Goal: Task Accomplishment & Management: Use online tool/utility

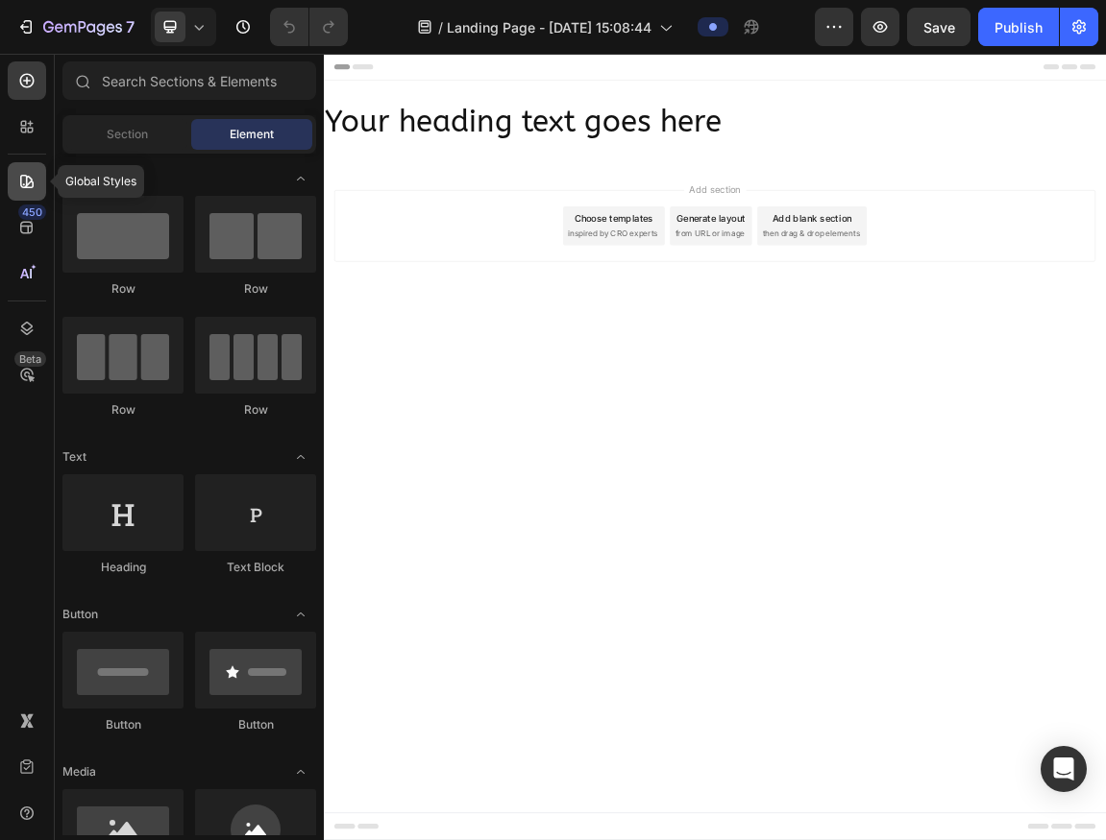
click at [28, 185] on icon at bounding box center [26, 181] width 19 height 19
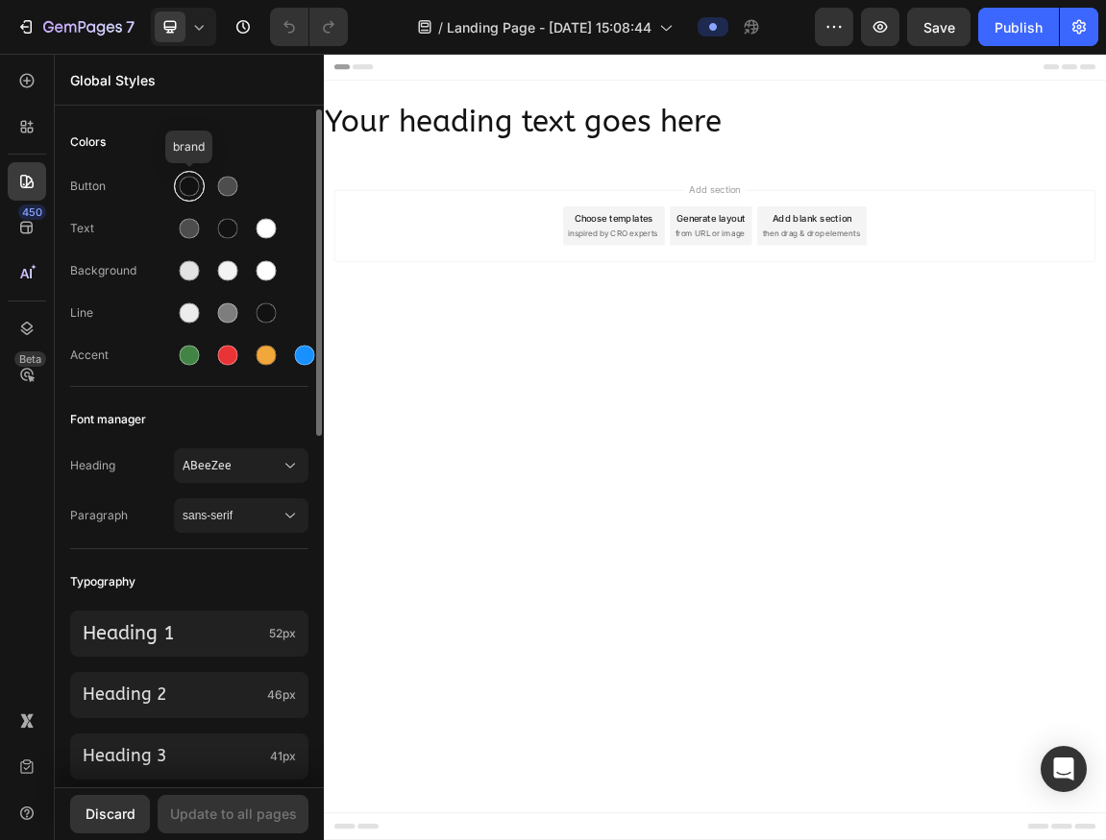
click at [183, 194] on div at bounding box center [190, 187] width 20 height 20
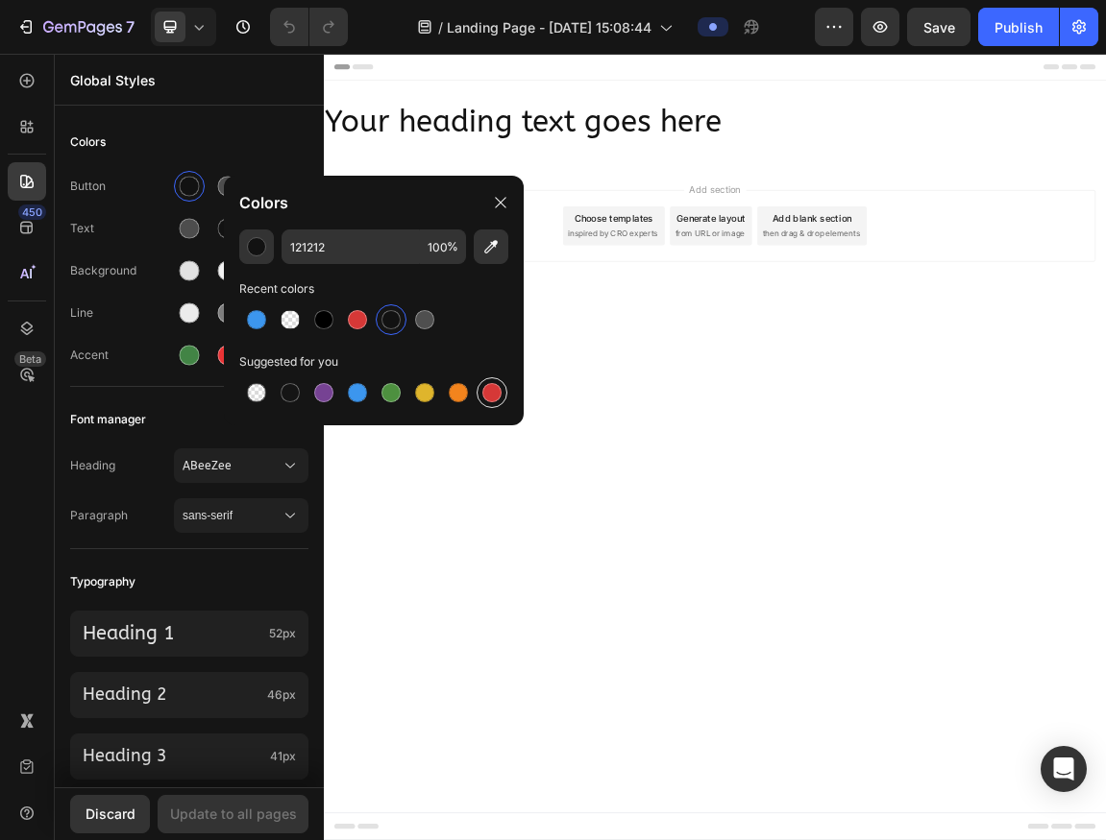
click at [504, 390] on div at bounding box center [491, 392] width 31 height 31
type input "D63837"
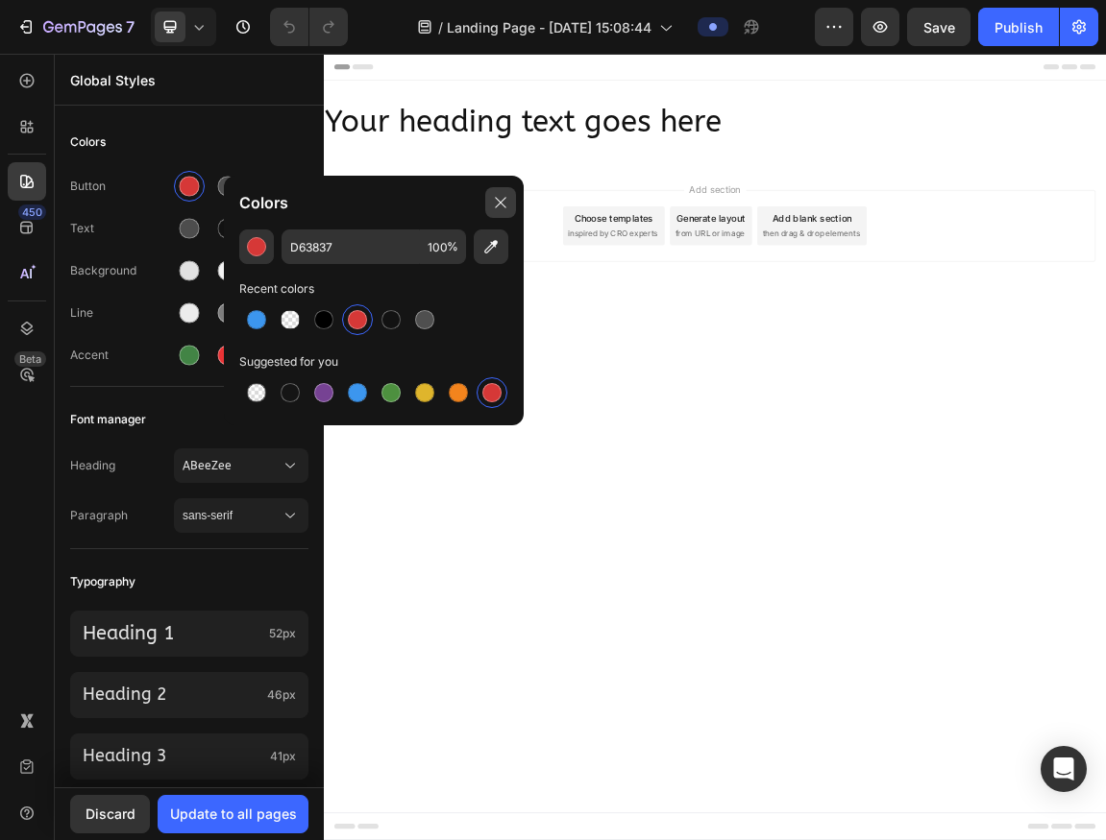
click at [504, 193] on div at bounding box center [500, 202] width 31 height 31
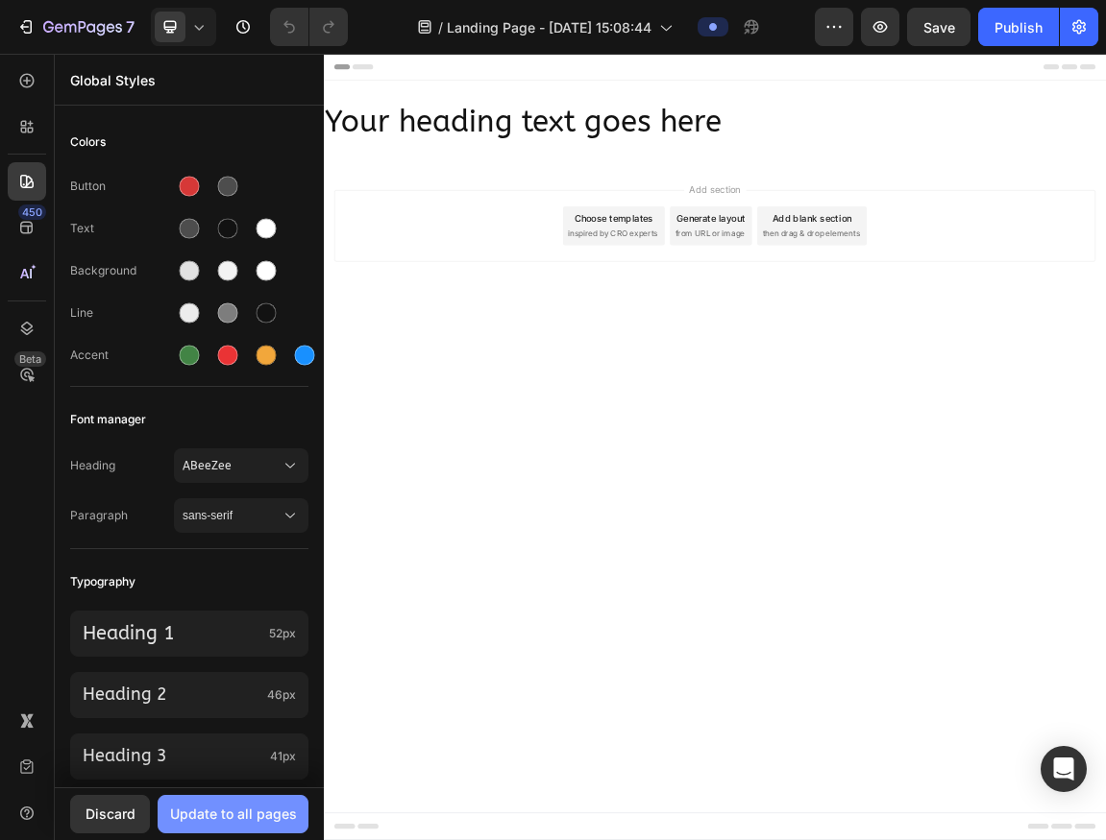
click at [246, 811] on div "Update to all pages" at bounding box center [233, 814] width 127 height 20
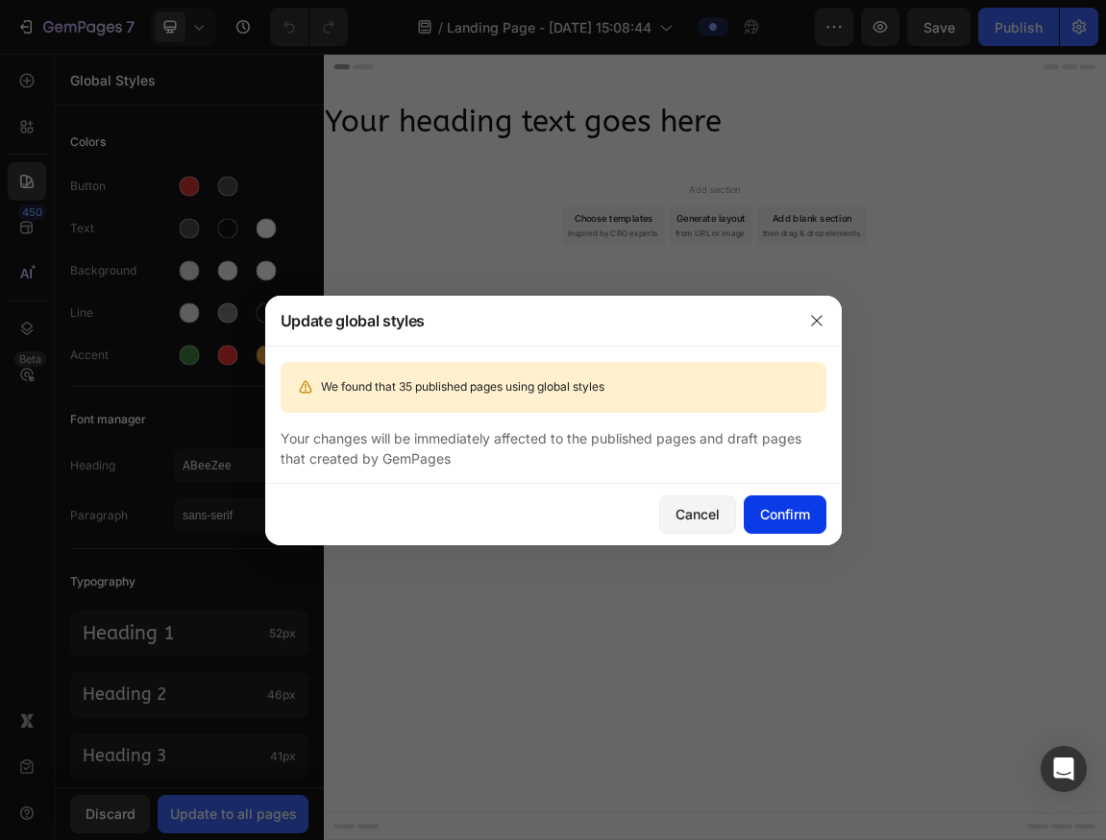
click at [797, 525] on button "Confirm" at bounding box center [784, 515] width 83 height 38
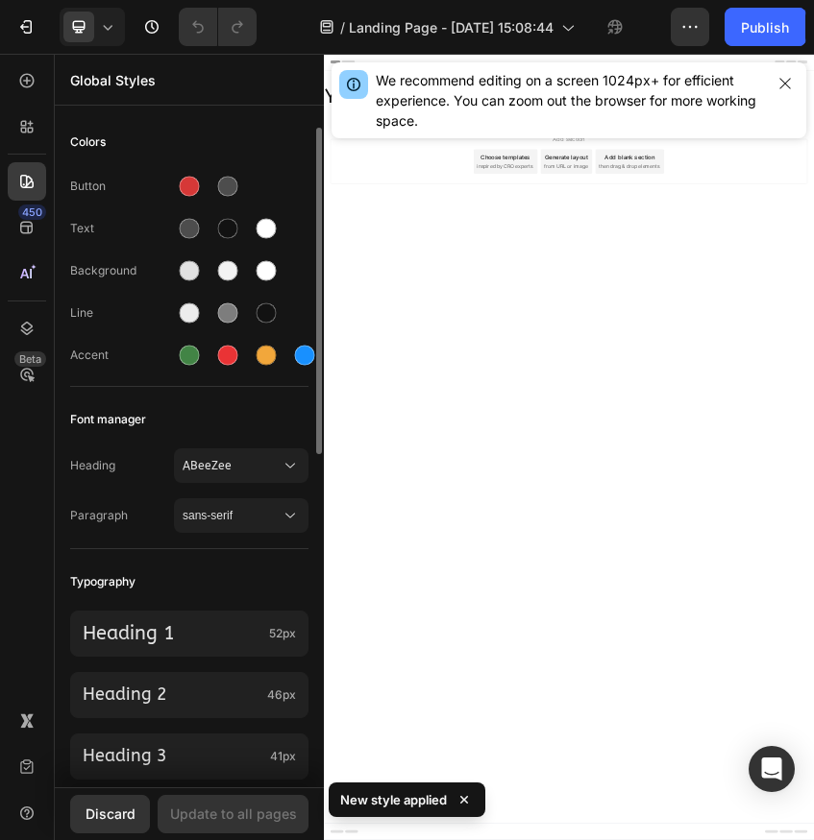
scroll to position [25, 0]
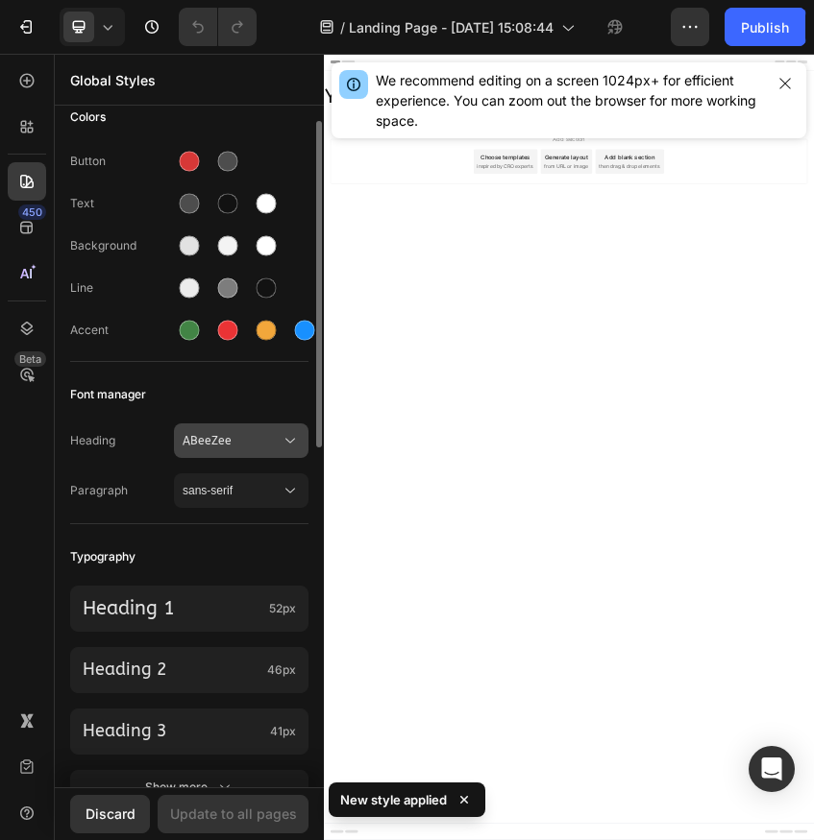
click at [240, 434] on span "ABeeZee" at bounding box center [232, 440] width 98 height 17
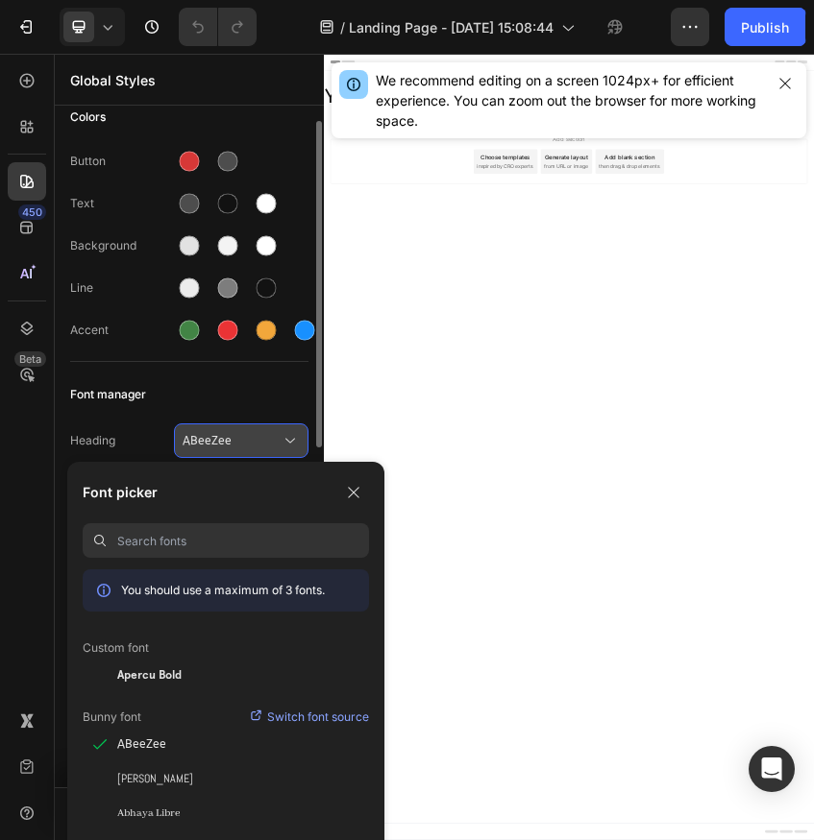
click at [240, 434] on span "ABeeZee" at bounding box center [232, 440] width 98 height 17
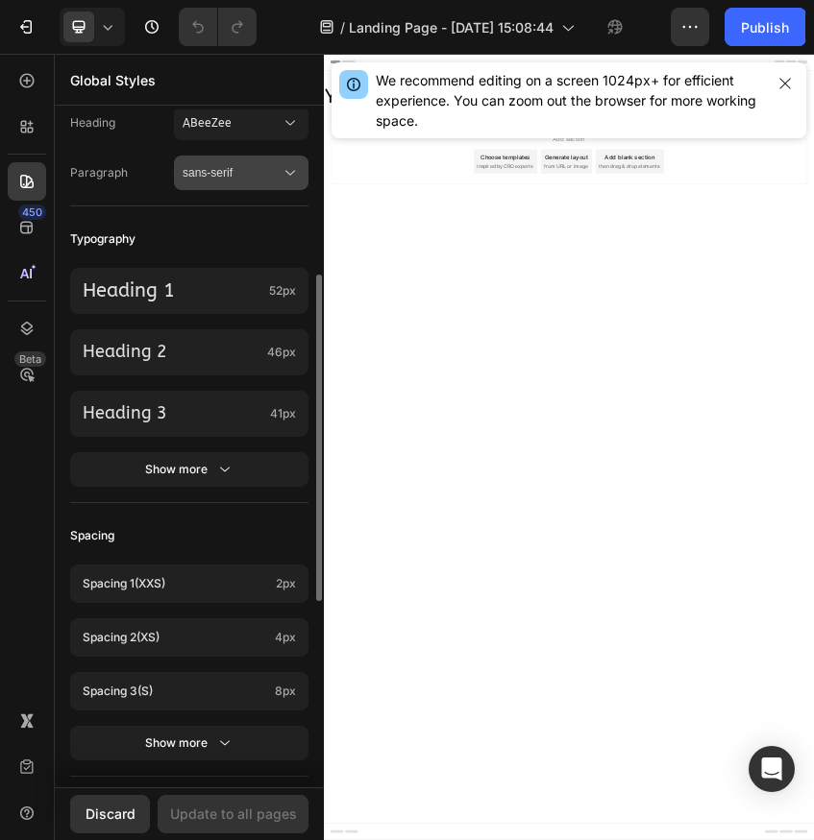
scroll to position [89, 0]
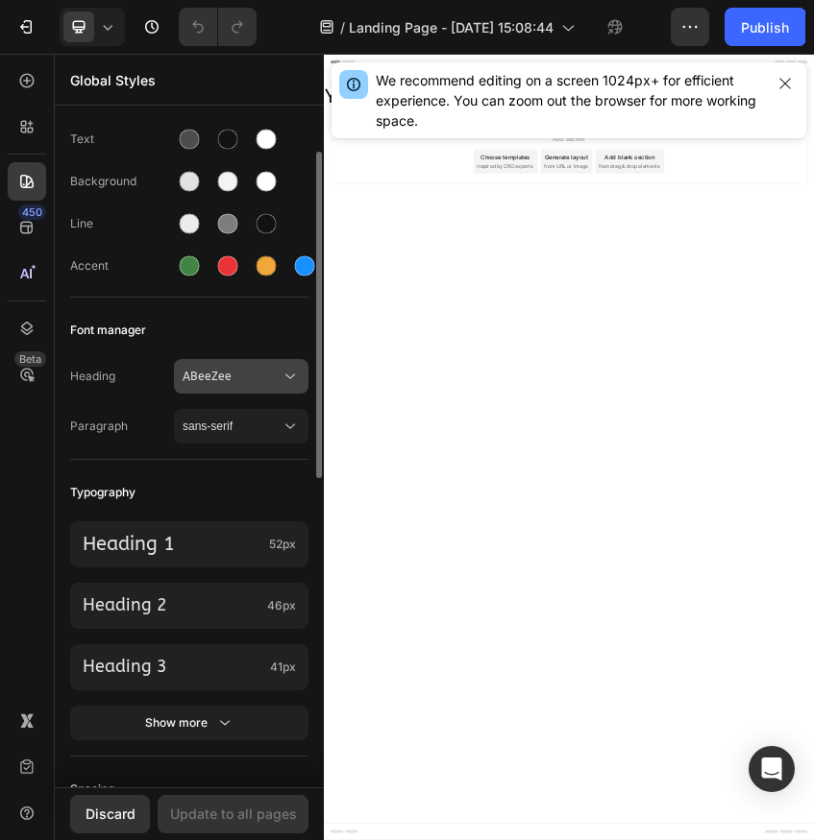
click at [244, 378] on span "ABeeZee" at bounding box center [232, 376] width 98 height 17
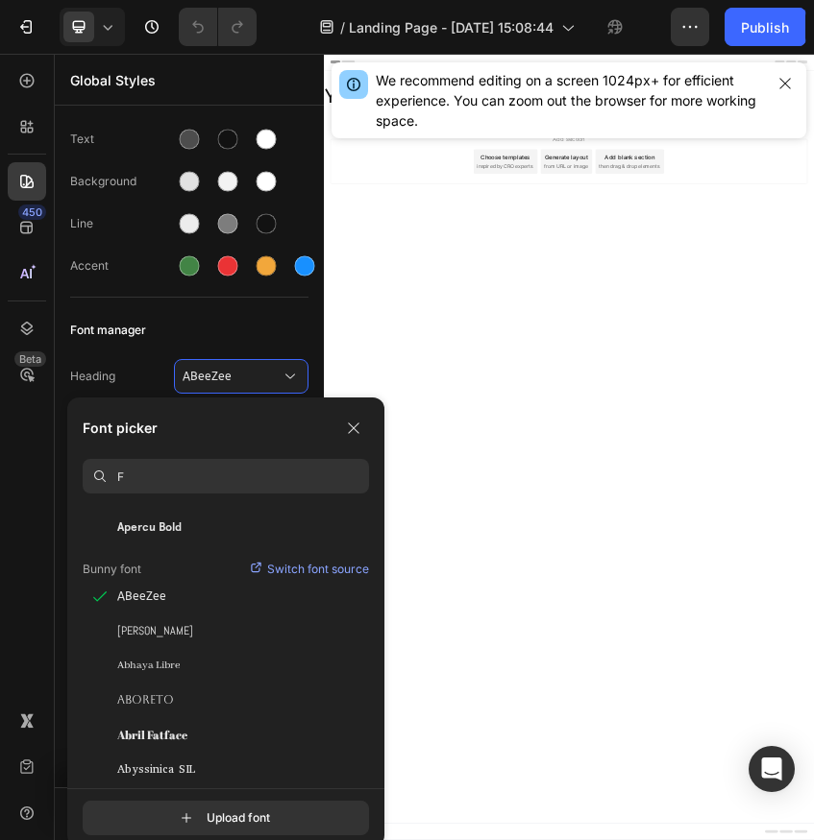
scroll to position [0, 0]
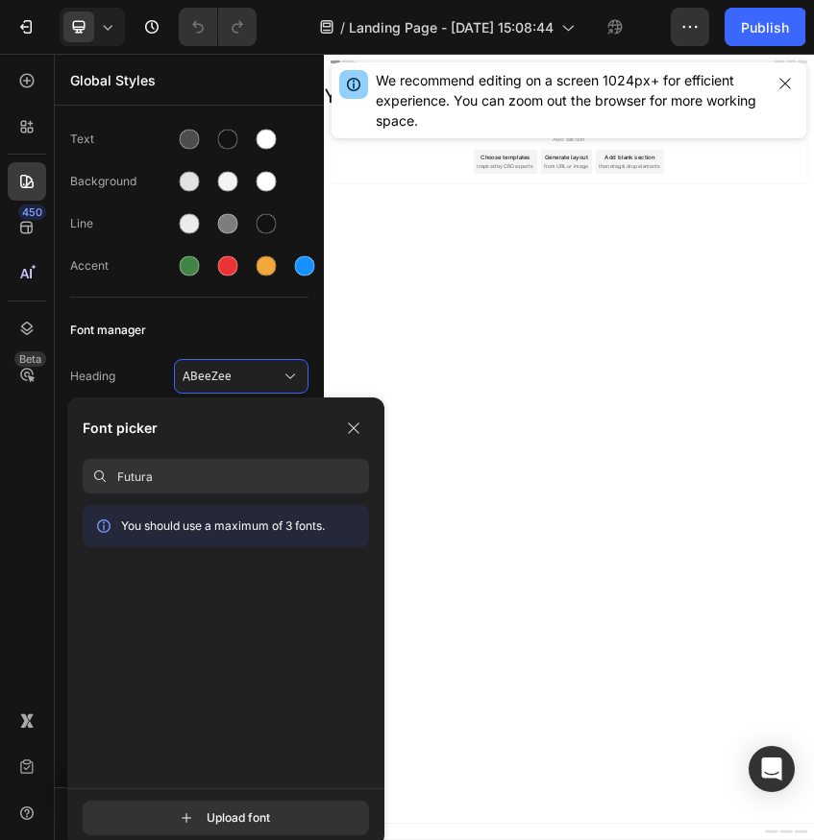
type input "Futura"
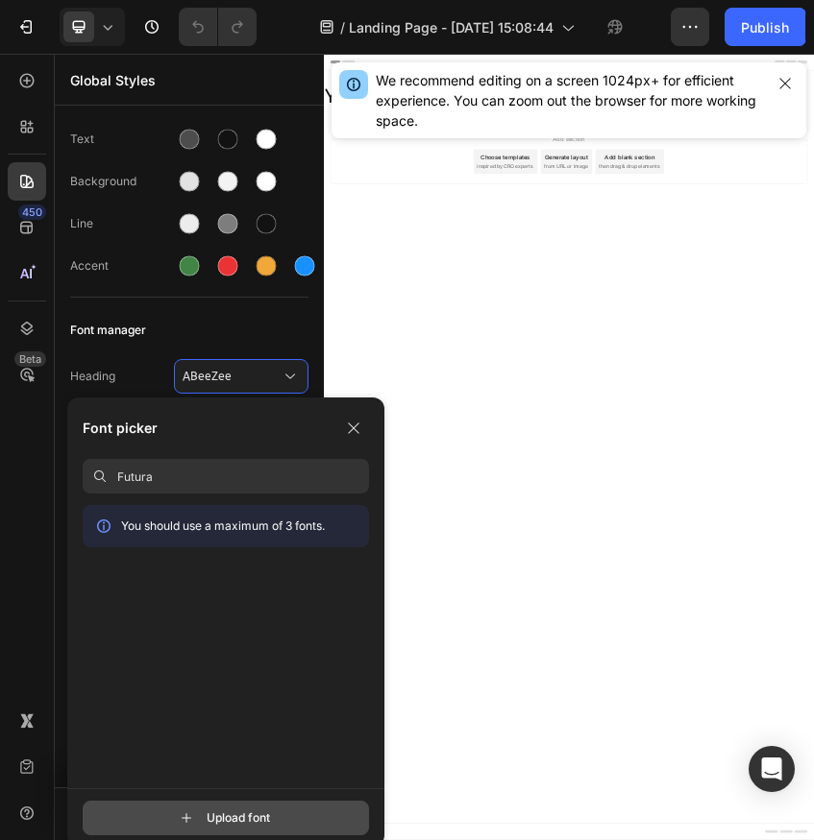
click at [244, 803] on input "file" at bounding box center [243, 818] width 480 height 33
type input "C:\fakepath\SansSerifFLF.otf"
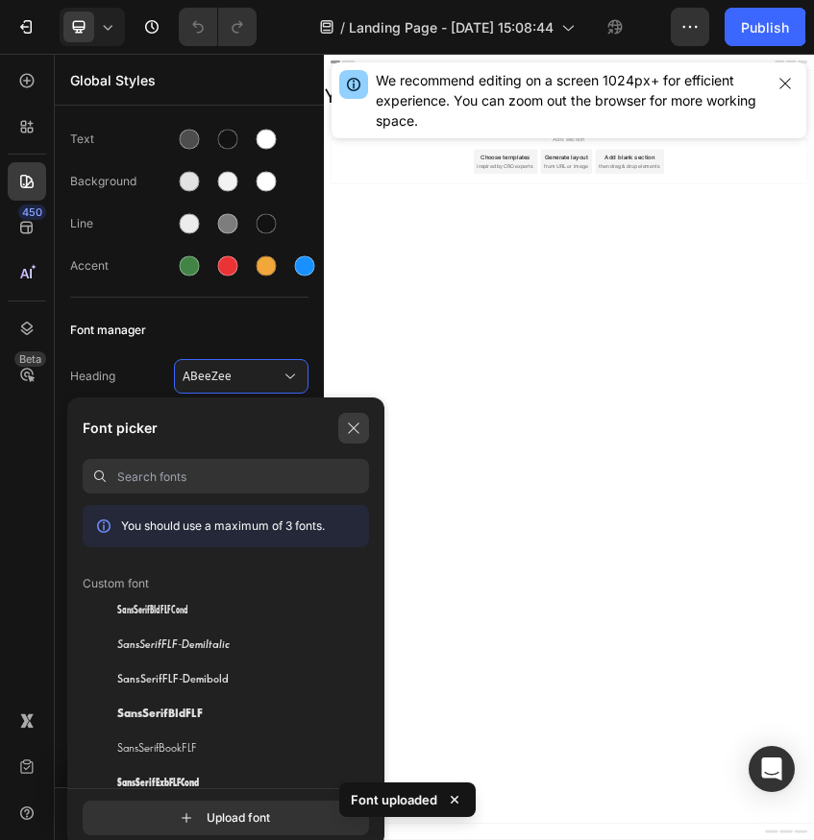
click at [355, 436] on button "button" at bounding box center [353, 428] width 31 height 31
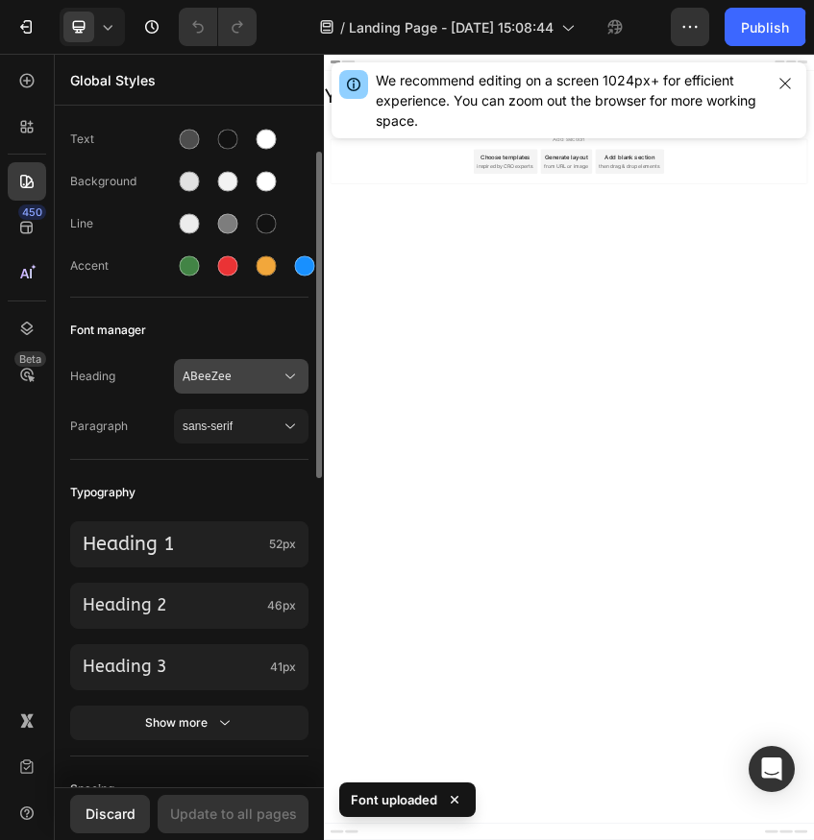
click at [241, 377] on span "ABeeZee" at bounding box center [232, 376] width 98 height 17
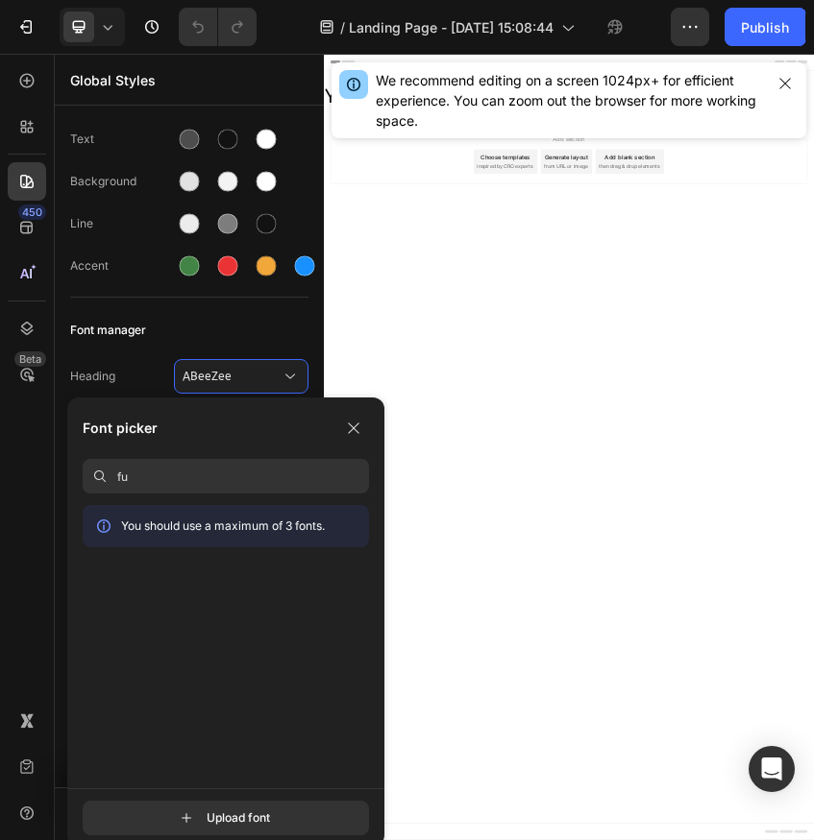
type input "f"
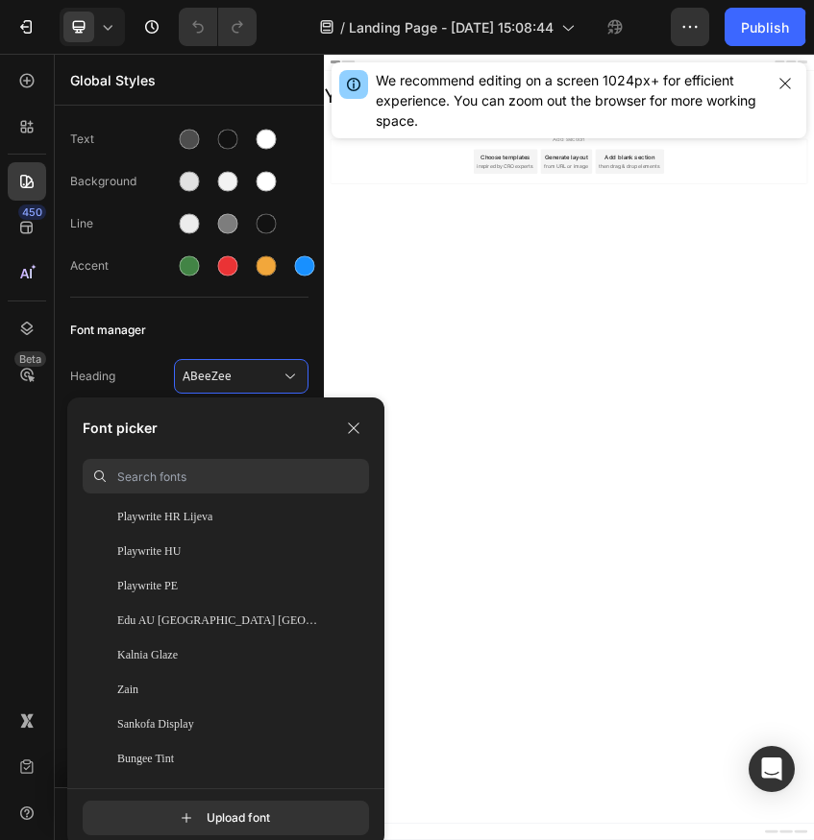
scroll to position [59903, 0]
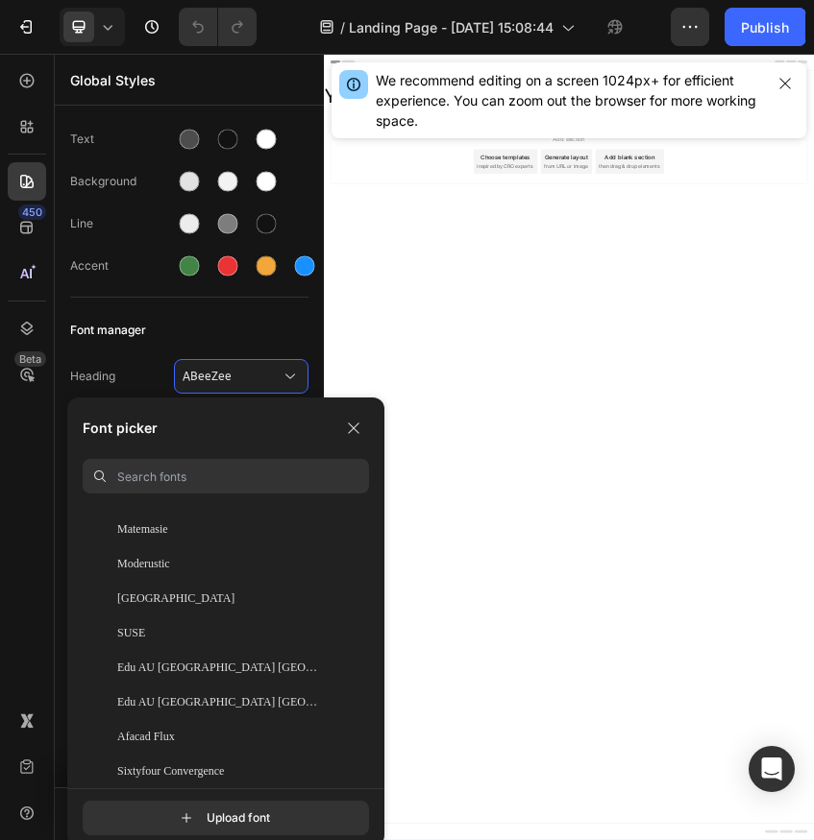
click at [215, 467] on input at bounding box center [243, 476] width 252 height 35
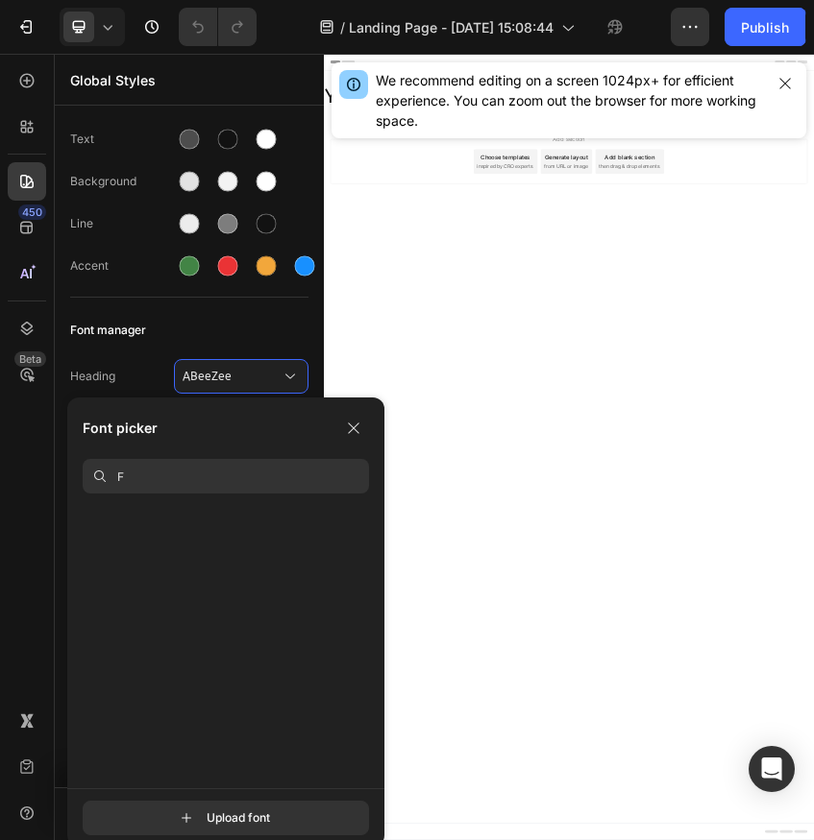
scroll to position [0, 0]
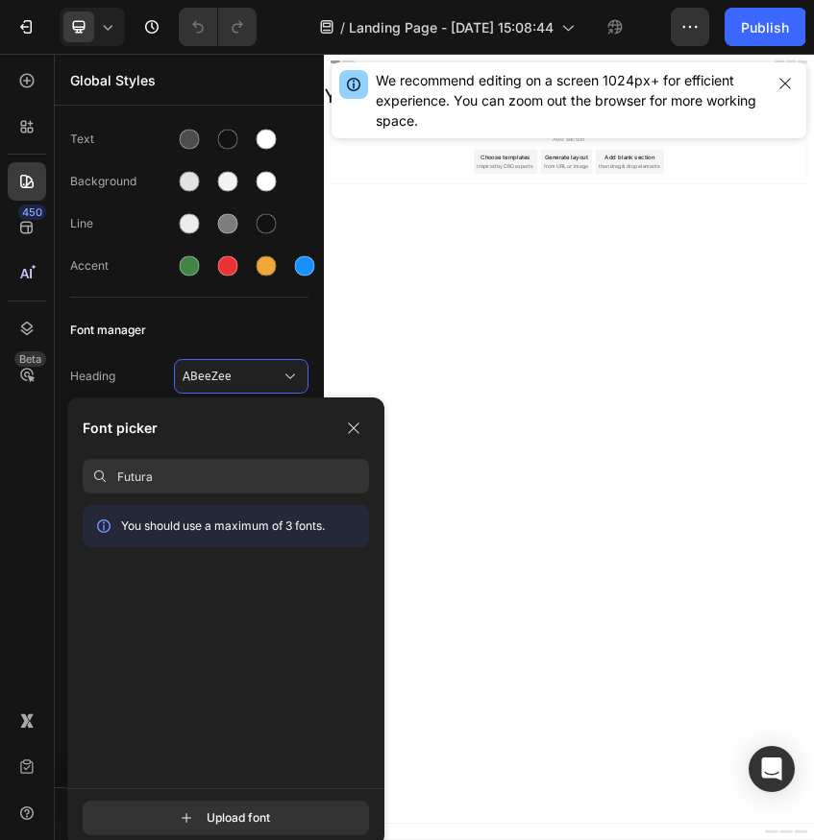
type input "Futura"
click at [362, 426] on button "button" at bounding box center [353, 428] width 31 height 31
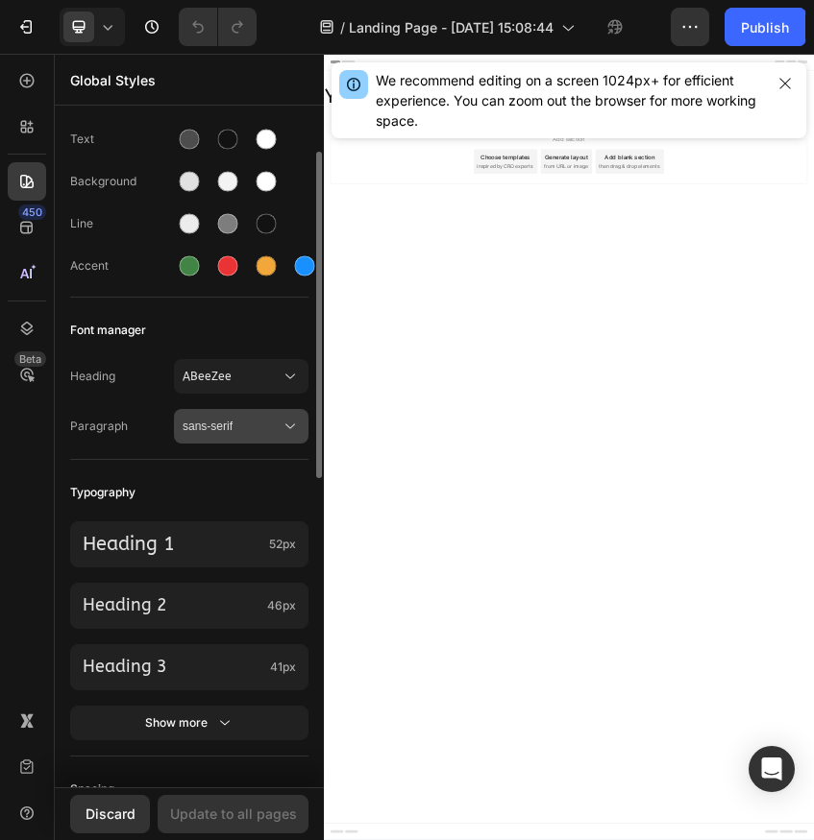
click at [214, 425] on span "sans-serif" at bounding box center [232, 426] width 98 height 17
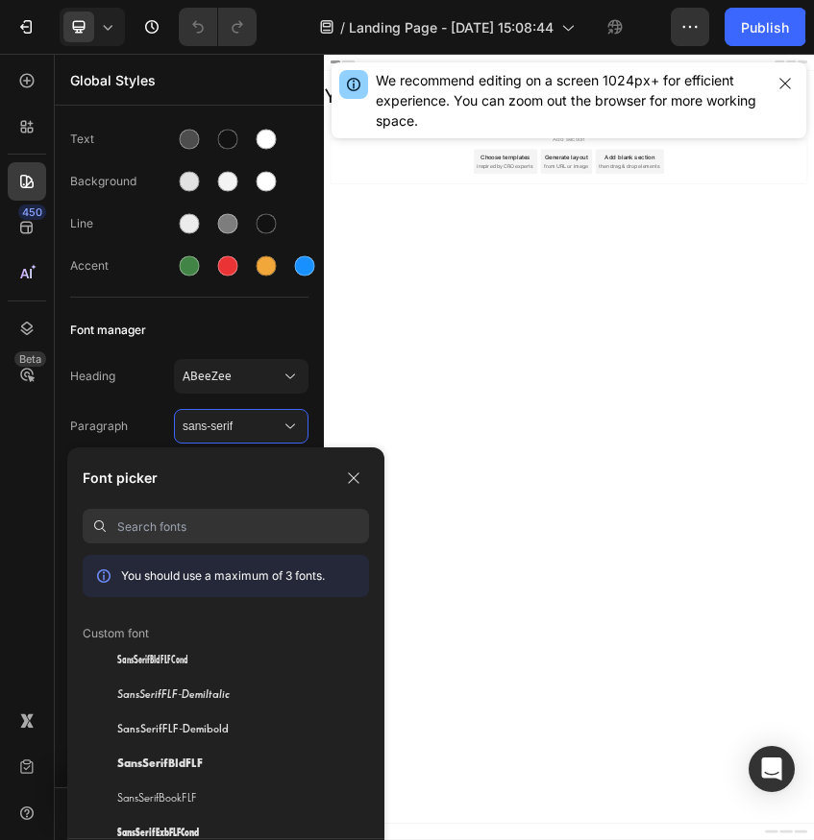
click at [196, 544] on div "Font picker You should use a maximum of 3 fonts. Custom font SansSerifBldFLFCon…" at bounding box center [225, 643] width 317 height 391
click at [210, 530] on input at bounding box center [243, 526] width 252 height 35
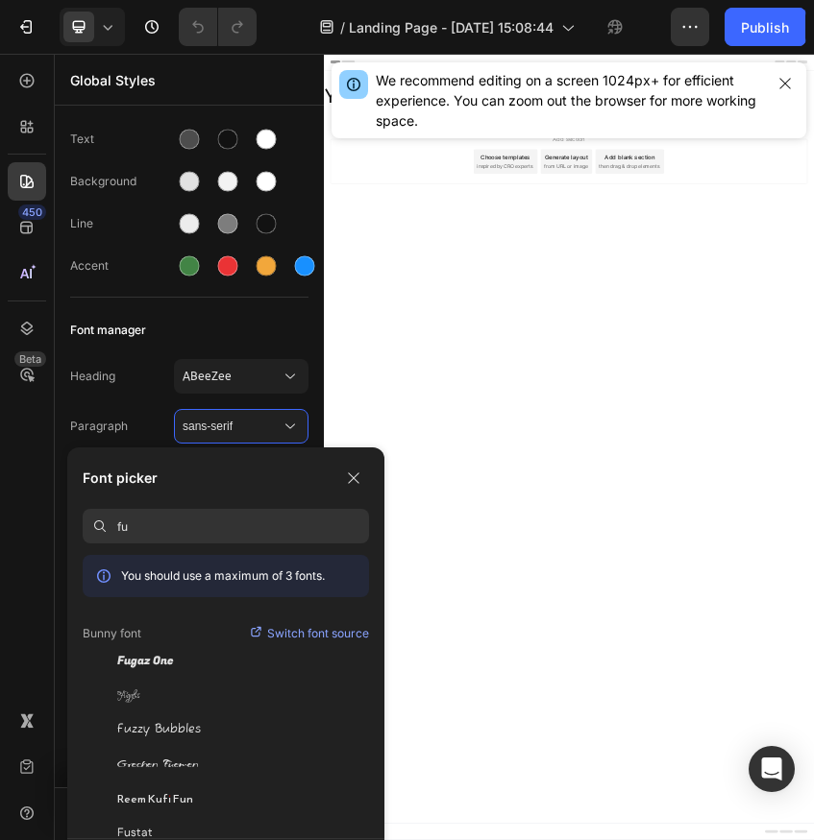
type input "f"
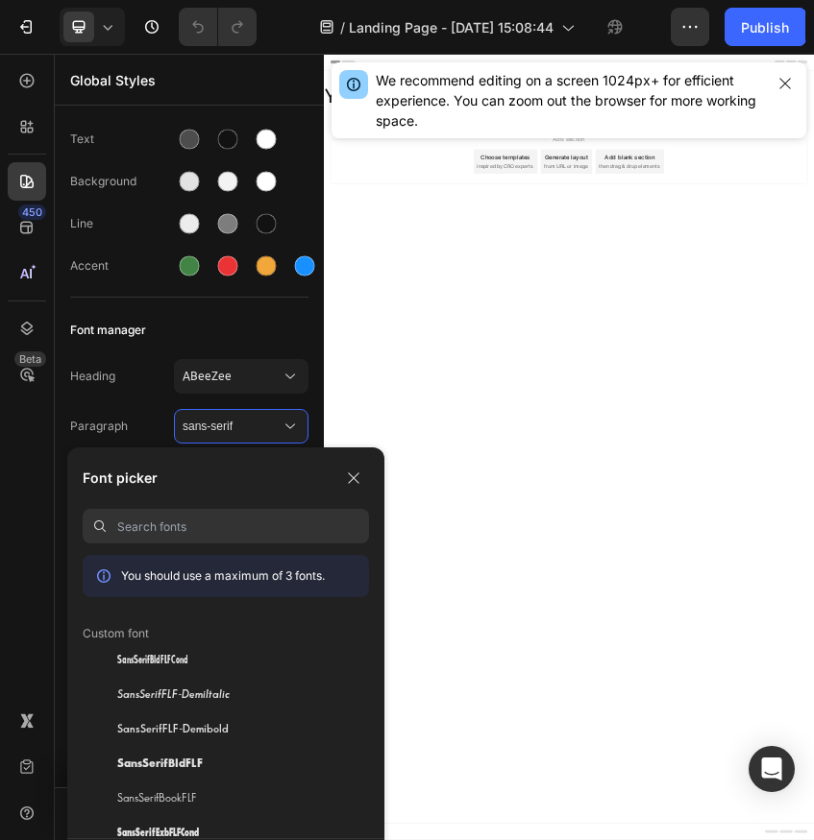
click at [150, 517] on input at bounding box center [243, 526] width 252 height 35
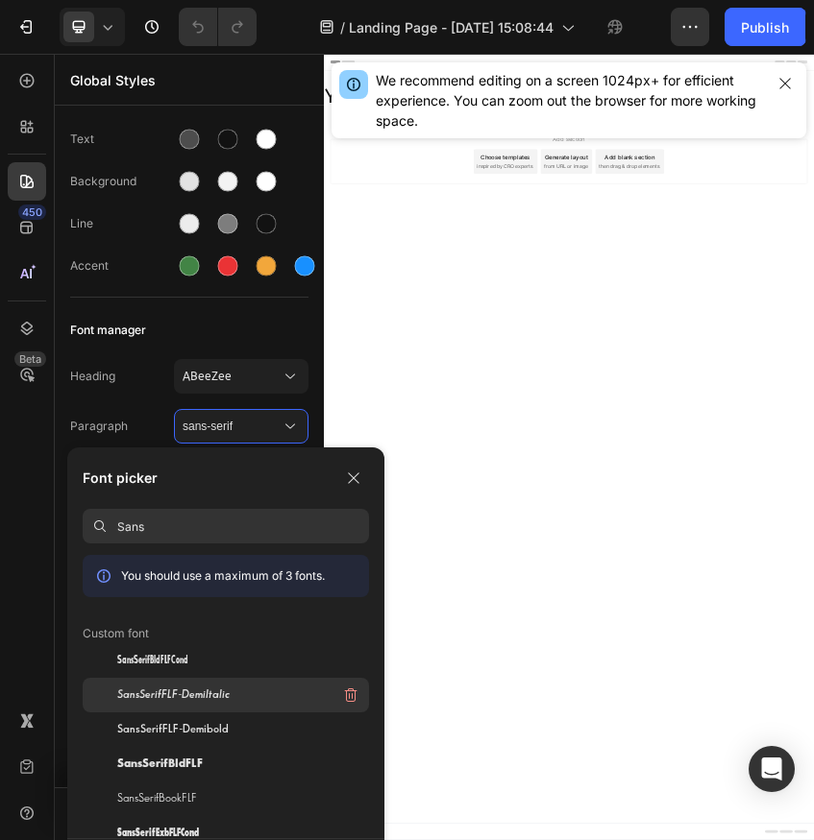
type input "Sans"
click at [180, 684] on div "SansSerifFLF-DemiItalic" at bounding box center [243, 695] width 252 height 35
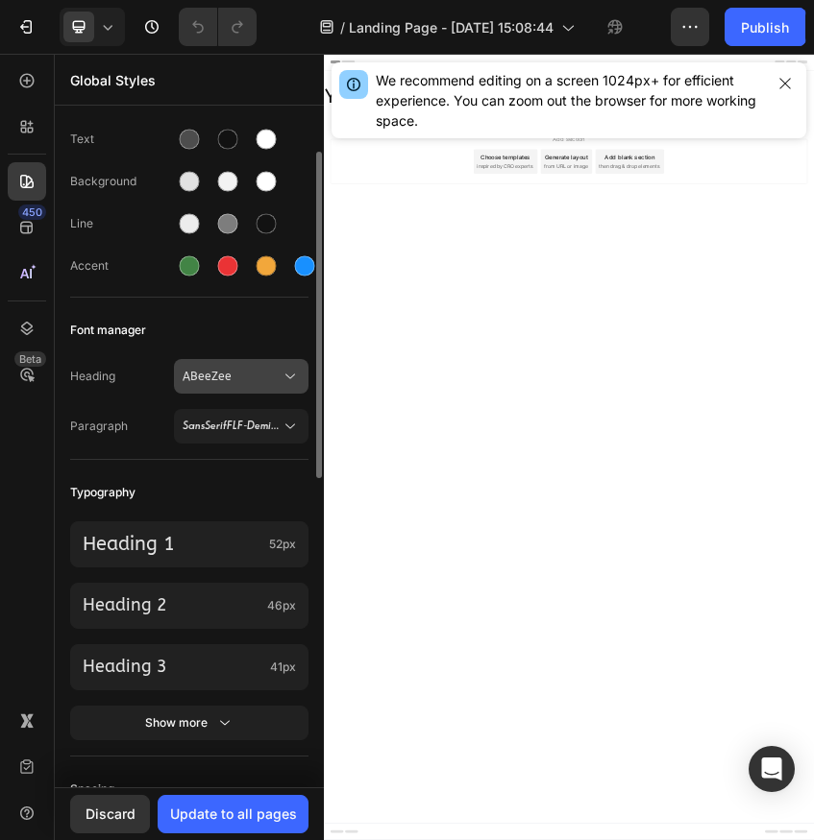
click at [242, 379] on span "ABeeZee" at bounding box center [232, 376] width 98 height 17
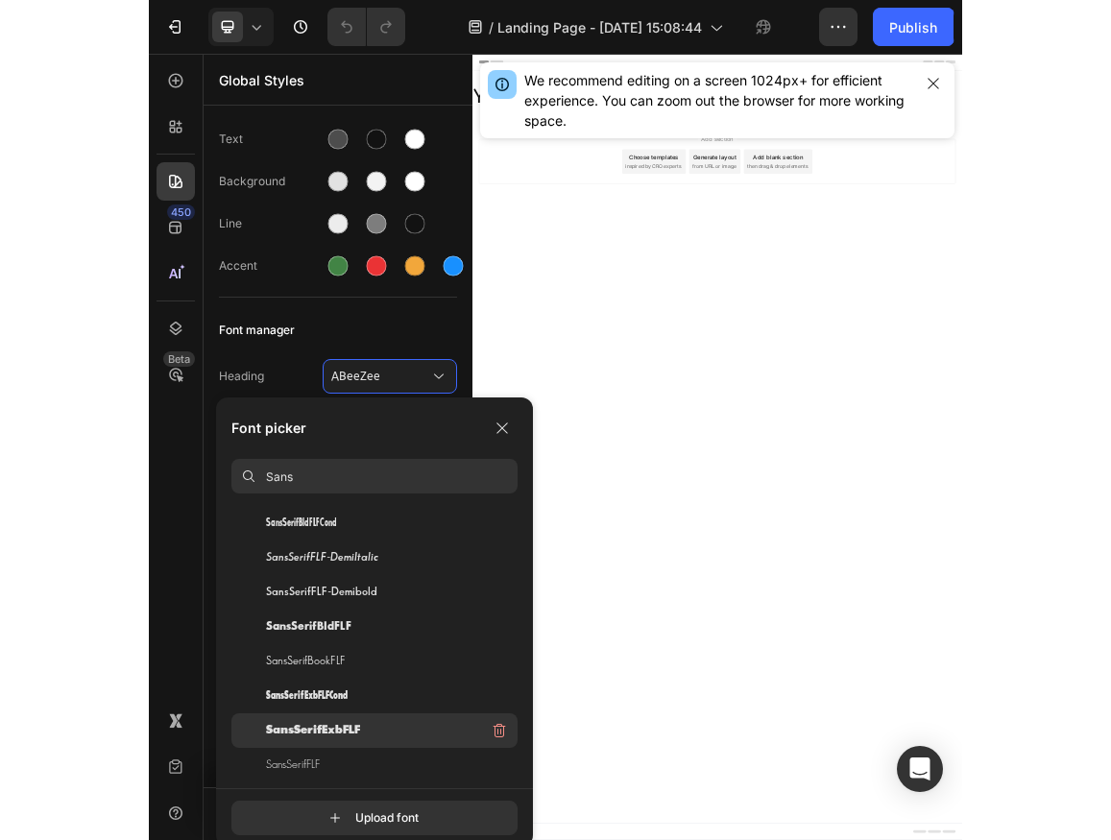
scroll to position [100, 0]
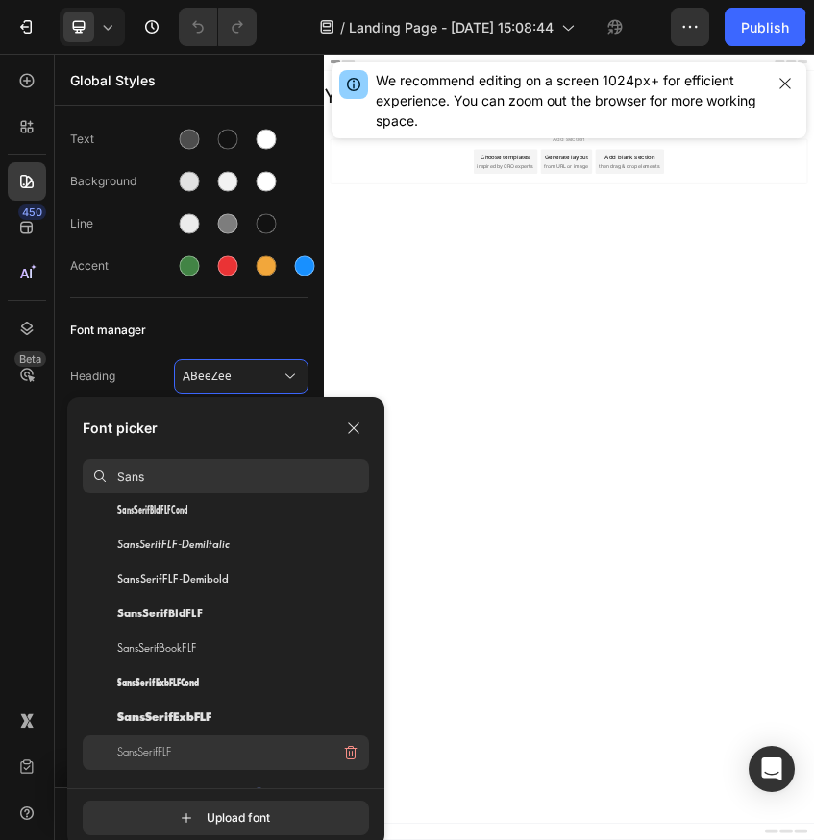
type input "Sans"
click at [215, 745] on div "SansSerifFLF" at bounding box center [243, 753] width 252 height 35
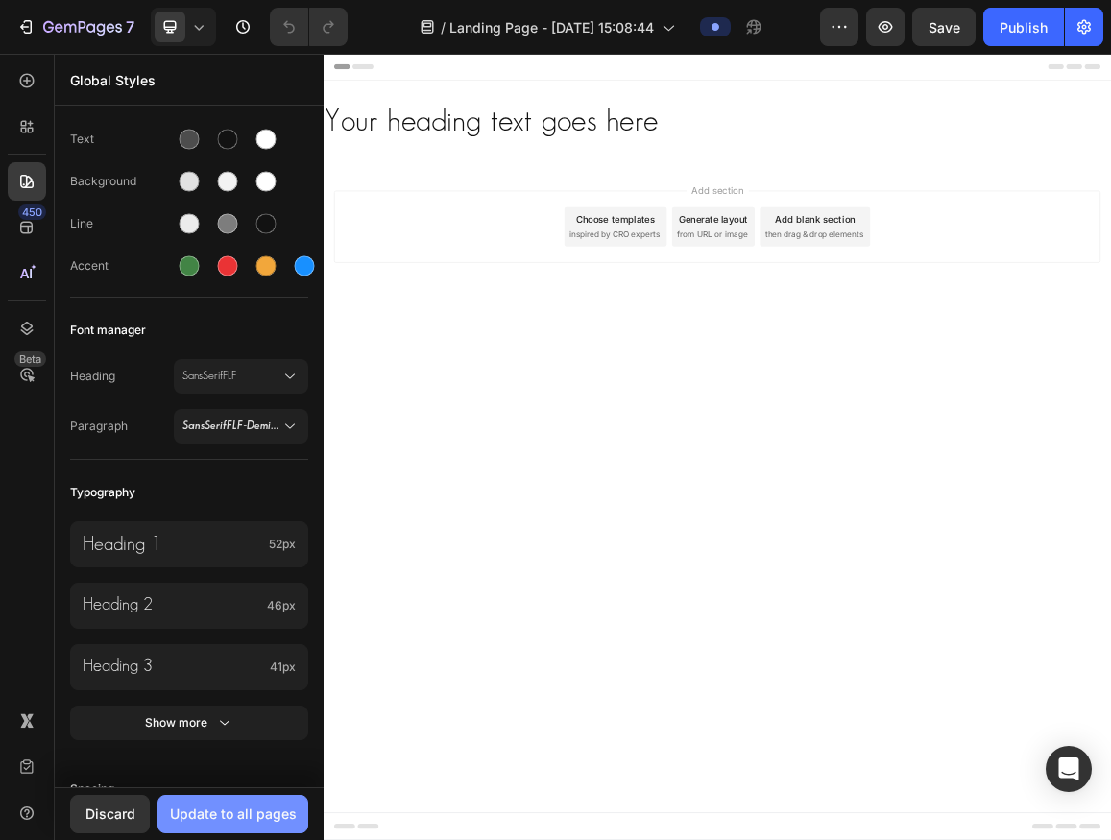
click at [259, 821] on div "Update to all pages" at bounding box center [233, 814] width 127 height 20
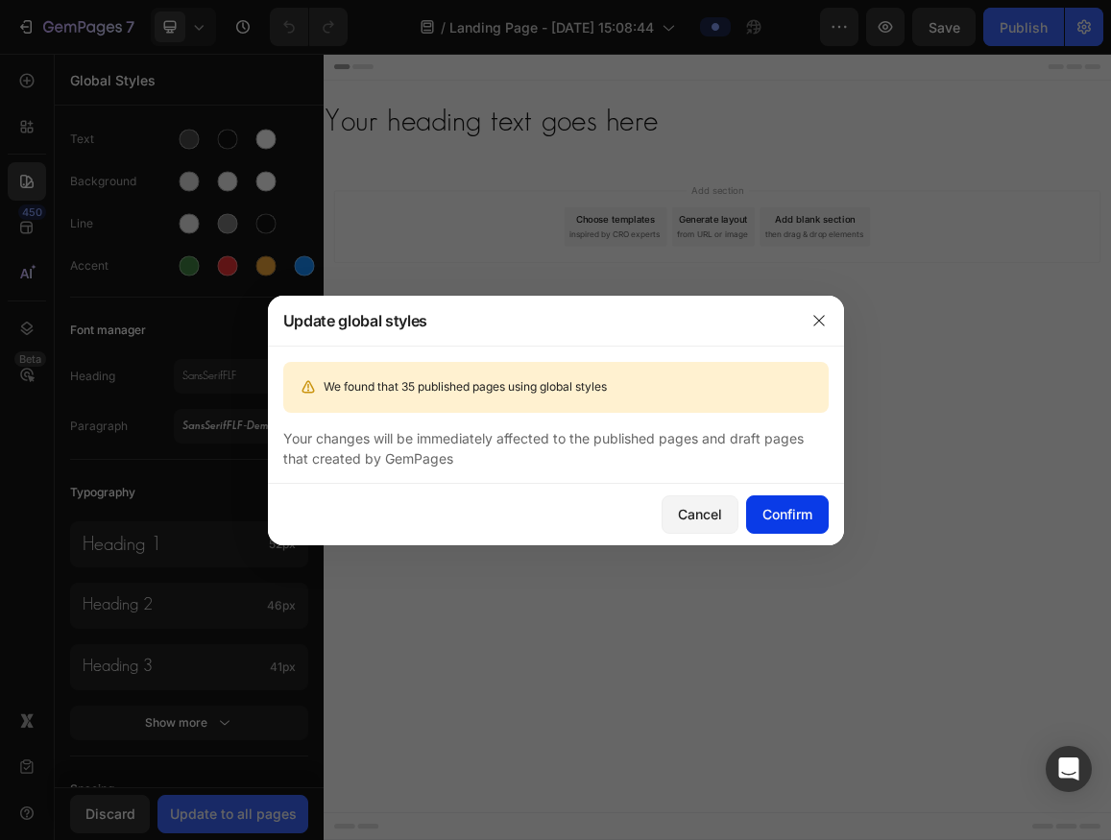
click at [798, 510] on div "Confirm" at bounding box center [788, 514] width 50 height 20
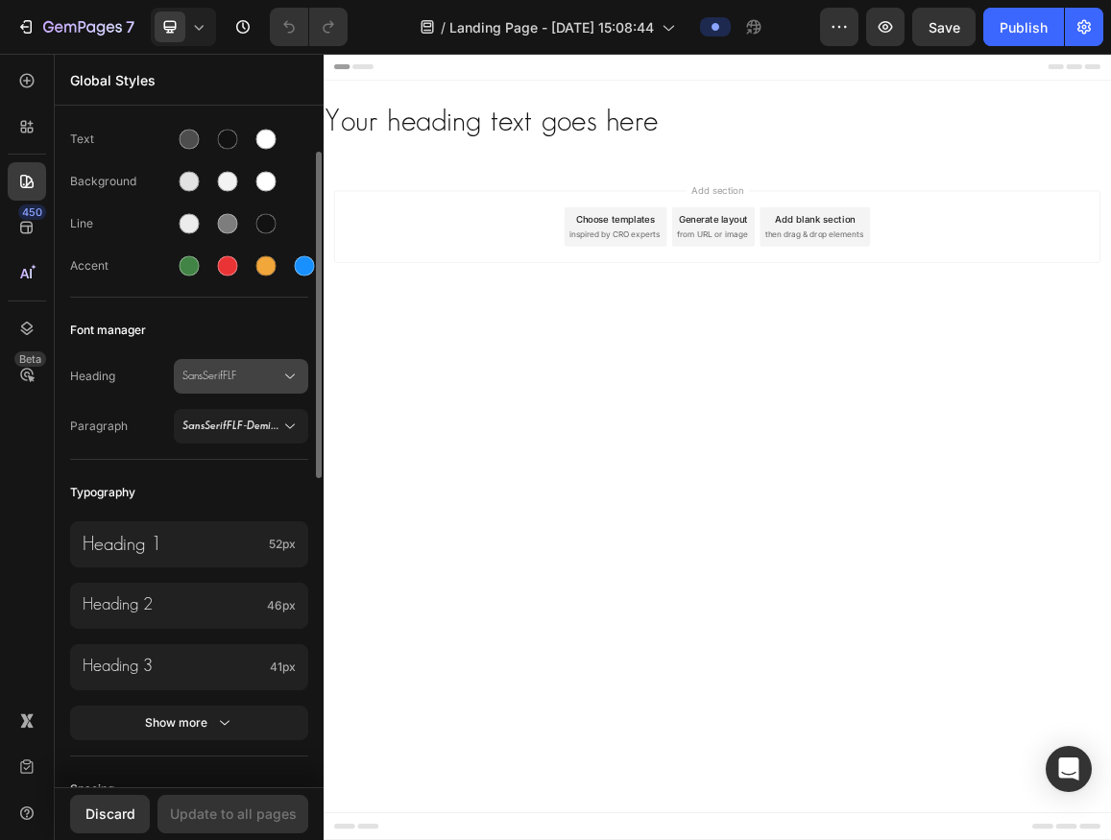
click at [253, 376] on span "SansSerifFLF" at bounding box center [232, 376] width 98 height 17
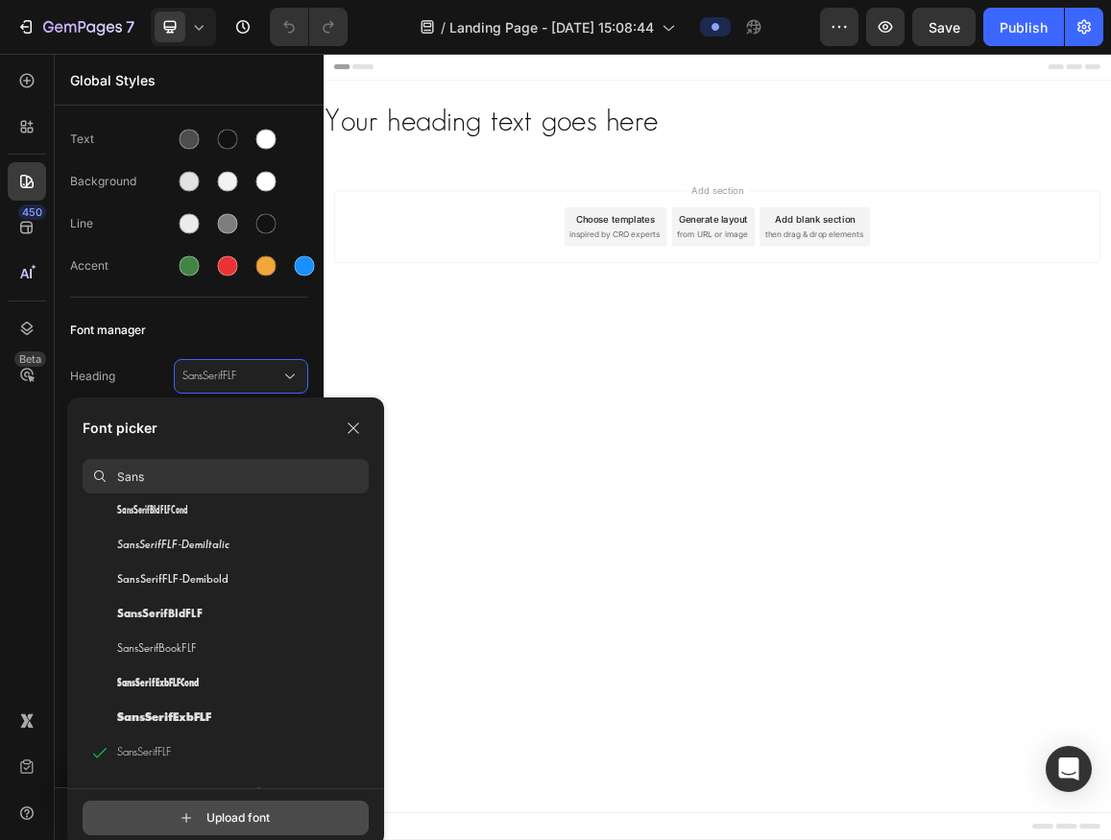
click at [275, 815] on input "file" at bounding box center [243, 818] width 480 height 33
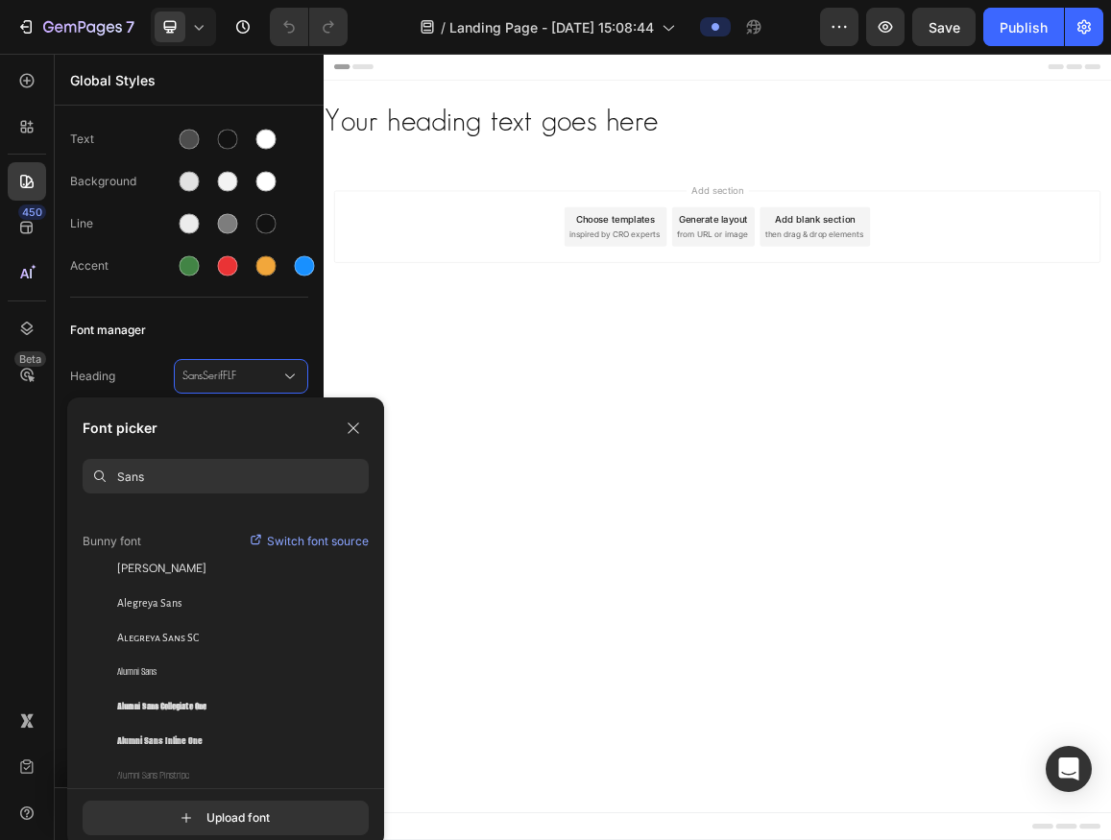
scroll to position [180, 0]
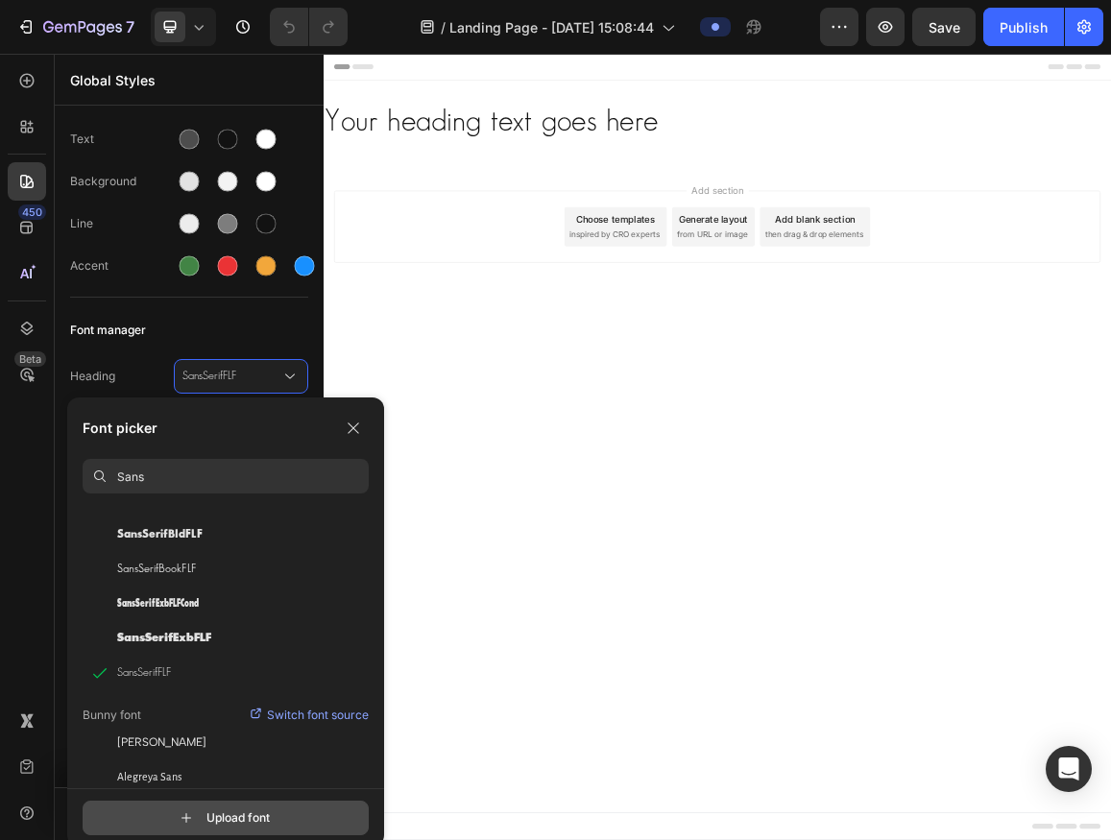
click at [235, 823] on input "file" at bounding box center [243, 818] width 480 height 33
type input "C:\fakepath\Spartan-Thin.ttf"
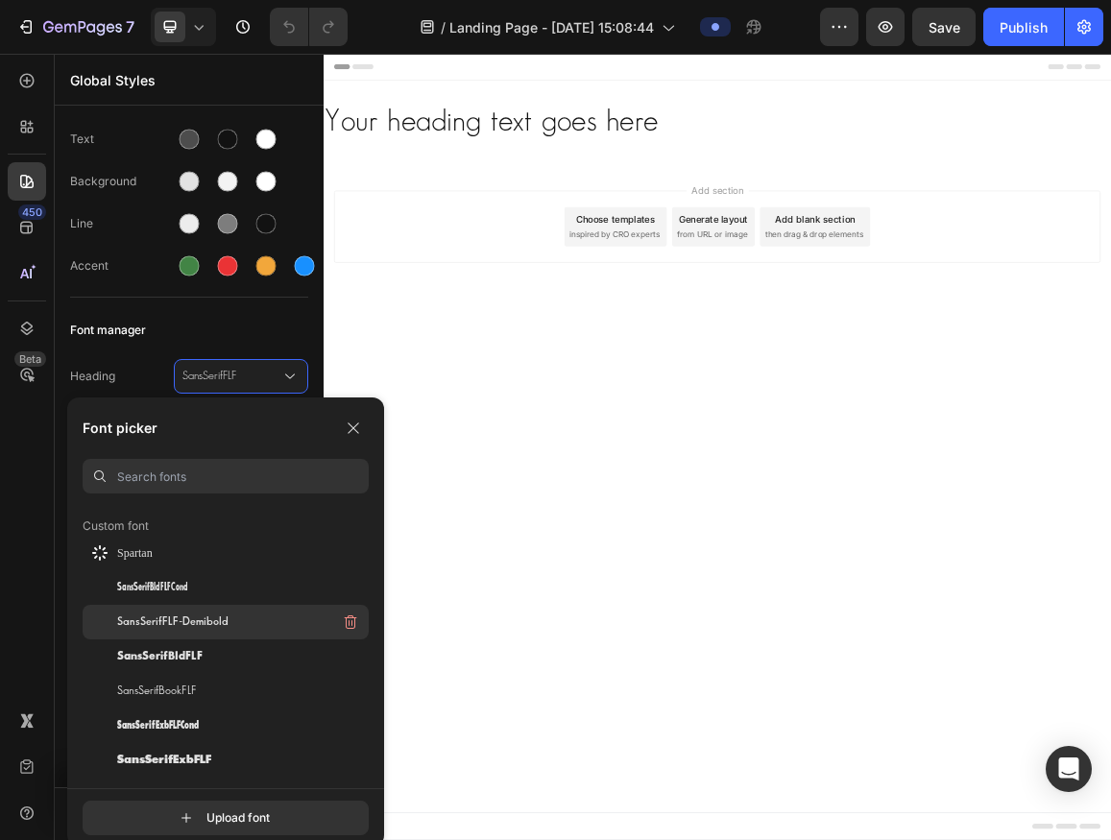
scroll to position [149, 0]
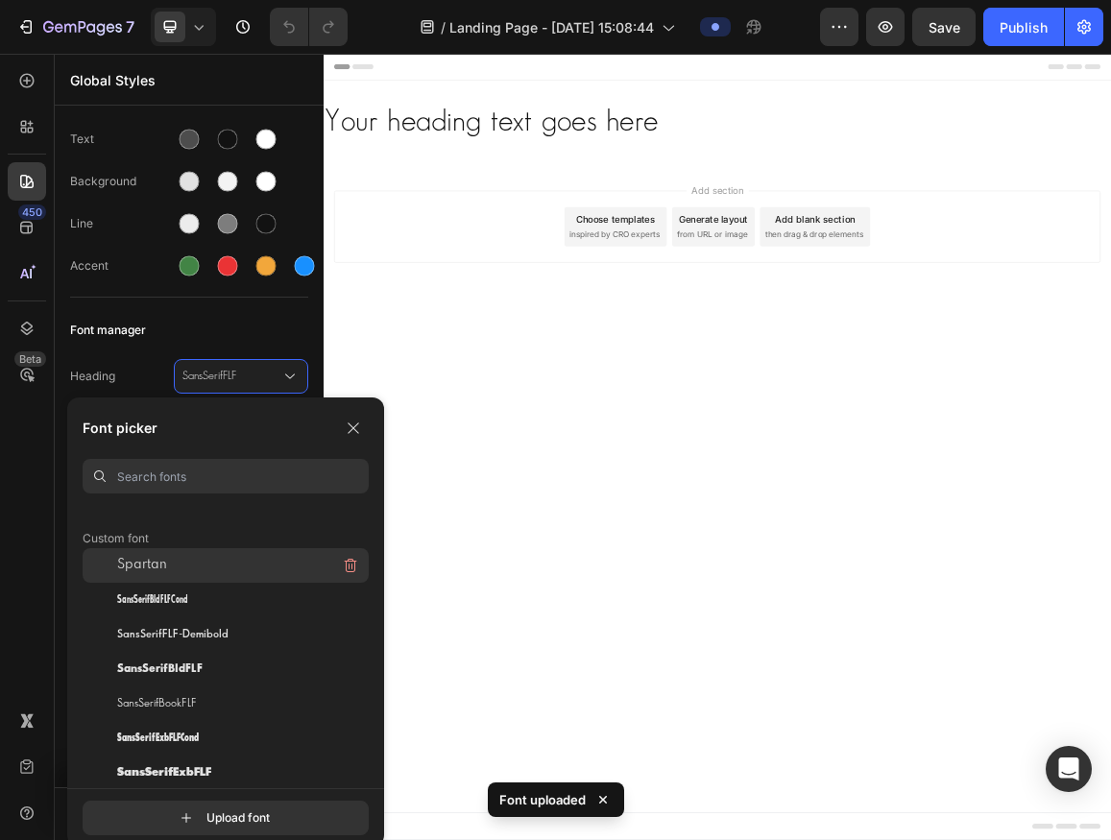
click at [200, 567] on div "Spartan" at bounding box center [243, 565] width 252 height 35
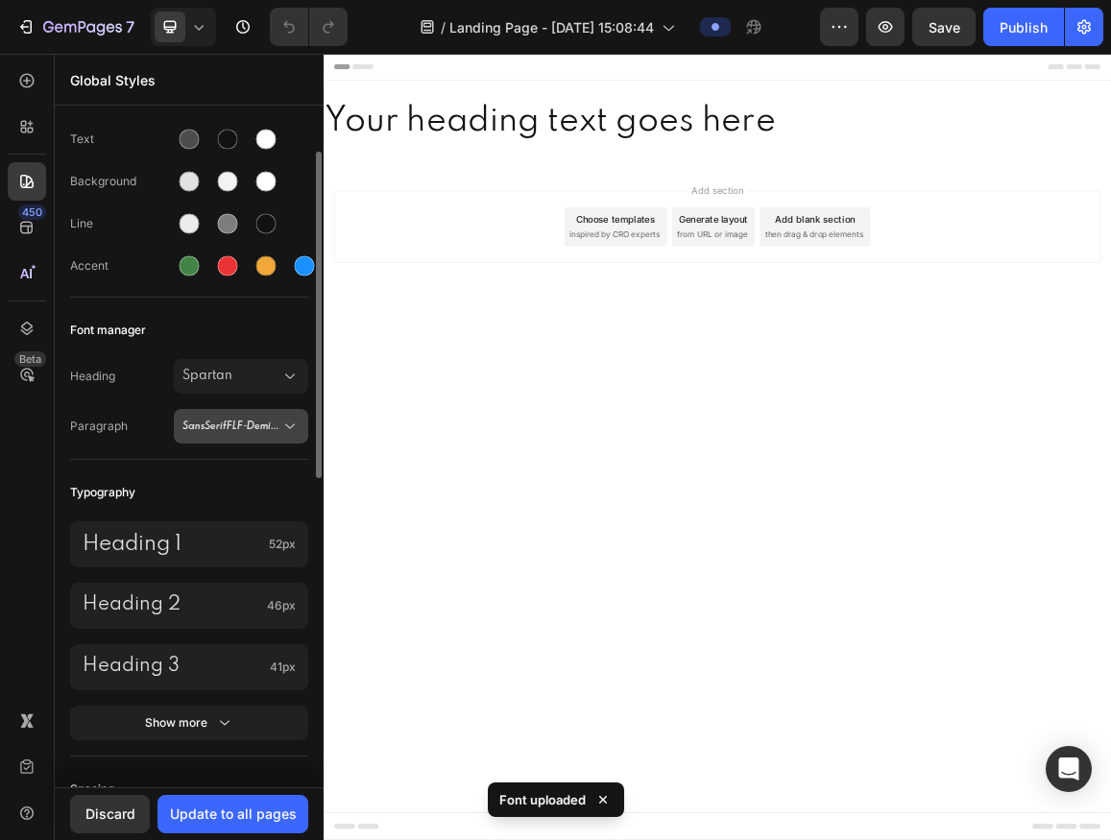
click at [269, 430] on span "SansSerifFLF-DemiItalic" at bounding box center [232, 426] width 98 height 17
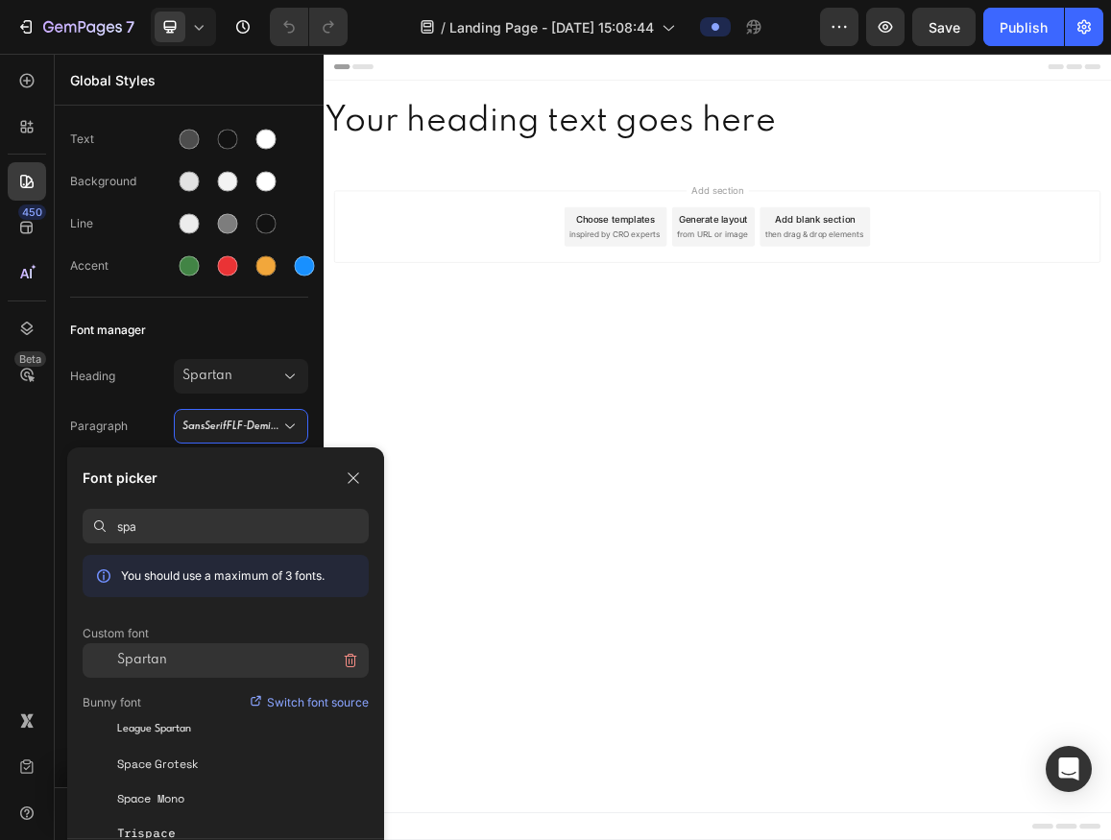
type input "spa"
click at [220, 657] on div "Spartan" at bounding box center [243, 661] width 252 height 35
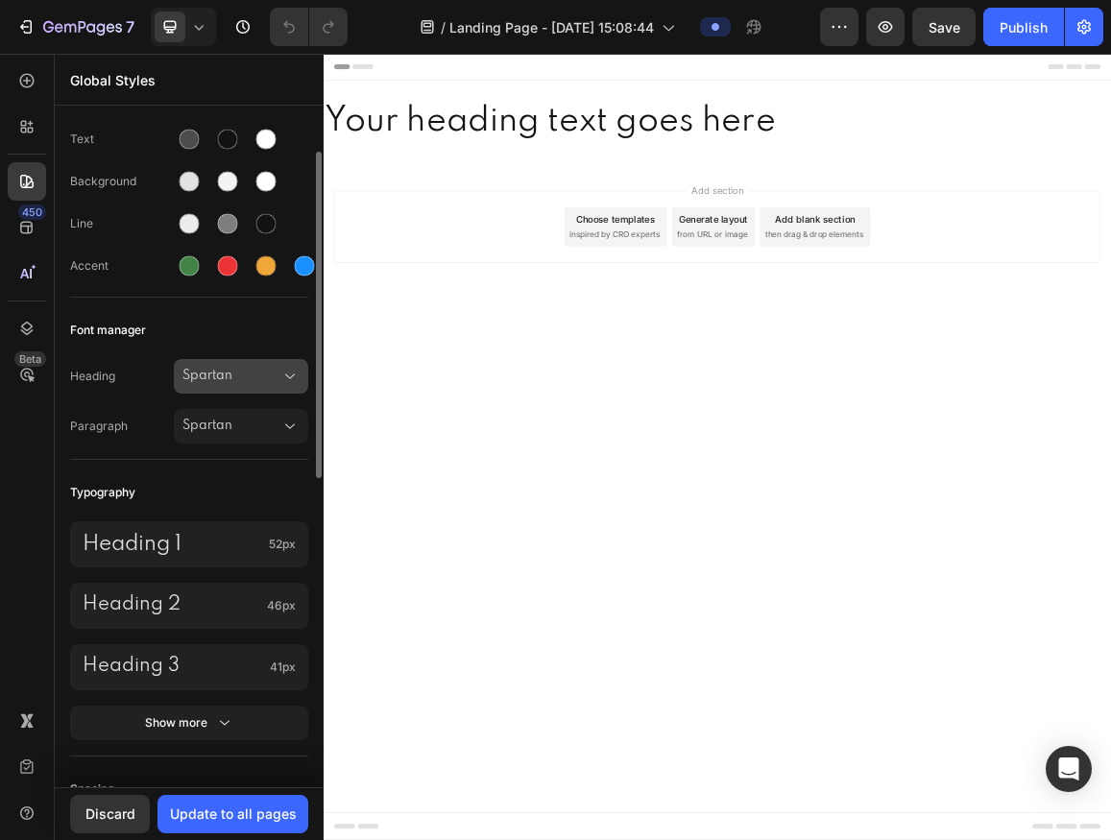
click at [259, 368] on span "Spartan" at bounding box center [232, 376] width 98 height 17
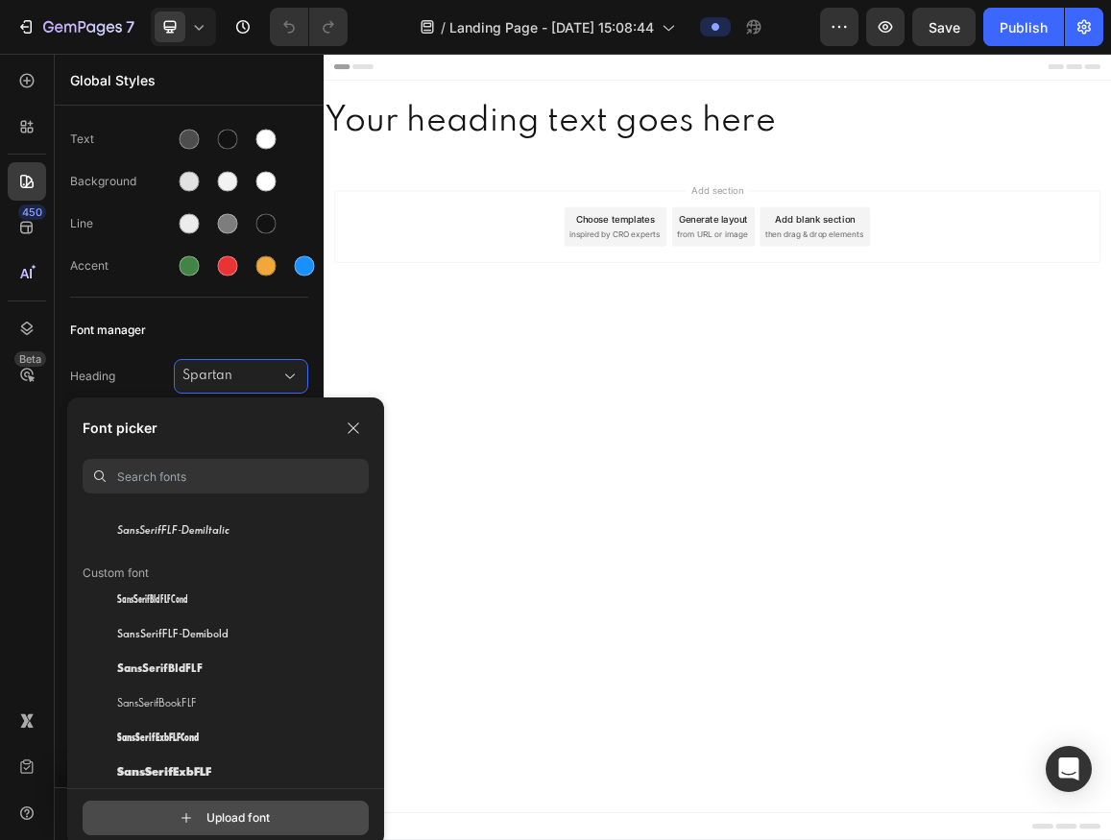
click at [224, 826] on input "file" at bounding box center [243, 818] width 480 height 33
type input "C:\fakepath\intrepid.ttf"
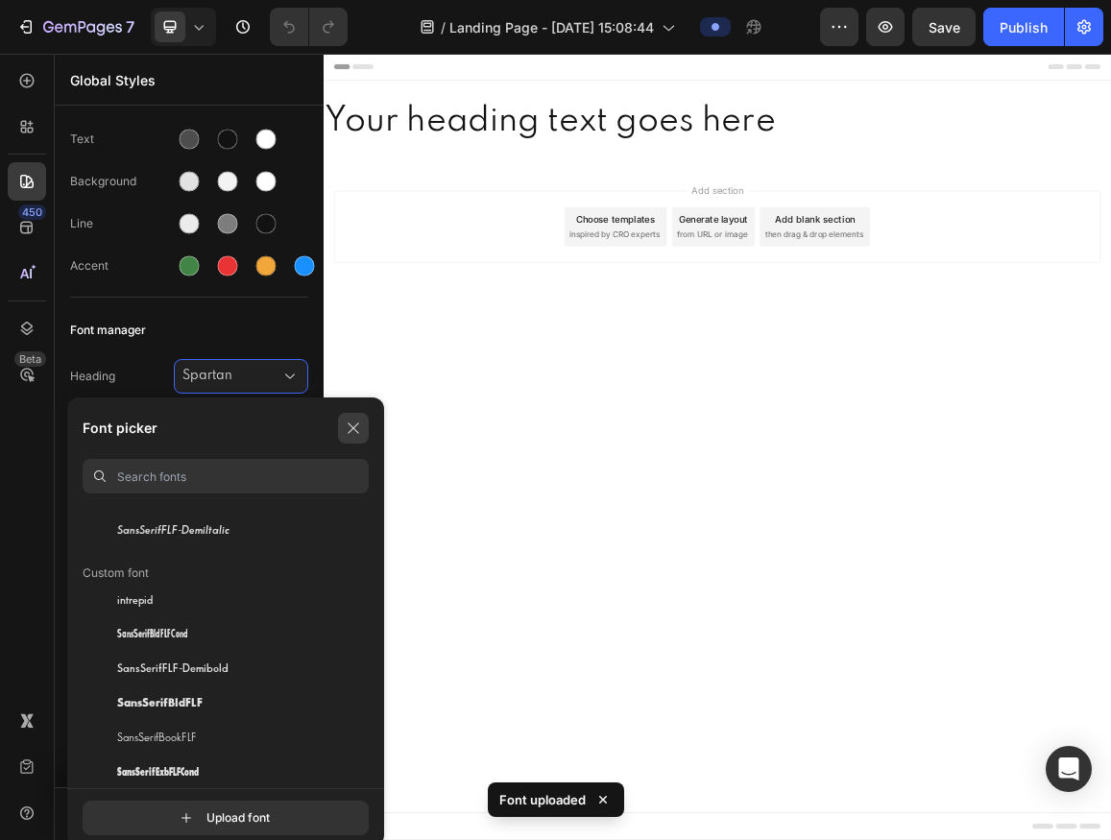
click at [369, 425] on div "Font picker You should use a maximum of 3 fonts. Recently Spartan SansSerifFLF …" at bounding box center [225, 593] width 317 height 391
click at [431, 588] on body "Header Your heading text goes here Heading Section 1 Root Start with Sections f…" at bounding box center [900, 630] width 1153 height 1152
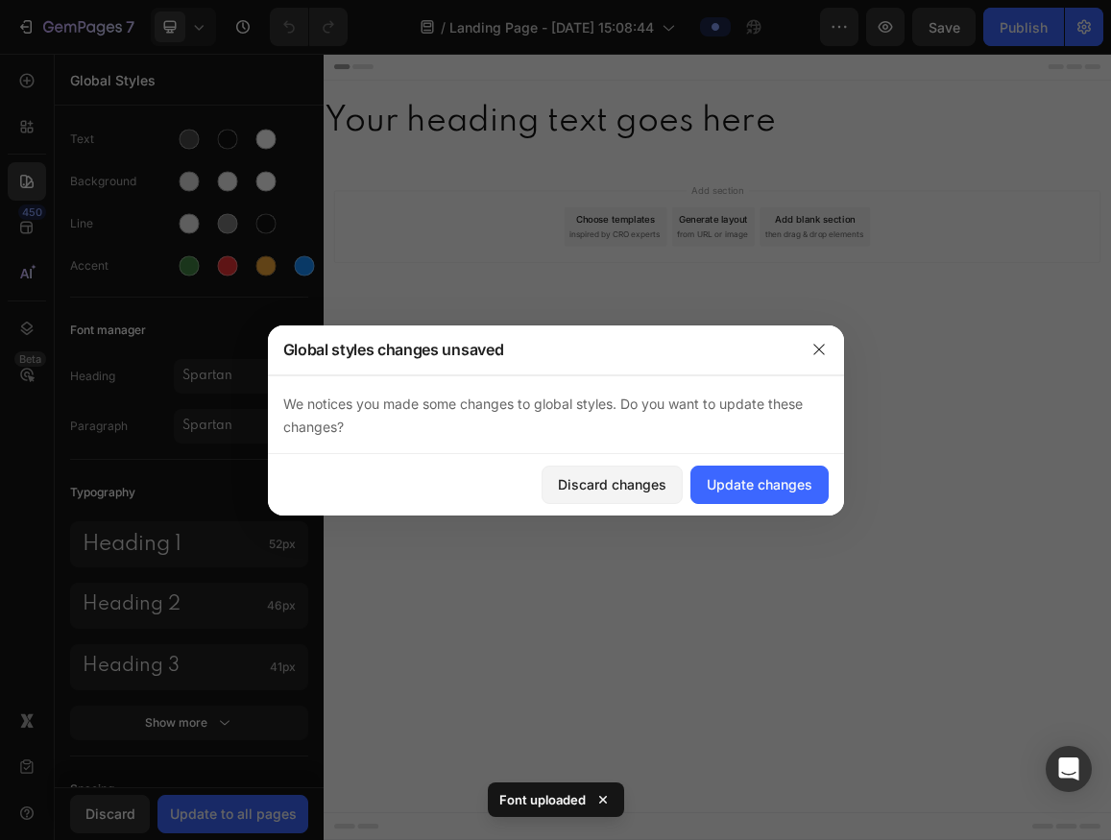
click at [335, 428] on span "We notices you made some changes to global styles. Do you want to update these …" at bounding box center [543, 415] width 520 height 39
click at [818, 357] on button "button" at bounding box center [819, 349] width 31 height 31
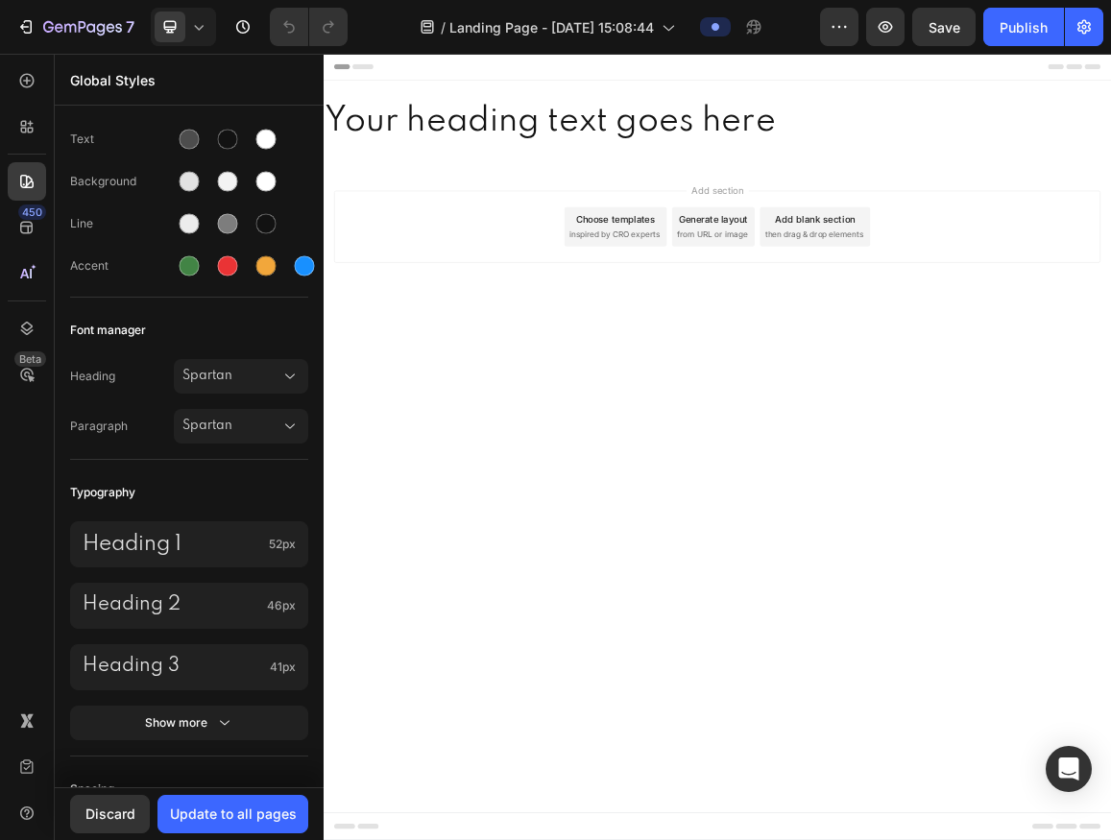
click at [233, 425] on span "Spartan" at bounding box center [232, 426] width 98 height 17
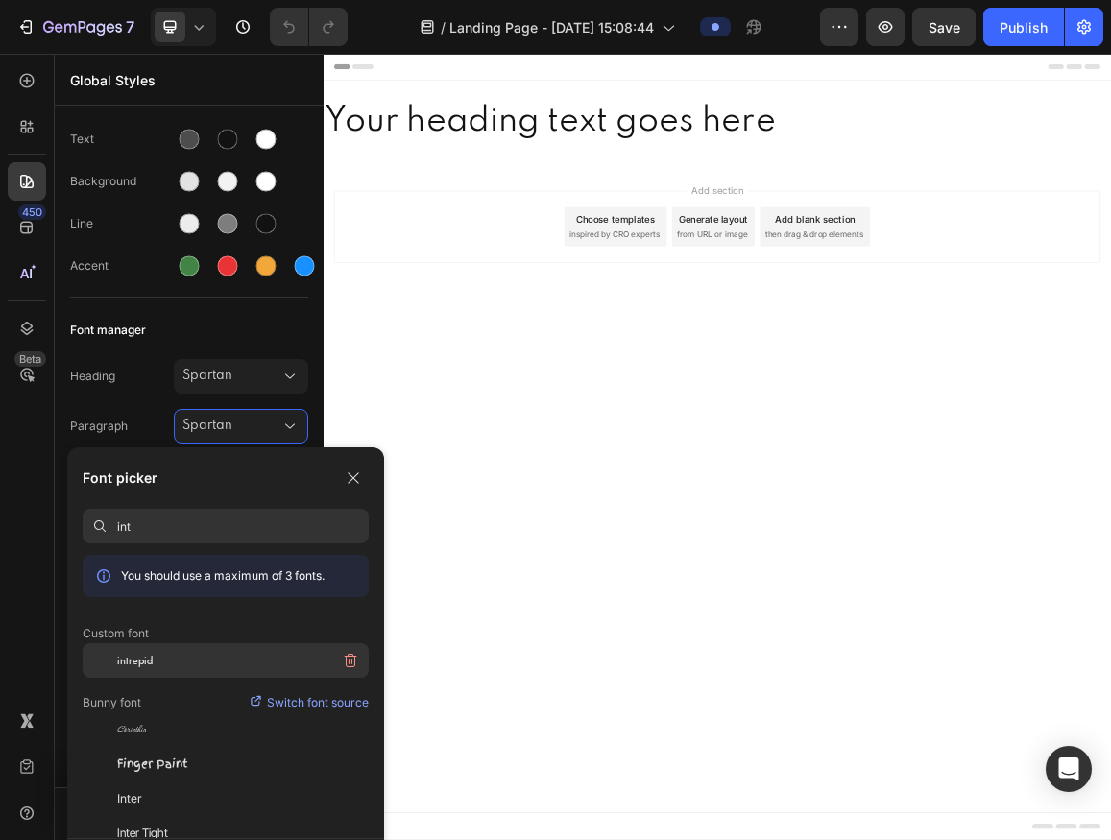
type input "int"
click at [164, 650] on div "intrepid" at bounding box center [243, 661] width 252 height 35
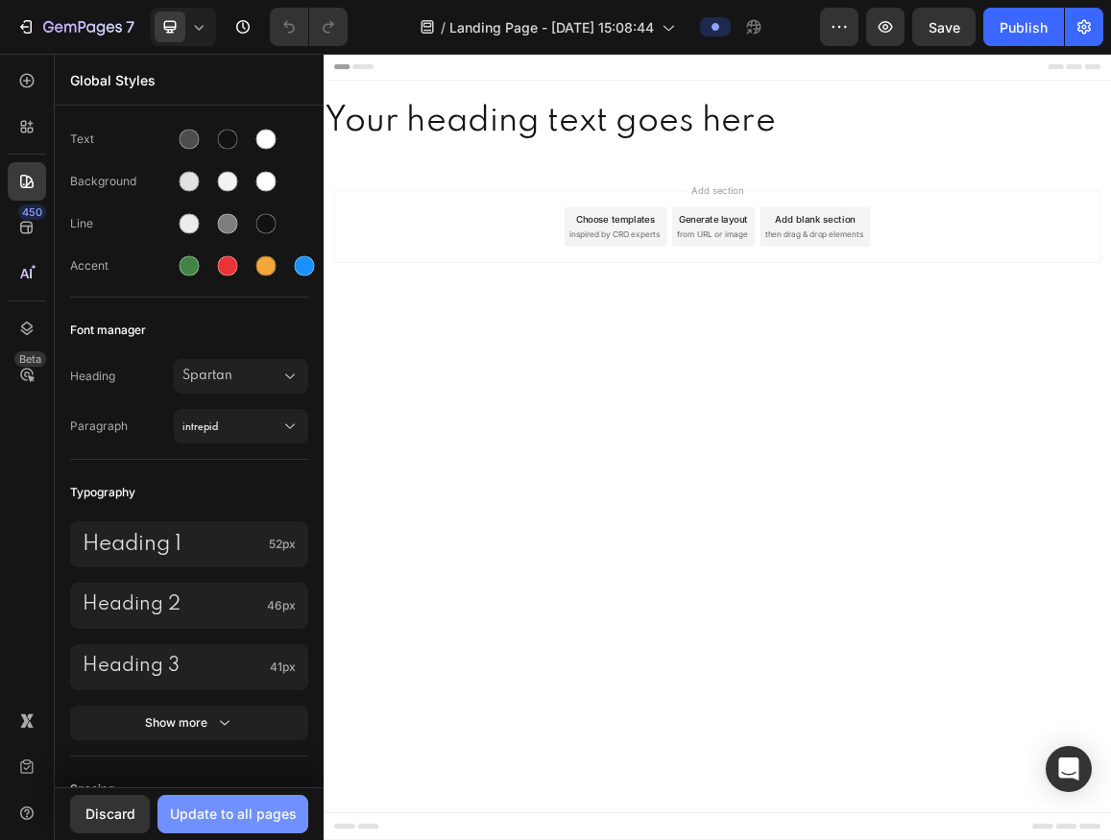
click at [251, 801] on button "Update to all pages" at bounding box center [233, 814] width 151 height 38
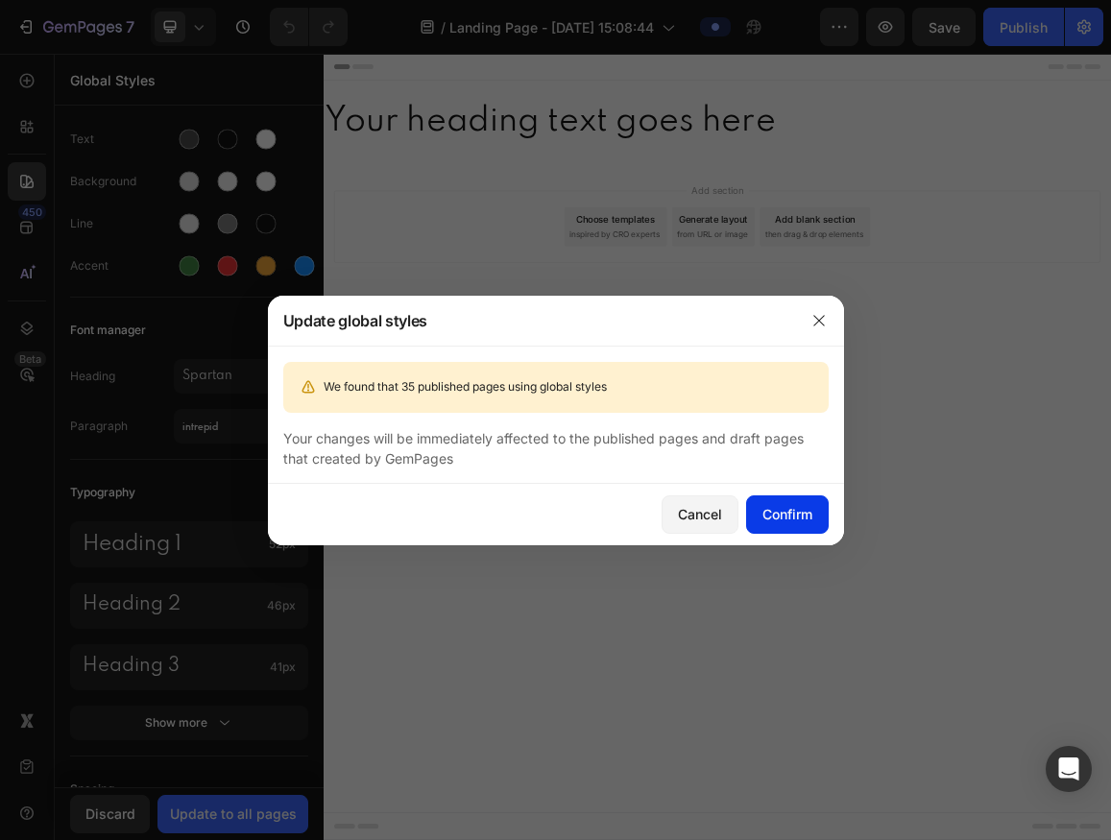
click at [774, 529] on button "Confirm" at bounding box center [787, 515] width 83 height 38
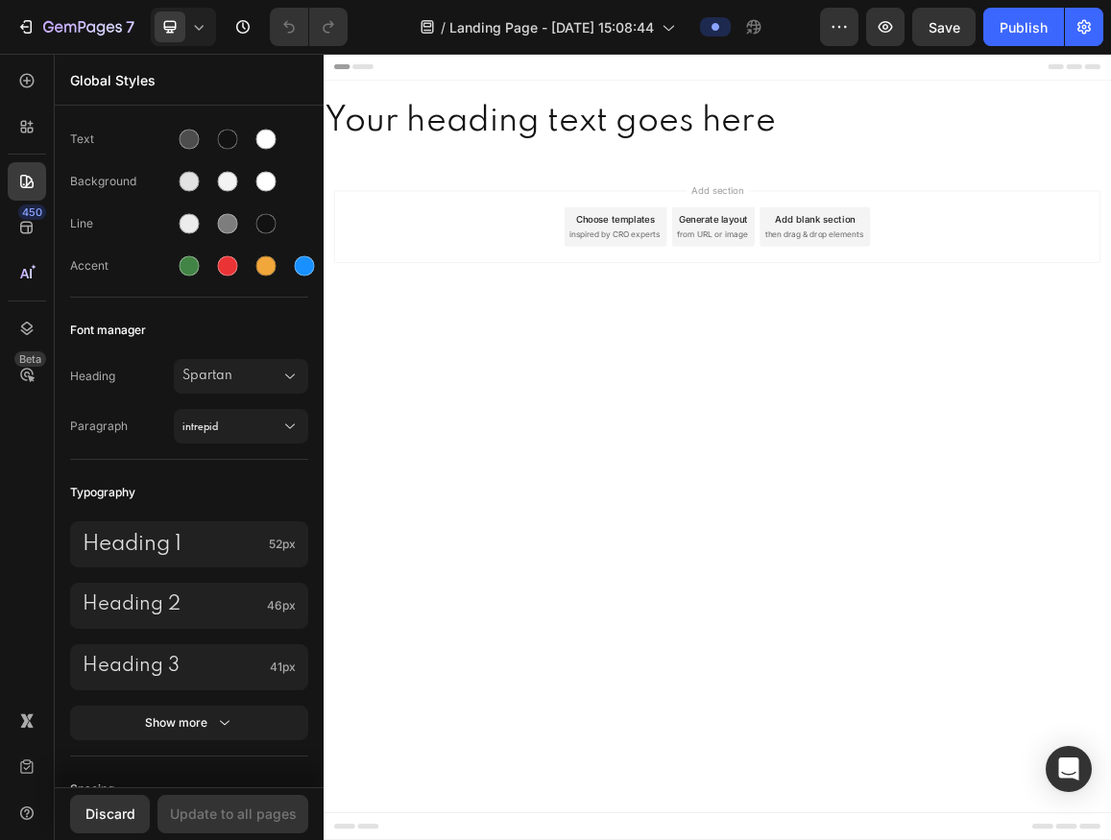
click at [668, 510] on body "Header Your heading text goes here Heading Section 1 Root Start with Sections f…" at bounding box center [900, 630] width 1153 height 1152
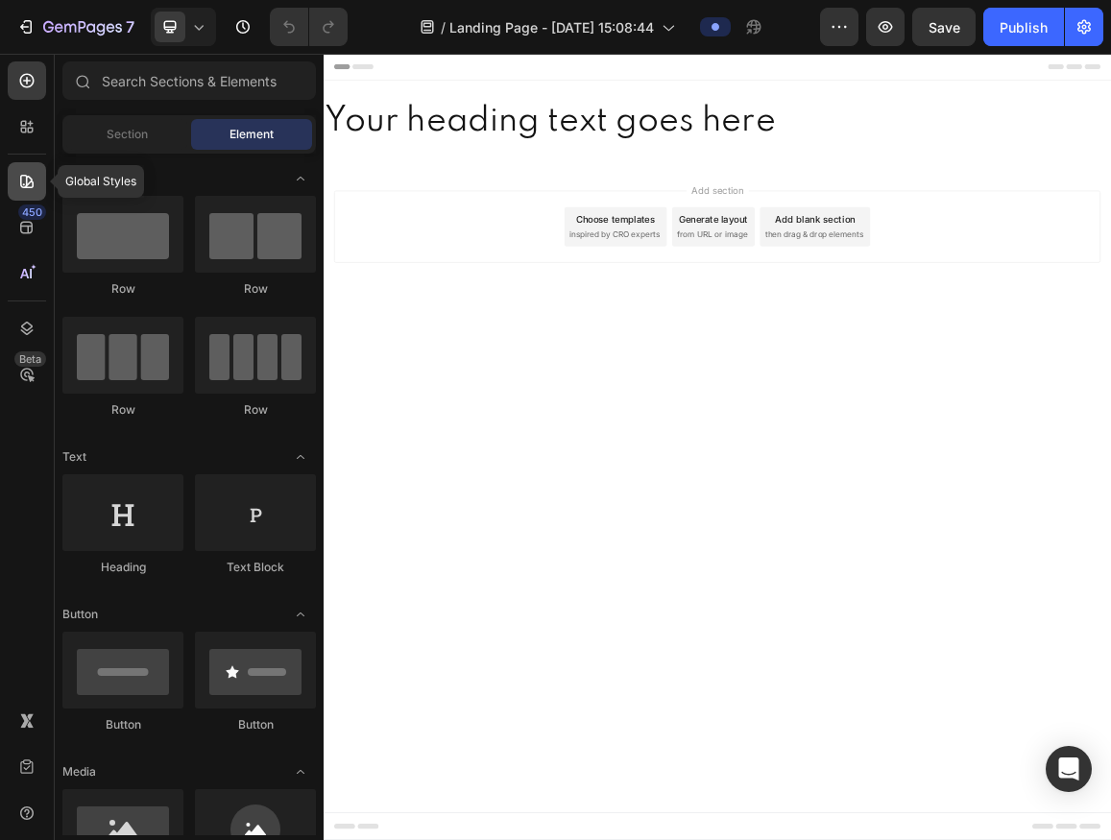
click at [24, 195] on div at bounding box center [27, 181] width 38 height 38
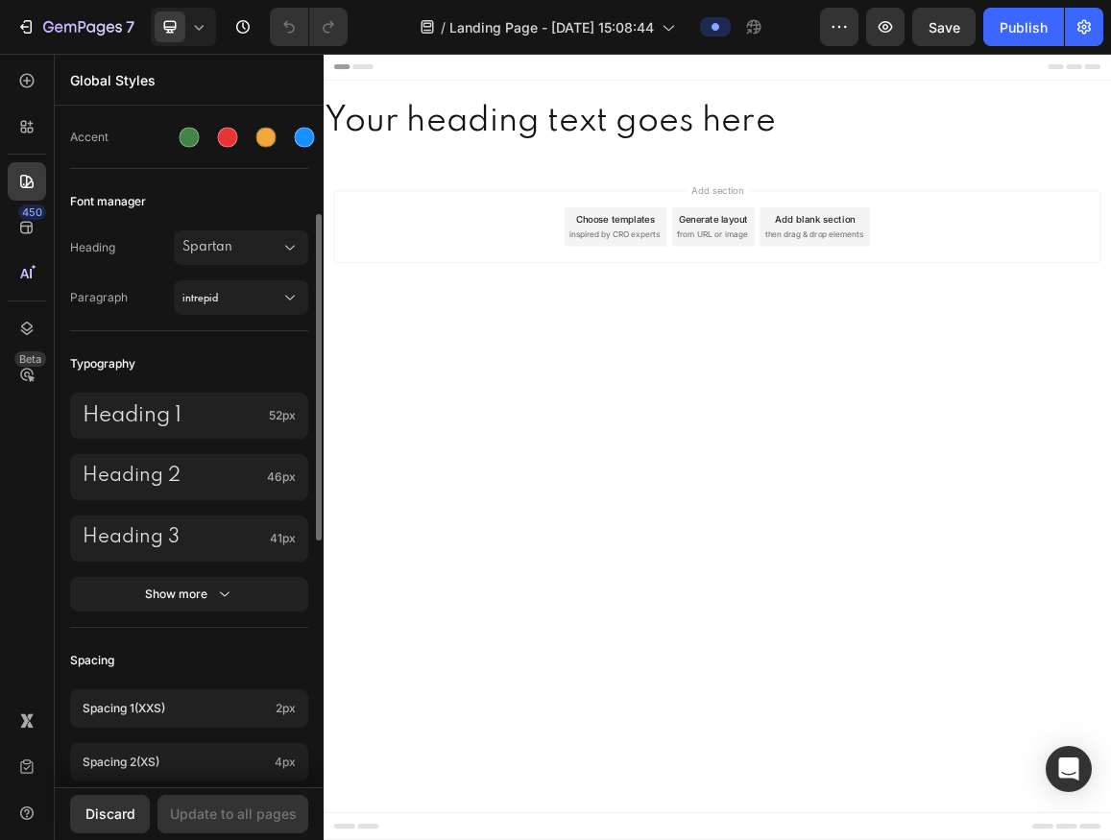
scroll to position [305, 0]
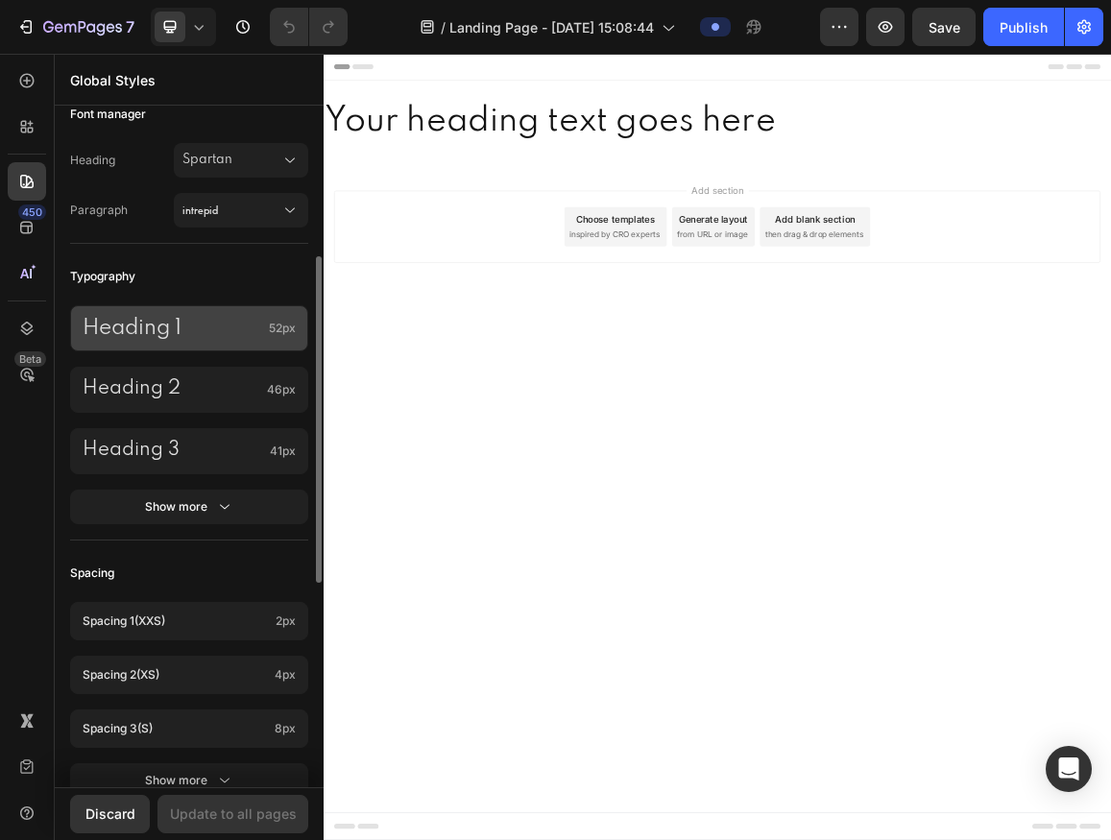
click at [221, 314] on div "Heading 1 52px" at bounding box center [189, 328] width 238 height 46
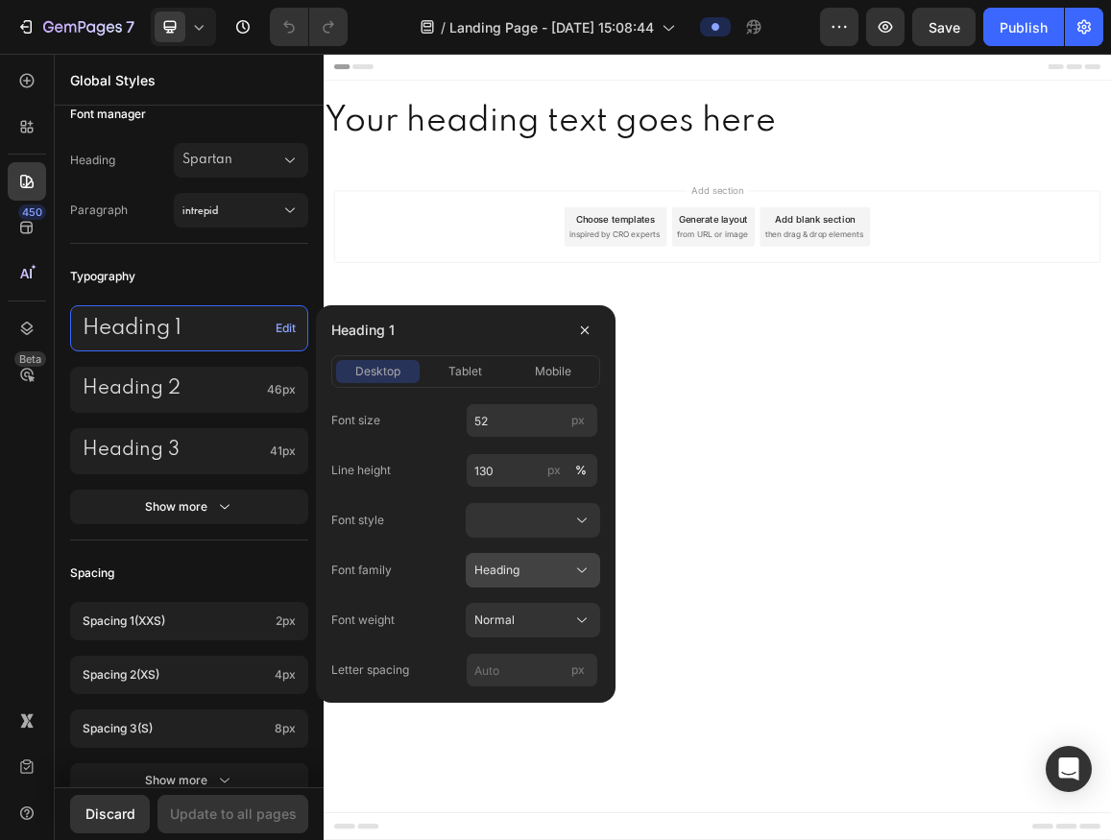
click at [503, 574] on span "Heading" at bounding box center [497, 570] width 45 height 17
click at [407, 574] on div "Font family Heading" at bounding box center [465, 570] width 269 height 35
click at [488, 620] on span "Normal" at bounding box center [495, 620] width 40 height 17
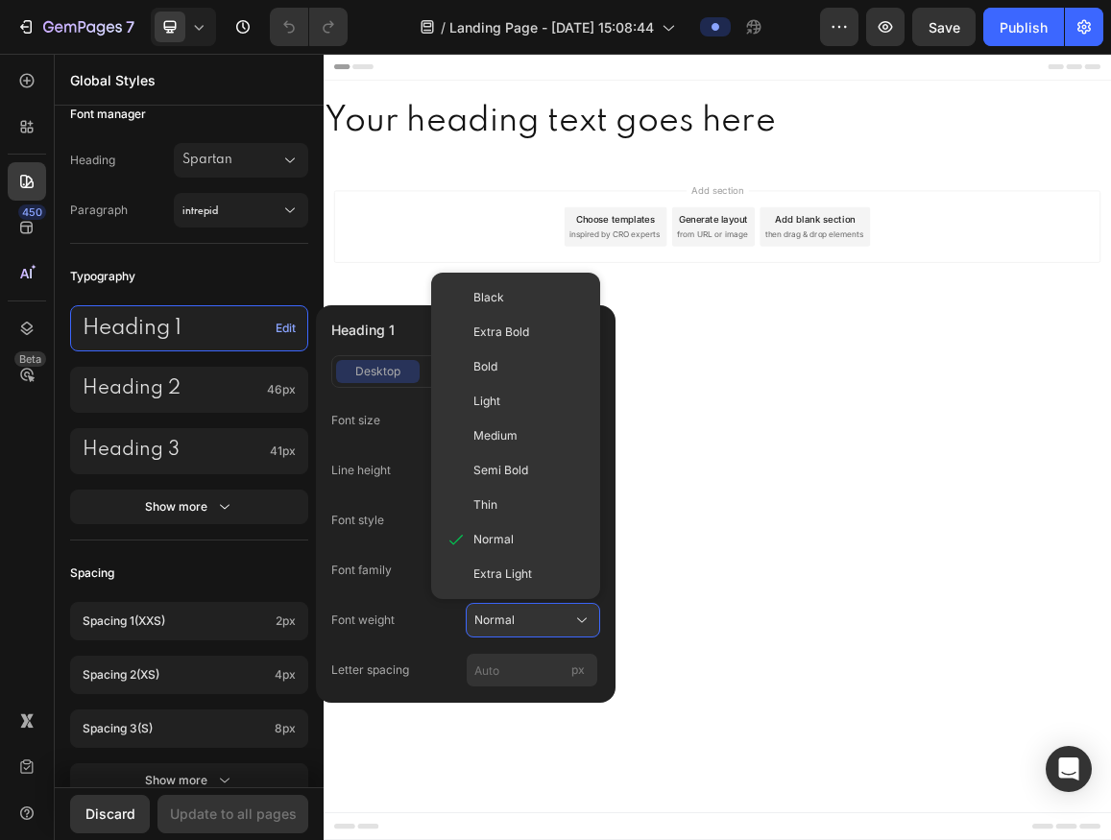
click at [430, 616] on div "Font weight Normal Black Extra Bold Bold Light Medium Semi Bold Thin Normal Ext…" at bounding box center [465, 620] width 269 height 35
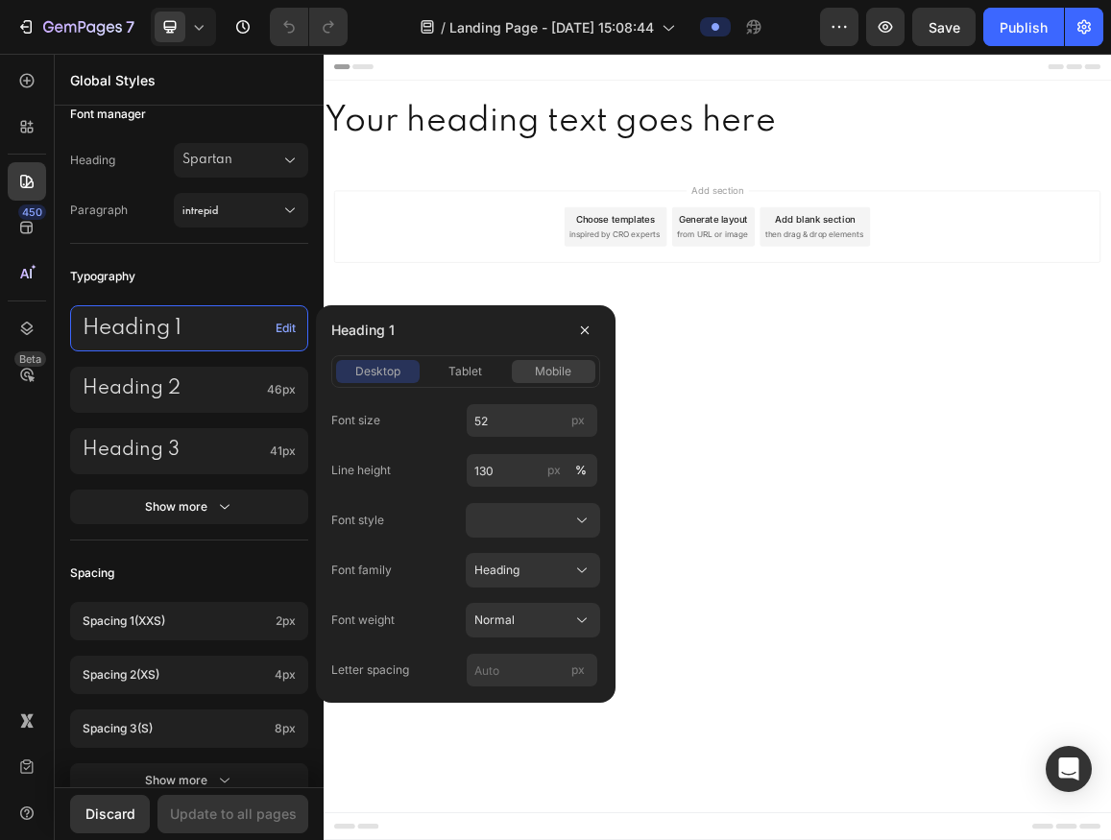
click at [479, 360] on button "tablet" at bounding box center [466, 371] width 84 height 23
click at [542, 519] on div at bounding box center [533, 520] width 117 height 19
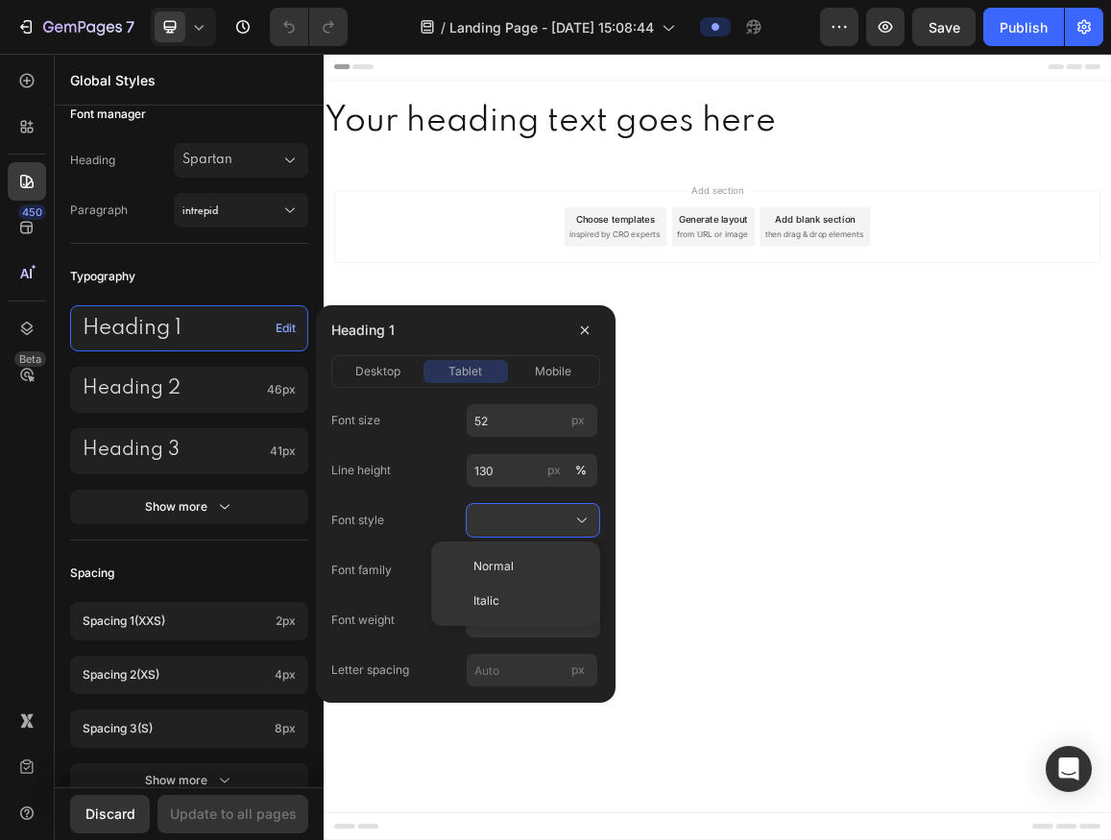
click at [375, 491] on div "Font size 52 px Line height 130 px % Font style Normal Italic Font family Headi…" at bounding box center [465, 545] width 269 height 284
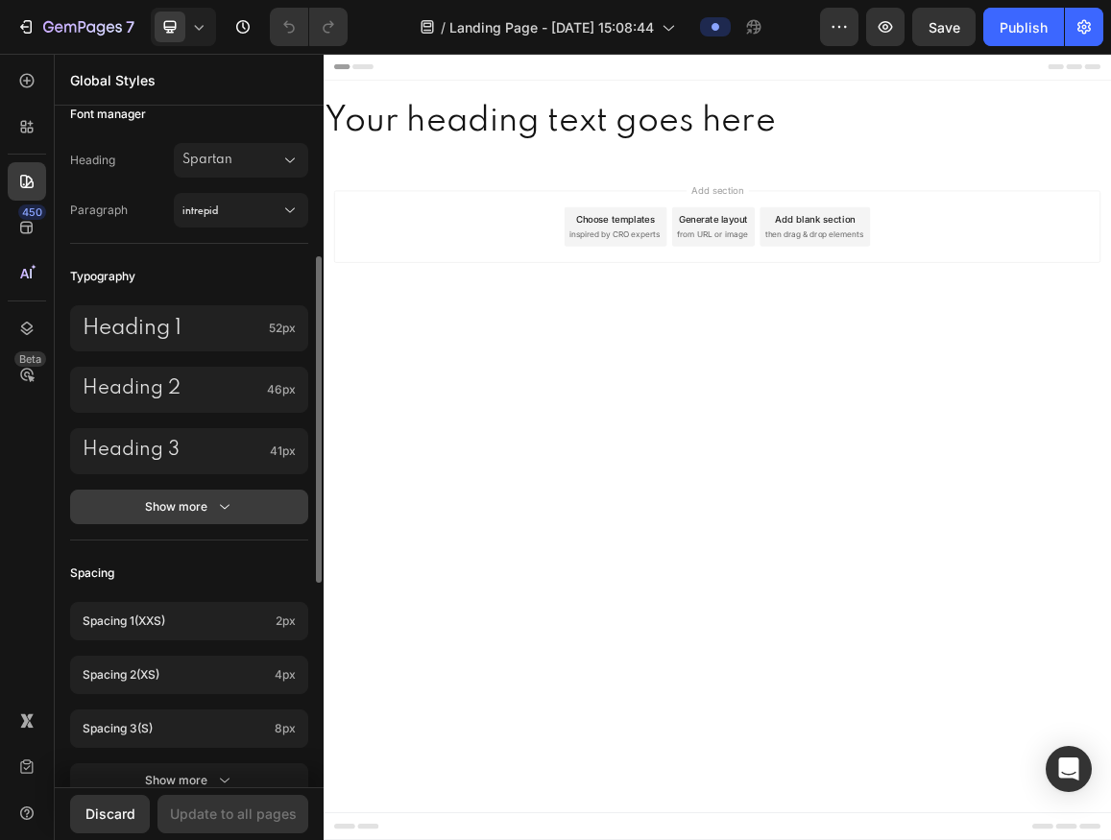
click at [207, 493] on button "Show more" at bounding box center [189, 507] width 238 height 35
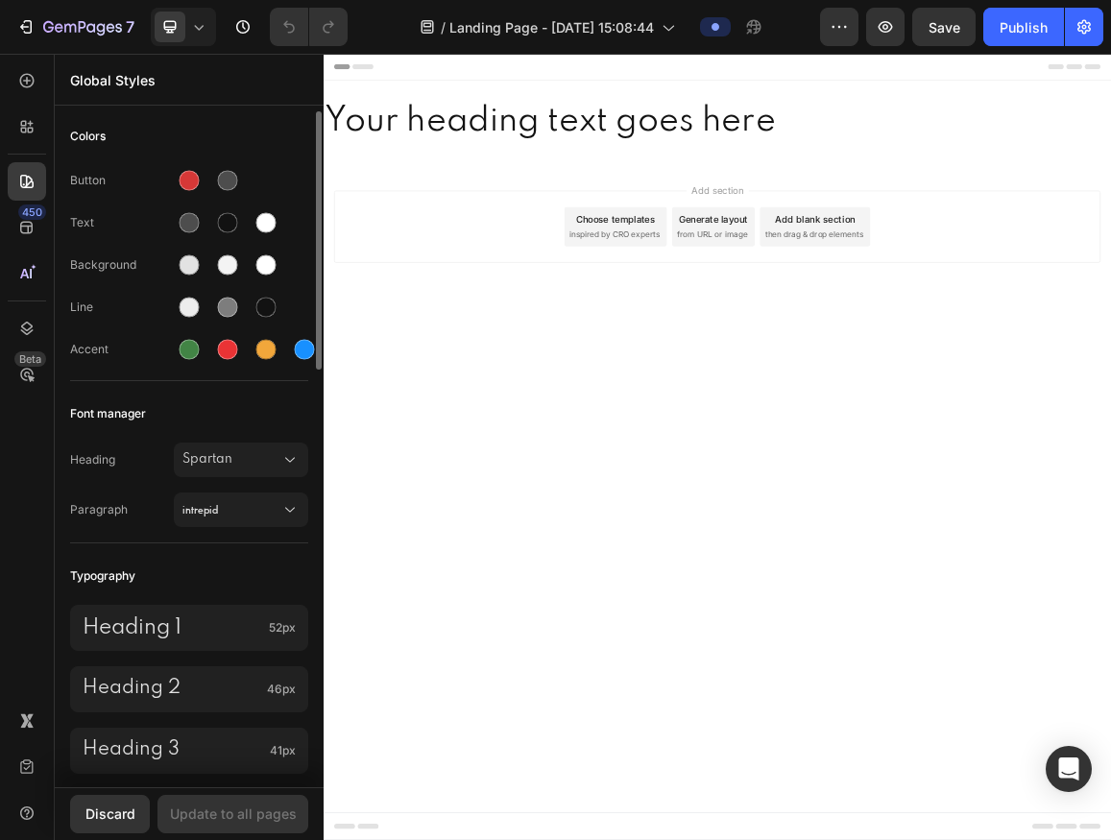
scroll to position [0, 0]
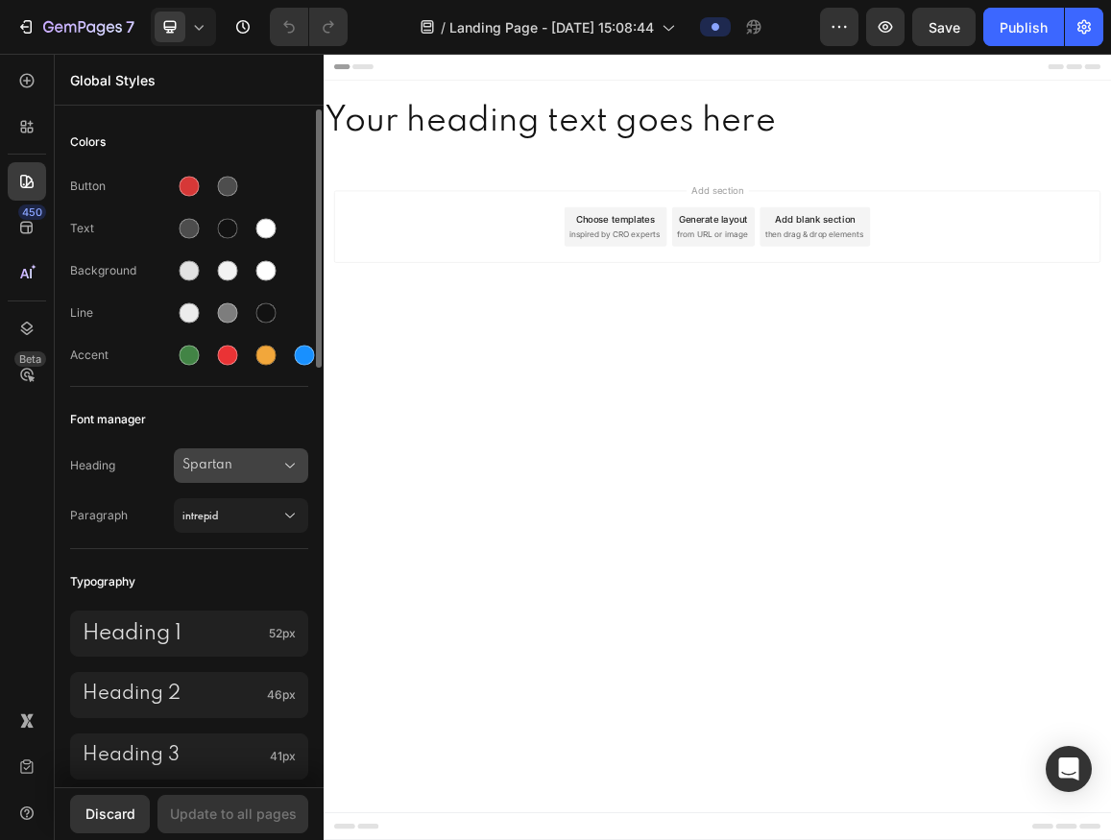
click at [216, 475] on div "Spartan" at bounding box center [241, 465] width 117 height 19
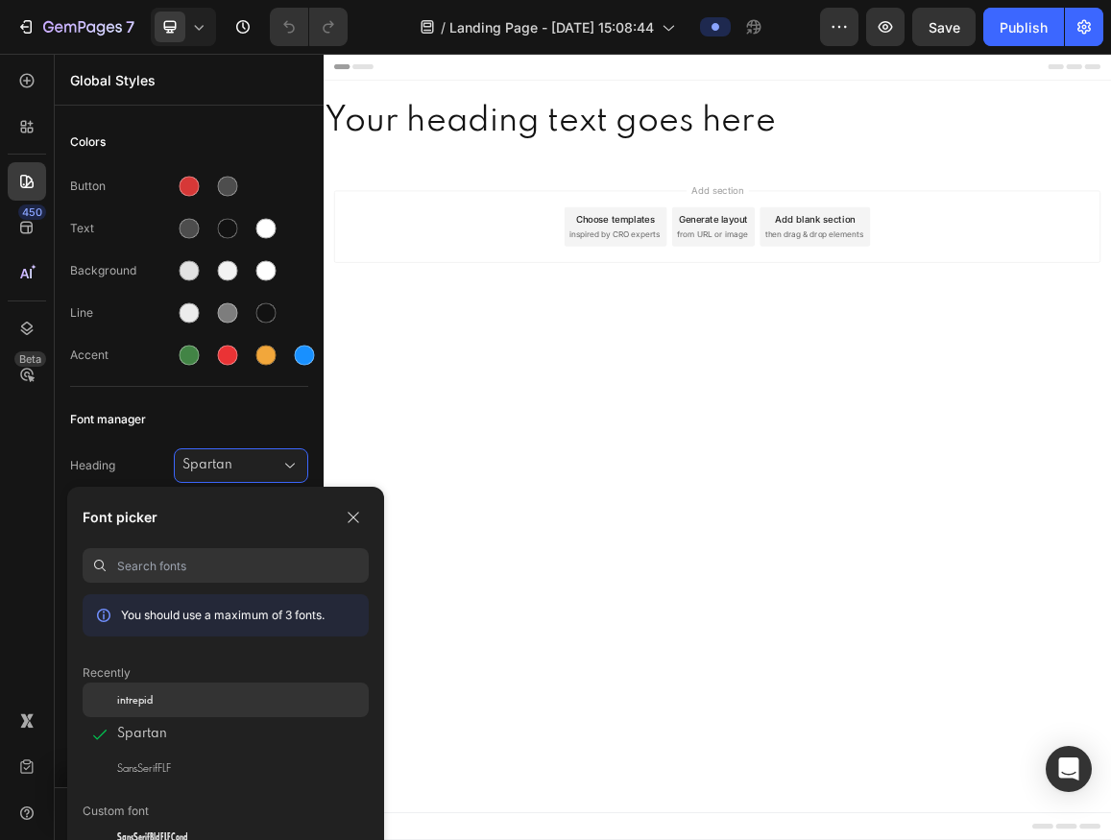
click at [185, 695] on div "intrepid" at bounding box center [243, 700] width 252 height 17
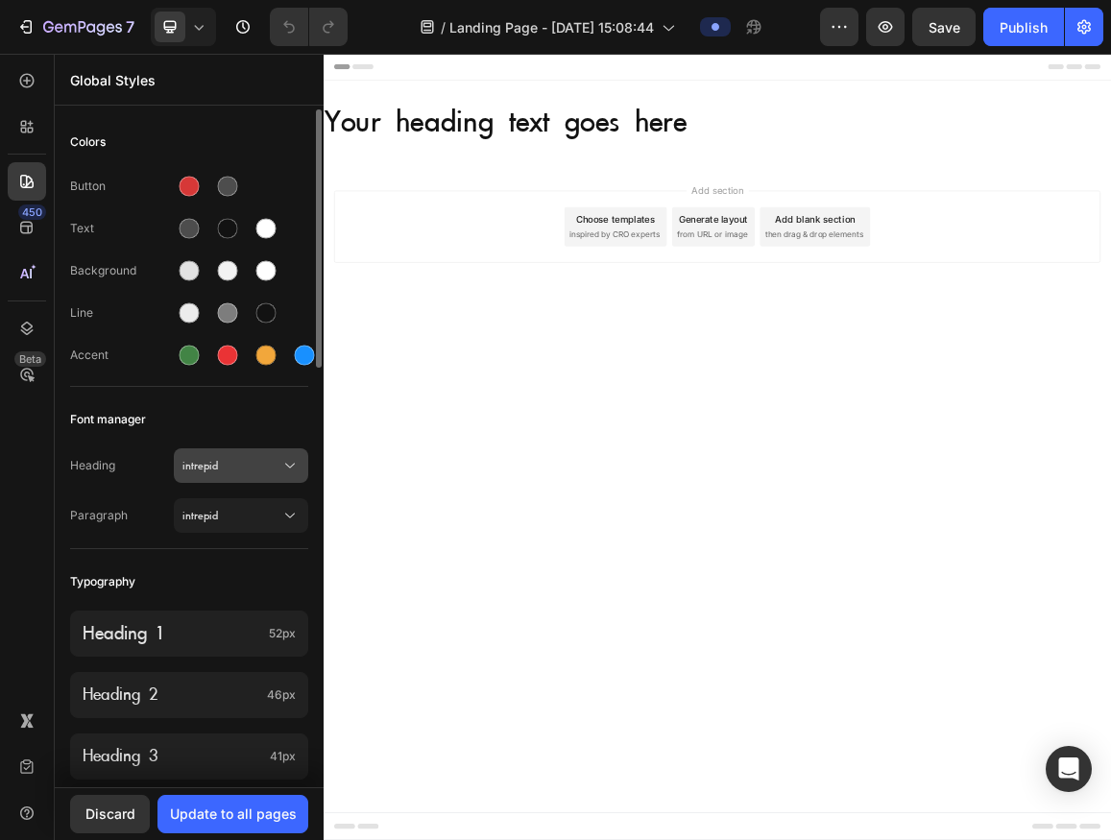
click at [229, 473] on span "intrepid" at bounding box center [232, 465] width 98 height 17
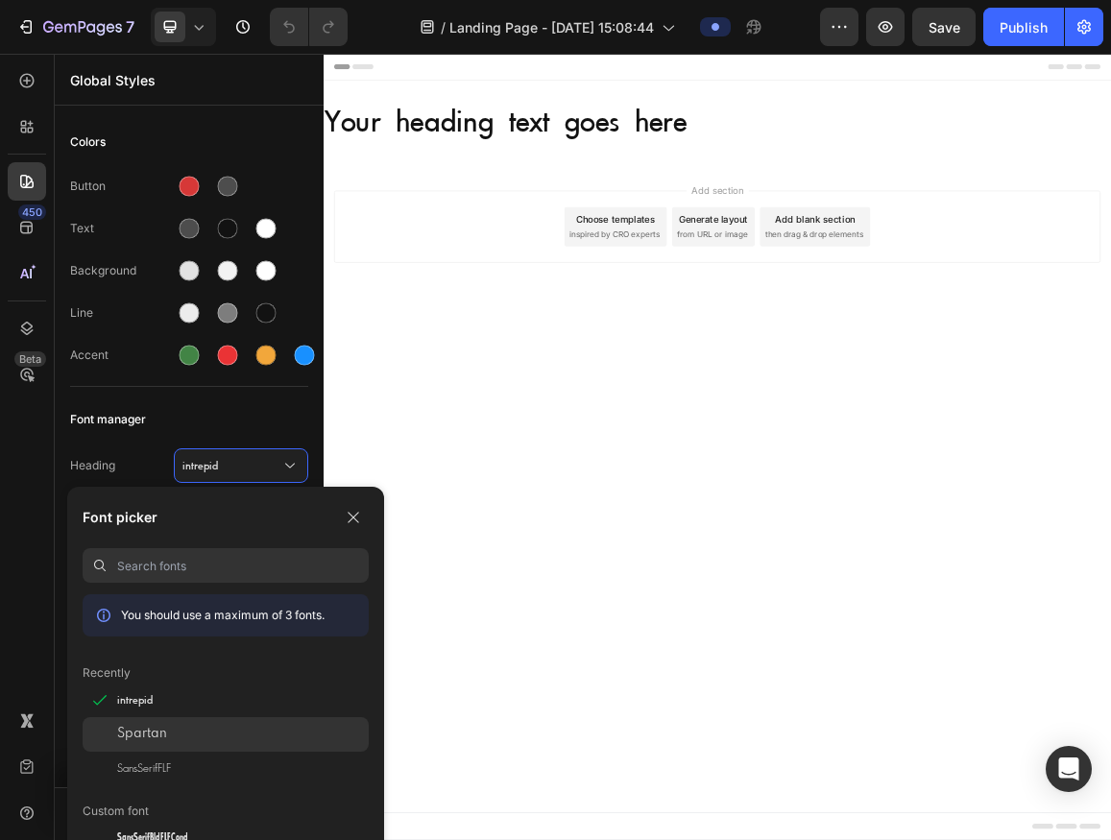
scroll to position [44, 0]
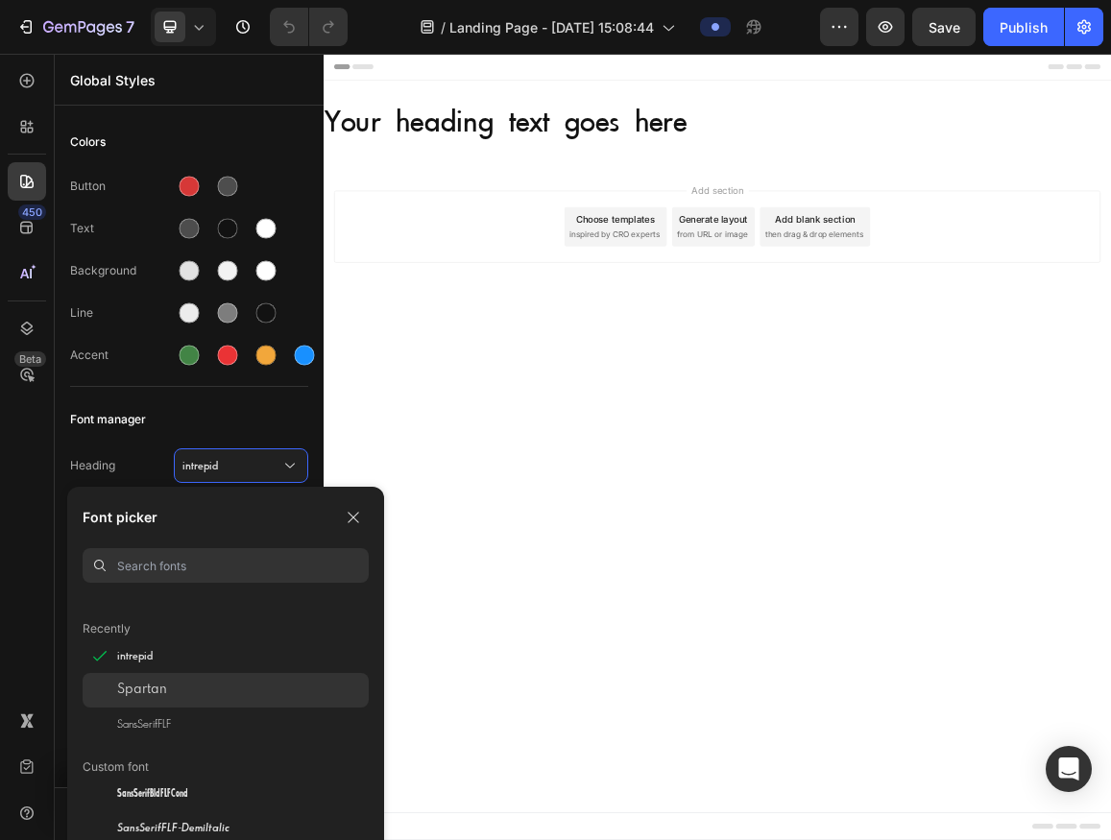
click at [187, 697] on div "Spartan" at bounding box center [243, 690] width 252 height 17
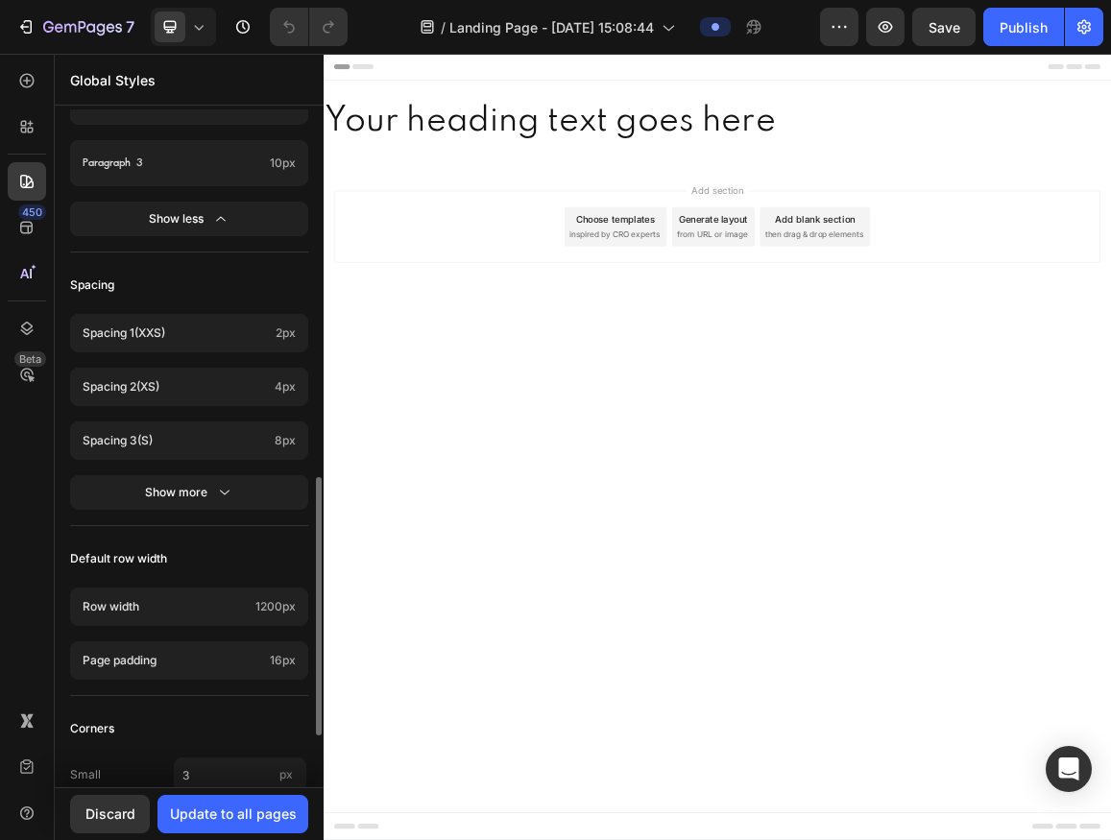
scroll to position [1098, 0]
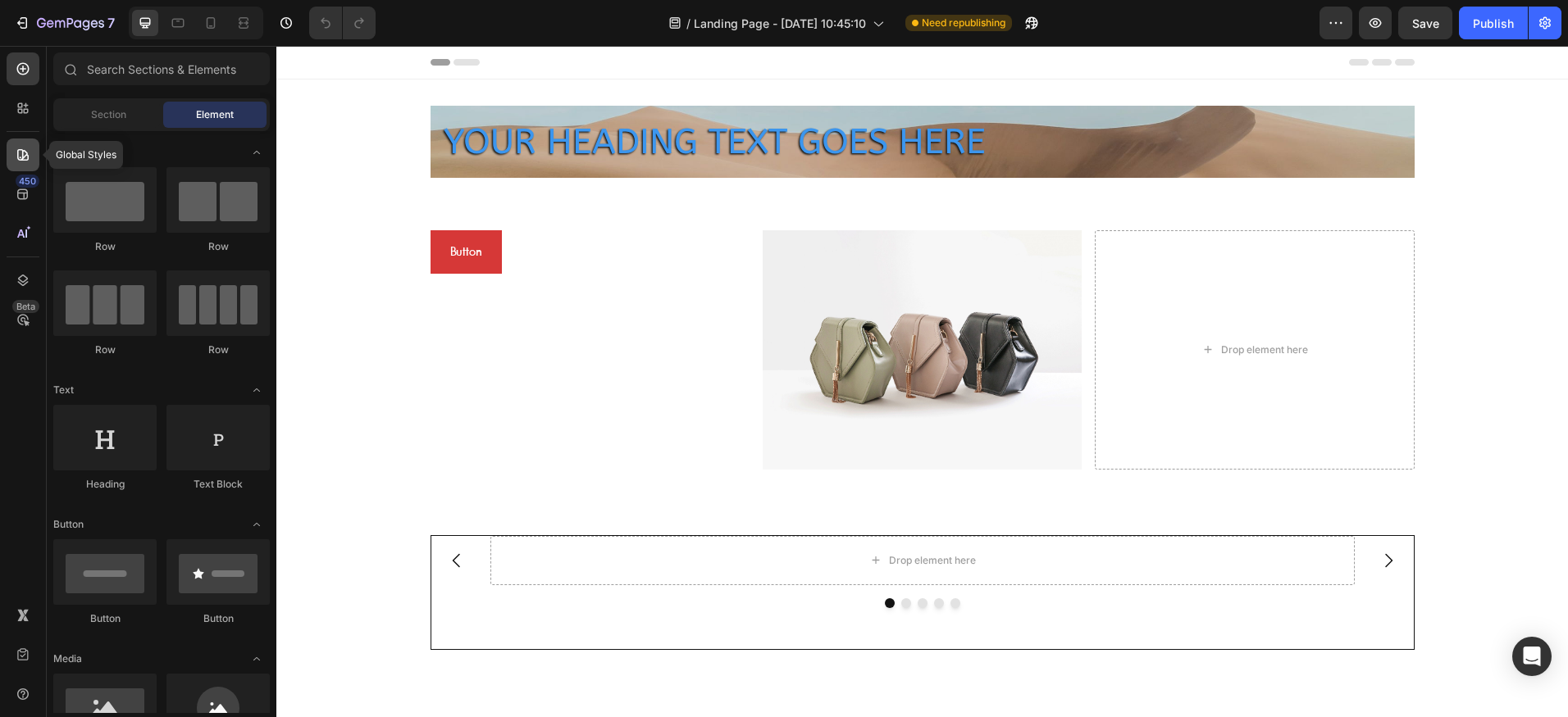
click at [23, 156] on icon at bounding box center [22, 154] width 11 height 11
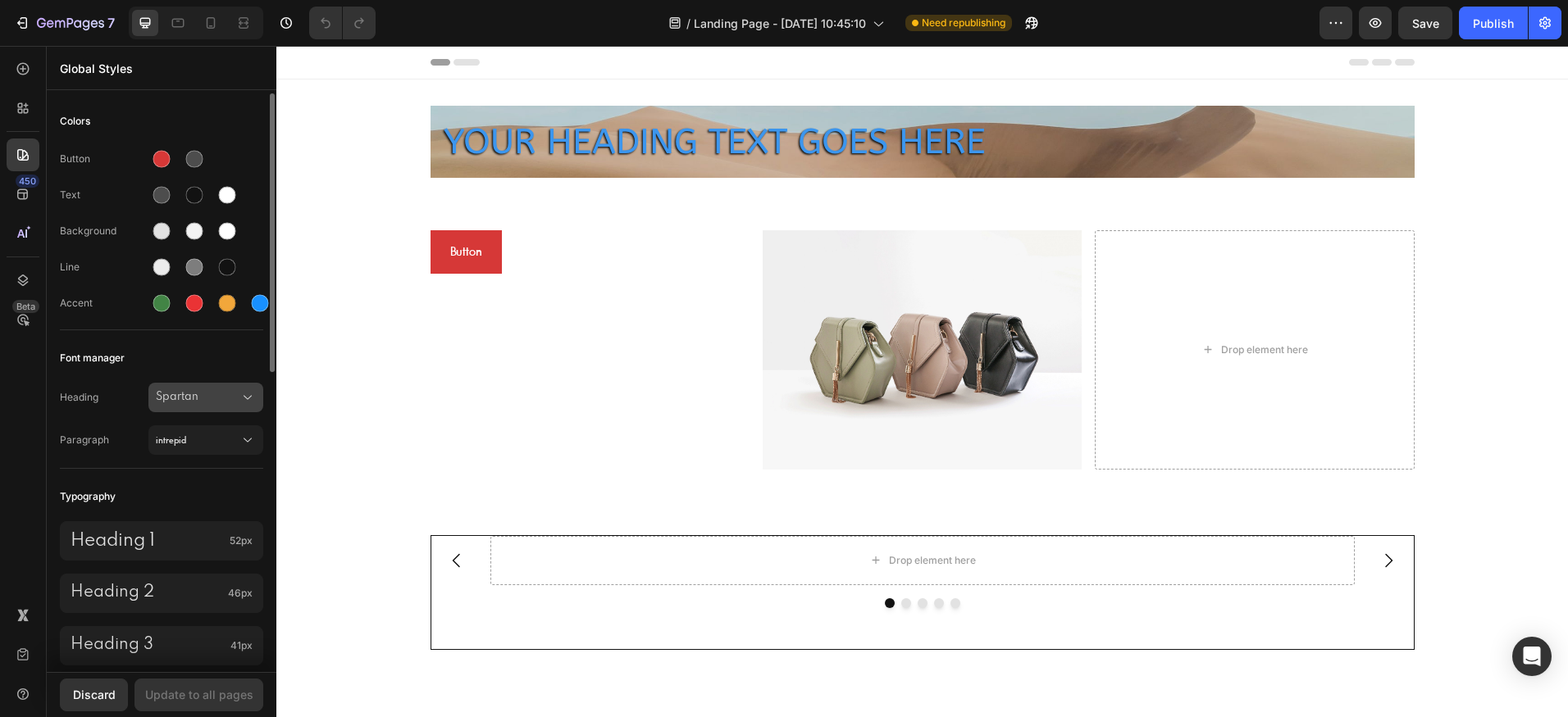
click at [211, 387] on button "Spartan" at bounding box center [206, 398] width 114 height 30
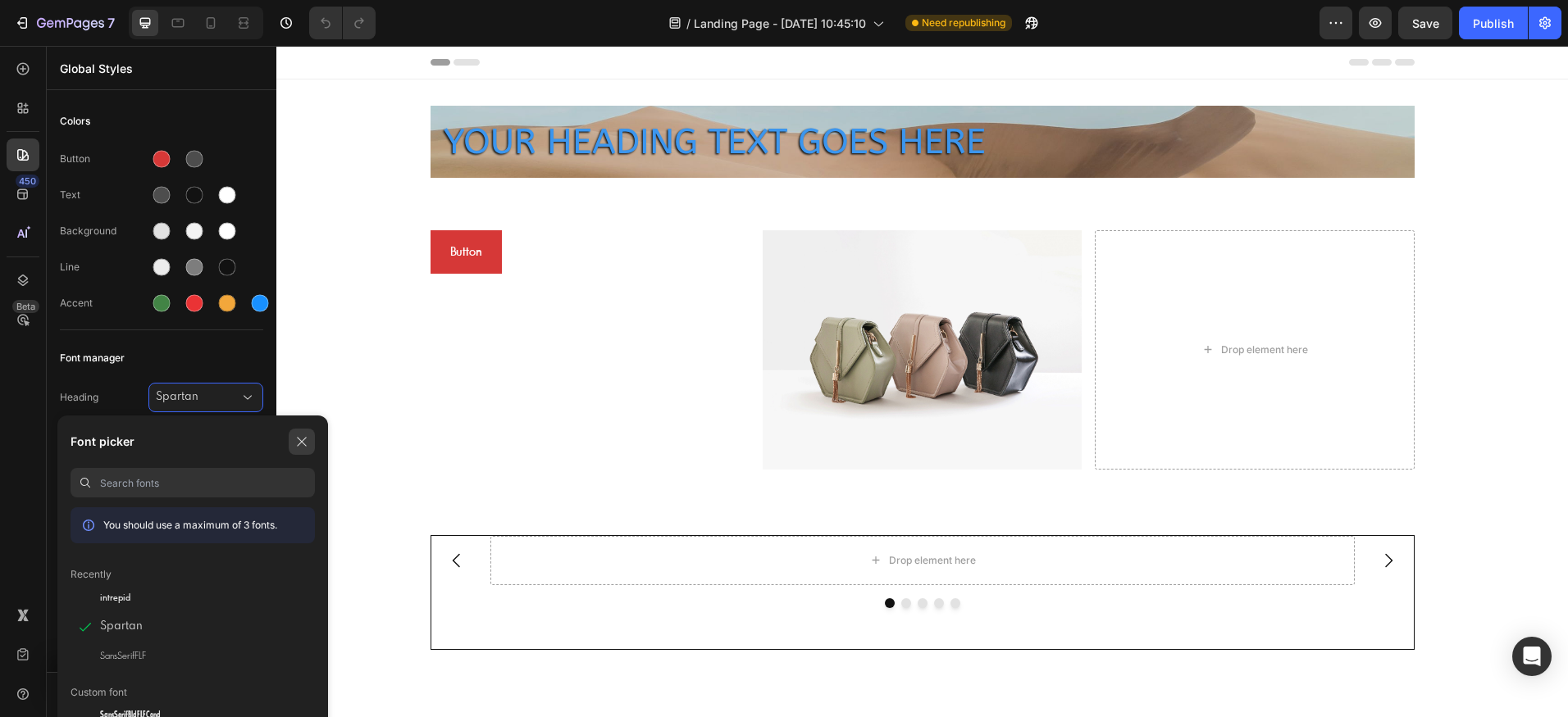
drag, startPoint x: 306, startPoint y: 434, endPoint x: 21, endPoint y: 391, distance: 288.2
click at [306, 434] on button "button" at bounding box center [301, 441] width 26 height 26
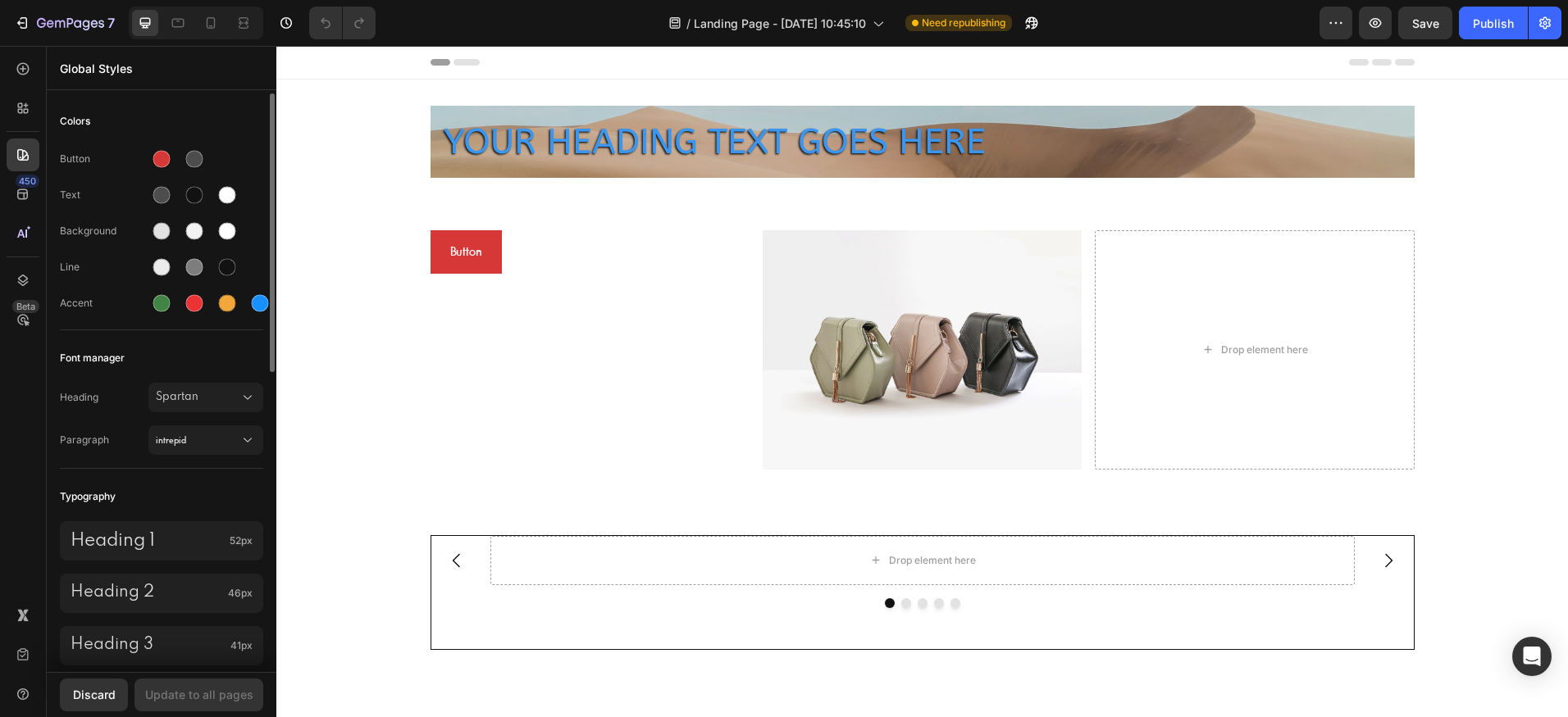
scroll to position [372, 0]
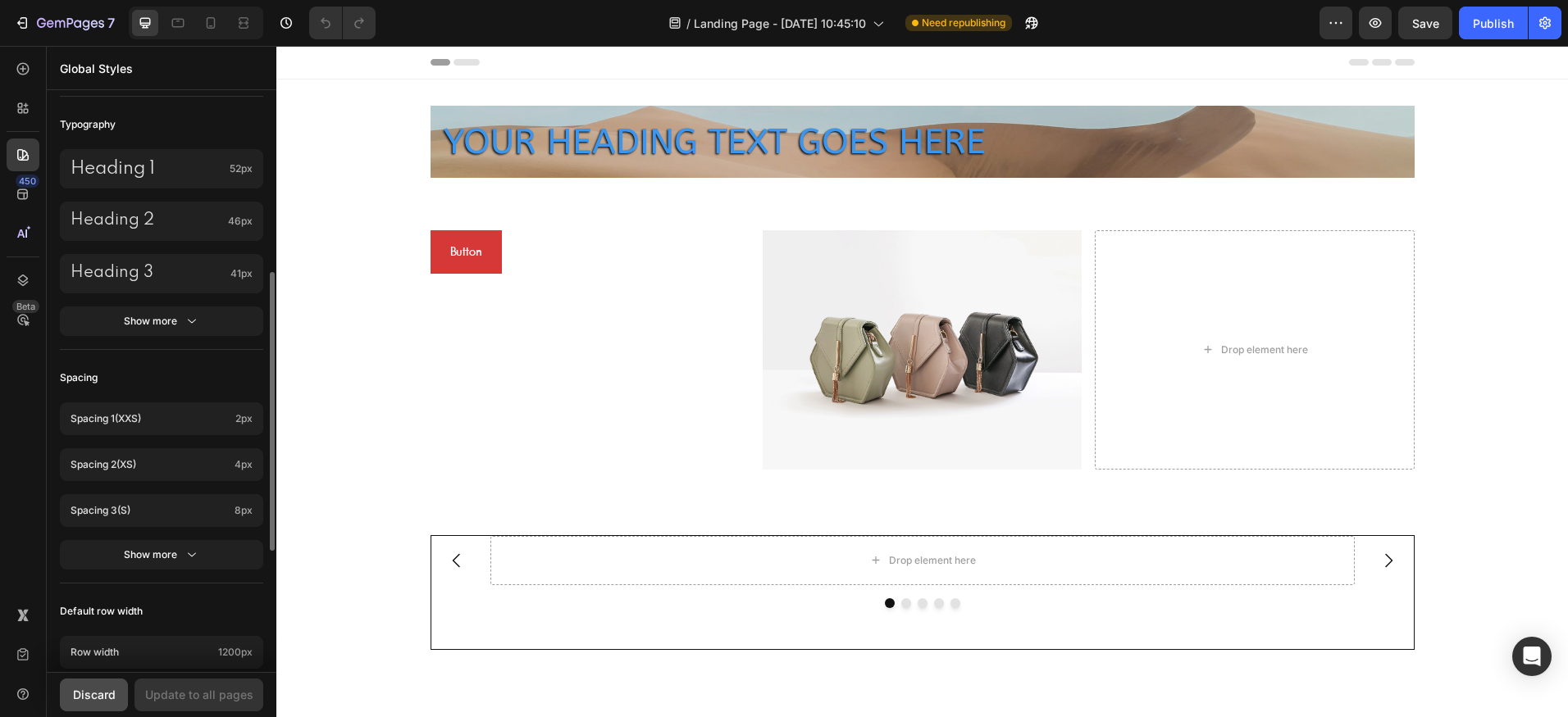
click at [79, 691] on div "Discard" at bounding box center [94, 695] width 43 height 17
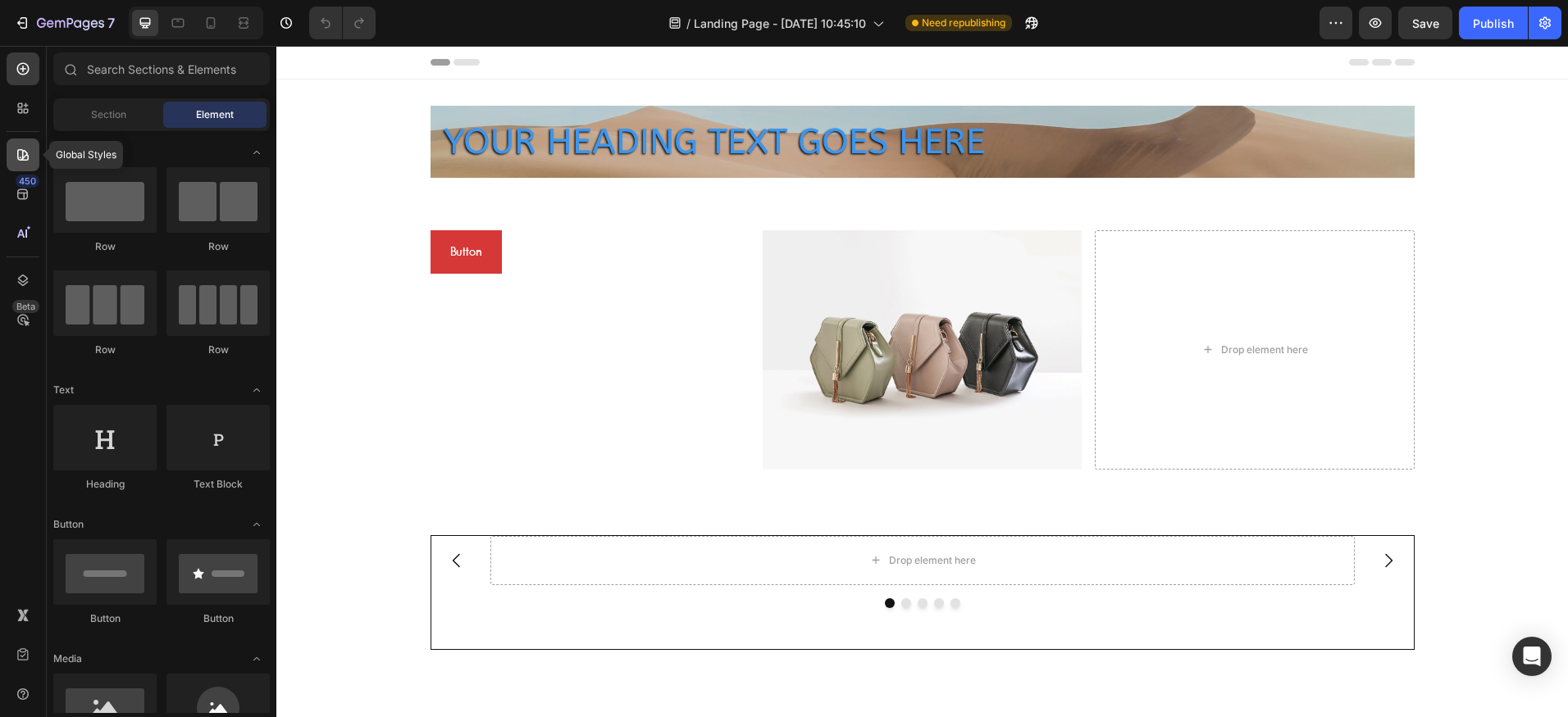
click at [32, 154] on div at bounding box center [23, 154] width 32 height 32
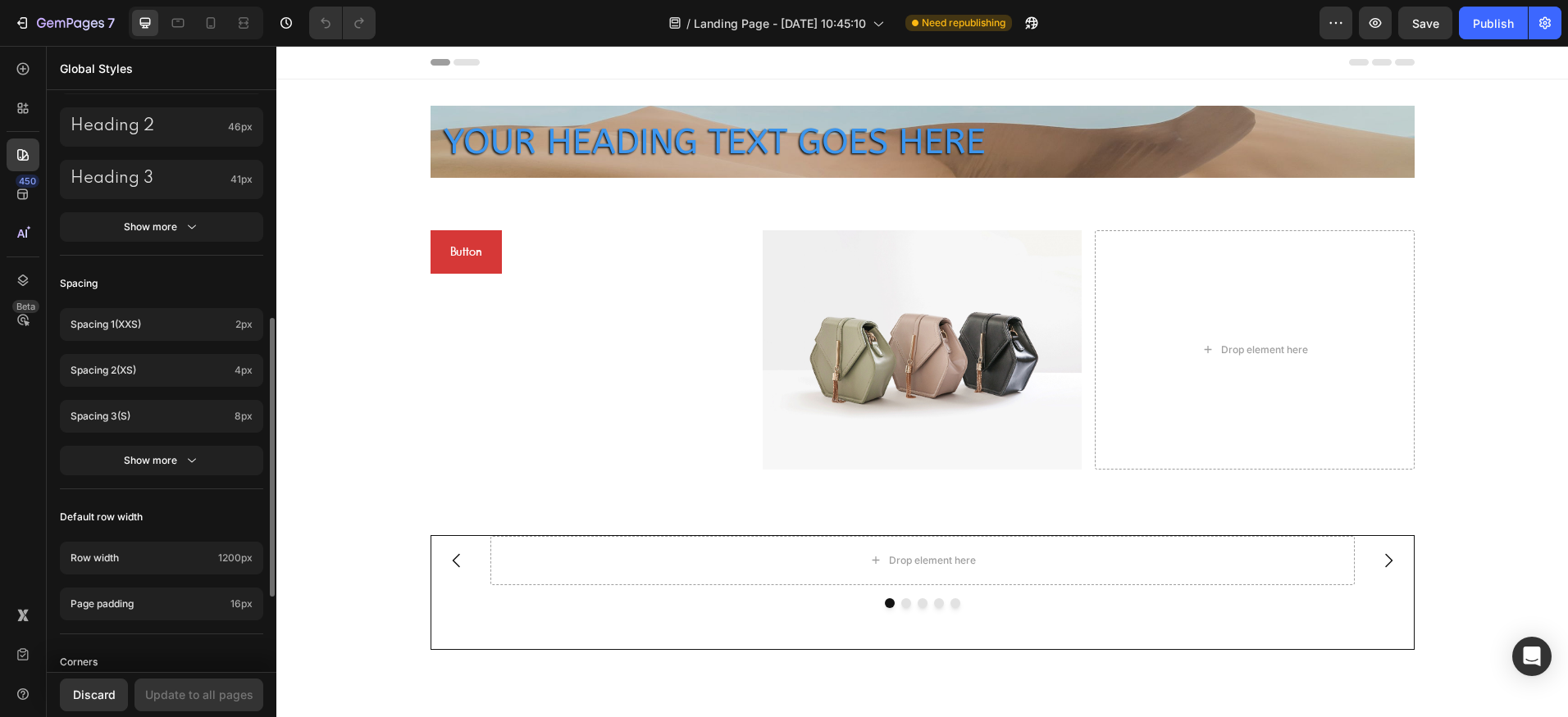
scroll to position [622, 0]
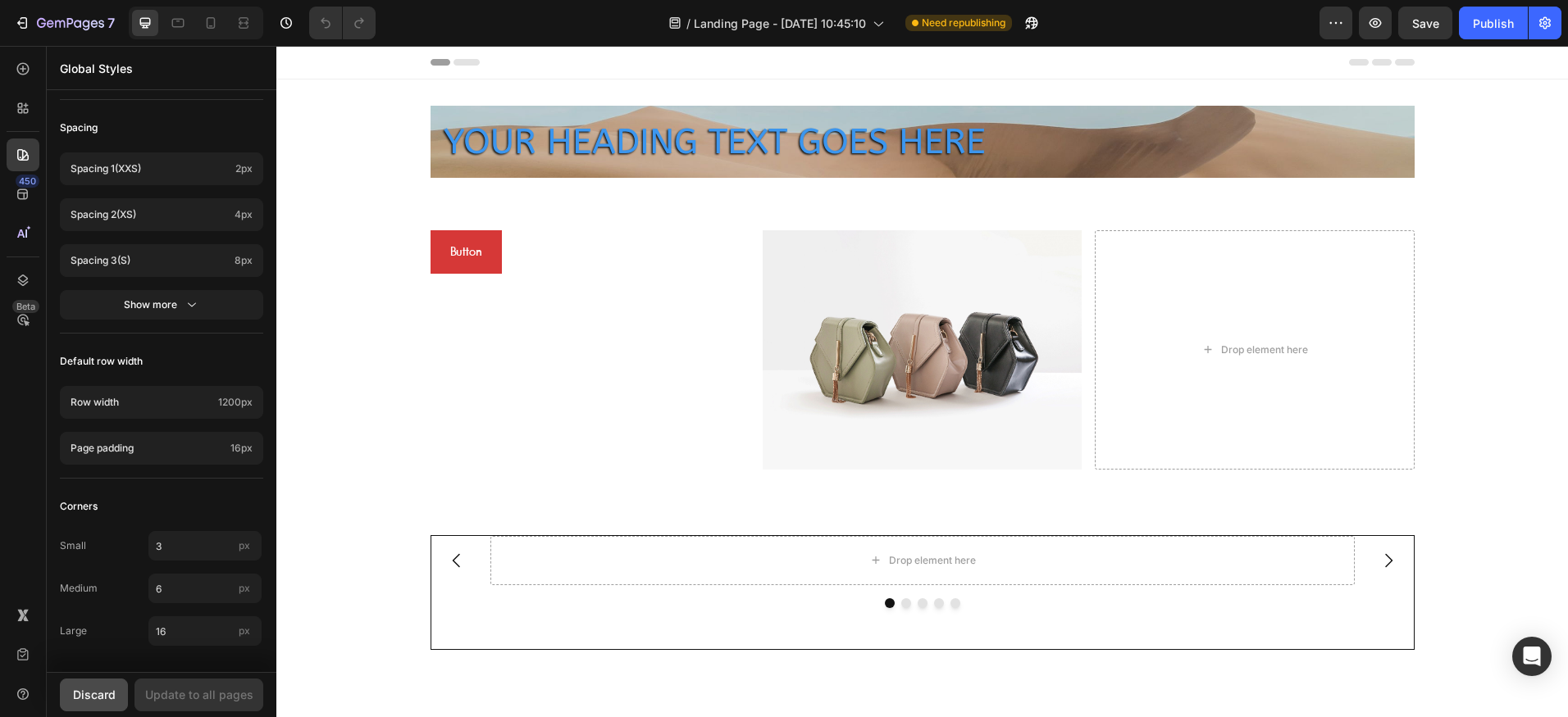
click at [86, 697] on div "Discard" at bounding box center [94, 695] width 43 height 17
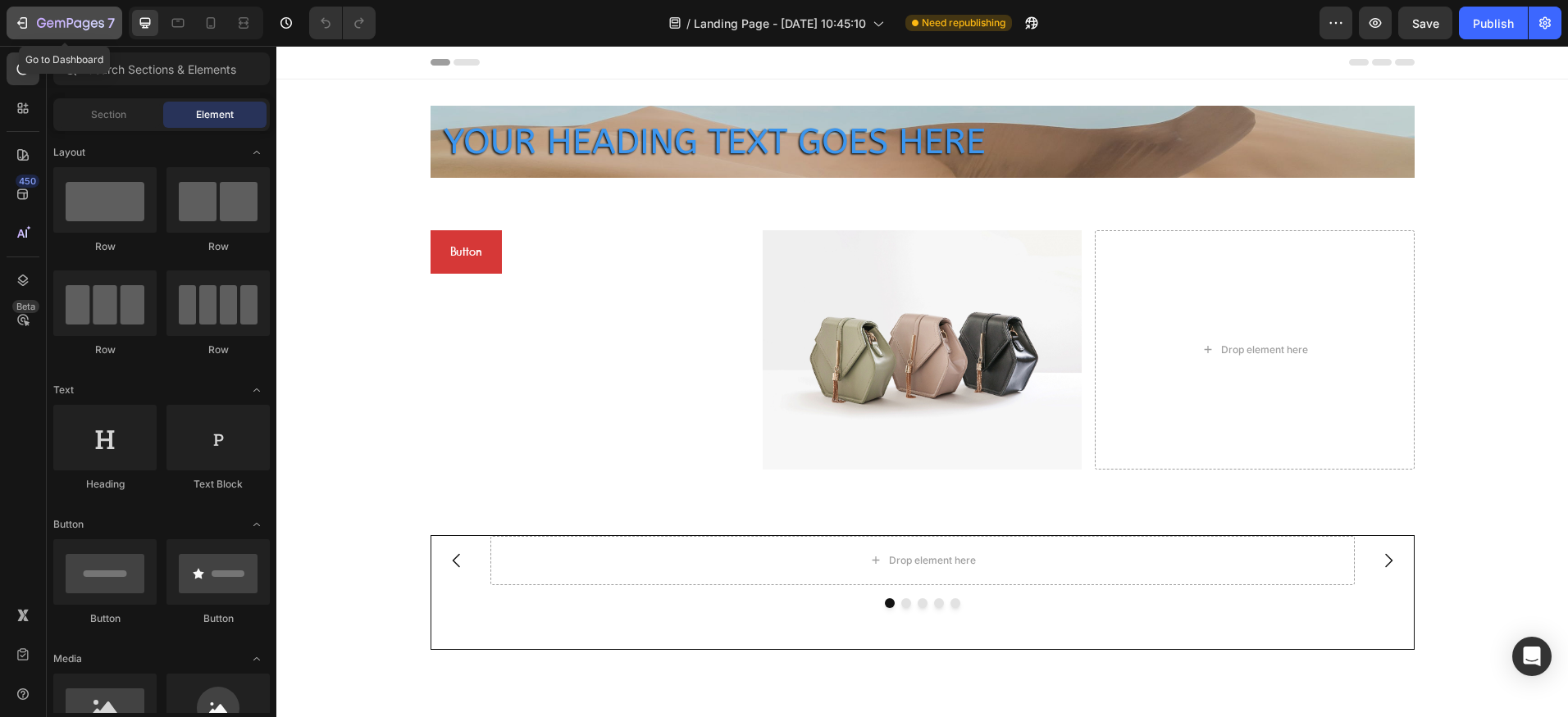
click at [76, 28] on icon "button" at bounding box center [70, 24] width 67 height 14
click at [24, 160] on icon at bounding box center [22, 154] width 11 height 11
click at [29, 155] on icon at bounding box center [22, 154] width 16 height 16
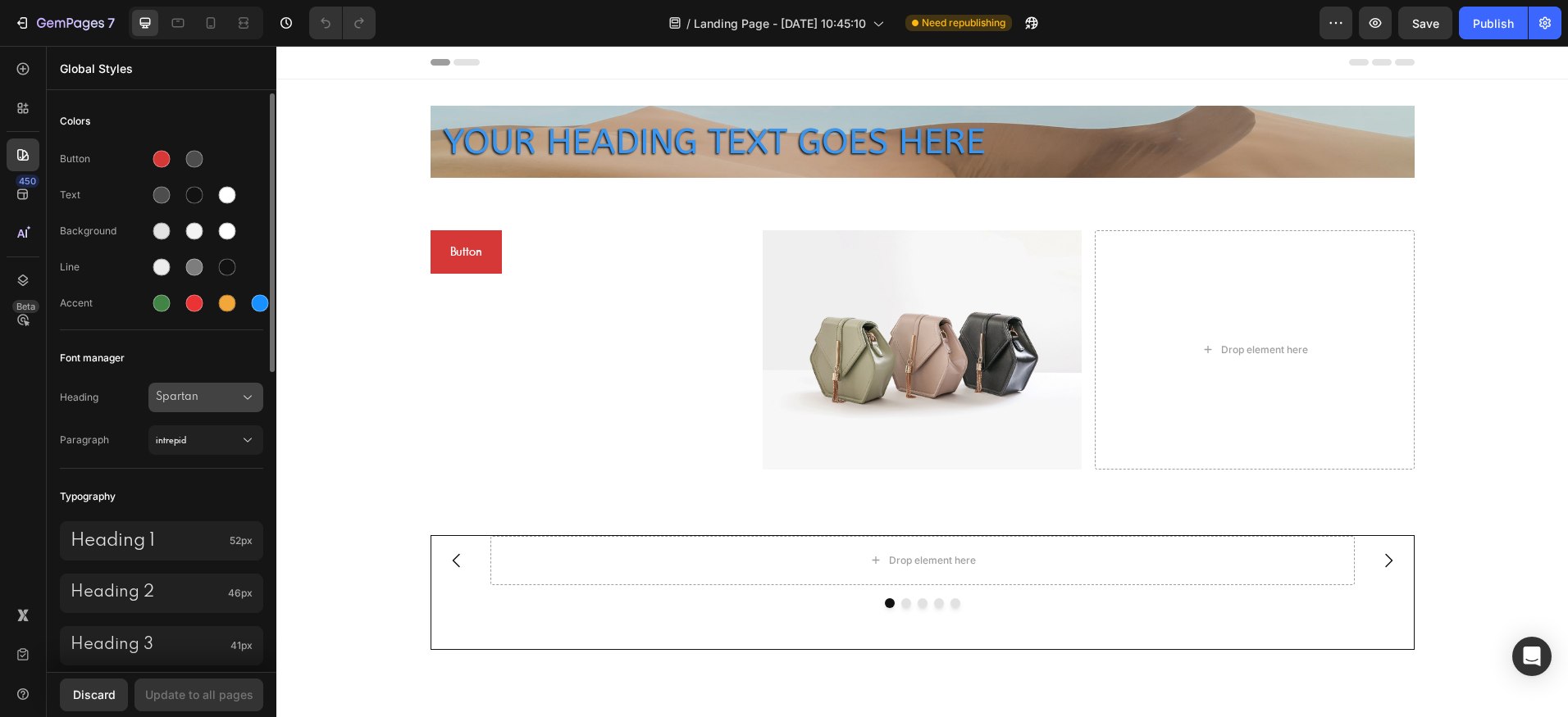
click at [197, 393] on div "Spartan" at bounding box center [206, 397] width 100 height 16
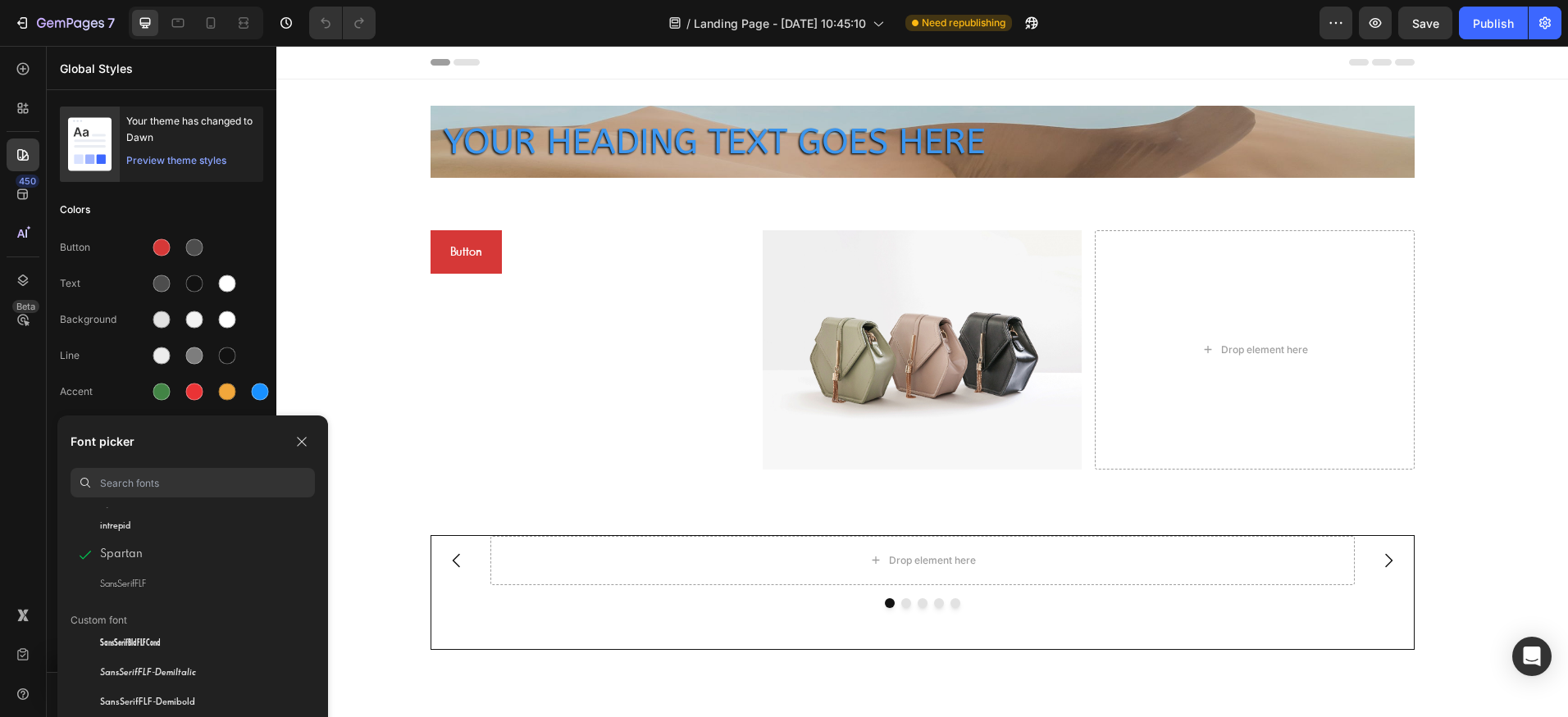
scroll to position [372, 0]
click at [268, 588] on p "Switch font source" at bounding box center [271, 586] width 87 height 16
click at [312, 431] on button "button" at bounding box center [301, 441] width 26 height 26
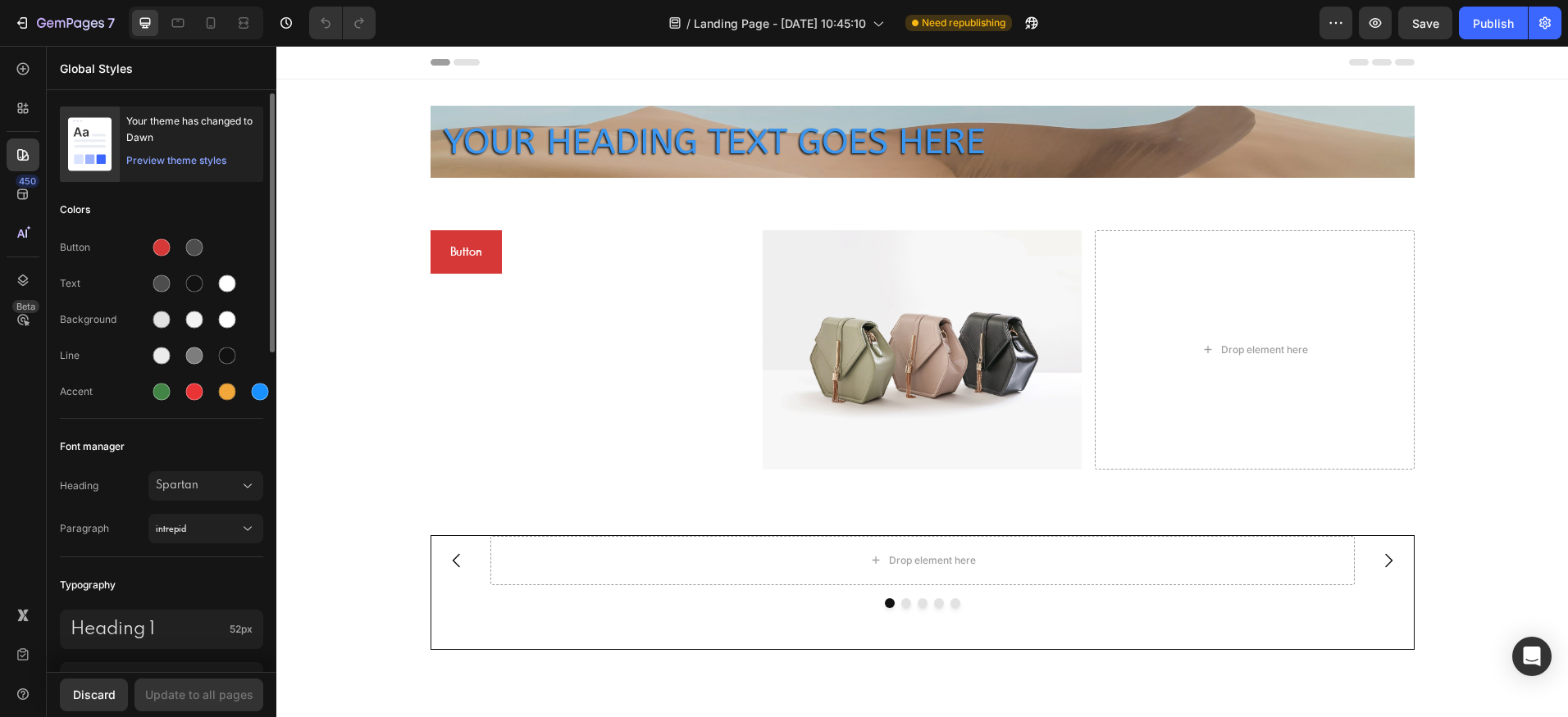
click at [191, 156] on div "Preview theme styles" at bounding box center [176, 160] width 100 height 16
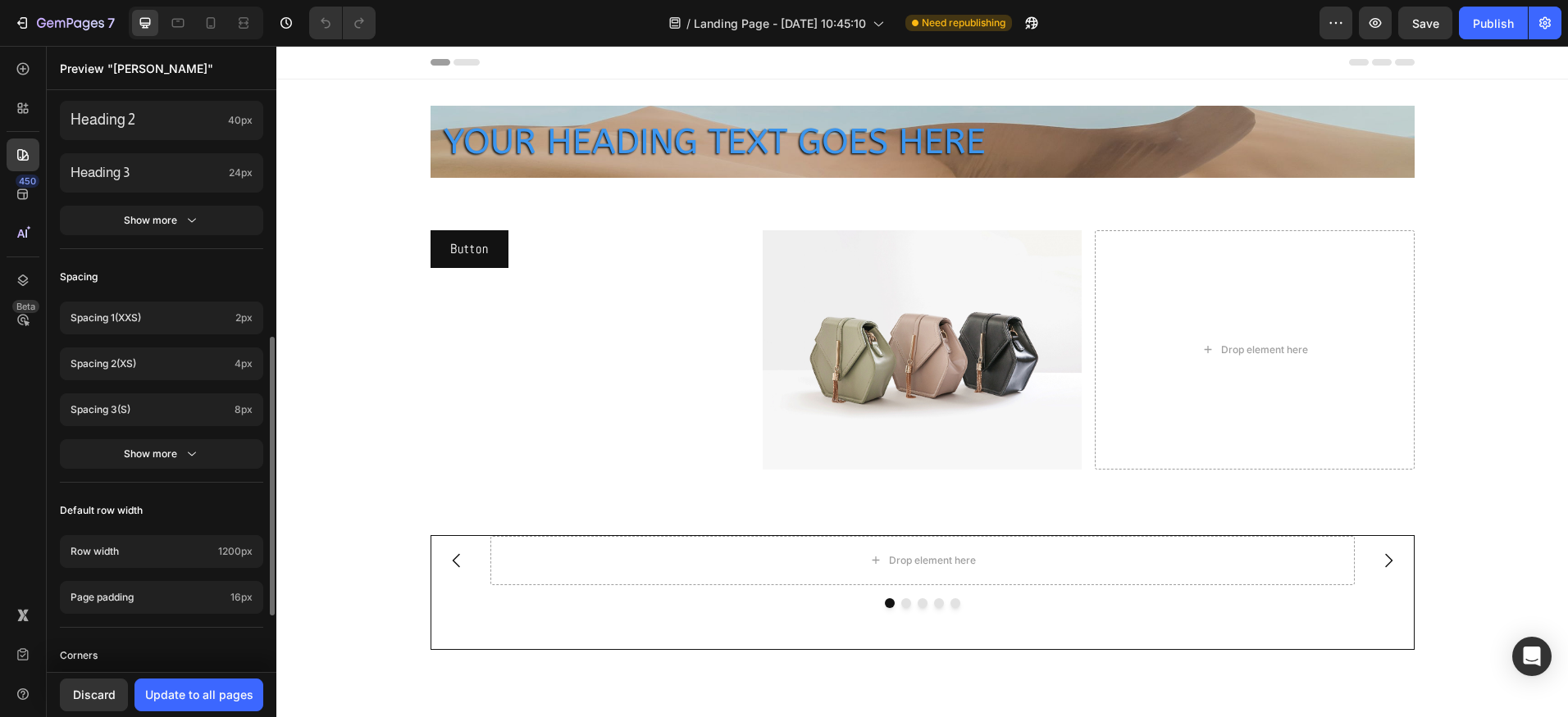
scroll to position [622, 0]
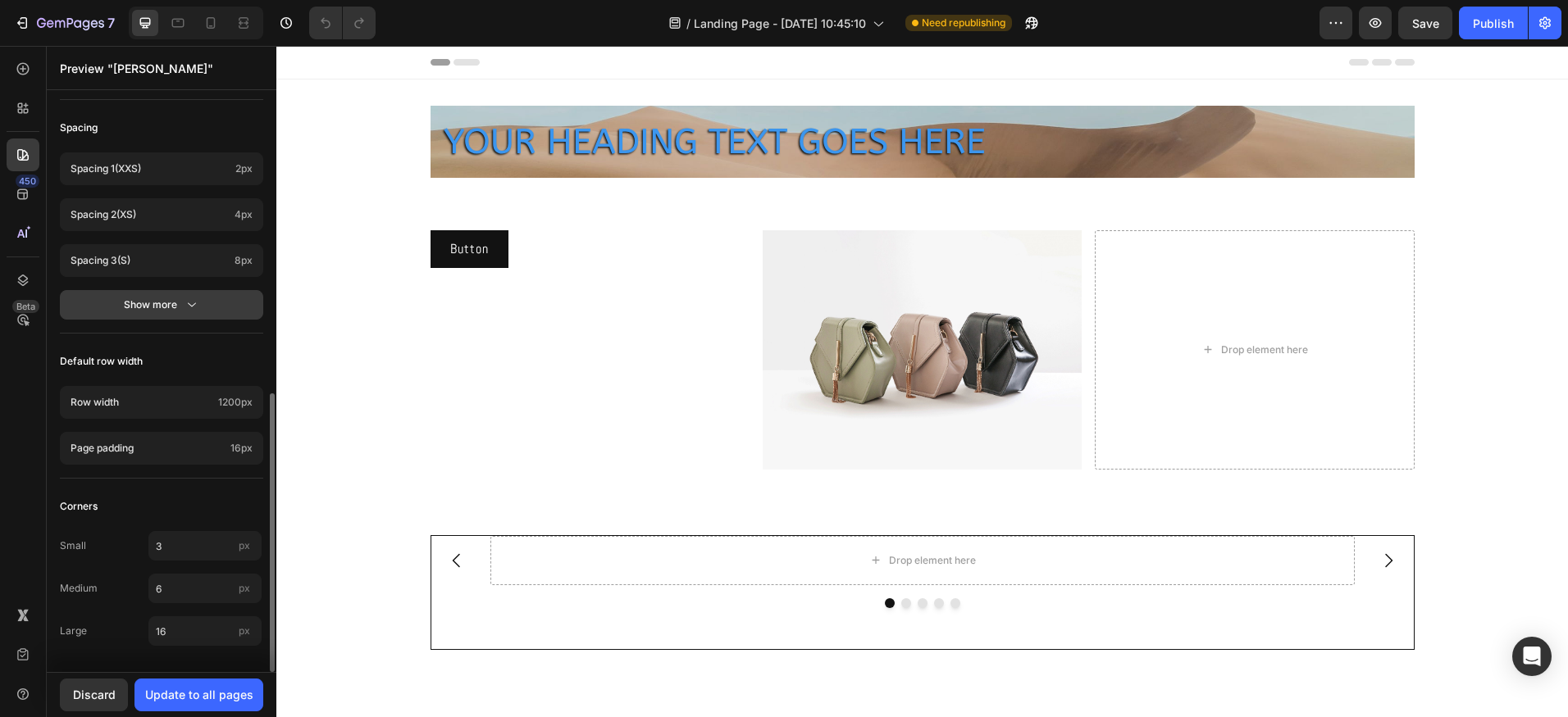
click at [201, 315] on button "Show more" at bounding box center [161, 305] width 203 height 30
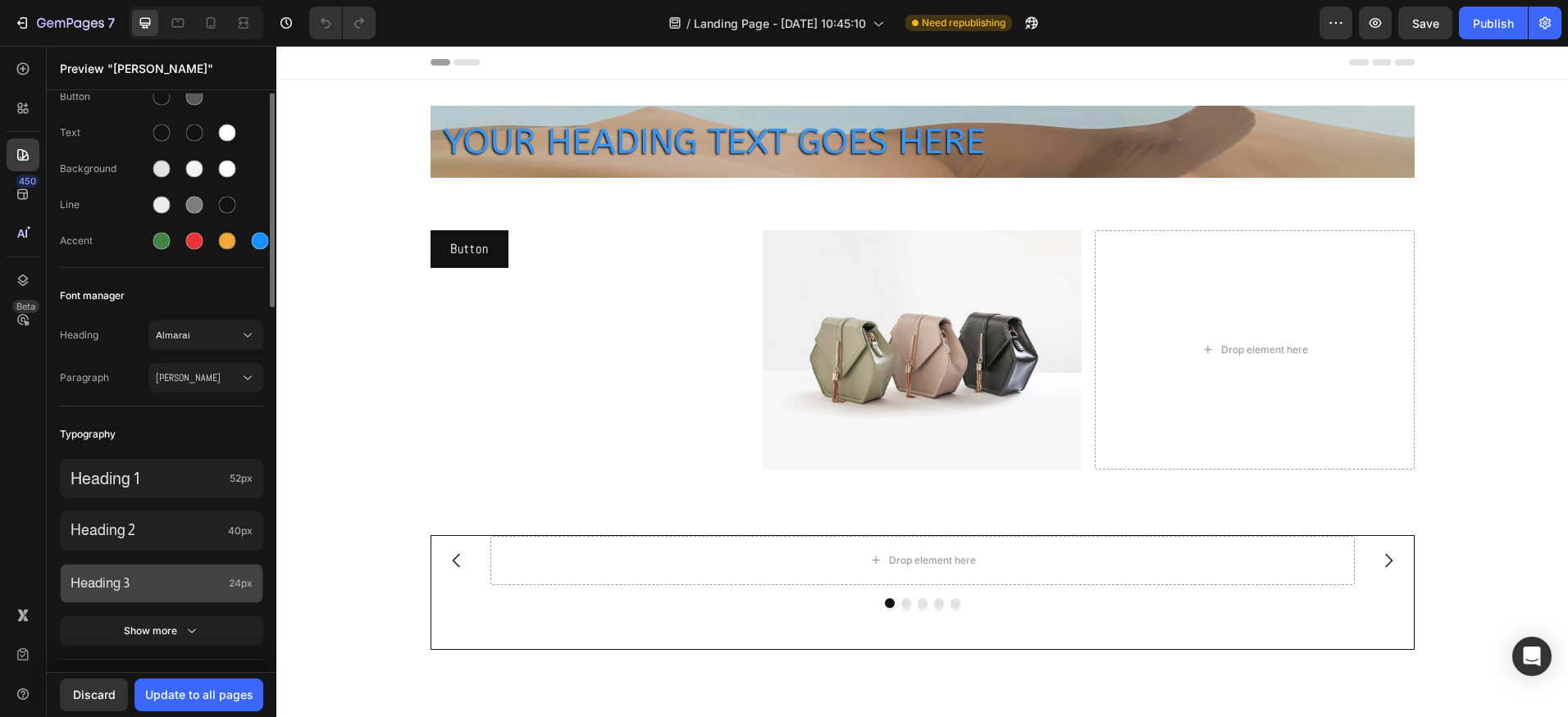
scroll to position [0, 0]
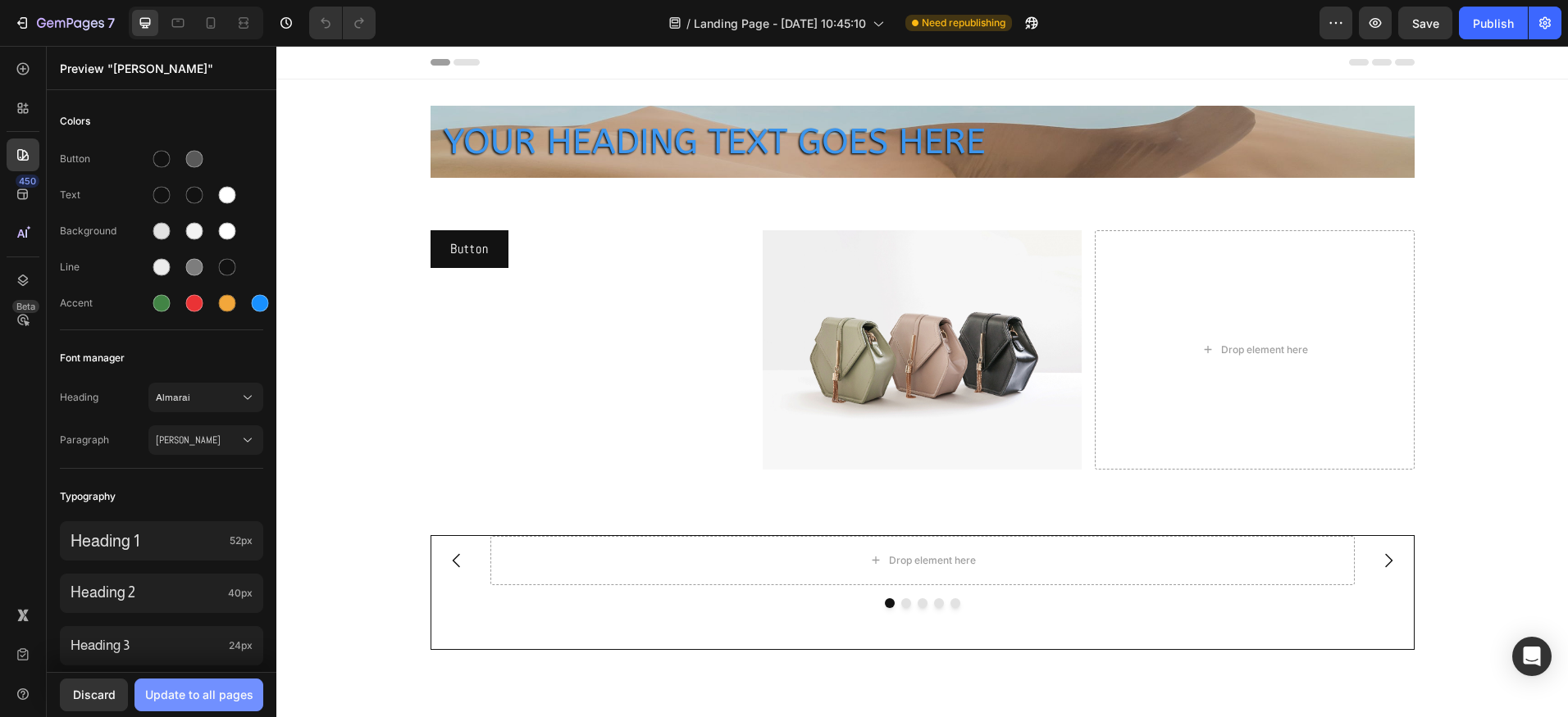
click at [191, 693] on div "Update to all pages" at bounding box center [199, 695] width 108 height 17
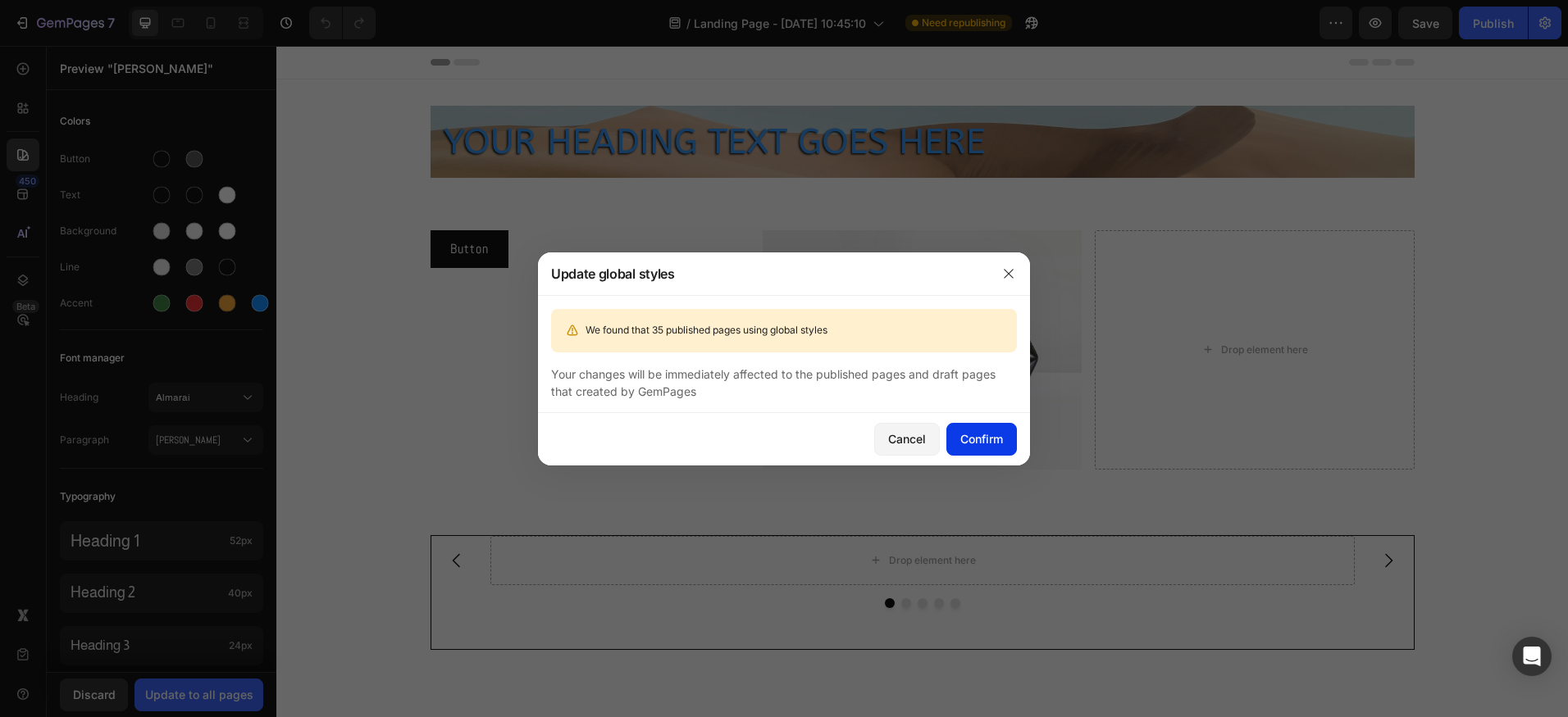
click at [957, 432] on button "Confirm" at bounding box center [981, 440] width 71 height 32
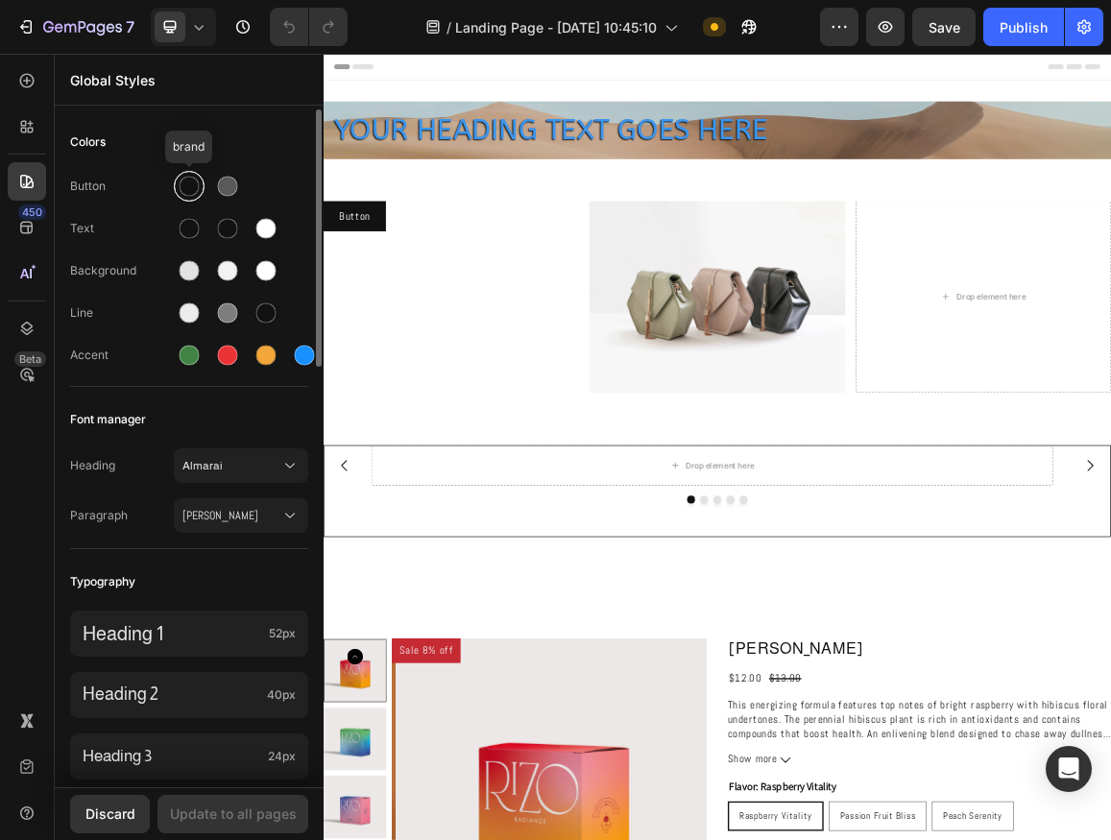
click at [190, 189] on div at bounding box center [190, 187] width 20 height 20
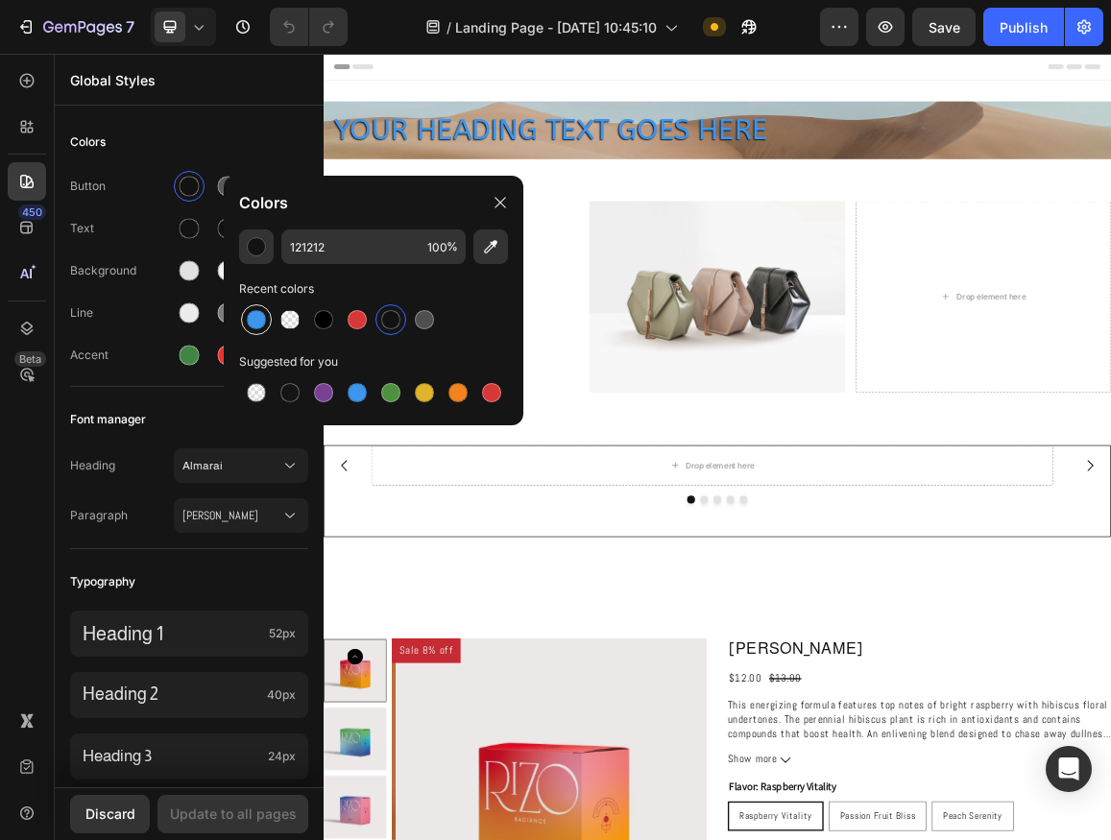
click at [264, 318] on div at bounding box center [256, 319] width 19 height 19
type input "3C96EE"
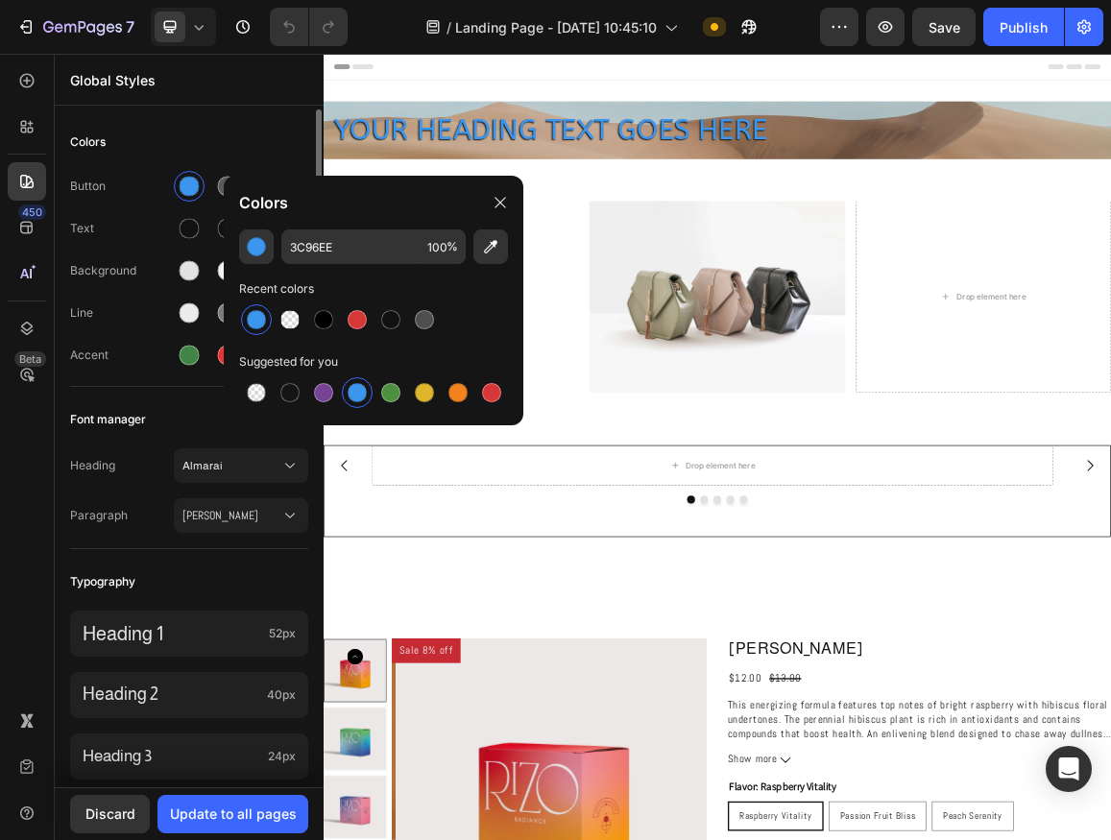
click at [290, 127] on div "Colors" at bounding box center [189, 142] width 238 height 35
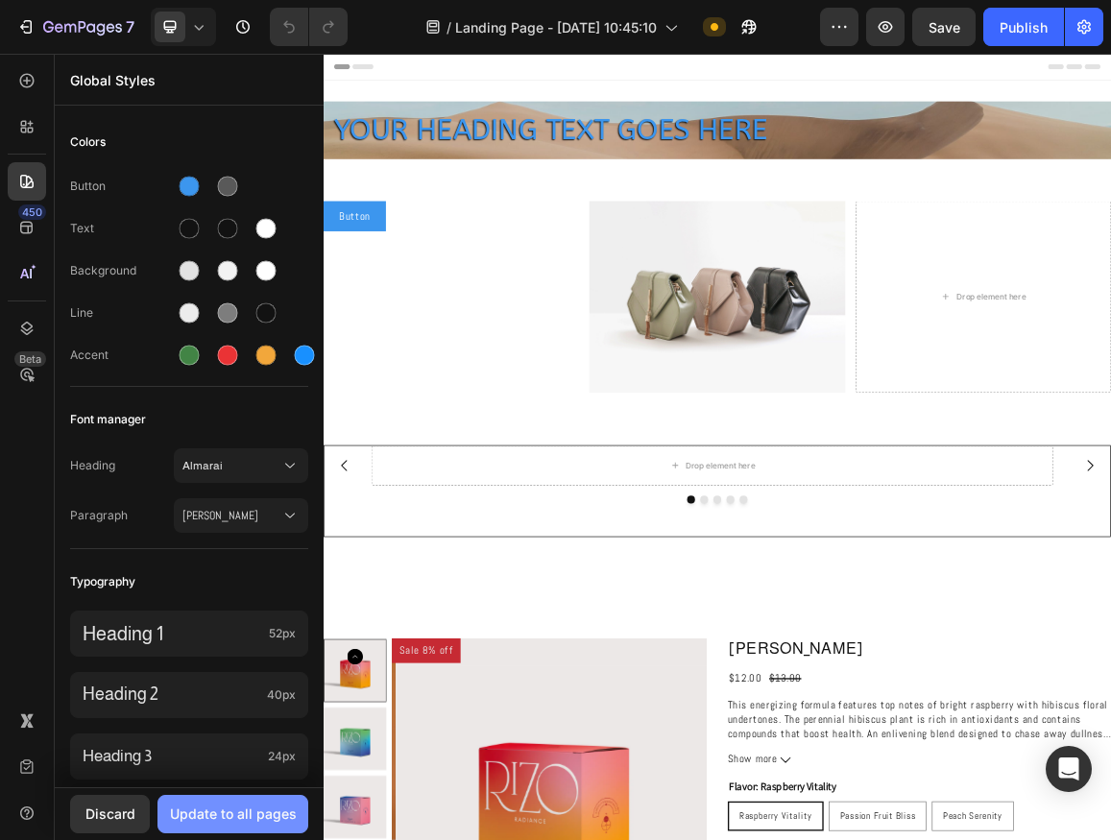
click at [253, 806] on div "Update to all pages" at bounding box center [233, 814] width 127 height 20
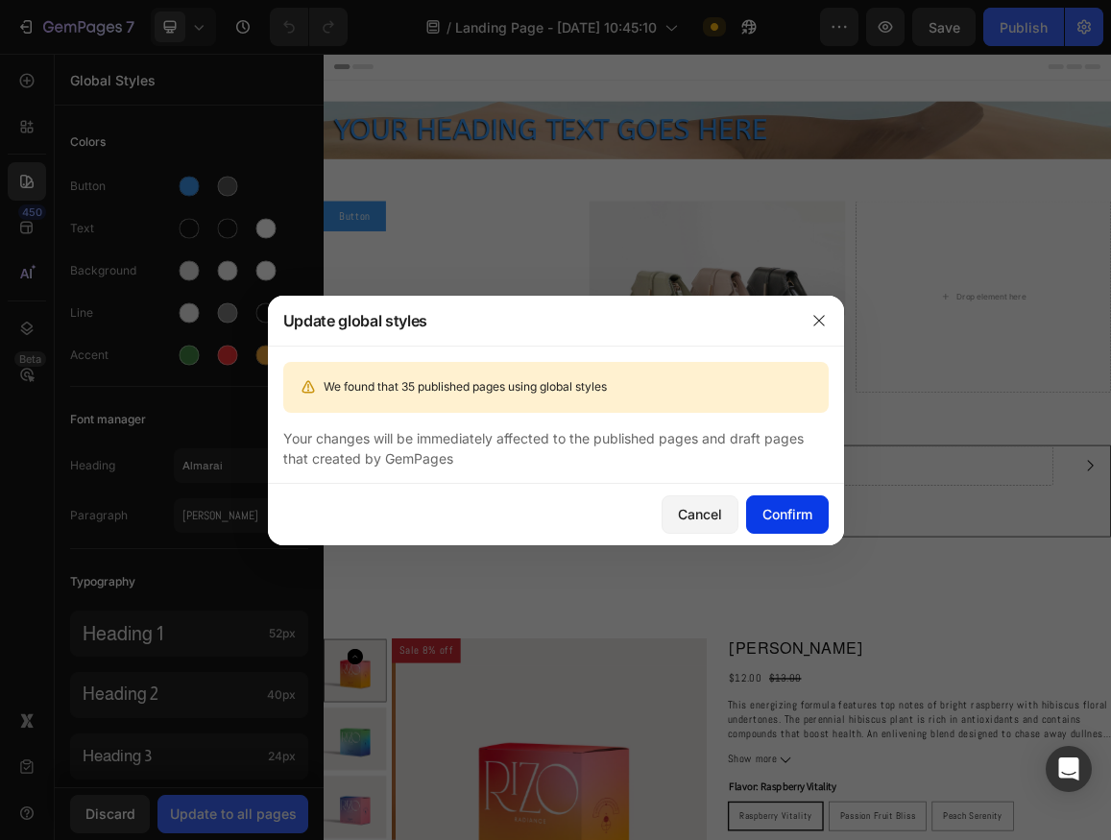
click at [808, 504] on div "Confirm" at bounding box center [788, 514] width 50 height 20
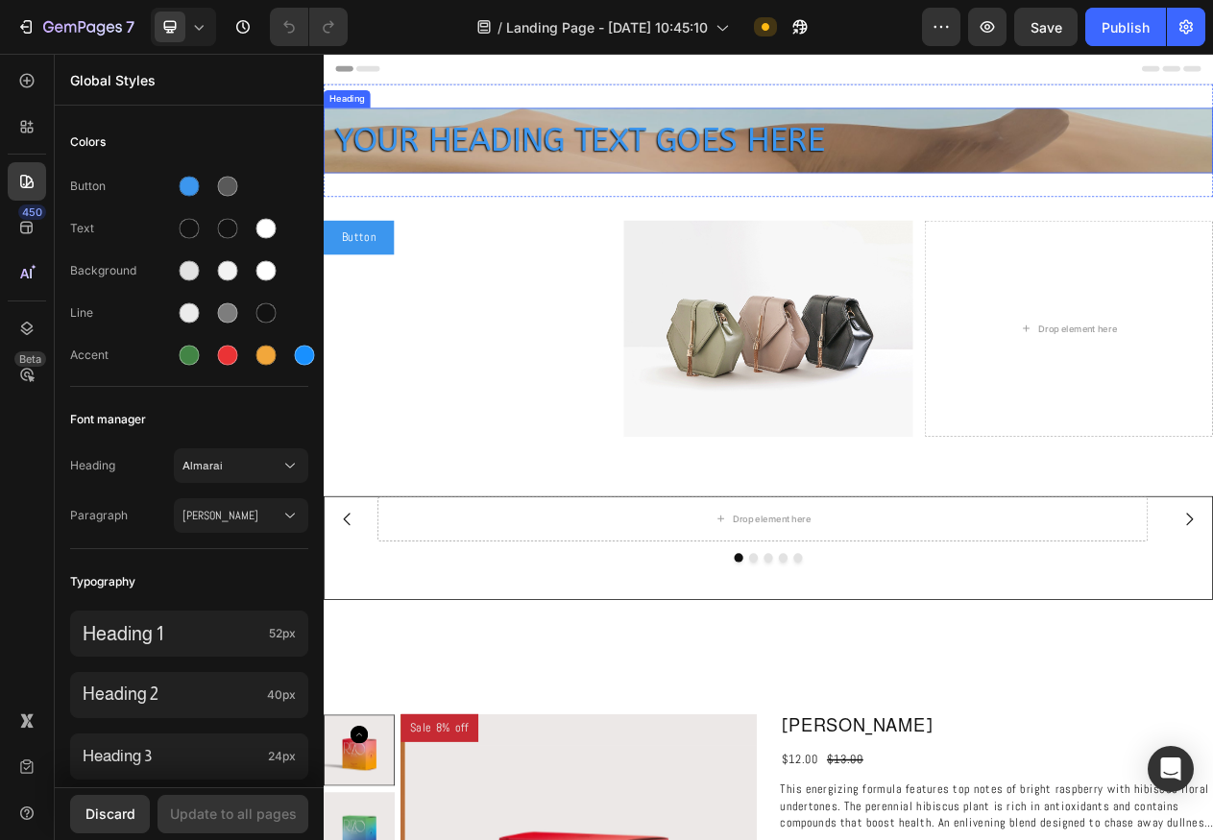
click at [782, 165] on h2 "Your heading text goes here" at bounding box center [900, 166] width 1153 height 85
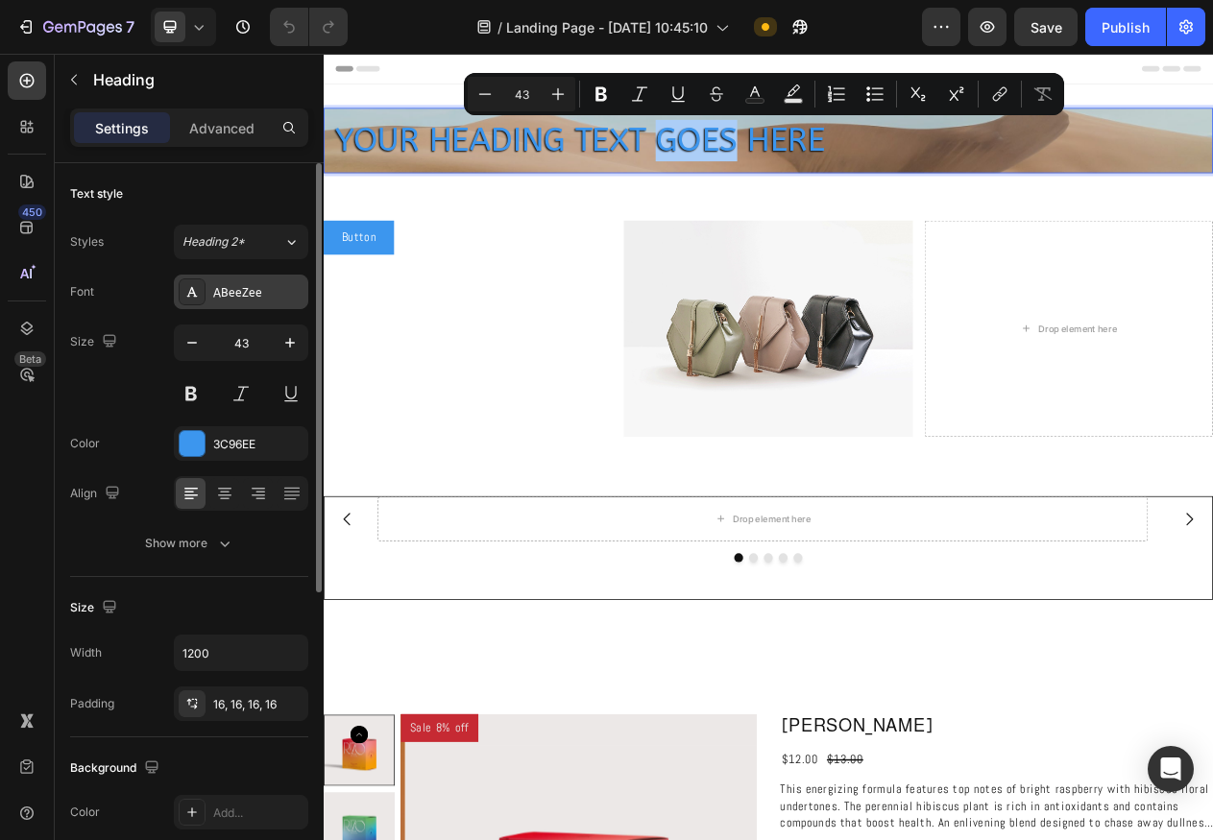
click at [265, 286] on div "ABeeZee" at bounding box center [258, 292] width 90 height 17
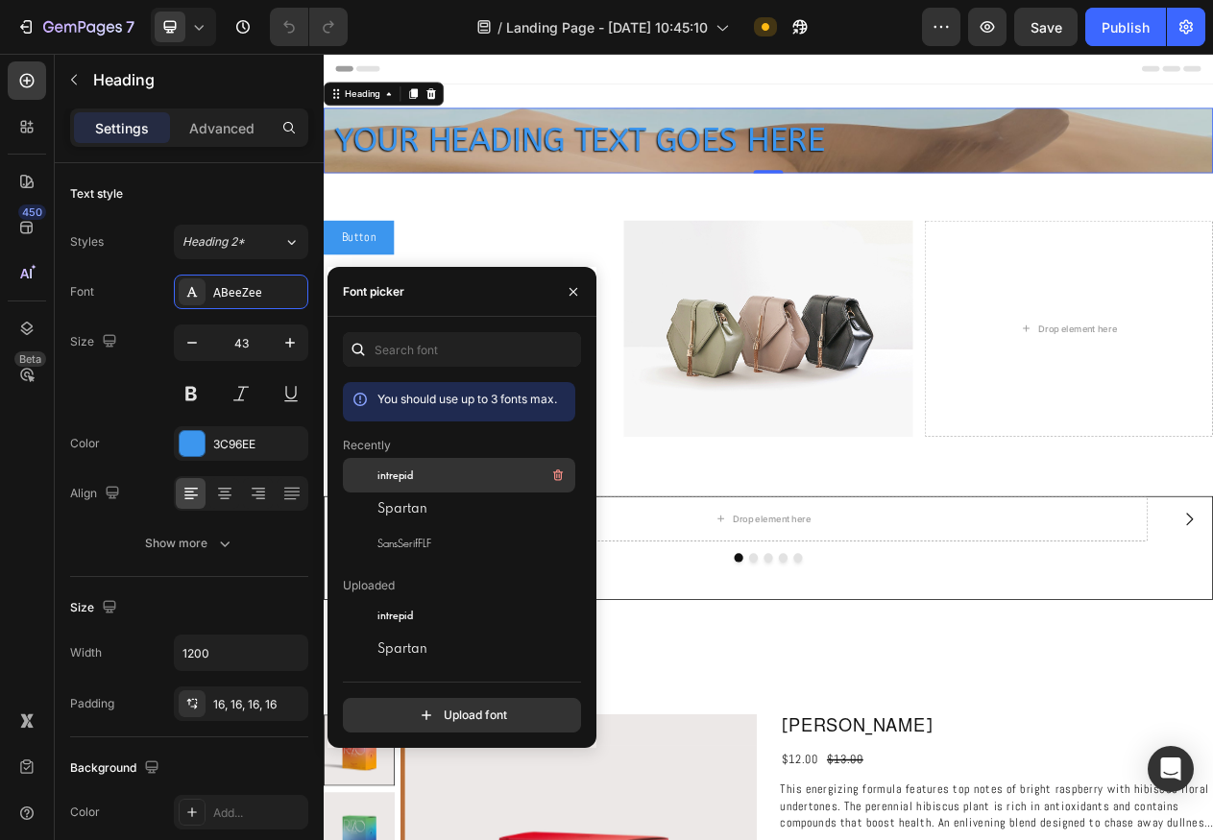
scroll to position [12, 0]
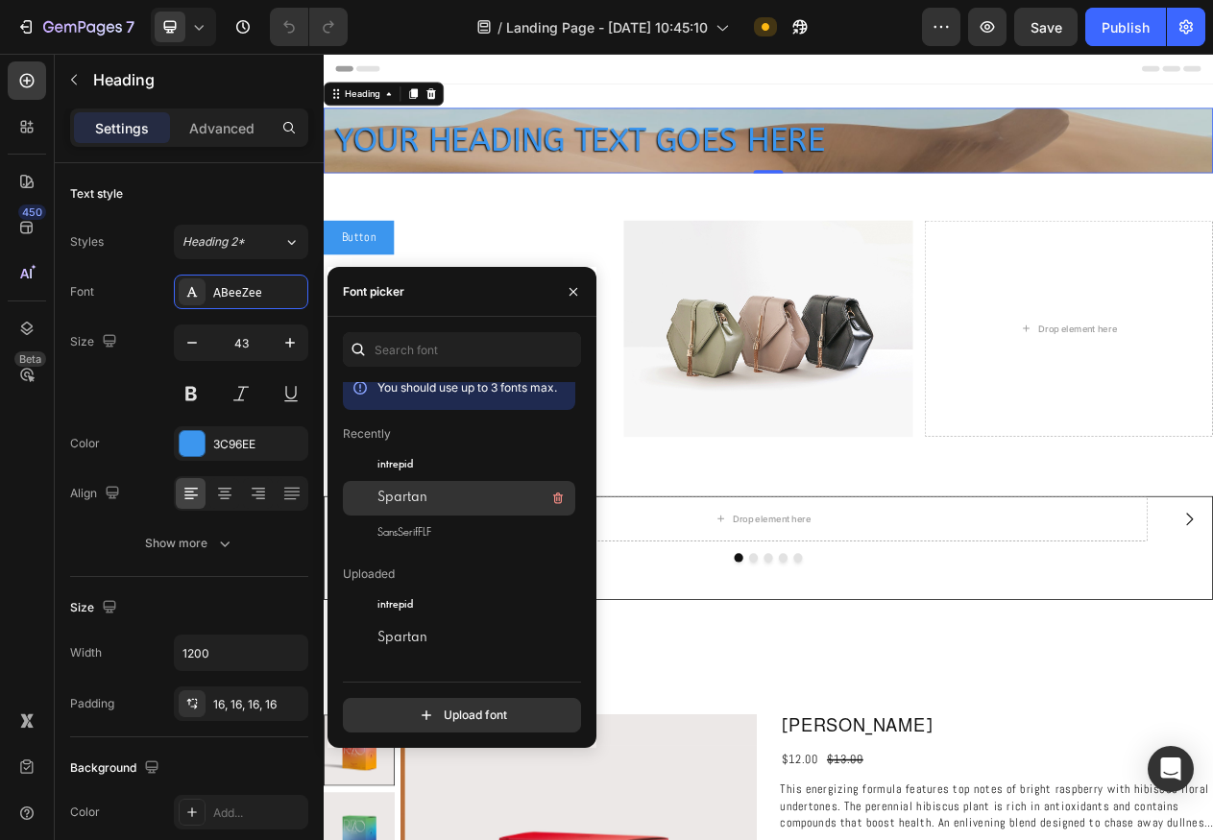
click at [460, 691] on div "Spartan" at bounding box center [459, 708] width 232 height 35
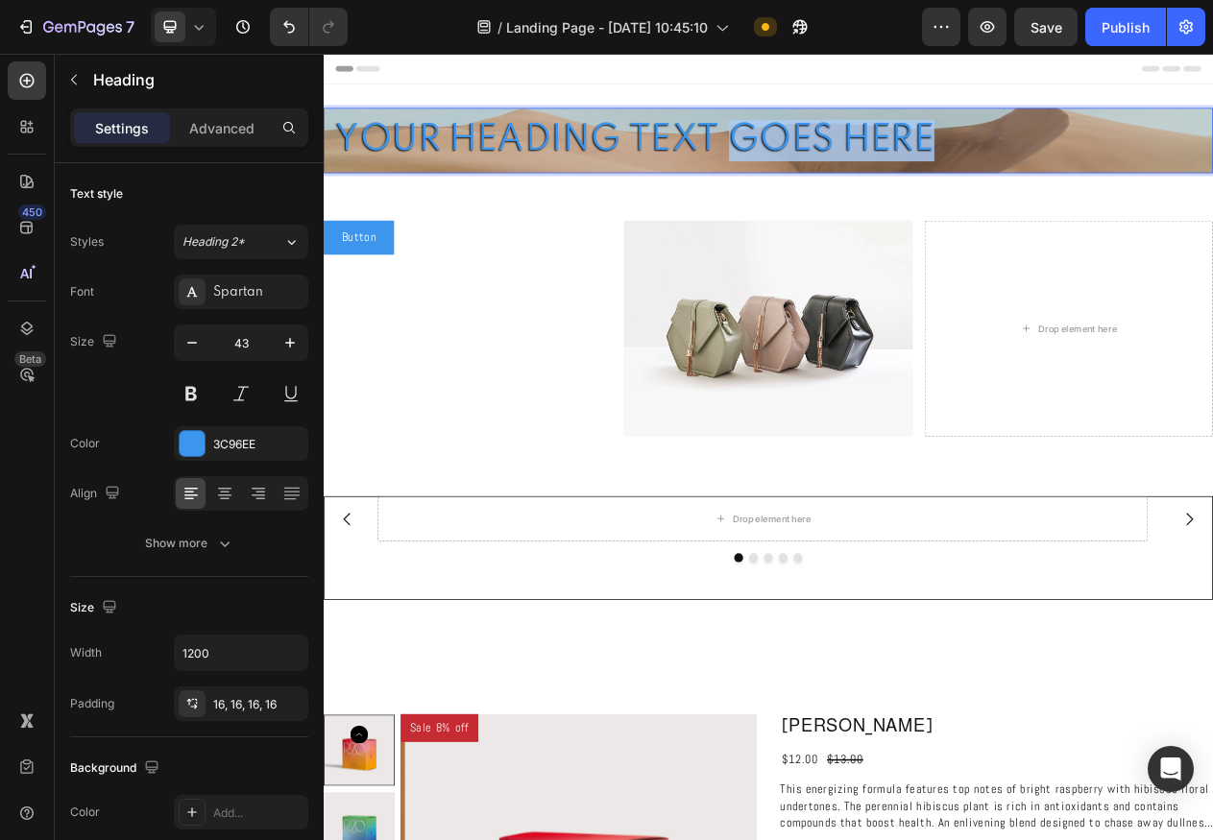
drag, startPoint x: 845, startPoint y: 161, endPoint x: 1107, endPoint y: 155, distance: 261.4
click at [1107, 155] on p "Your heading text goes here" at bounding box center [900, 166] width 1122 height 54
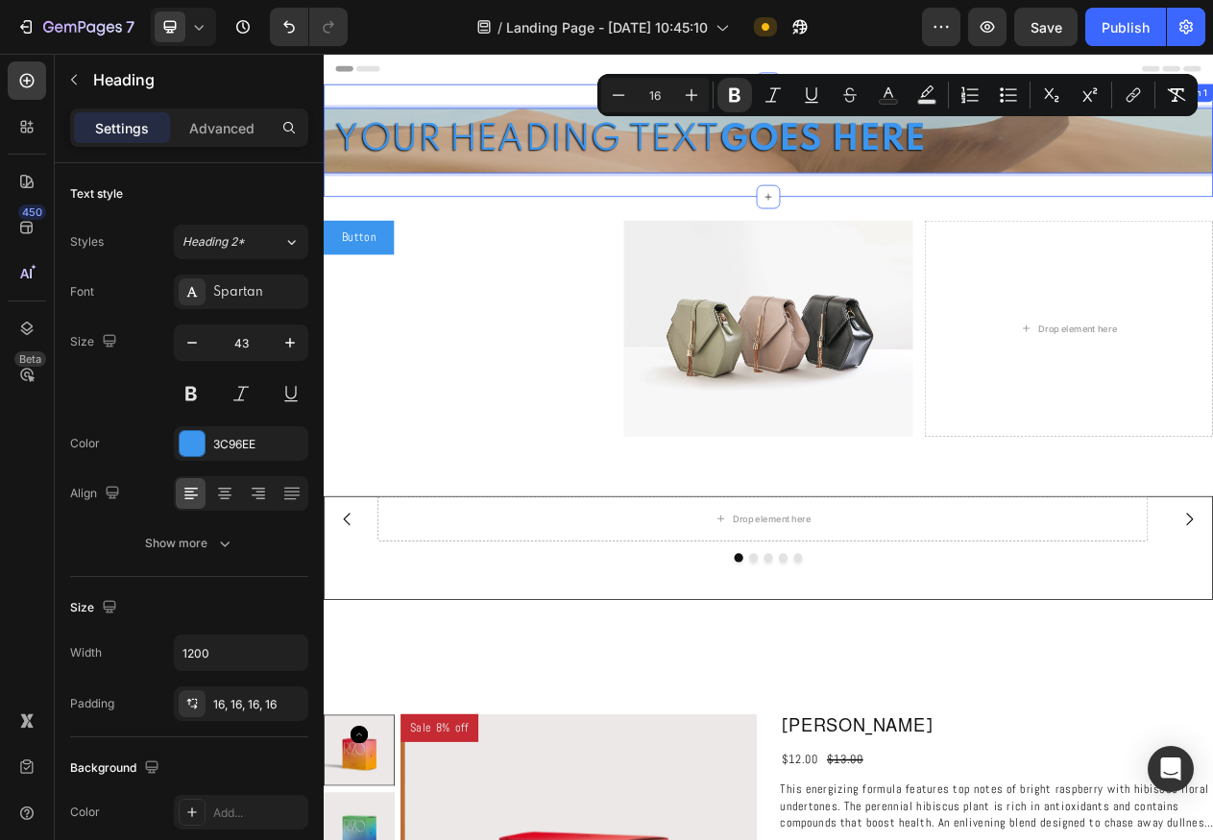
click at [719, 231] on div "Your heading text goes here Heading 0 Section 1" at bounding box center [900, 166] width 1153 height 146
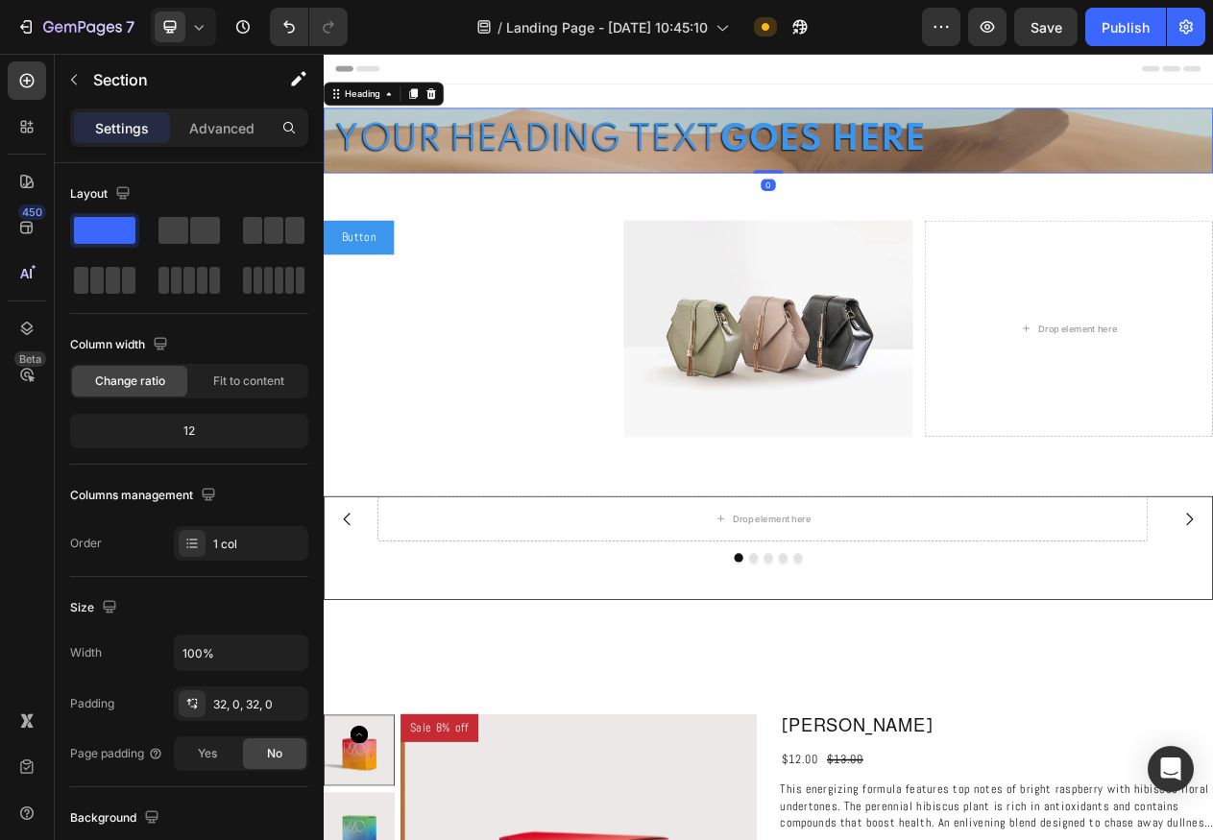
click at [824, 170] on p "Your heading text goes here" at bounding box center [900, 166] width 1122 height 54
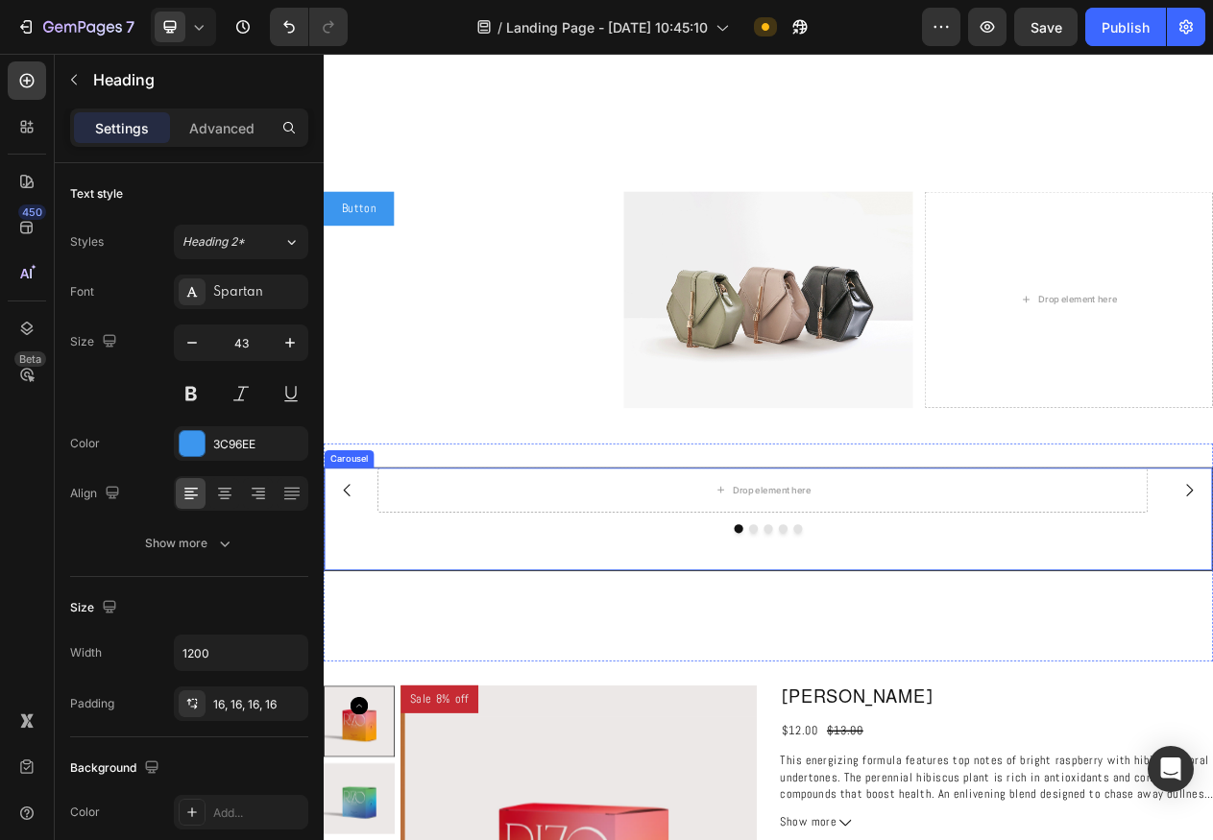
scroll to position [420, 0]
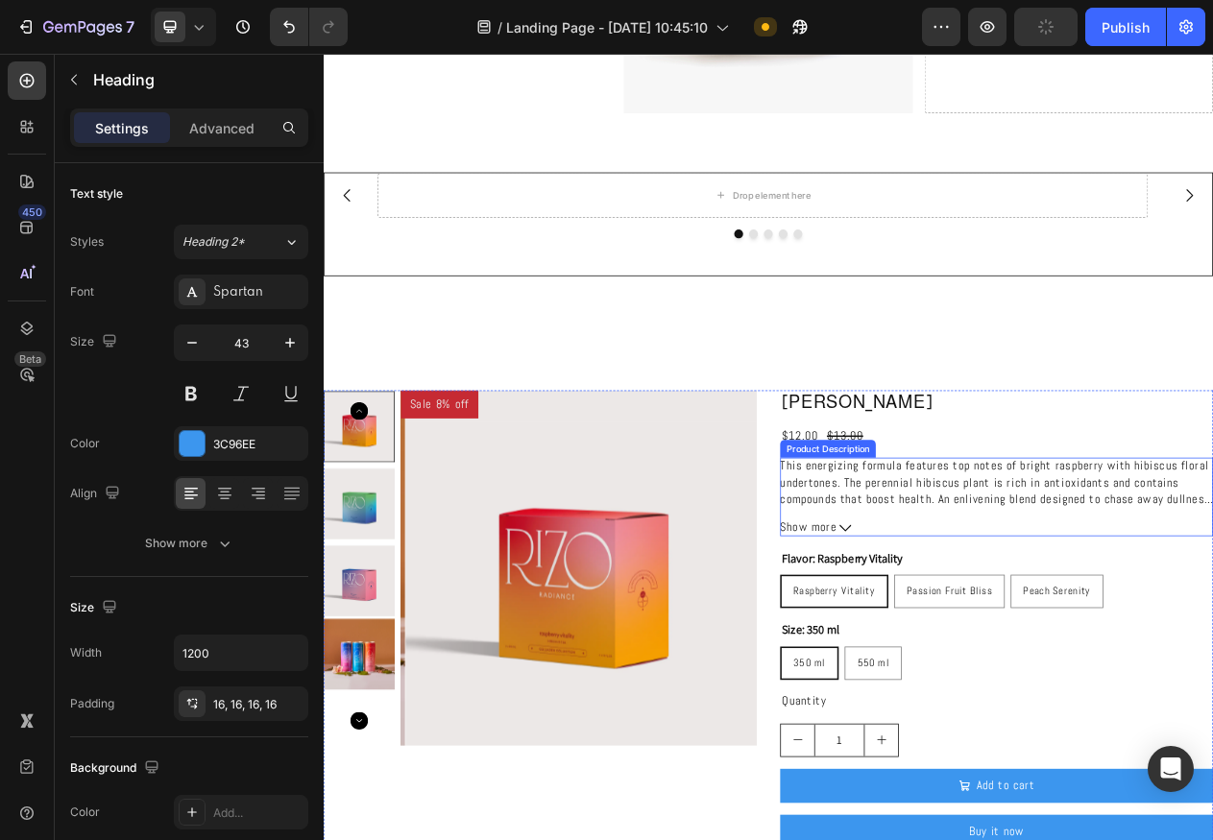
click at [975, 615] on p "This energizing formula features top notes of bright raspberry with hibiscus fl…" at bounding box center [1195, 619] width 561 height 85
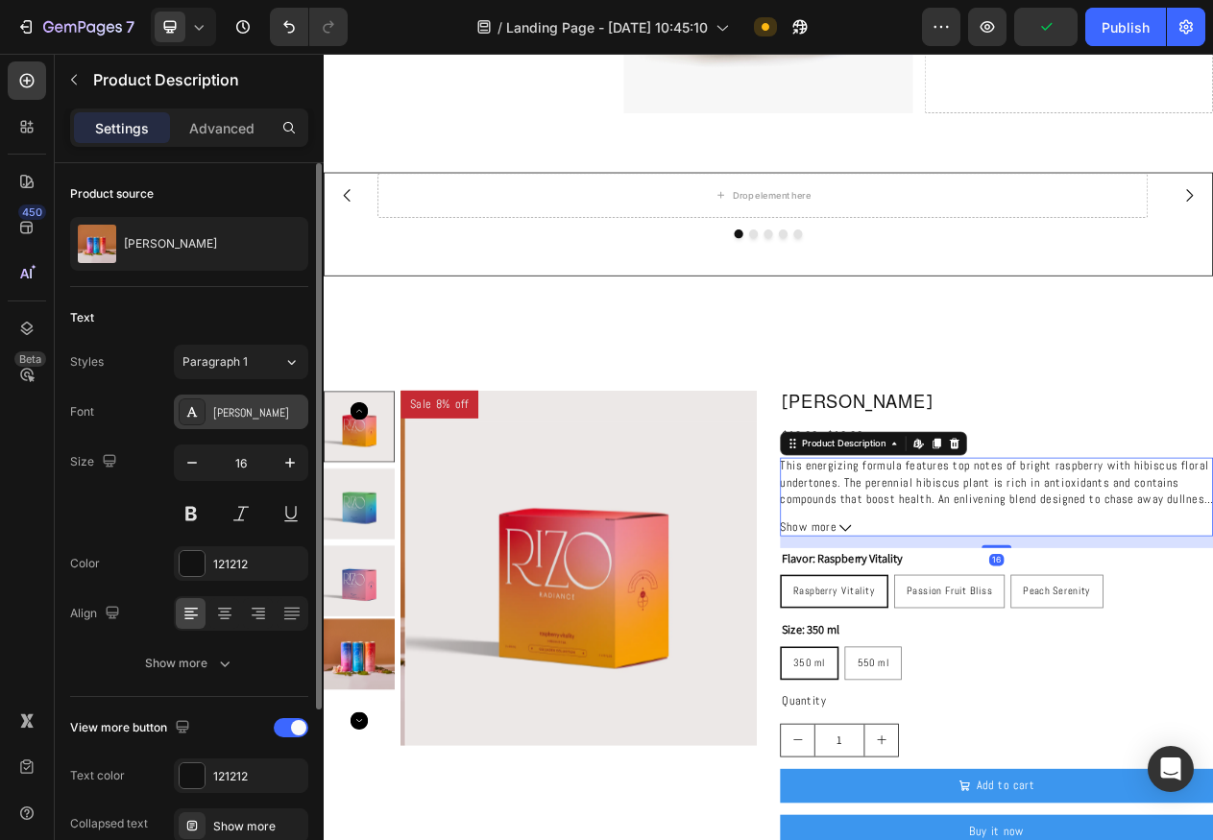
click at [251, 408] on div "Abel" at bounding box center [258, 412] width 90 height 17
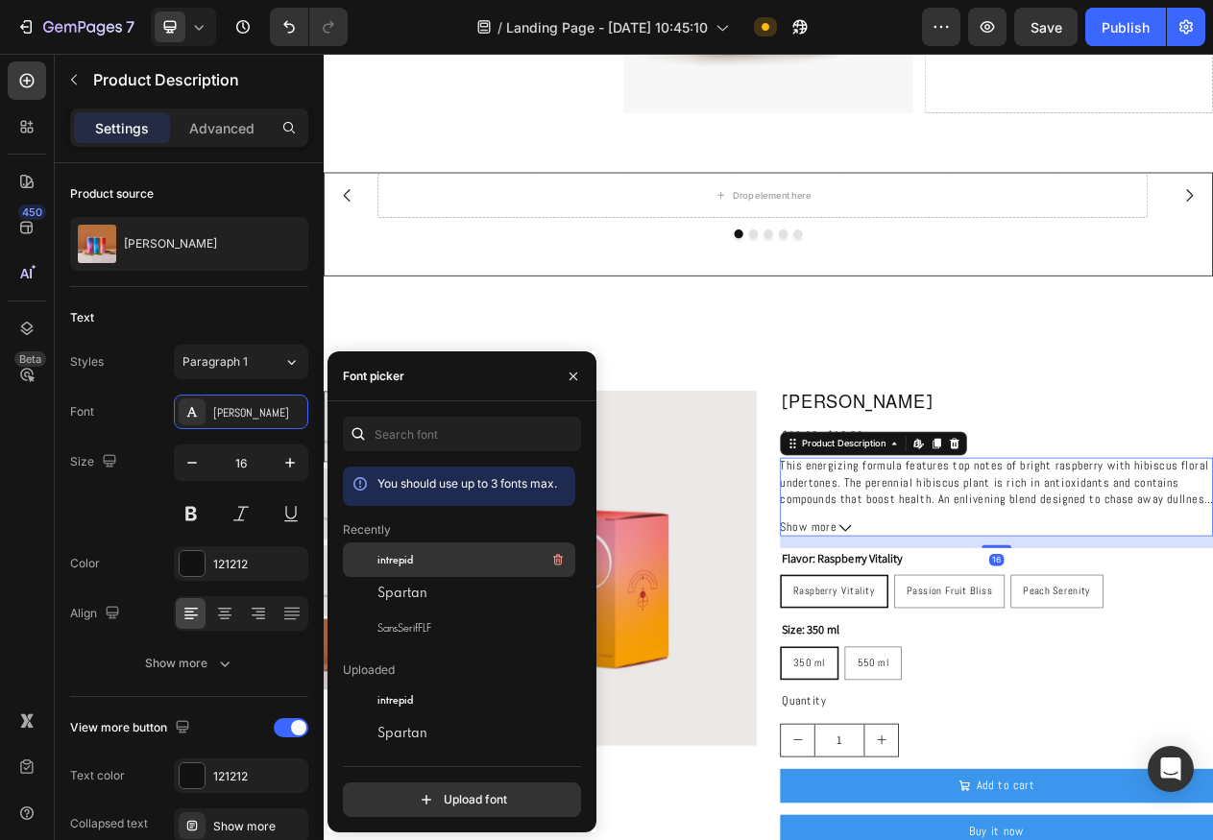
scroll to position [97, 0]
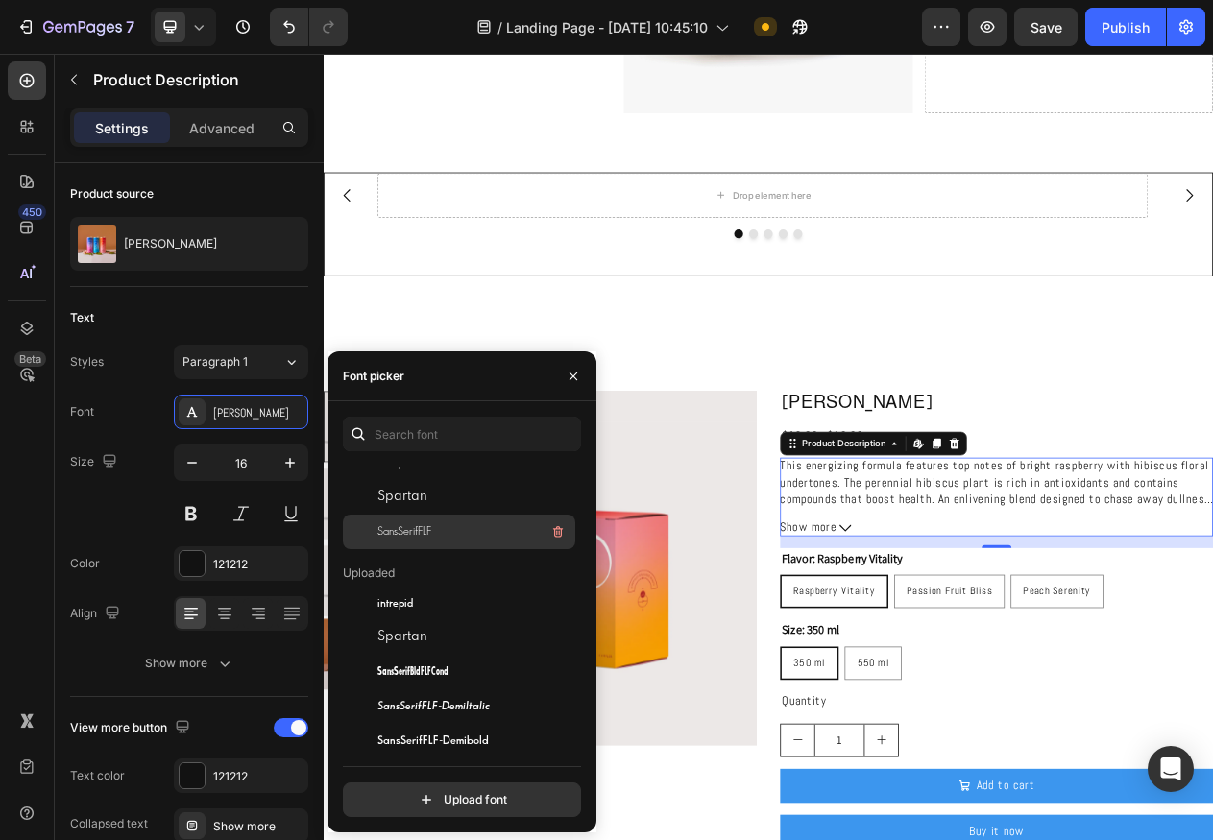
click at [439, 523] on div "SansSerifFLF" at bounding box center [474, 532] width 194 height 23
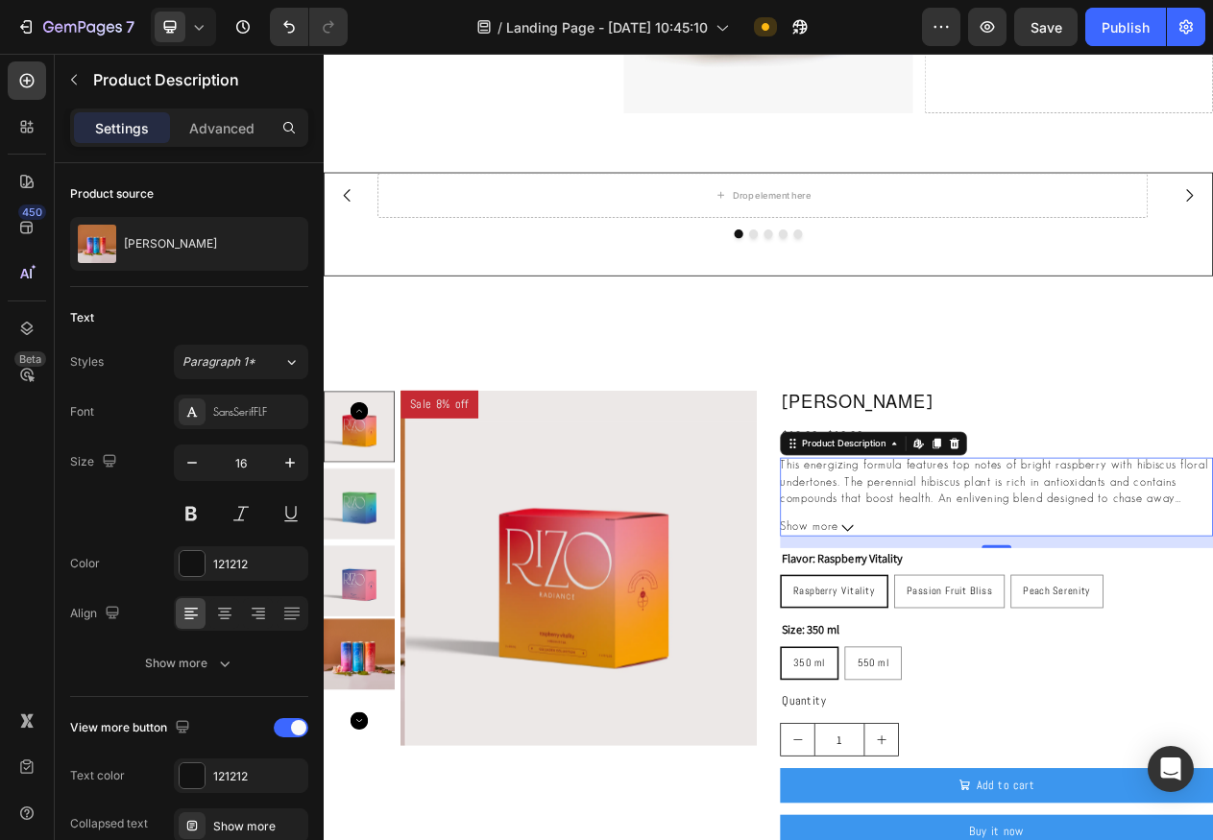
click at [1020, 611] on p "This energizing formula features top notes of bright raspberry with hibiscus fl…" at bounding box center [1192, 619] width 554 height 79
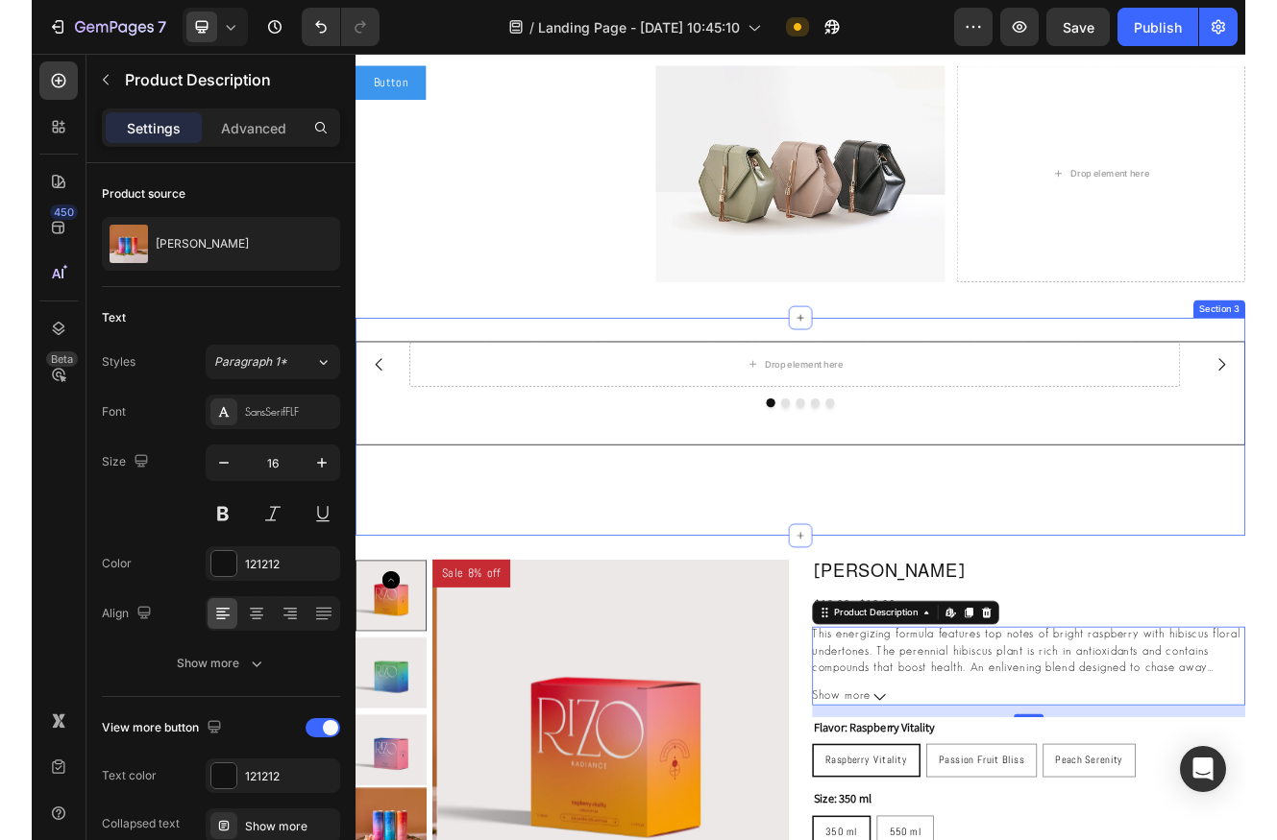
scroll to position [0, 0]
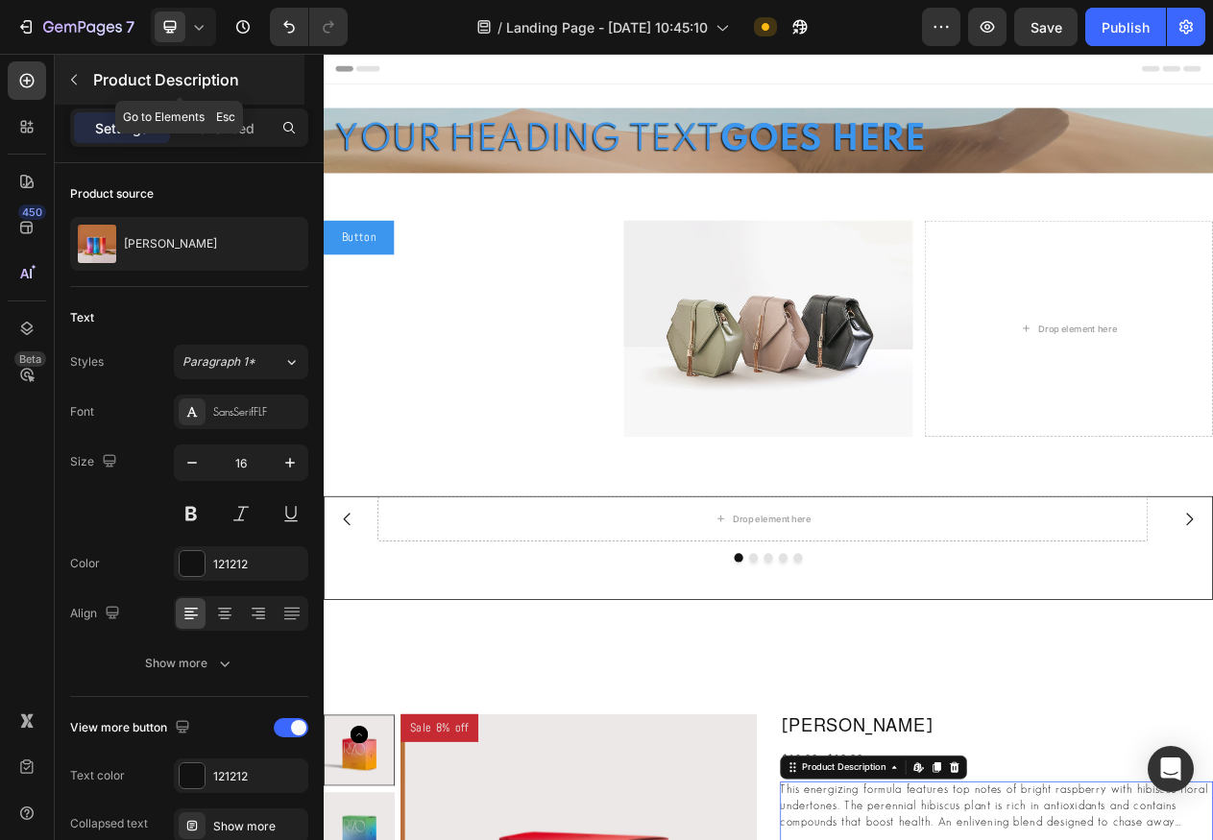
click at [126, 69] on p "Product Description" at bounding box center [196, 79] width 207 height 23
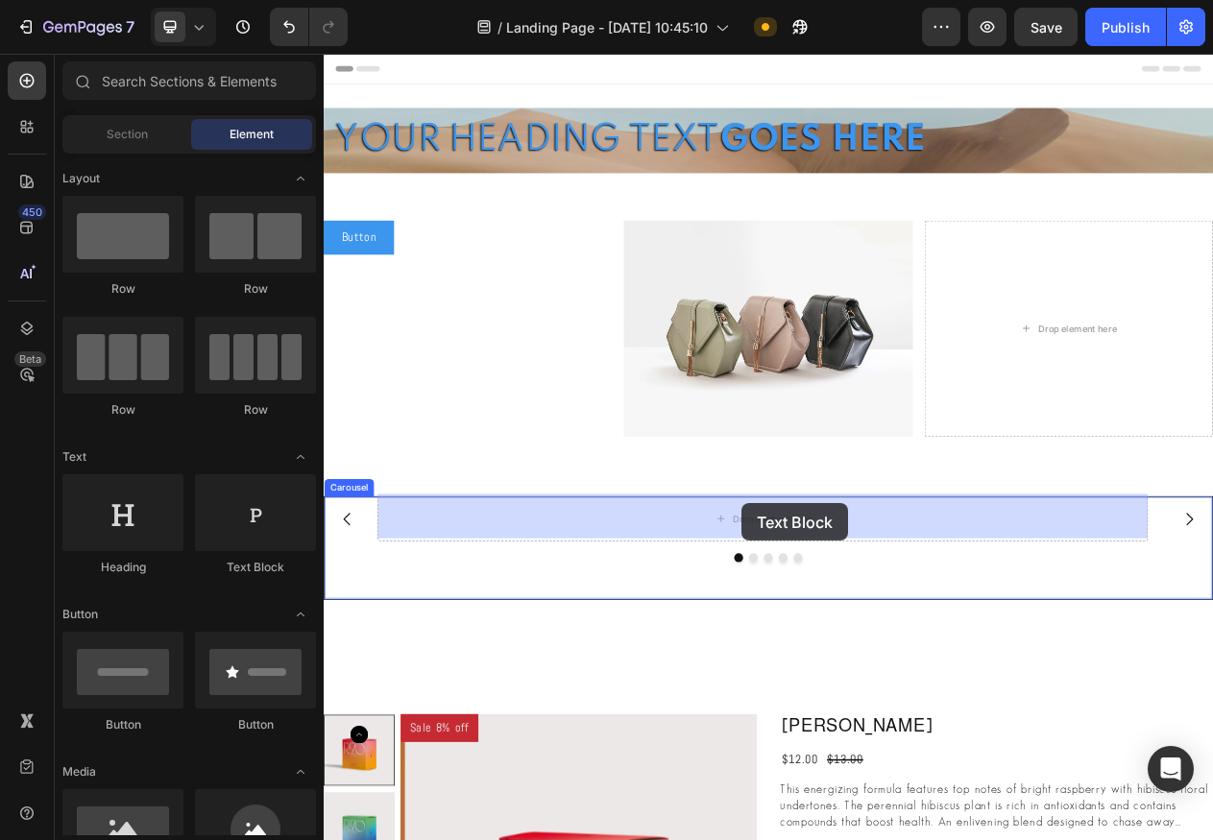
drag, startPoint x: 572, startPoint y: 581, endPoint x: 865, endPoint y: 637, distance: 298.2
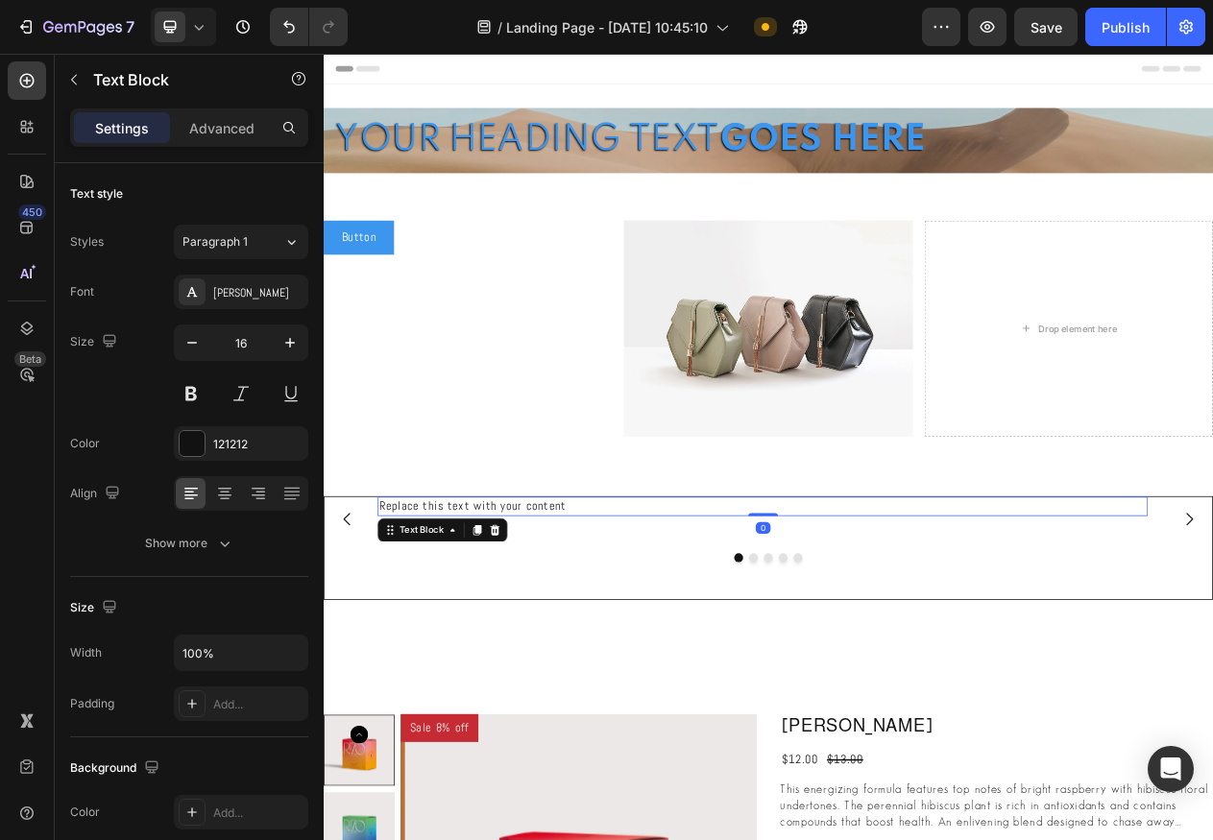
click at [596, 640] on div "Replace this text with your content" at bounding box center [893, 640] width 998 height 25
click at [596, 640] on p "Replace this text with your content" at bounding box center [893, 640] width 994 height 21
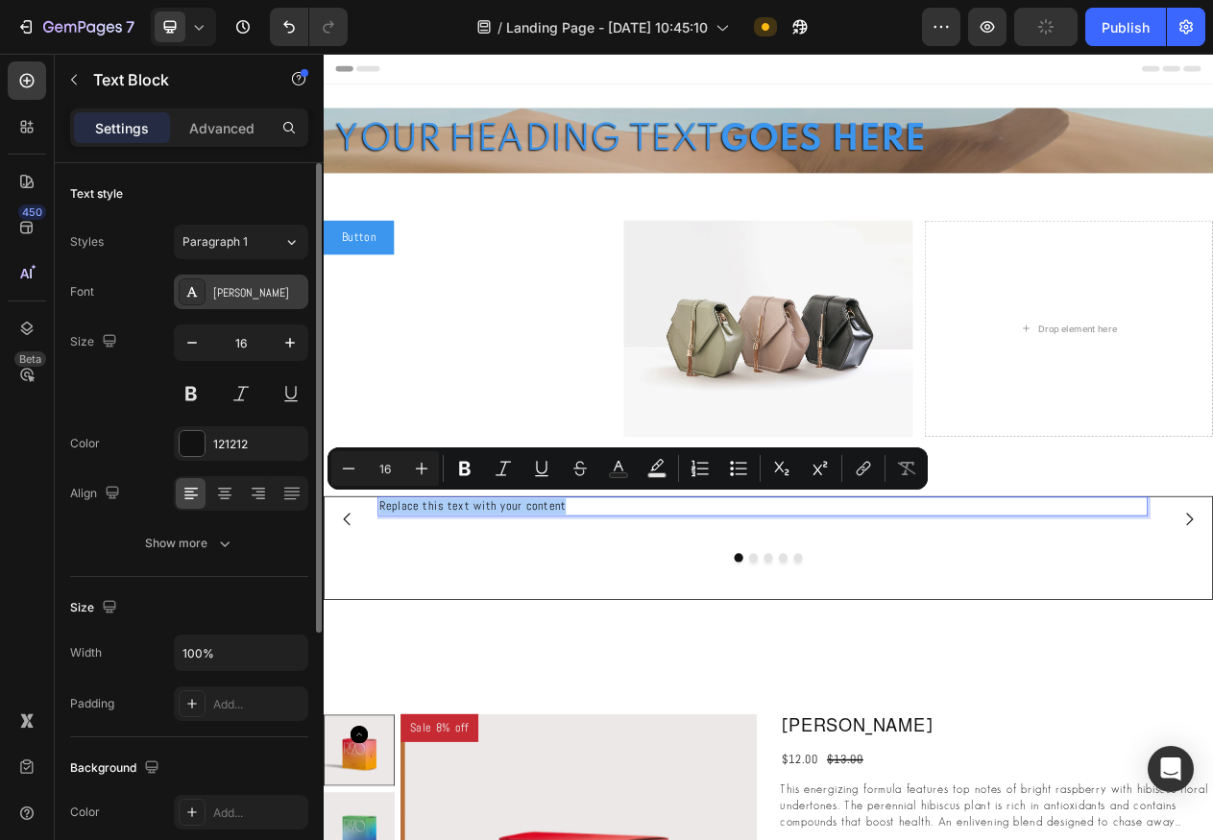
click at [254, 280] on div "Abel" at bounding box center [241, 292] width 134 height 35
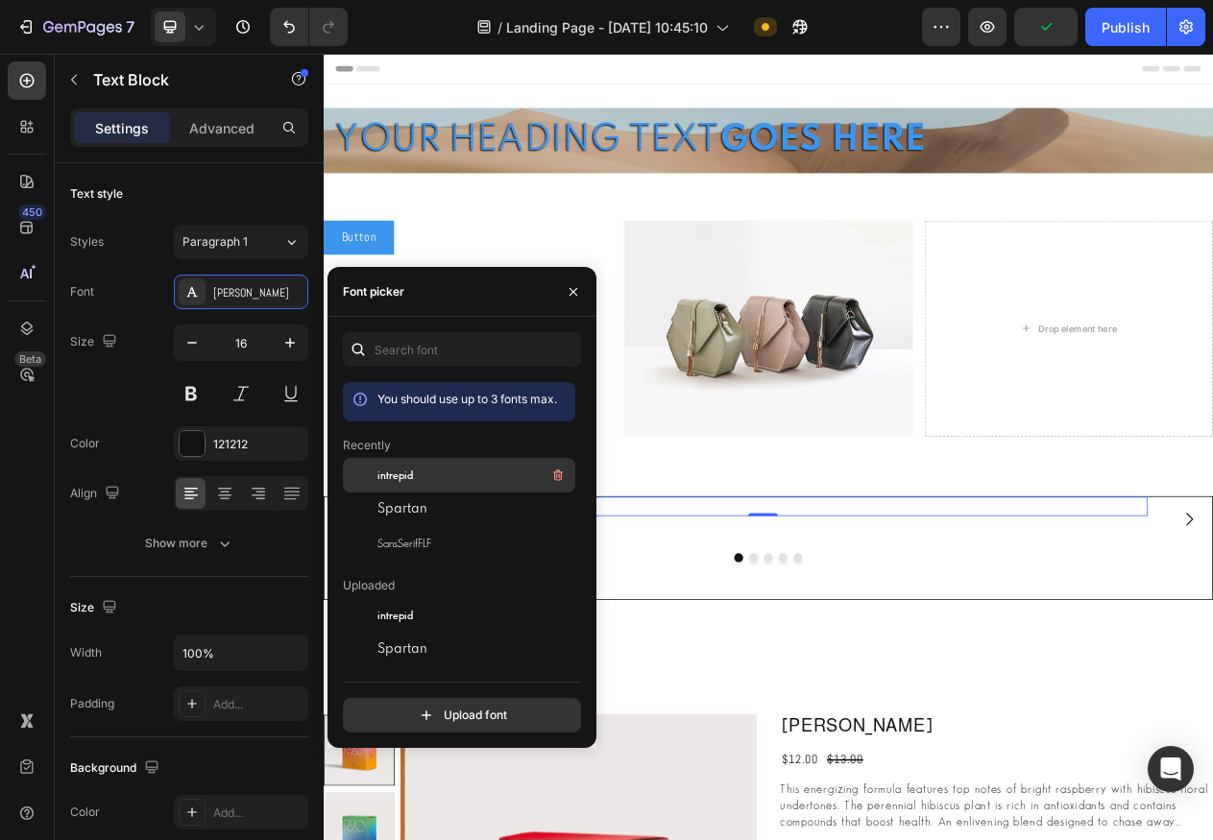
click at [430, 478] on div "intrepid" at bounding box center [474, 475] width 194 height 23
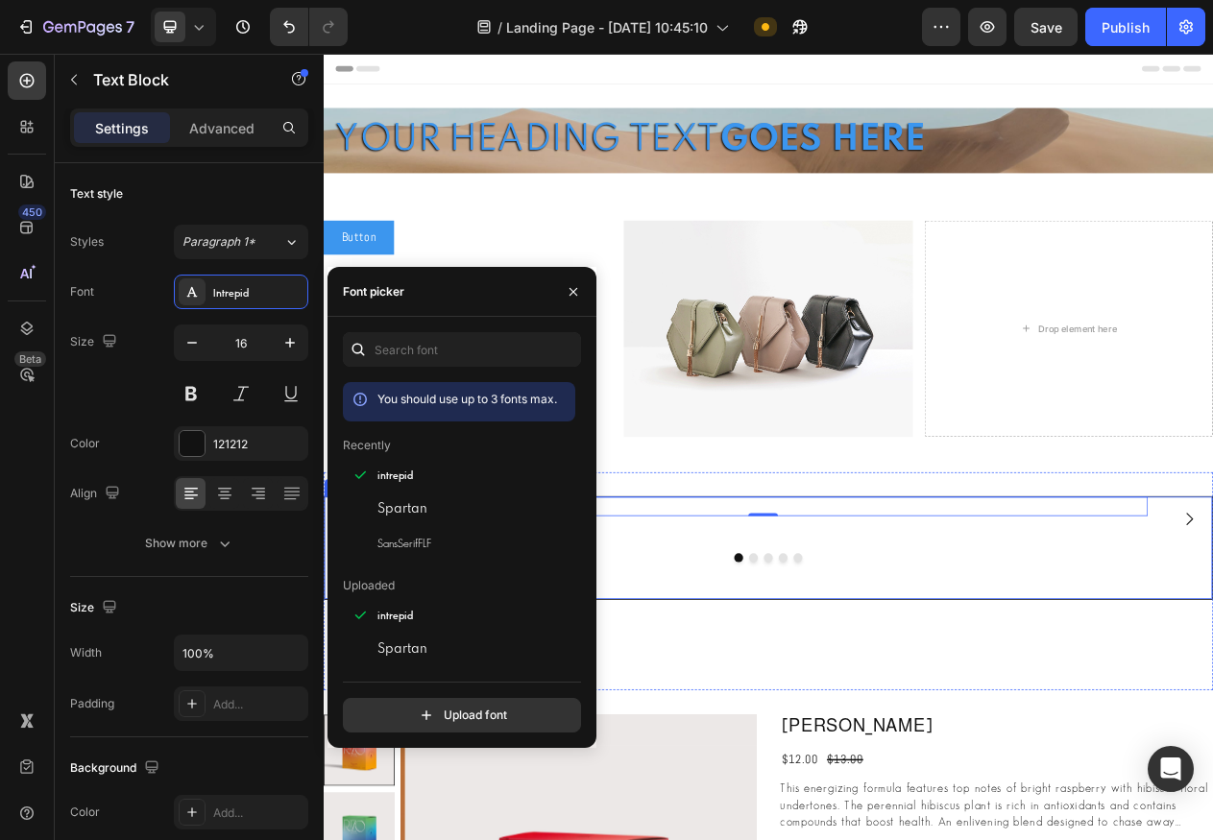
click at [753, 668] on div "Replace this text with your content Text Block 0" at bounding box center [893, 657] width 998 height 58
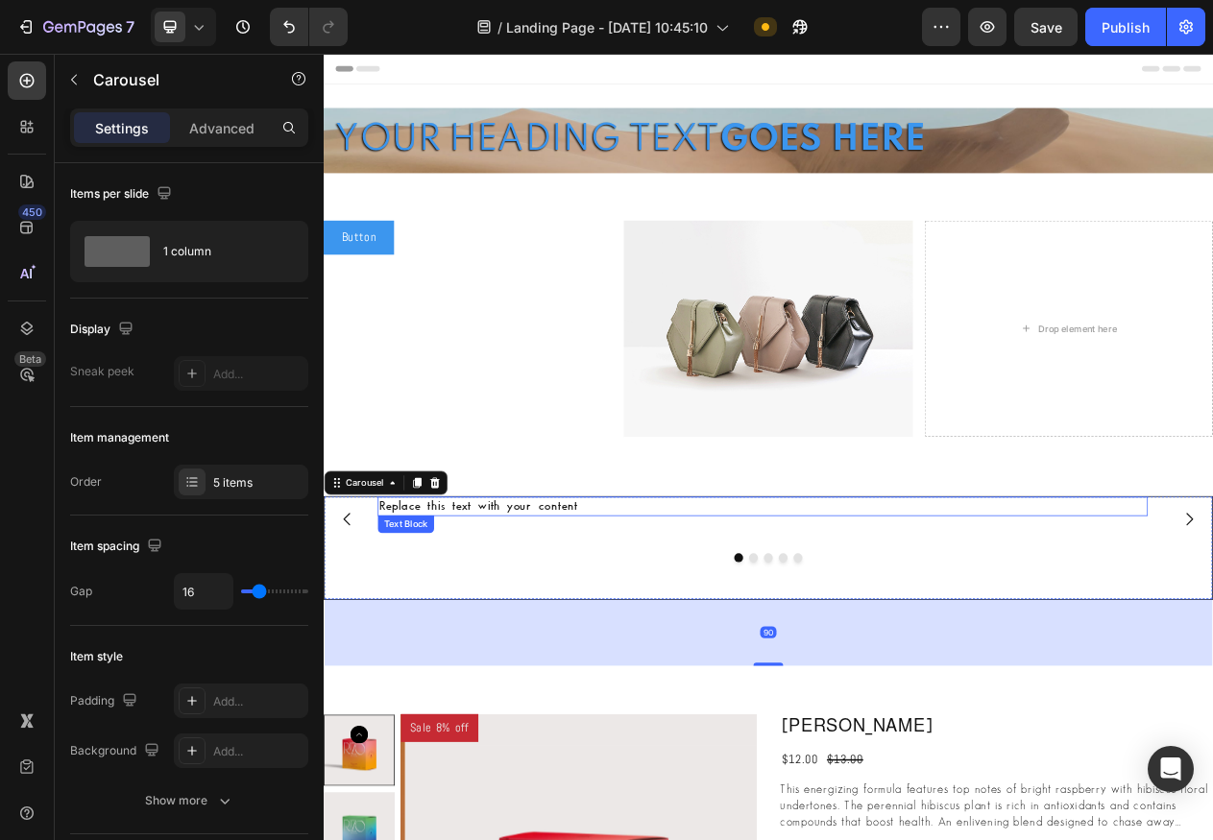
click at [557, 635] on p "Replace this text with your content" at bounding box center [893, 640] width 994 height 21
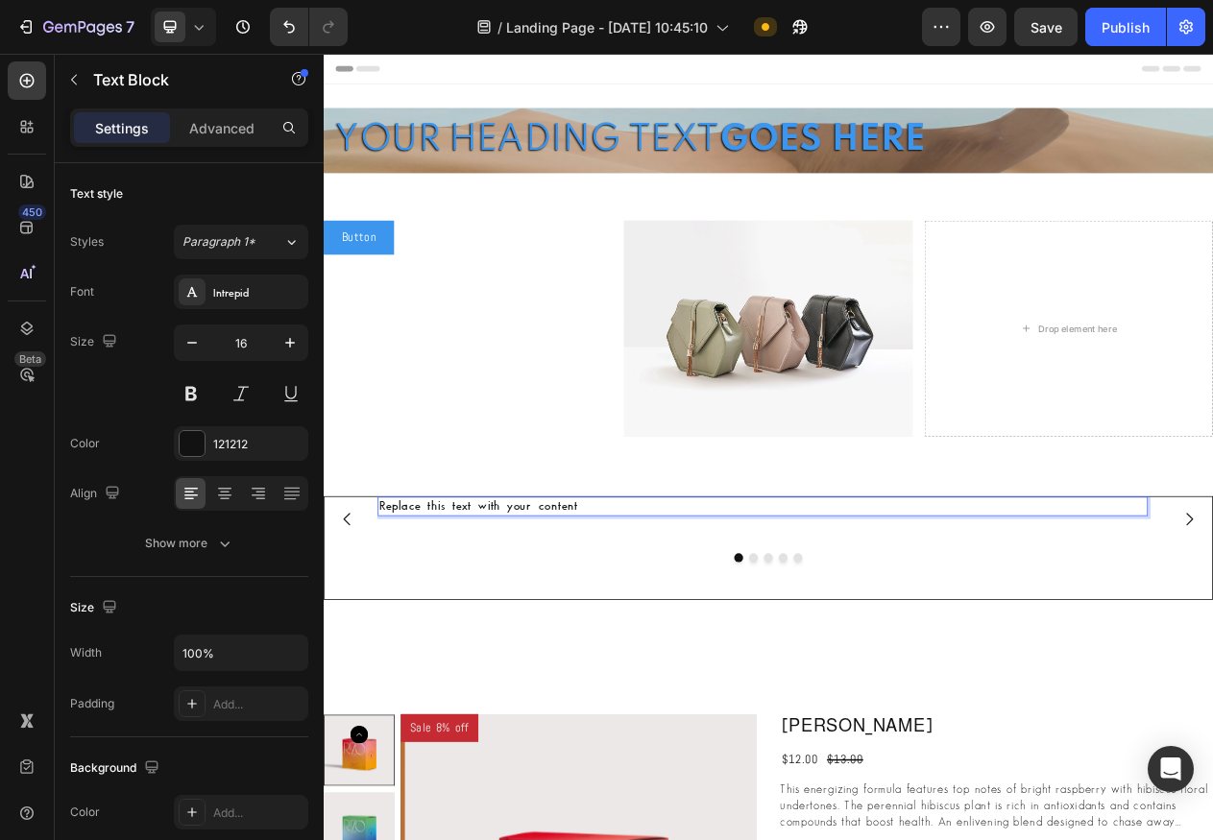
click at [557, 635] on p "Replace this text with your content" at bounding box center [893, 640] width 994 height 21
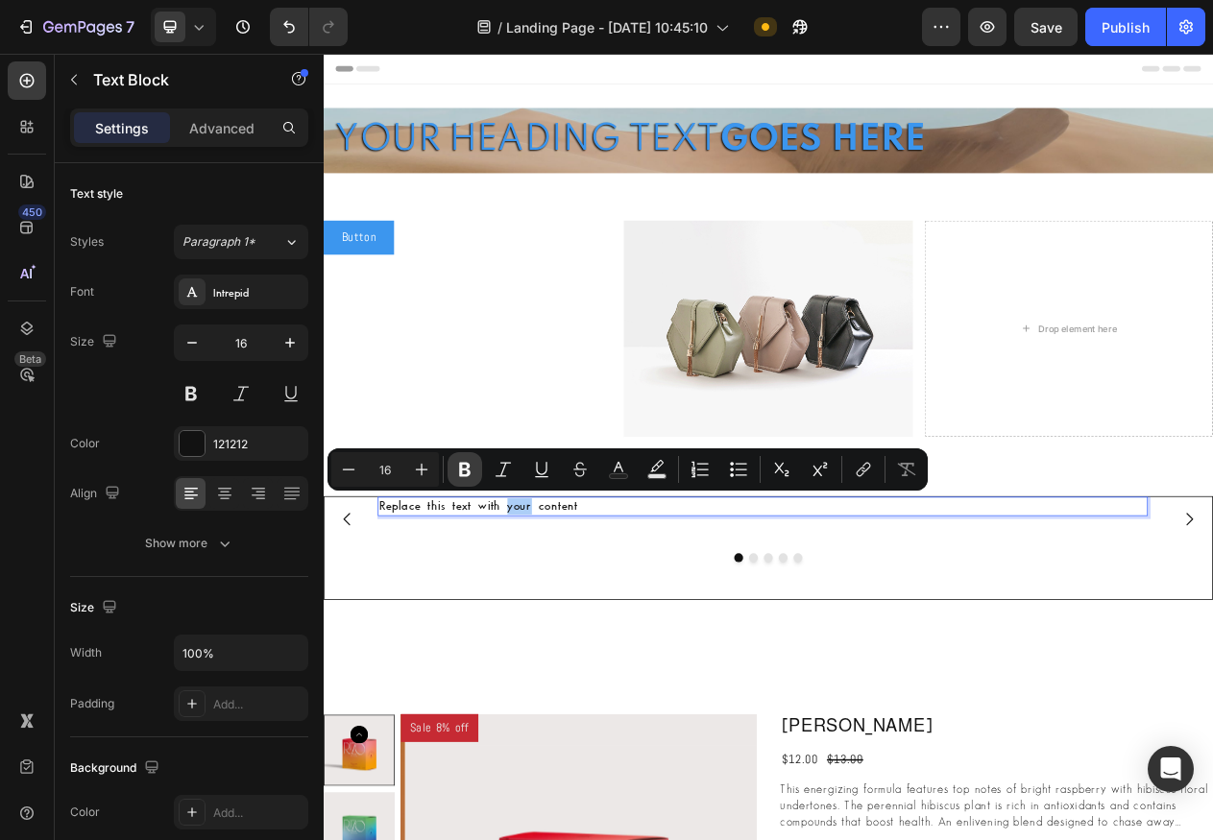
click at [471, 468] on icon "Editor contextual toolbar" at bounding box center [464, 469] width 19 height 19
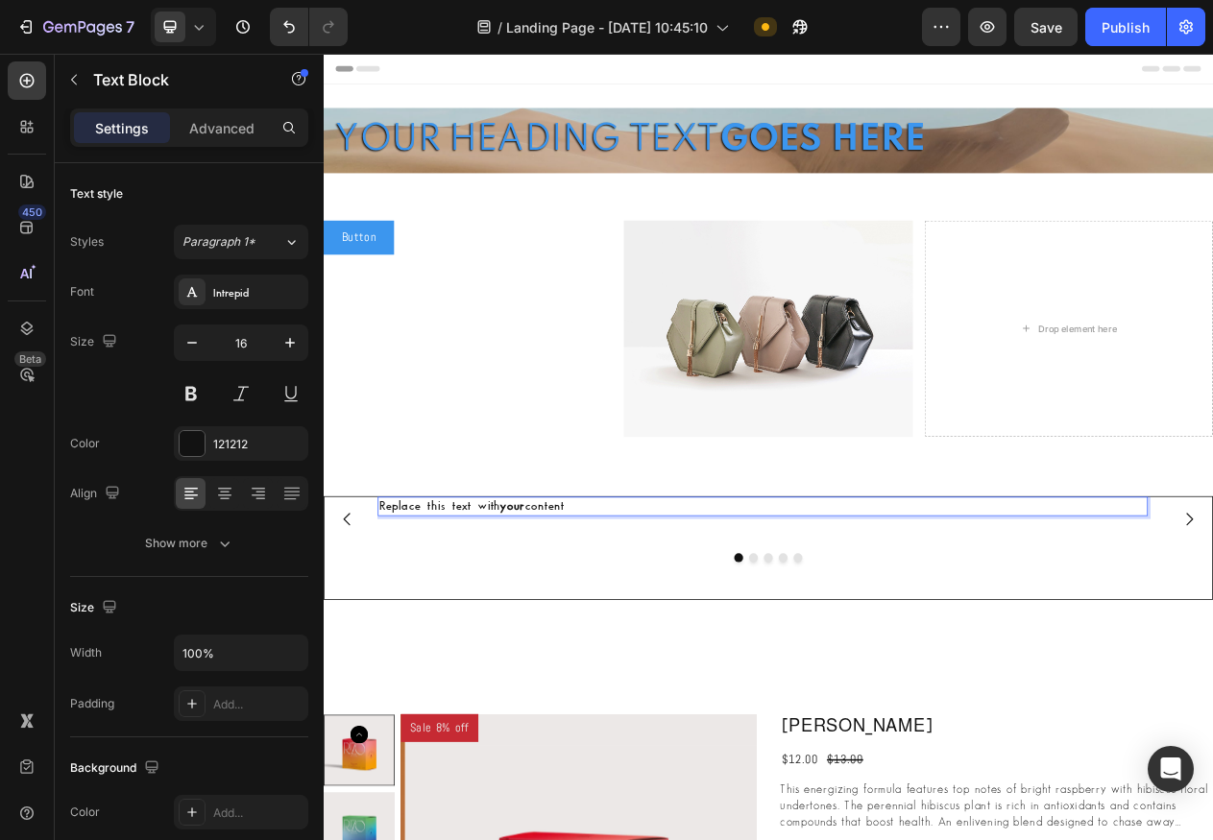
click at [475, 634] on p "Replace this text with your content" at bounding box center [893, 640] width 994 height 21
click at [470, 636] on p "Replace this text with your content" at bounding box center [893, 640] width 994 height 21
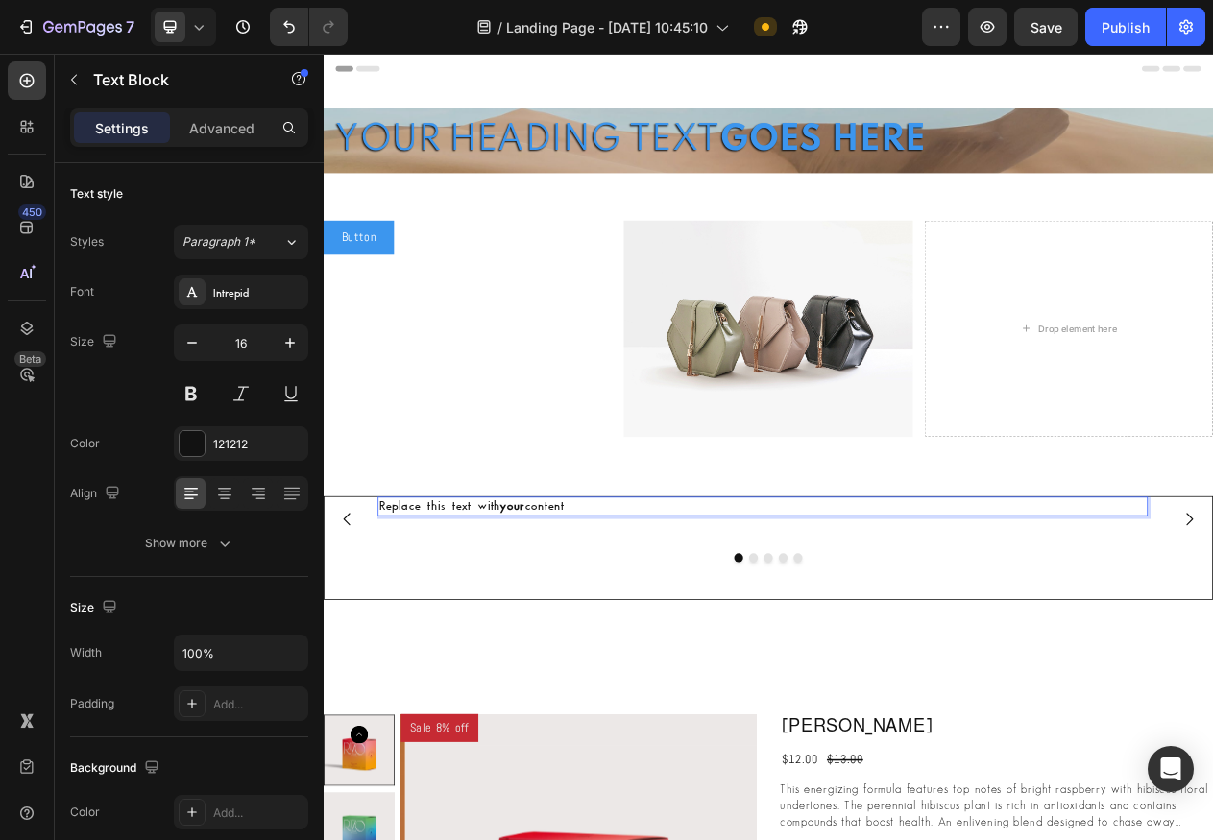
click at [495, 638] on p "Replace this text with your content" at bounding box center [893, 640] width 994 height 21
drag, startPoint x: 518, startPoint y: 638, endPoint x: 461, endPoint y: 639, distance: 56.7
click at [461, 639] on p "Replace this text with your content" at bounding box center [893, 640] width 994 height 21
click at [474, 637] on p "Replace this text with your content" at bounding box center [893, 640] width 994 height 21
click at [396, 638] on p "Replace this text with your content" at bounding box center [893, 640] width 994 height 21
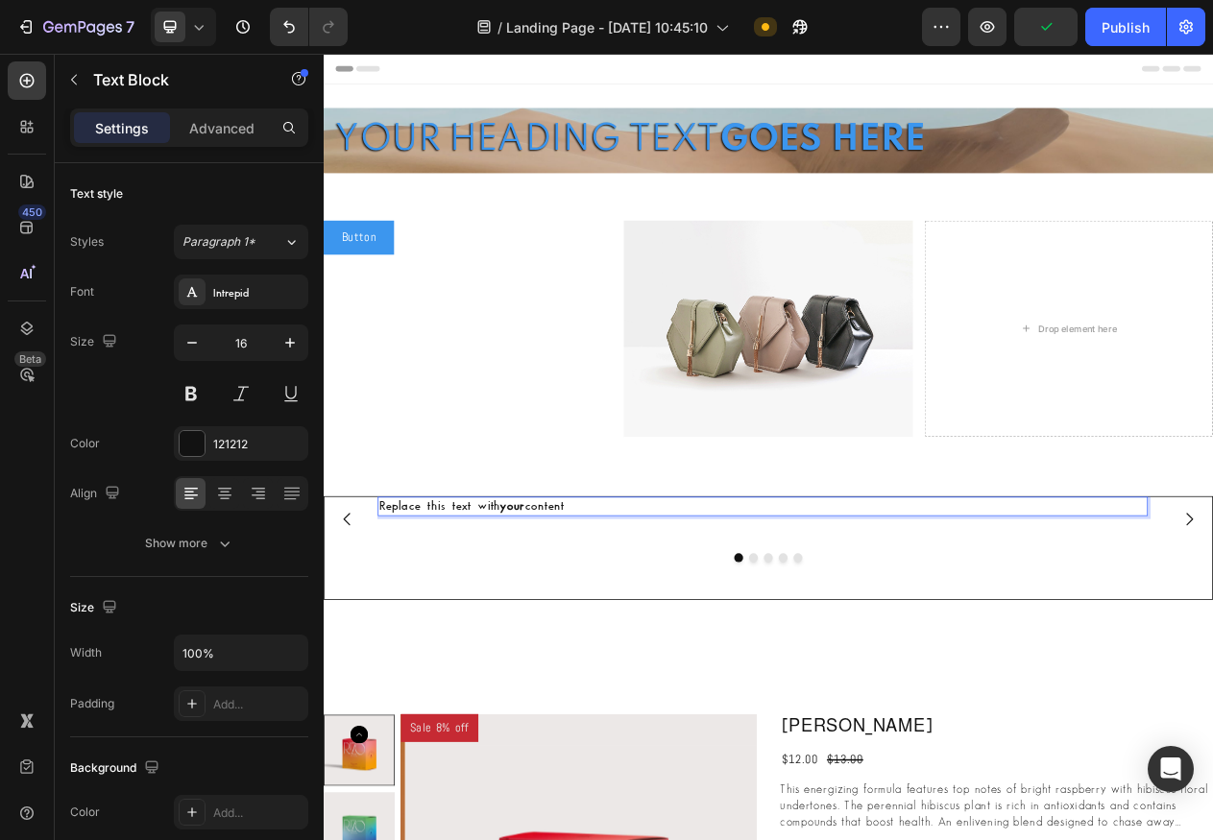
click at [523, 707] on div at bounding box center [900, 707] width 1151 height 12
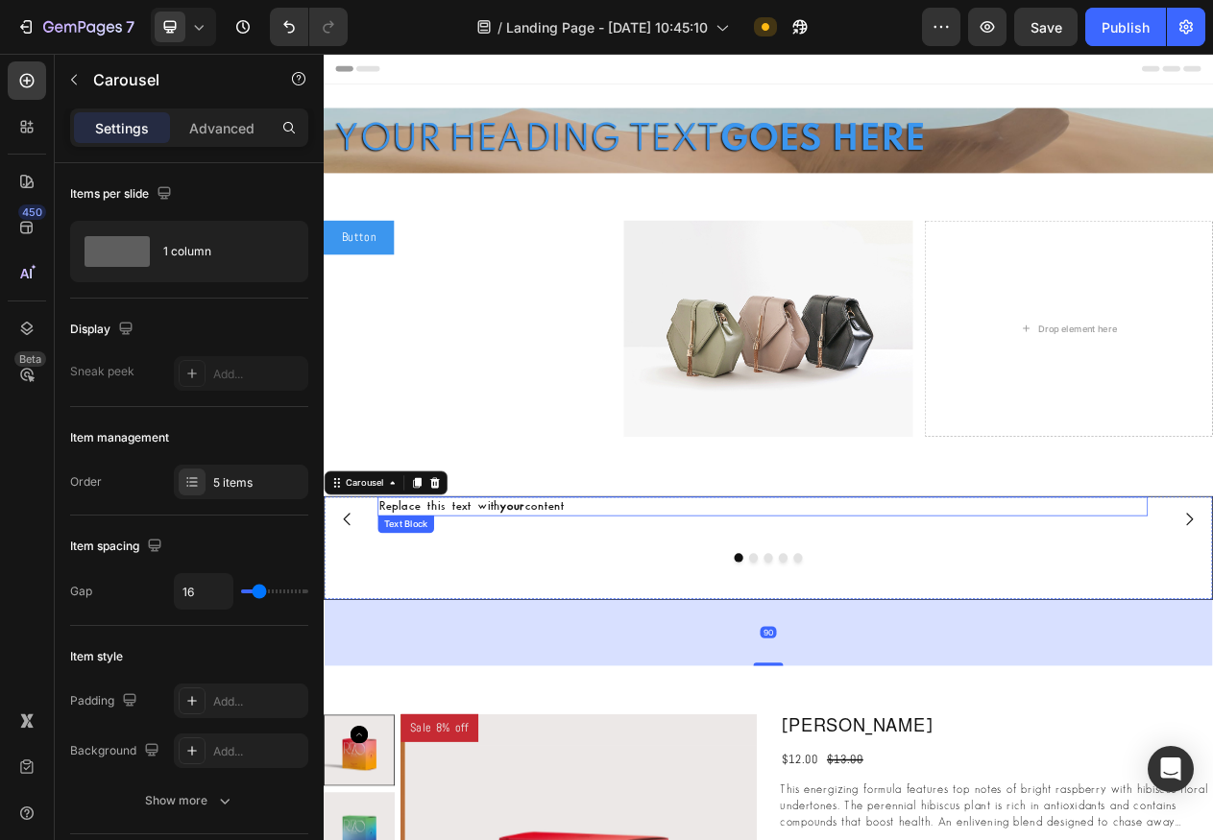
click at [496, 639] on p "Replace this text with your content" at bounding box center [893, 640] width 994 height 21
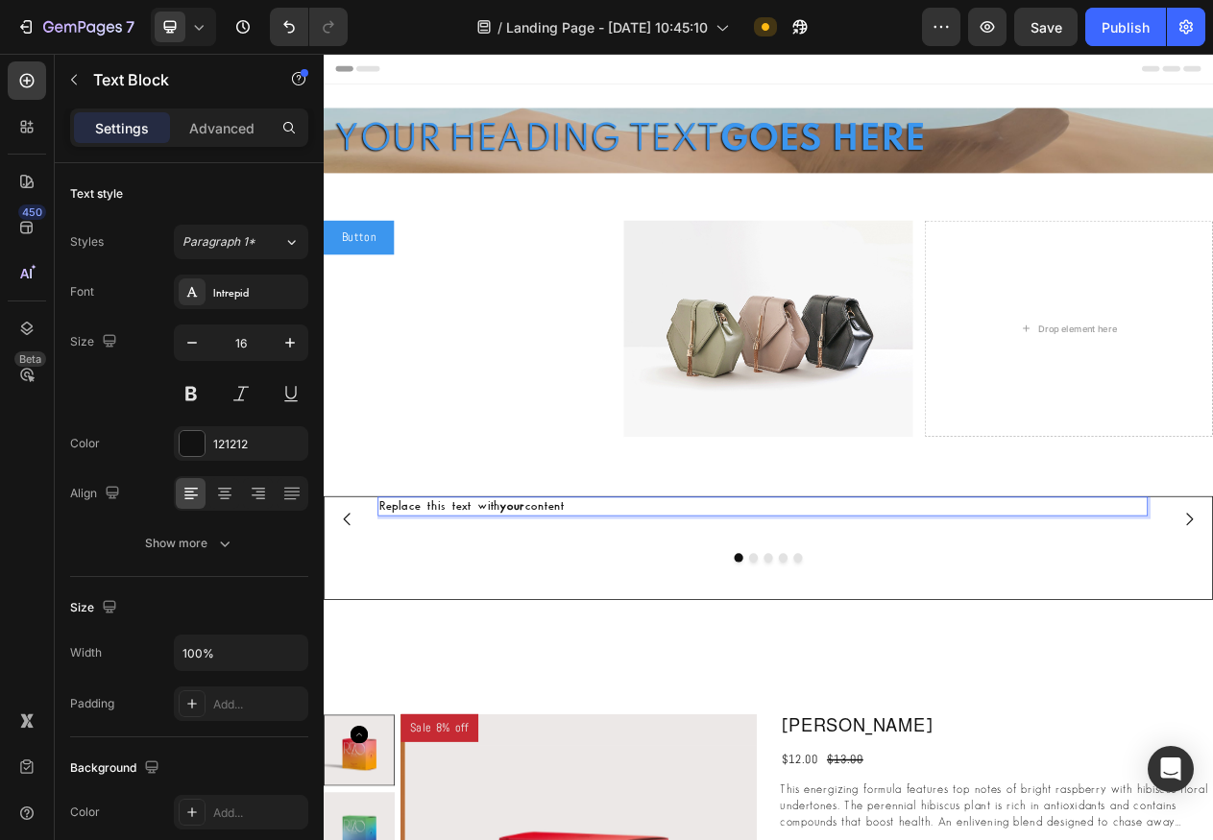
click at [496, 639] on p "Replace this text with your content" at bounding box center [893, 640] width 994 height 21
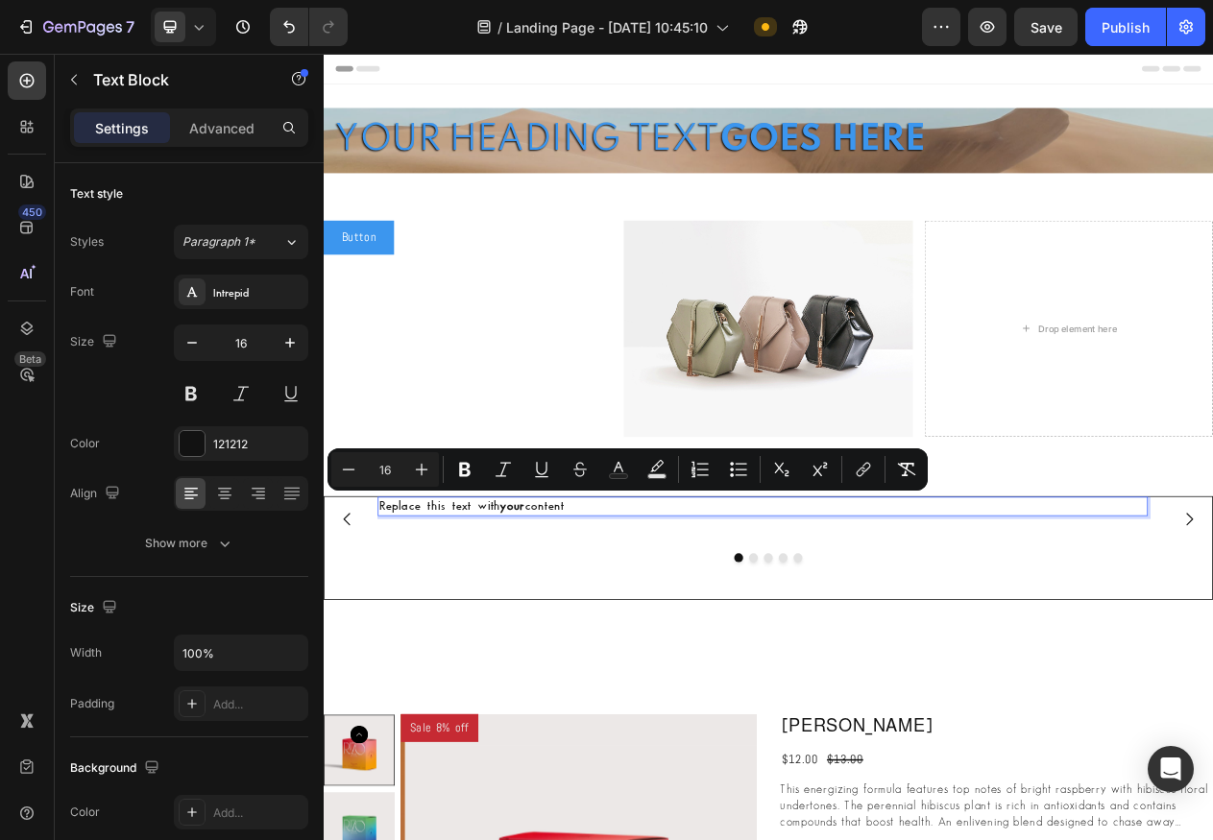
click at [499, 639] on p "Replace this text with your content" at bounding box center [893, 640] width 994 height 21
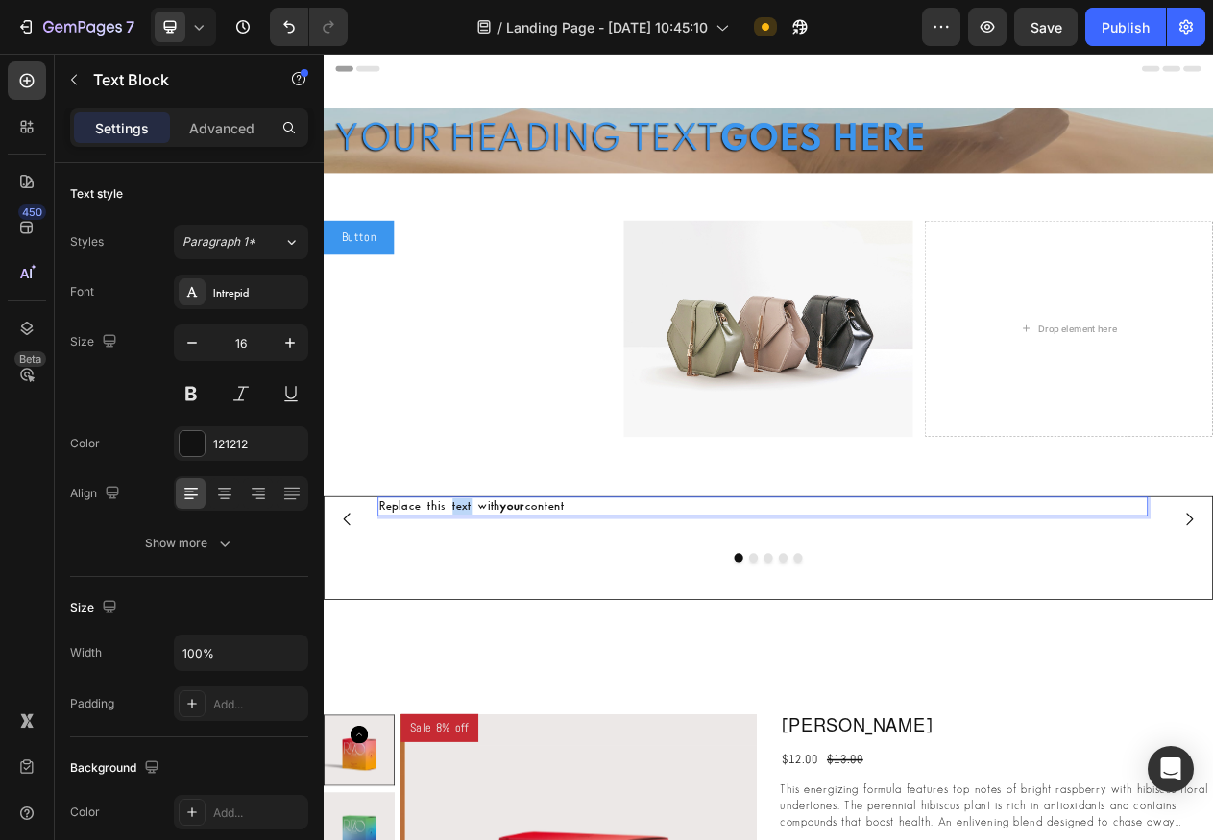
click at [499, 639] on p "Replace this text with your content" at bounding box center [893, 640] width 994 height 21
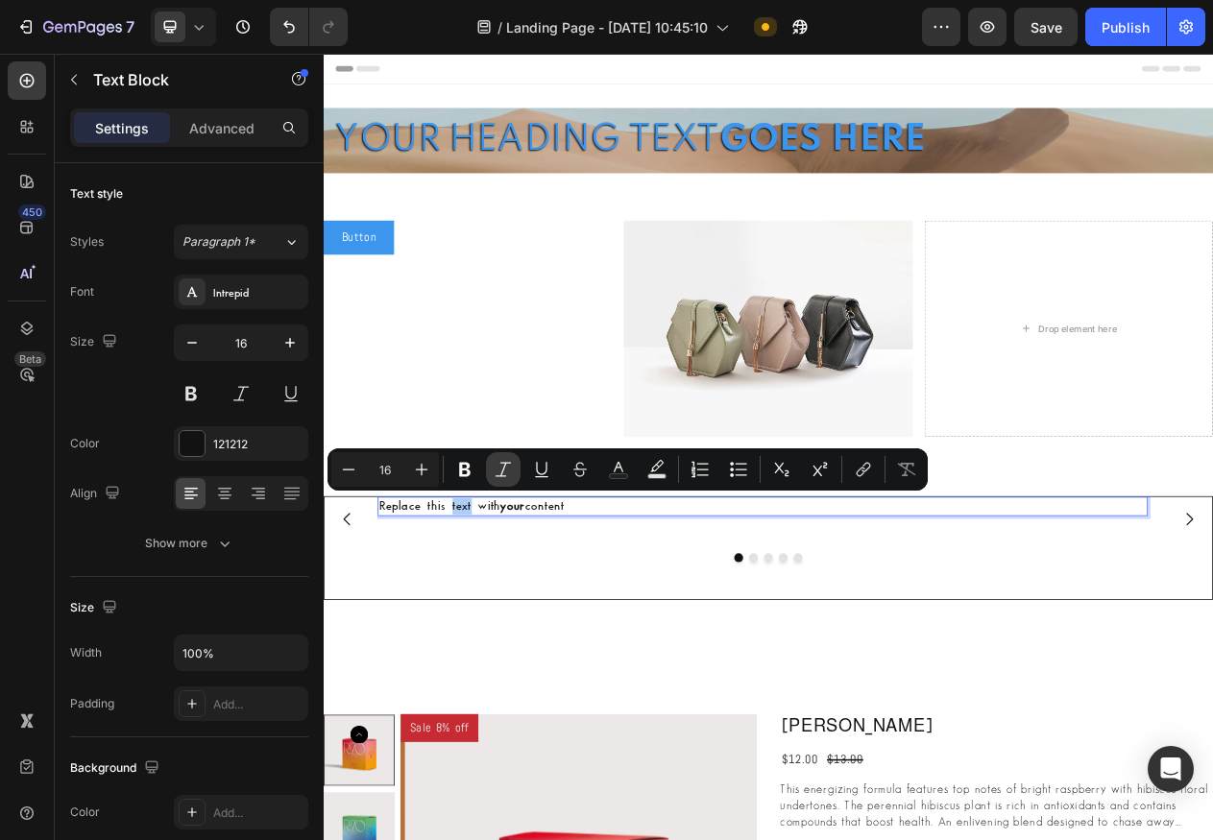
click at [510, 470] on icon "Editor contextual toolbar" at bounding box center [503, 469] width 19 height 19
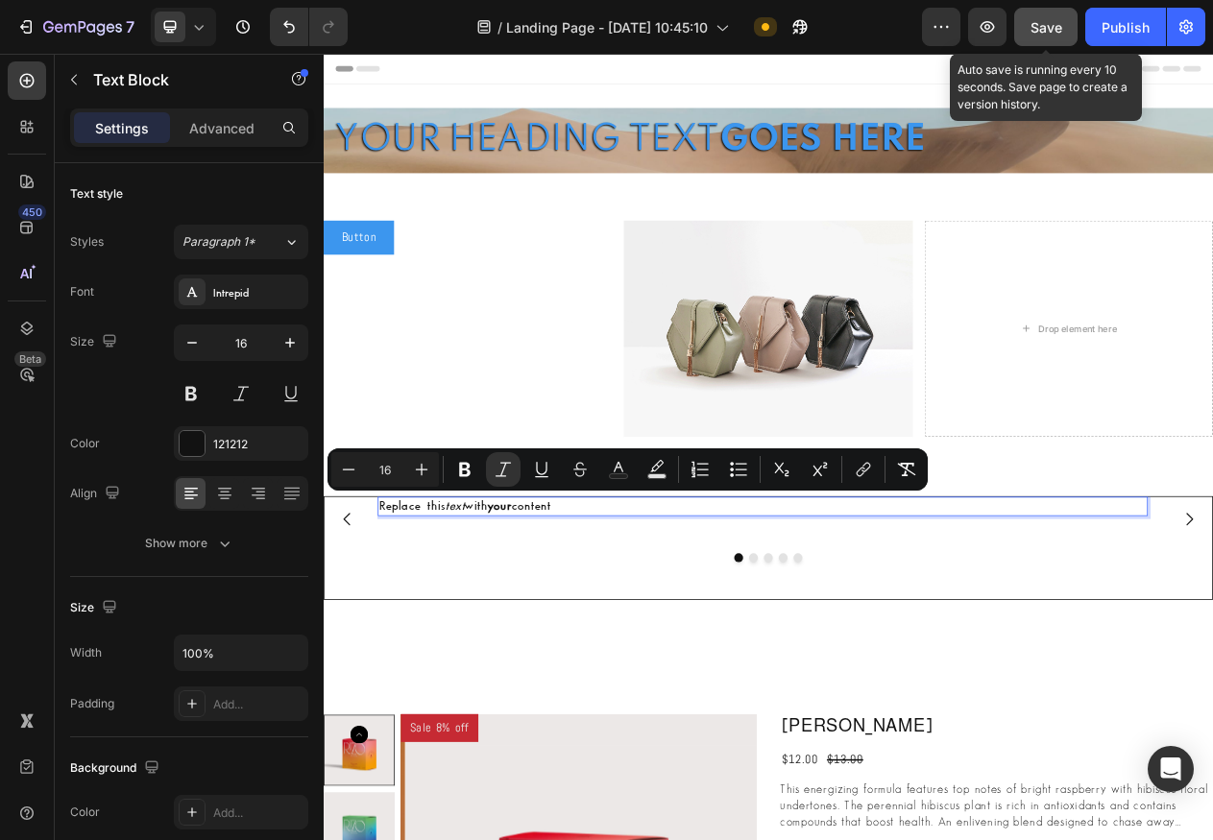
click at [1052, 24] on span "Save" at bounding box center [1047, 27] width 32 height 16
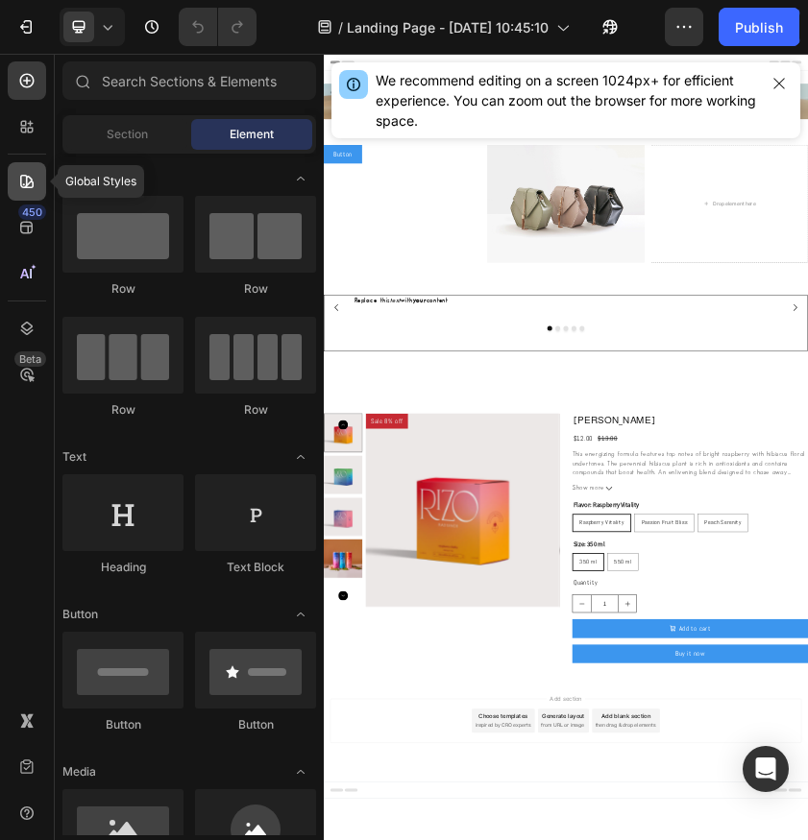
click at [26, 193] on div at bounding box center [27, 181] width 38 height 38
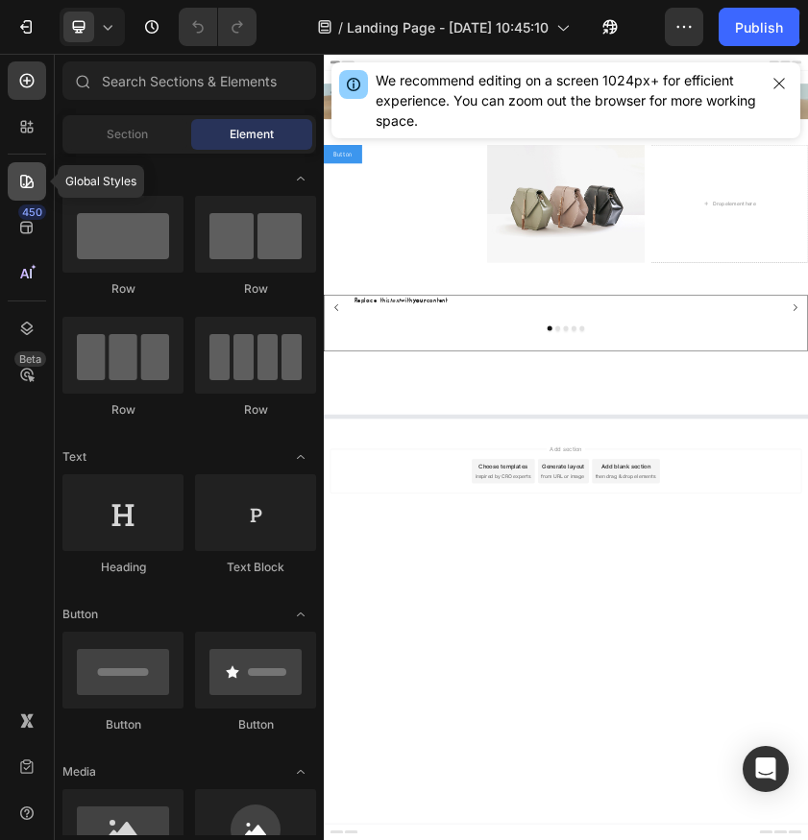
click at [37, 194] on div at bounding box center [27, 181] width 38 height 38
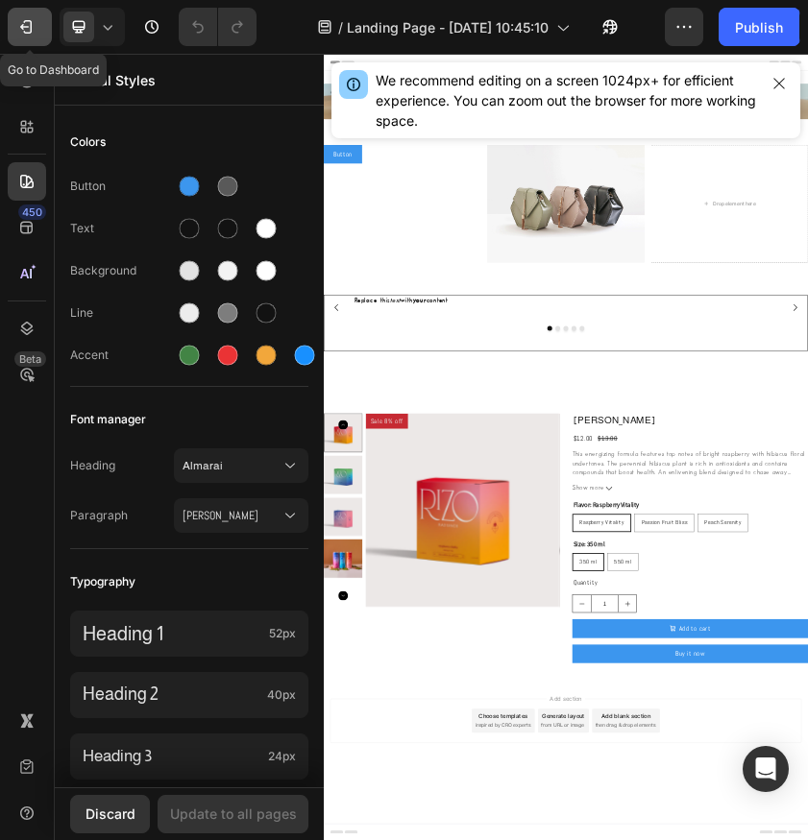
click at [14, 29] on button "7" at bounding box center [30, 27] width 44 height 38
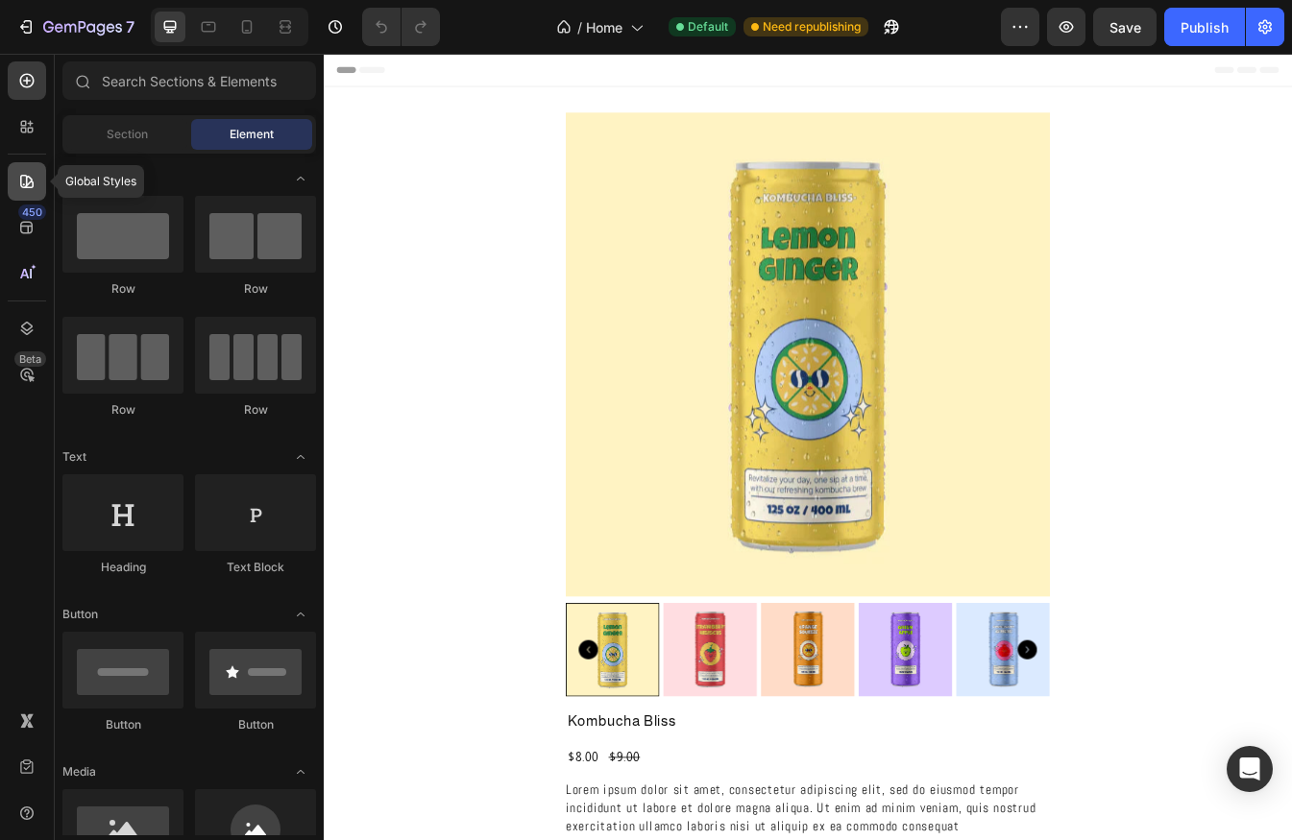
click at [36, 190] on icon at bounding box center [26, 181] width 19 height 19
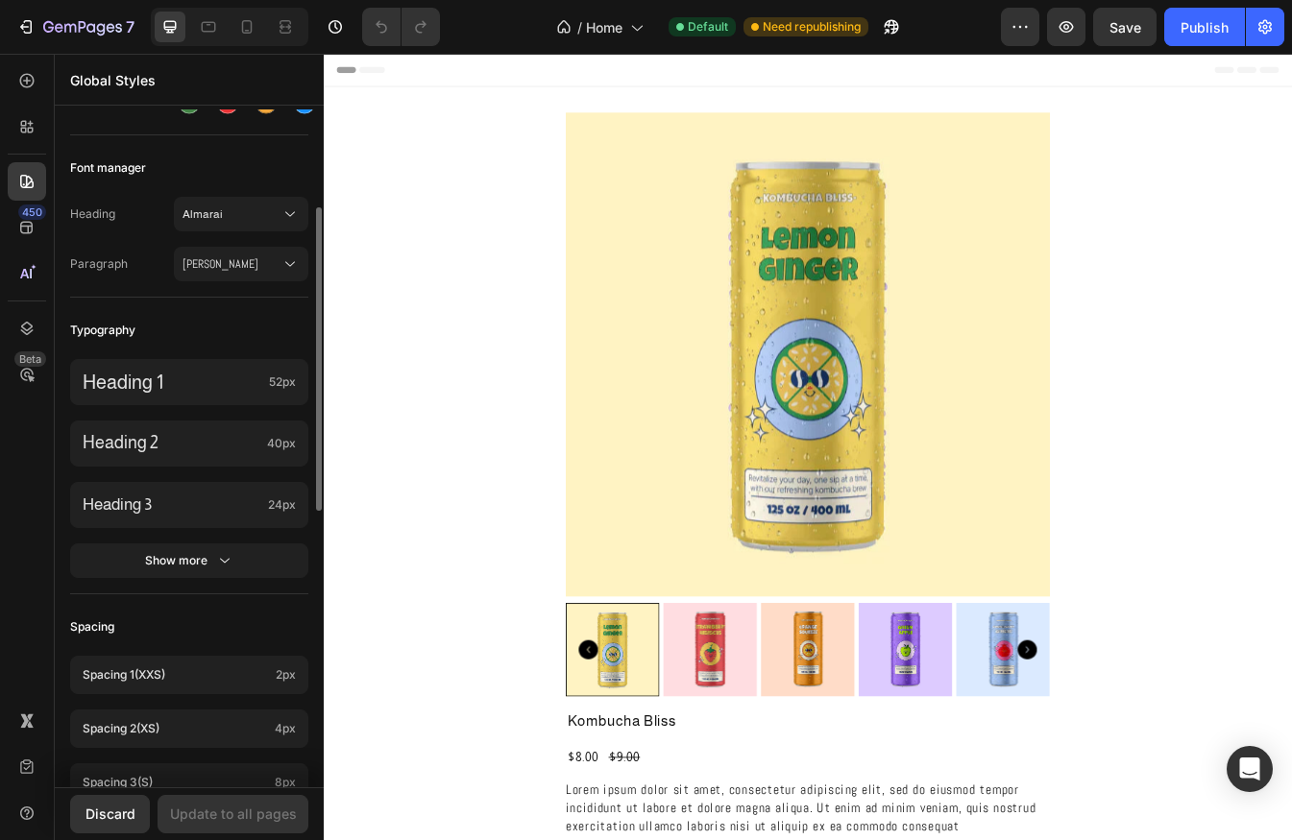
scroll to position [100, 0]
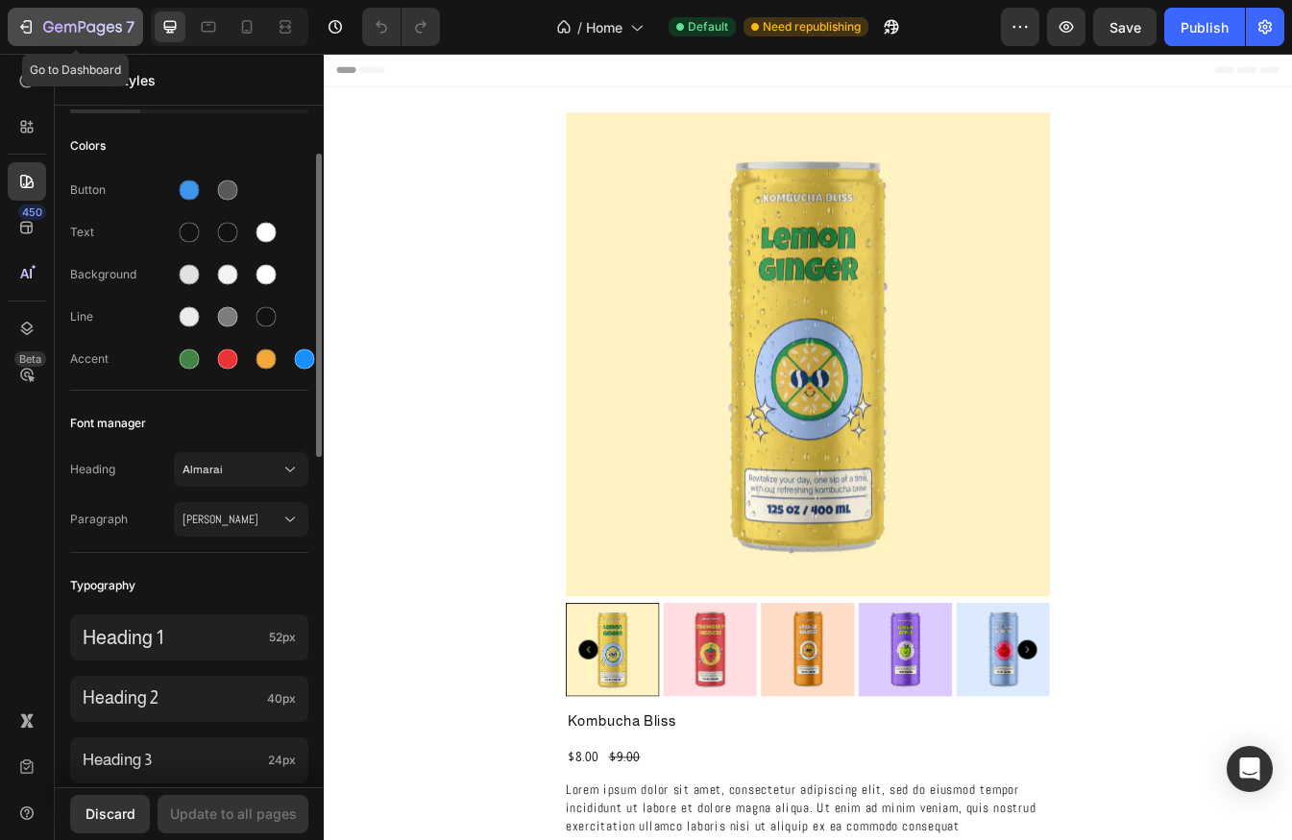
click at [68, 36] on icon "button" at bounding box center [82, 28] width 79 height 16
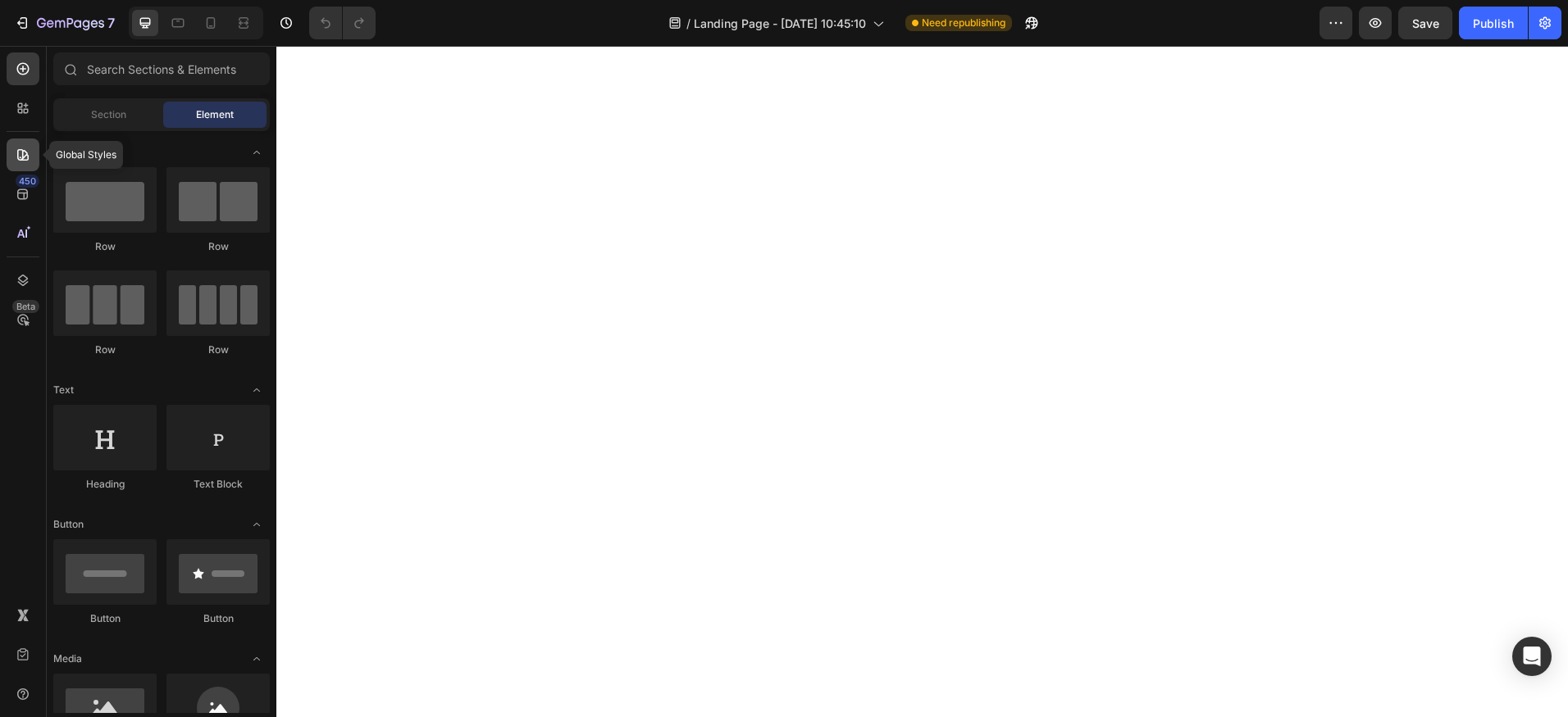
click at [26, 155] on icon at bounding box center [22, 154] width 11 height 11
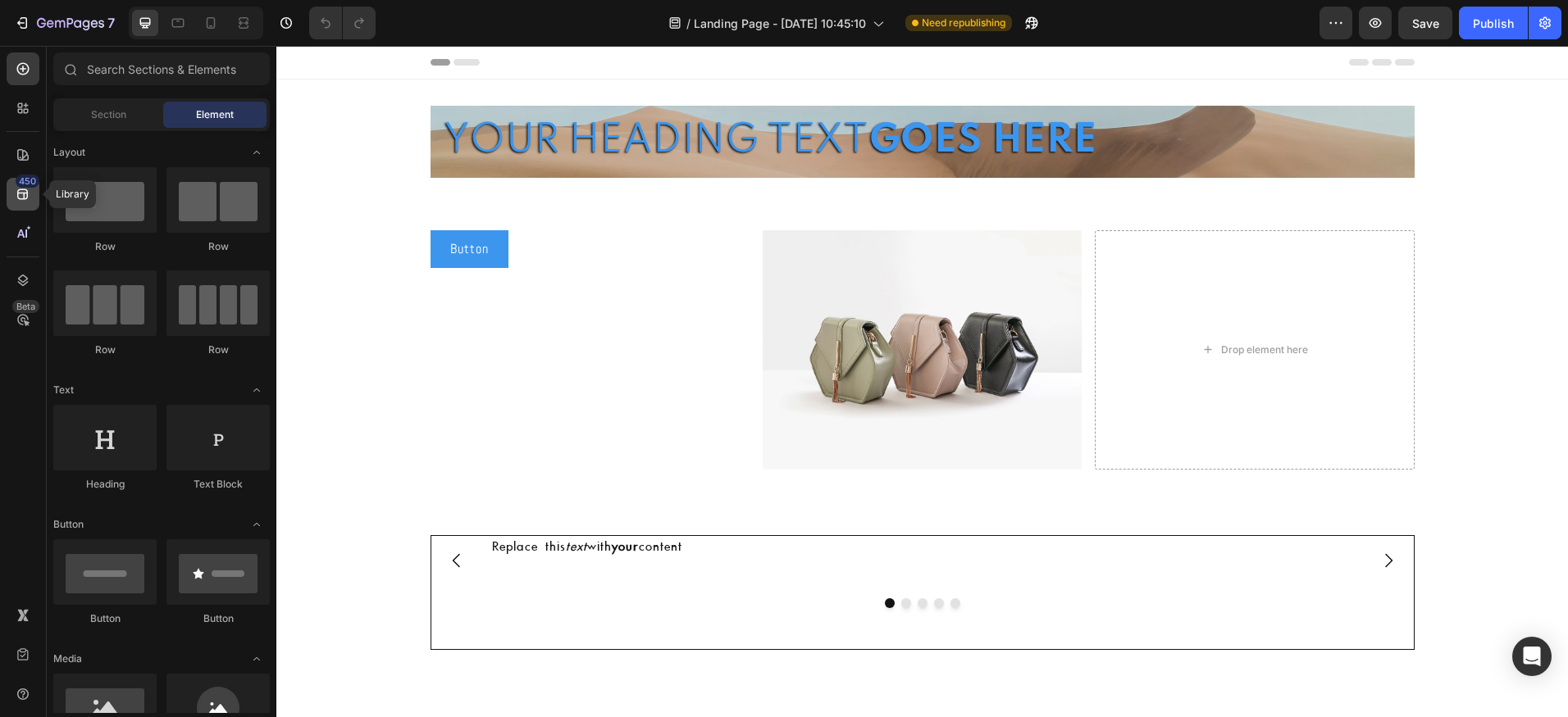
click at [31, 203] on div "450" at bounding box center [23, 194] width 32 height 32
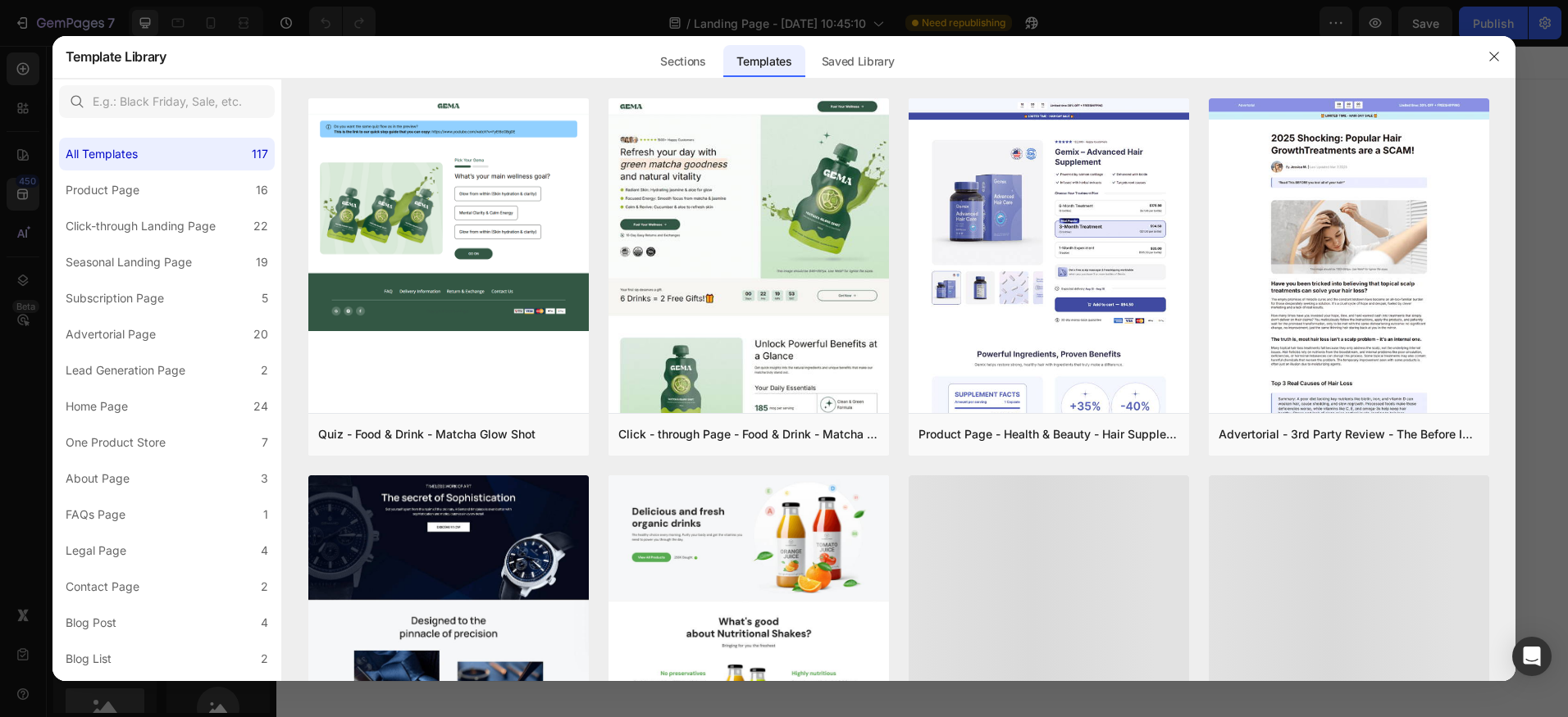
click at [21, 156] on div at bounding box center [784, 358] width 1568 height 717
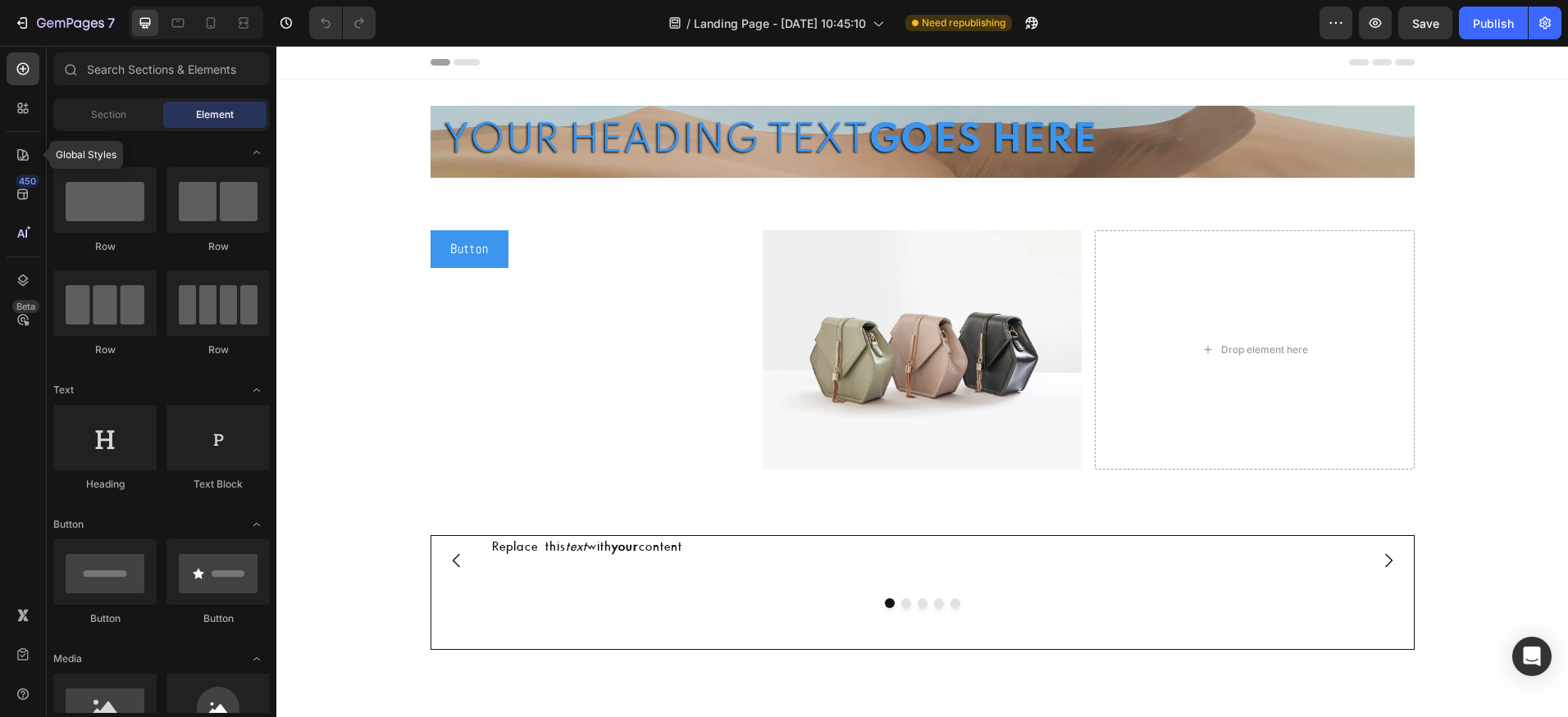
click at [21, 156] on icon at bounding box center [22, 154] width 16 height 16
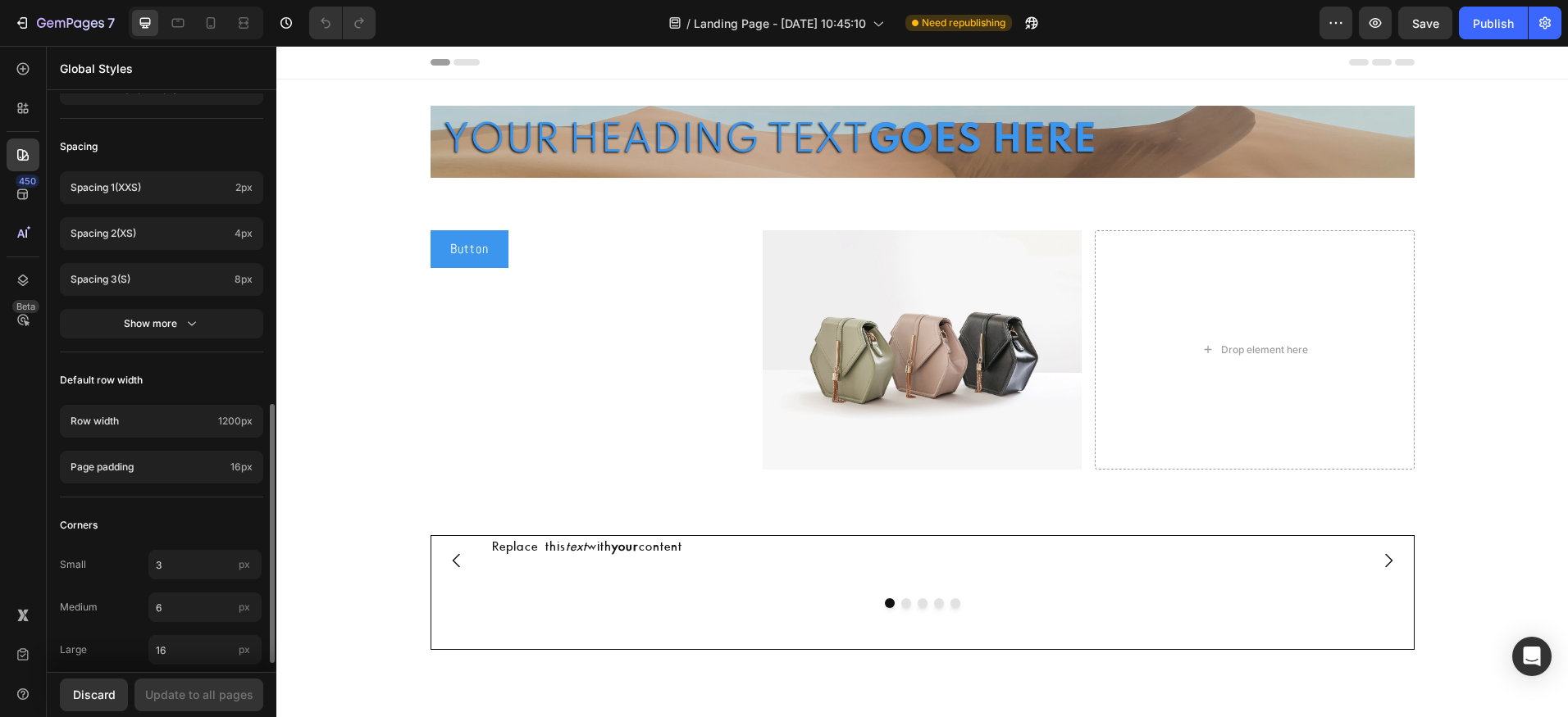
scroll to position [711, 0]
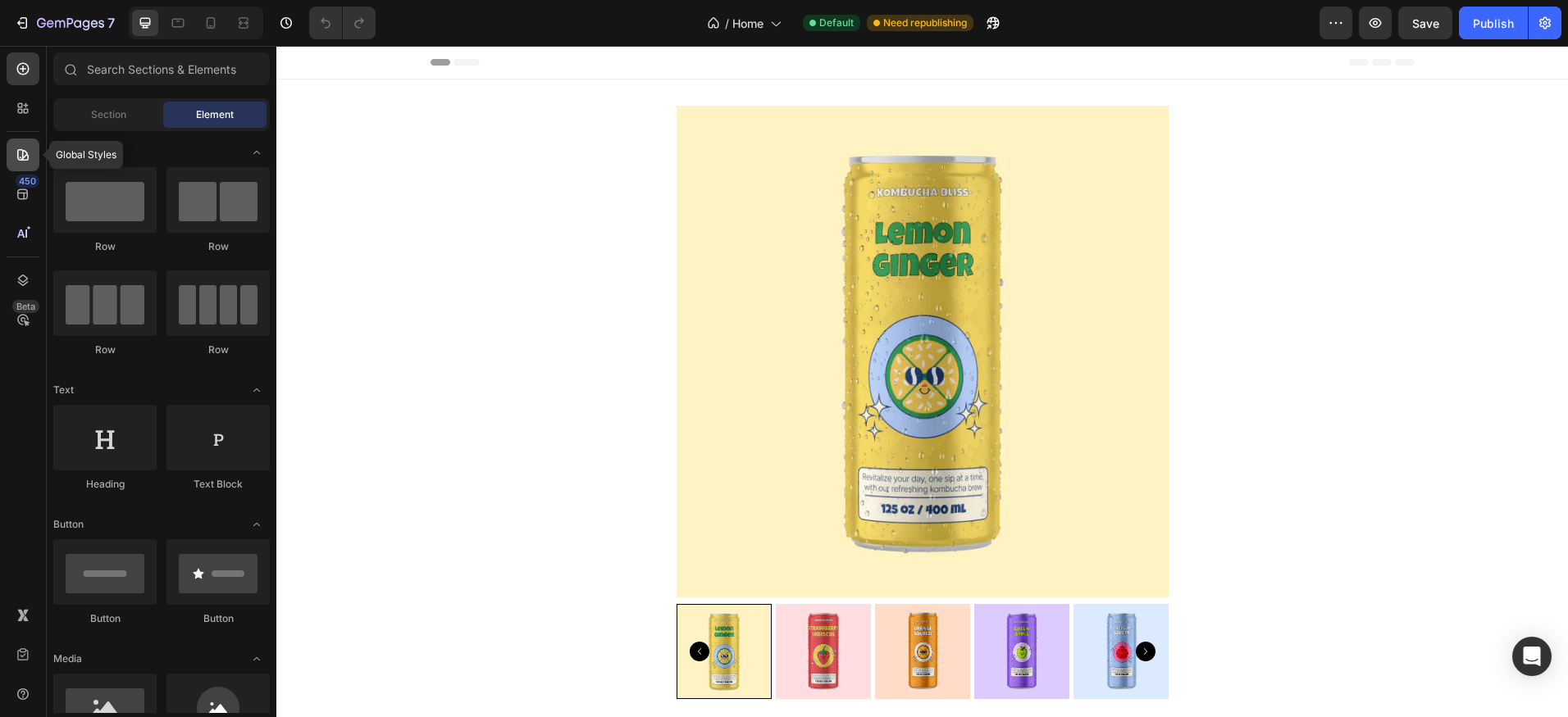
click at [26, 145] on div at bounding box center [23, 154] width 32 height 32
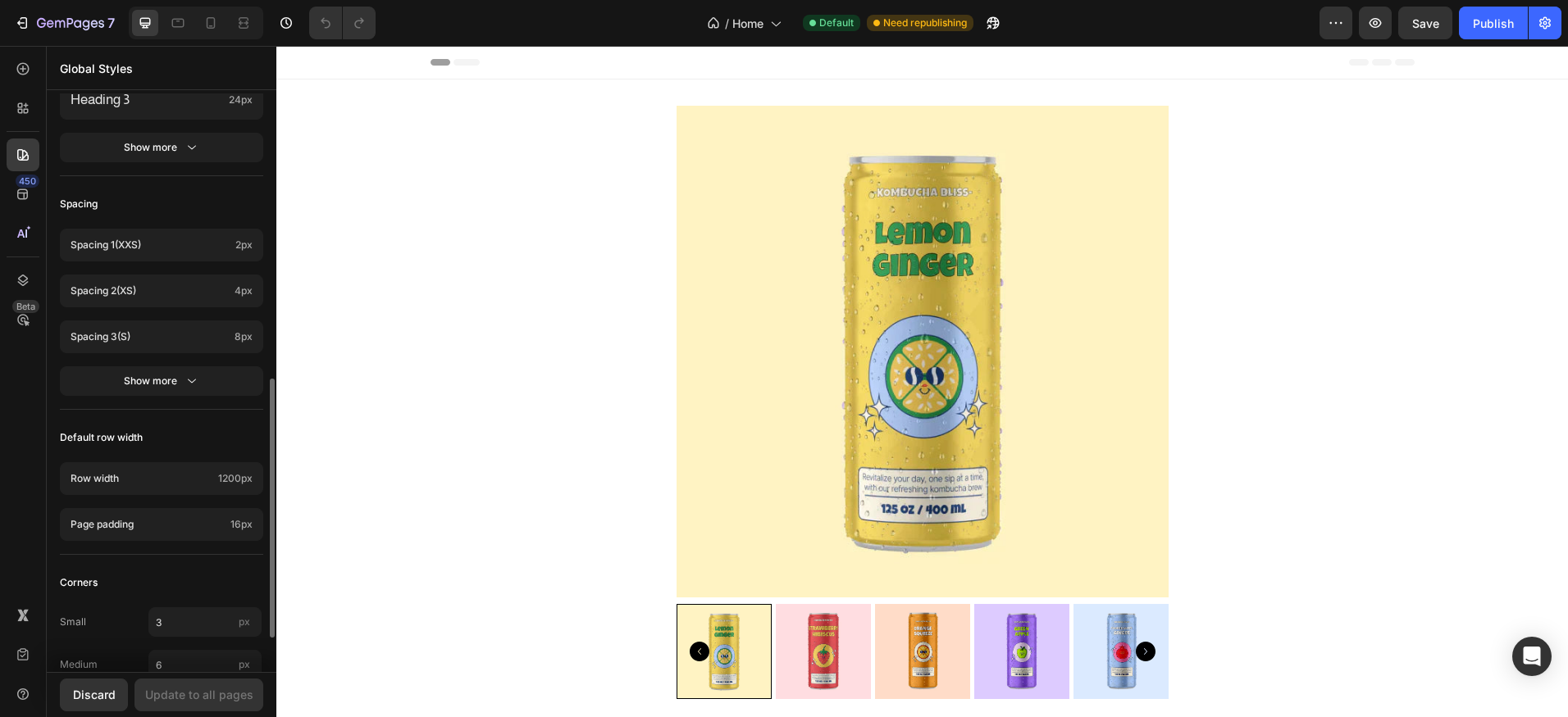
scroll to position [162, 0]
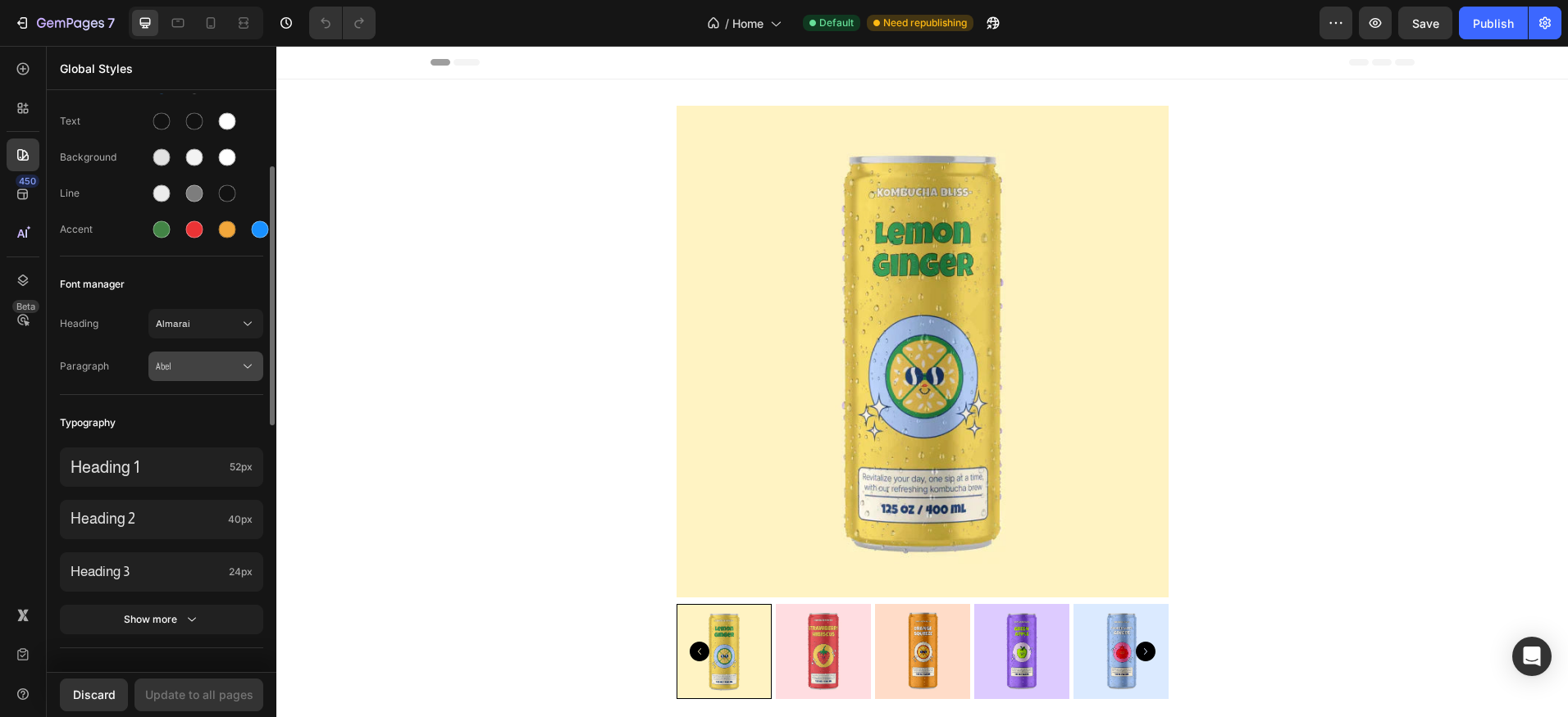
click at [219, 375] on button "Abel" at bounding box center [206, 366] width 114 height 30
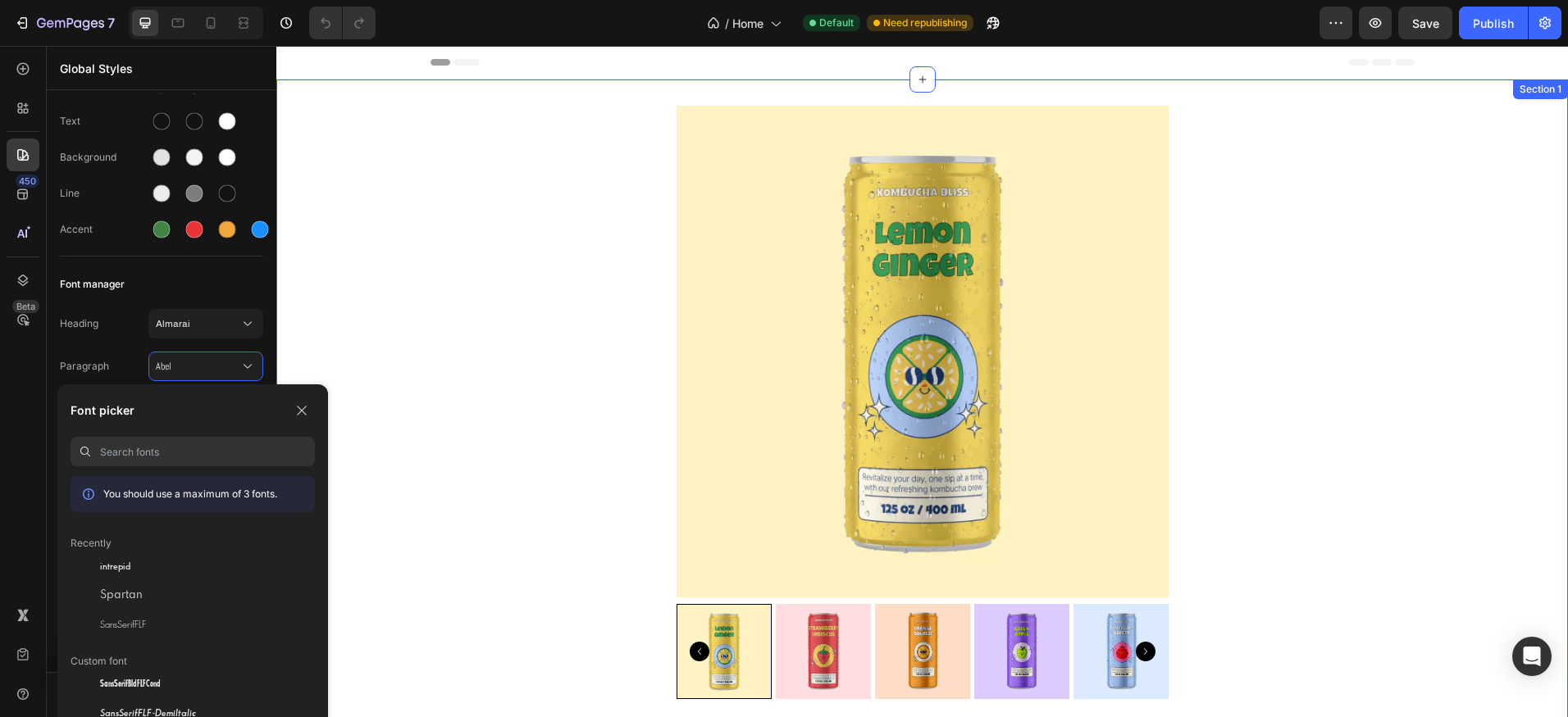
click at [510, 126] on div "Product Images Kombucha Bliss Product Title $8.00 Product Price Product Price $…" at bounding box center [922, 679] width 1291 height 1145
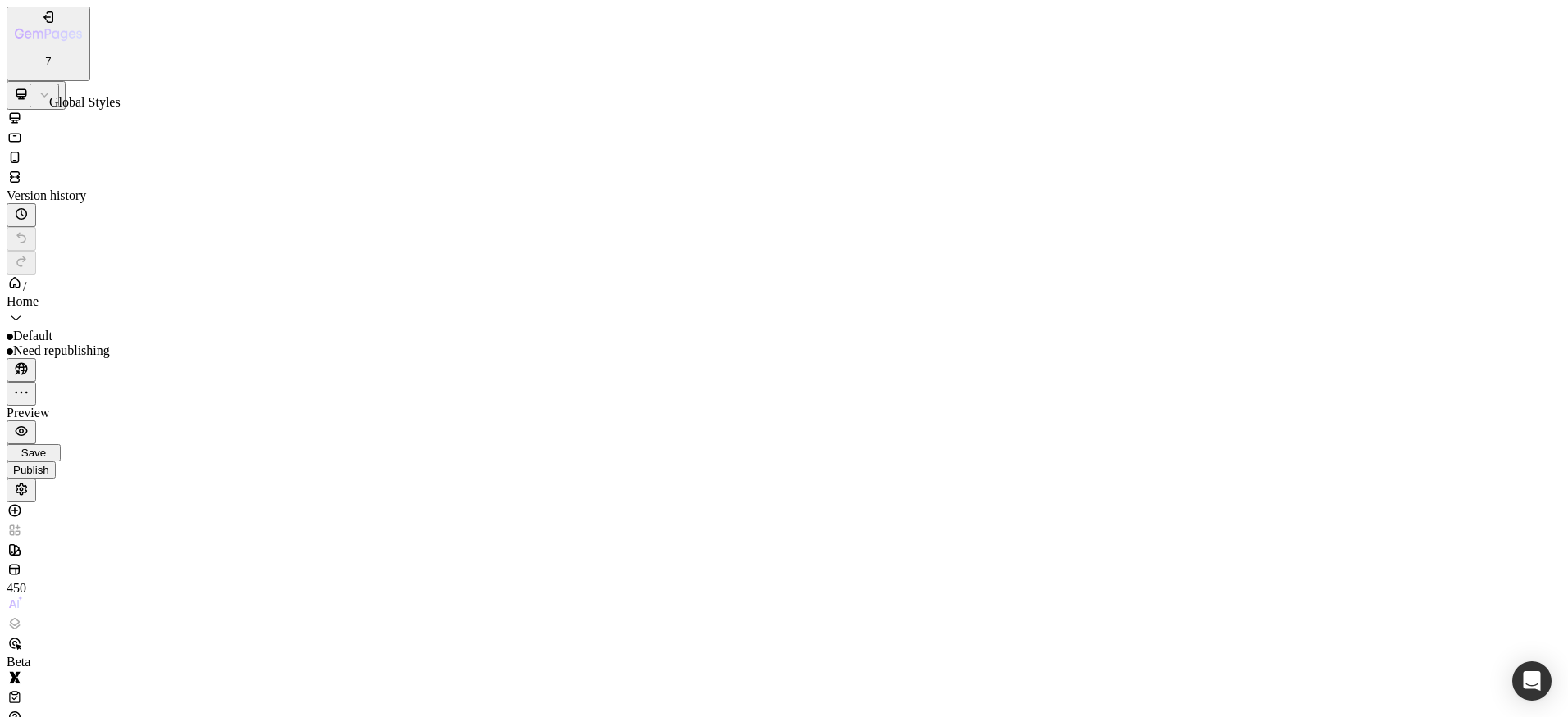
click at [34, 542] on div at bounding box center [23, 551] width 32 height 20
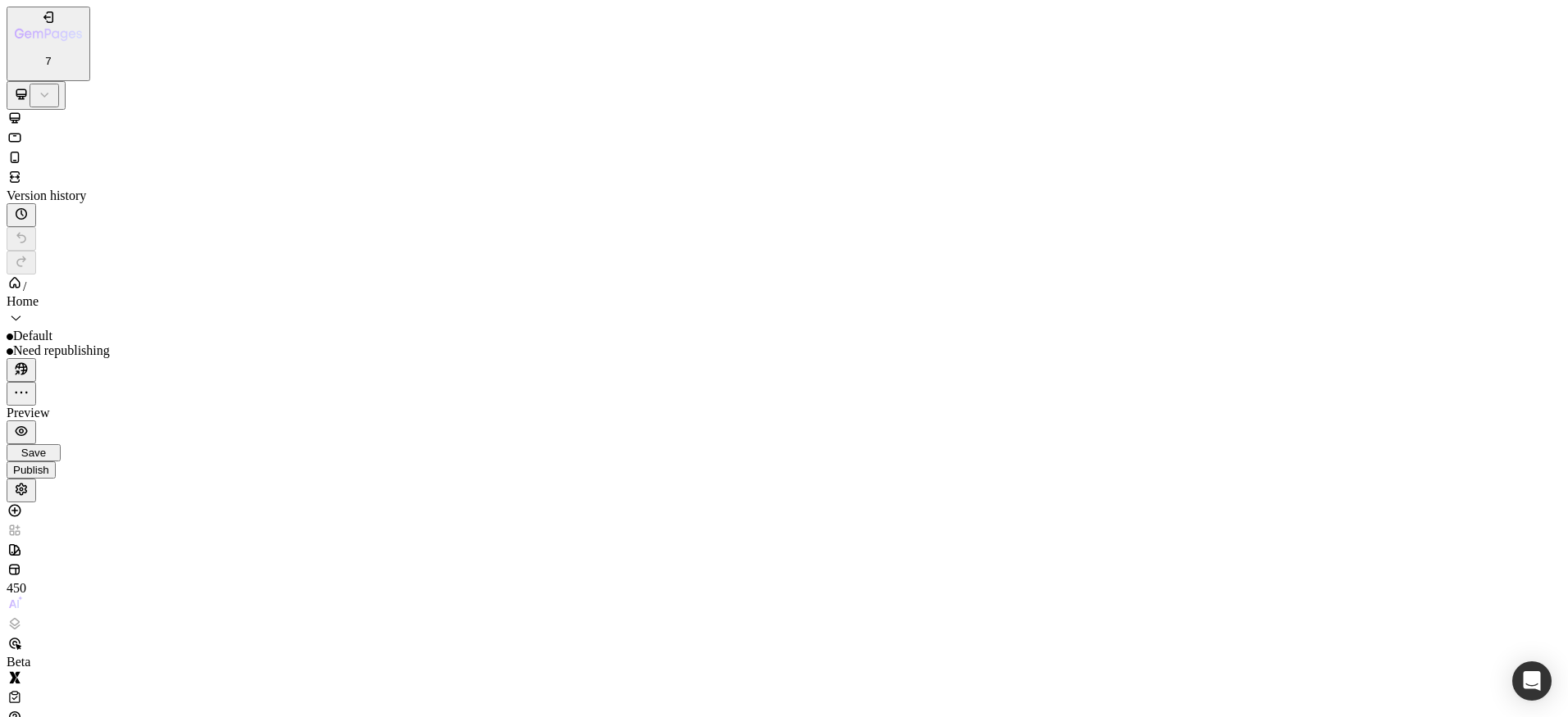
click at [7, 503] on div "450 Beta" at bounding box center [784, 615] width 1554 height 226
click at [11, 542] on div at bounding box center [23, 551] width 32 height 20
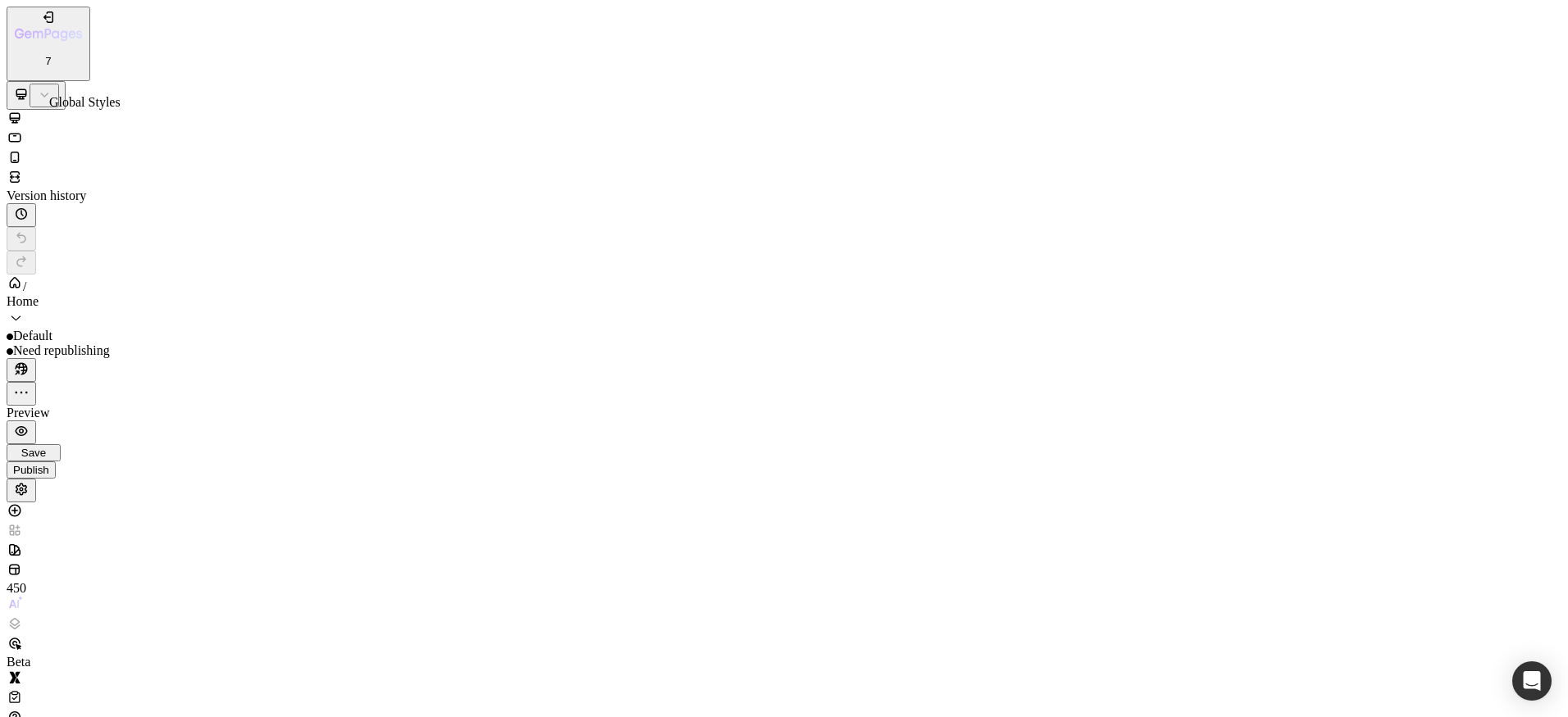
click at [23, 542] on icon at bounding box center [15, 550] width 16 height 16
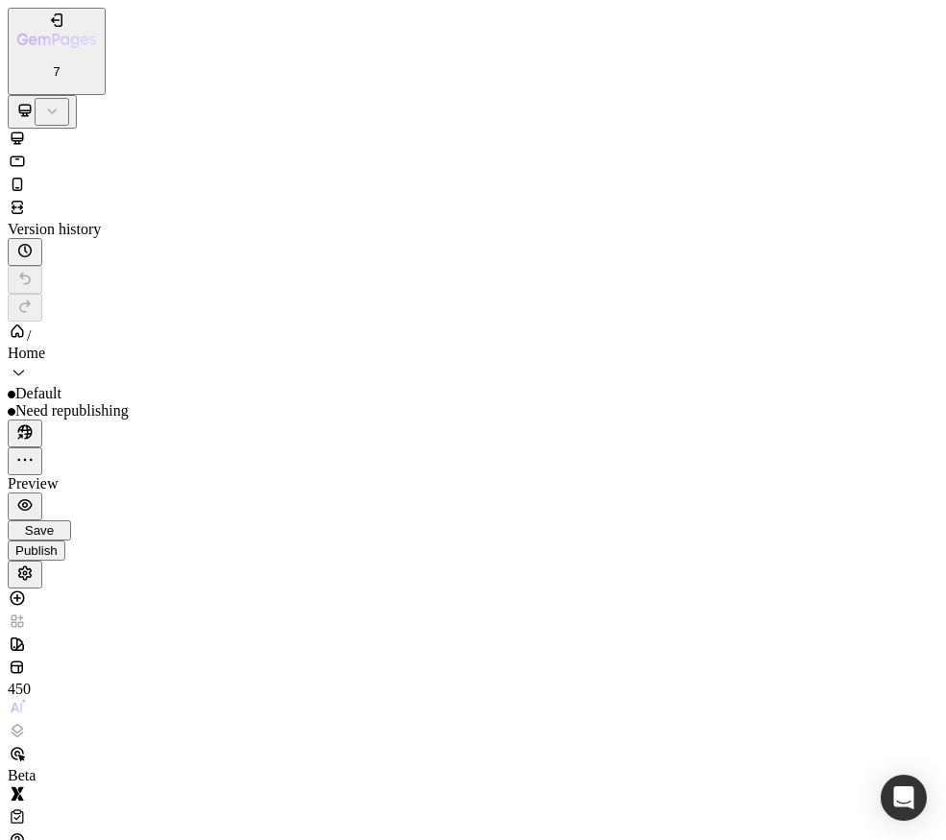
click at [27, 635] on icon at bounding box center [17, 644] width 19 height 19
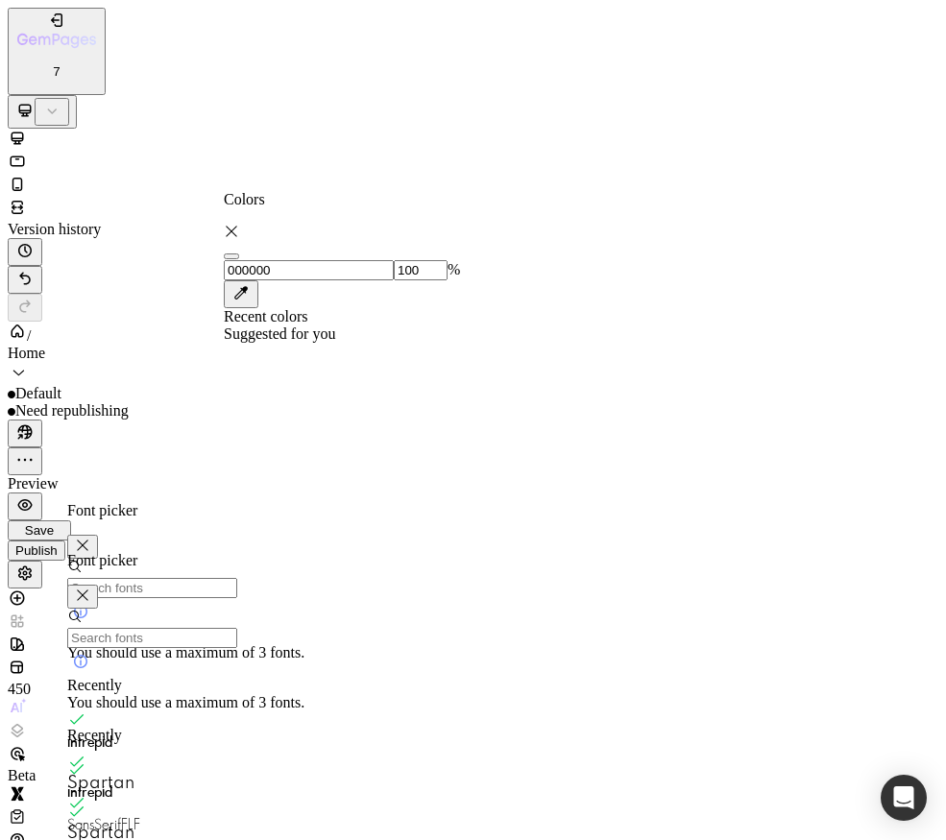
click at [249, 326] on div at bounding box center [342, 326] width 236 height 0
type input "3C96EE"
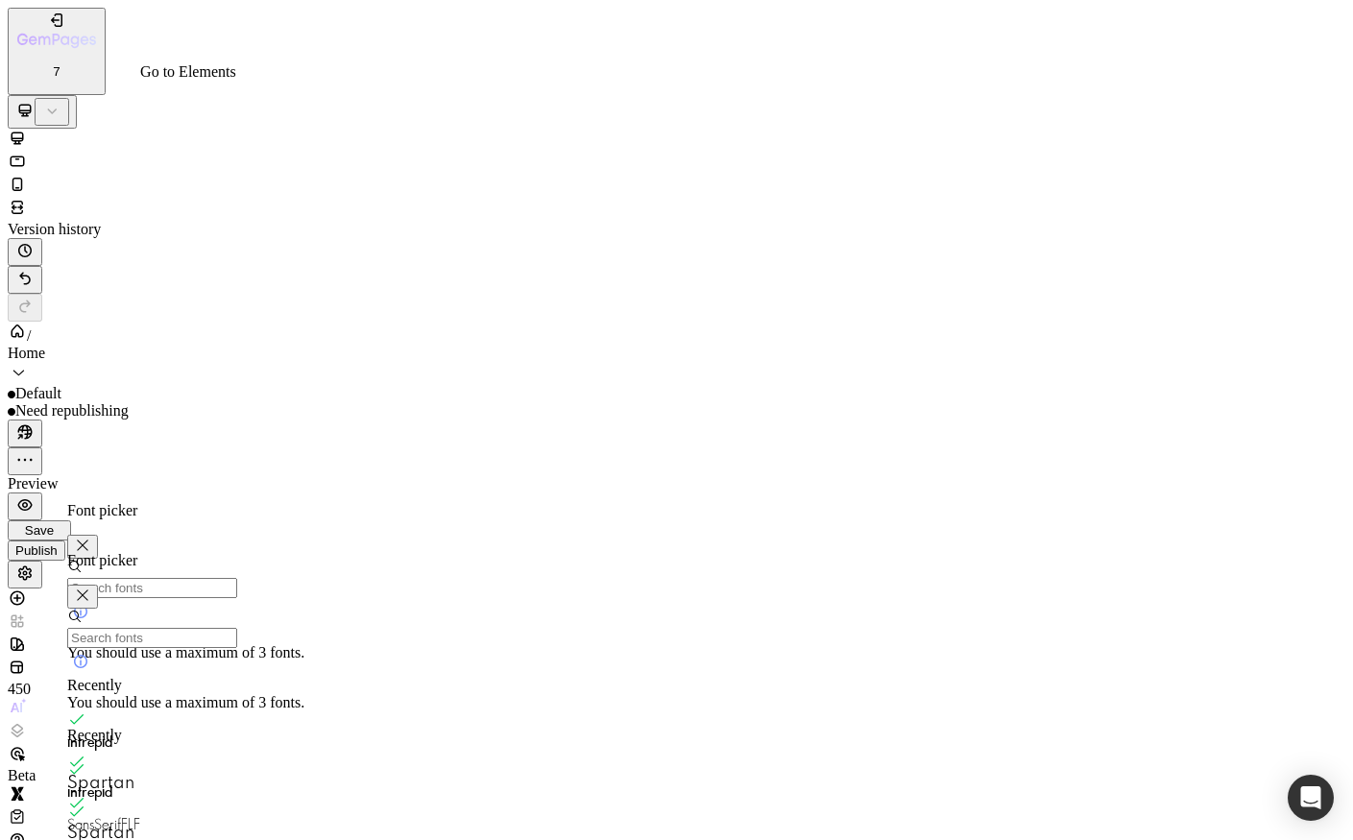
click at [24, 635] on icon at bounding box center [17, 644] width 19 height 19
click at [27, 589] on icon at bounding box center [17, 598] width 19 height 19
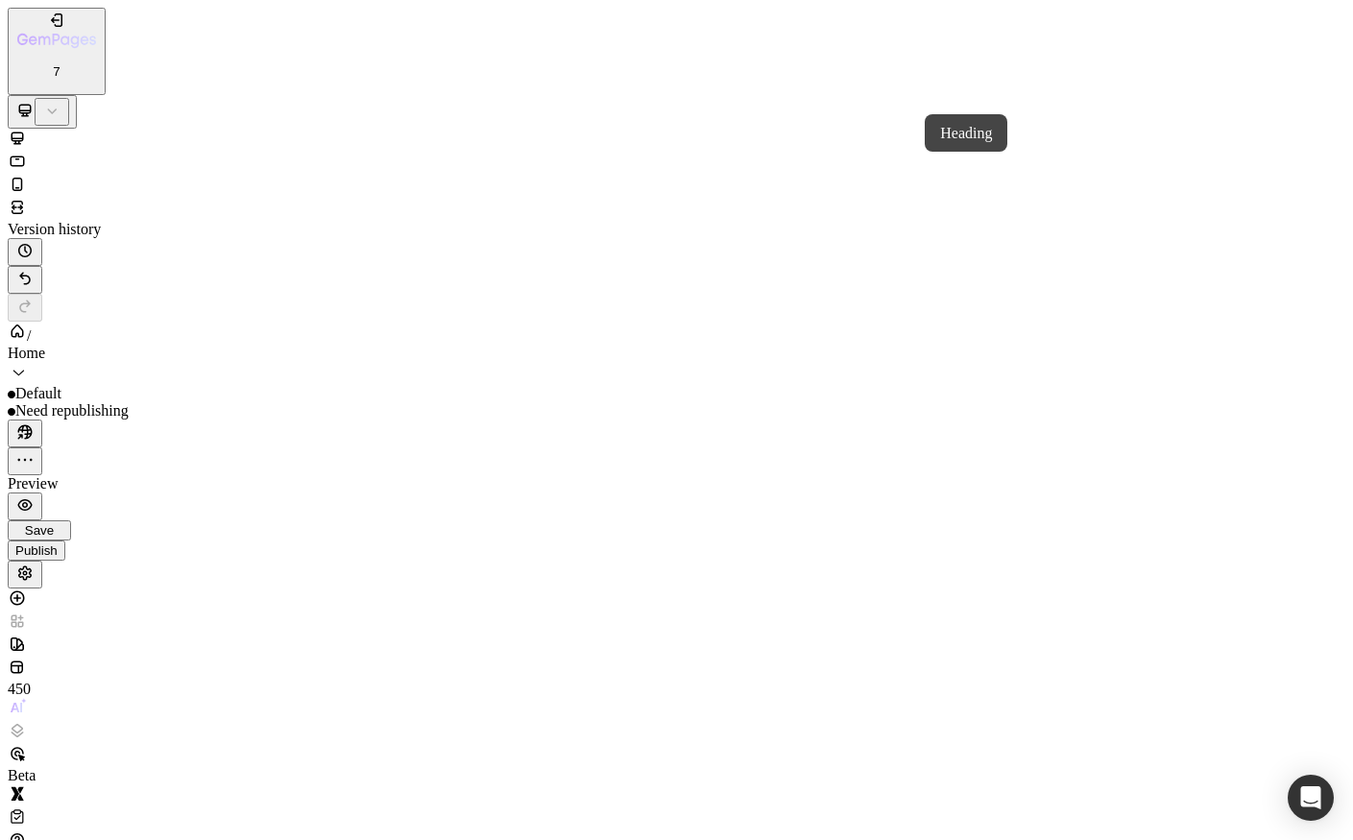
drag, startPoint x: 241, startPoint y: 2954, endPoint x: 752, endPoint y: 2498, distance: 684.4
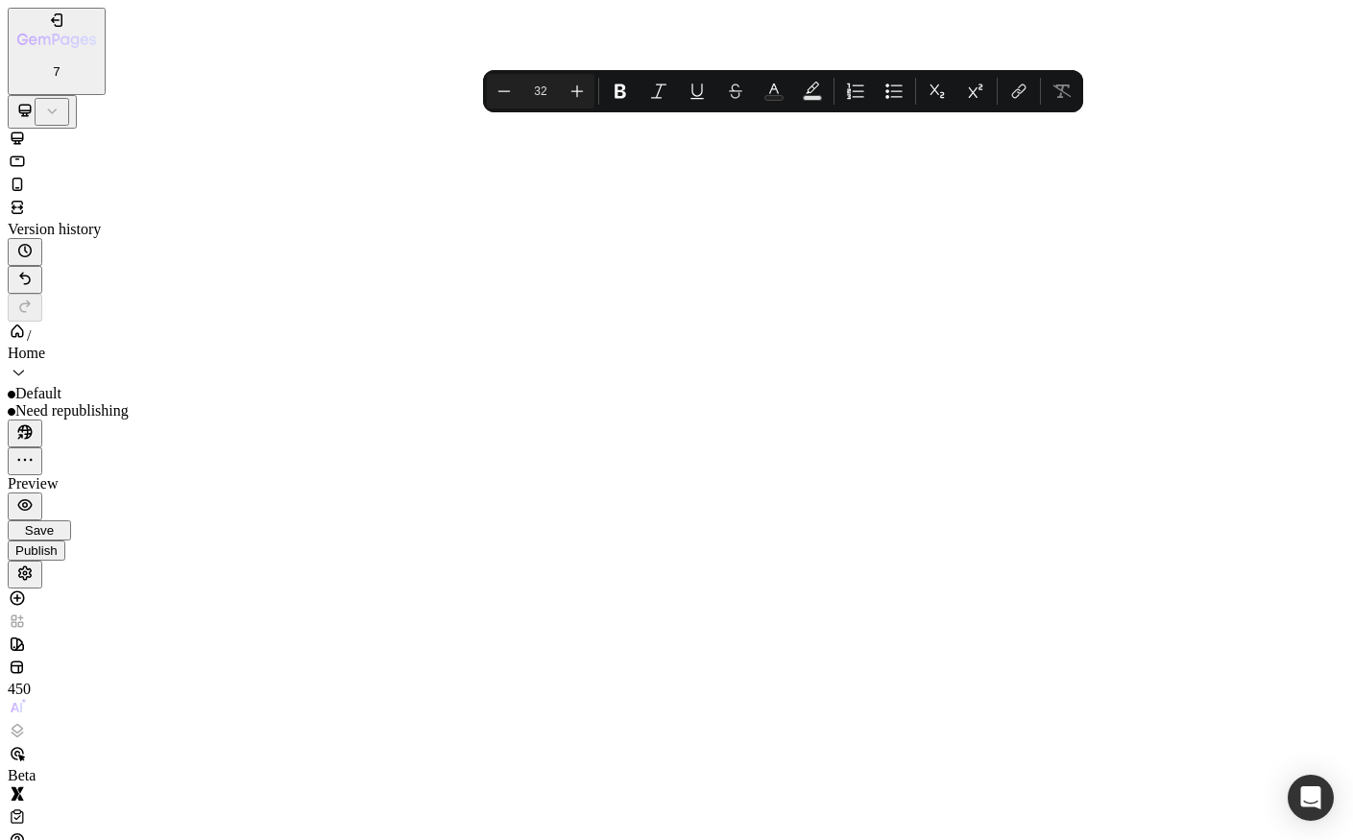
drag, startPoint x: 582, startPoint y: 25275, endPoint x: 529, endPoint y: 25276, distance: 52.8
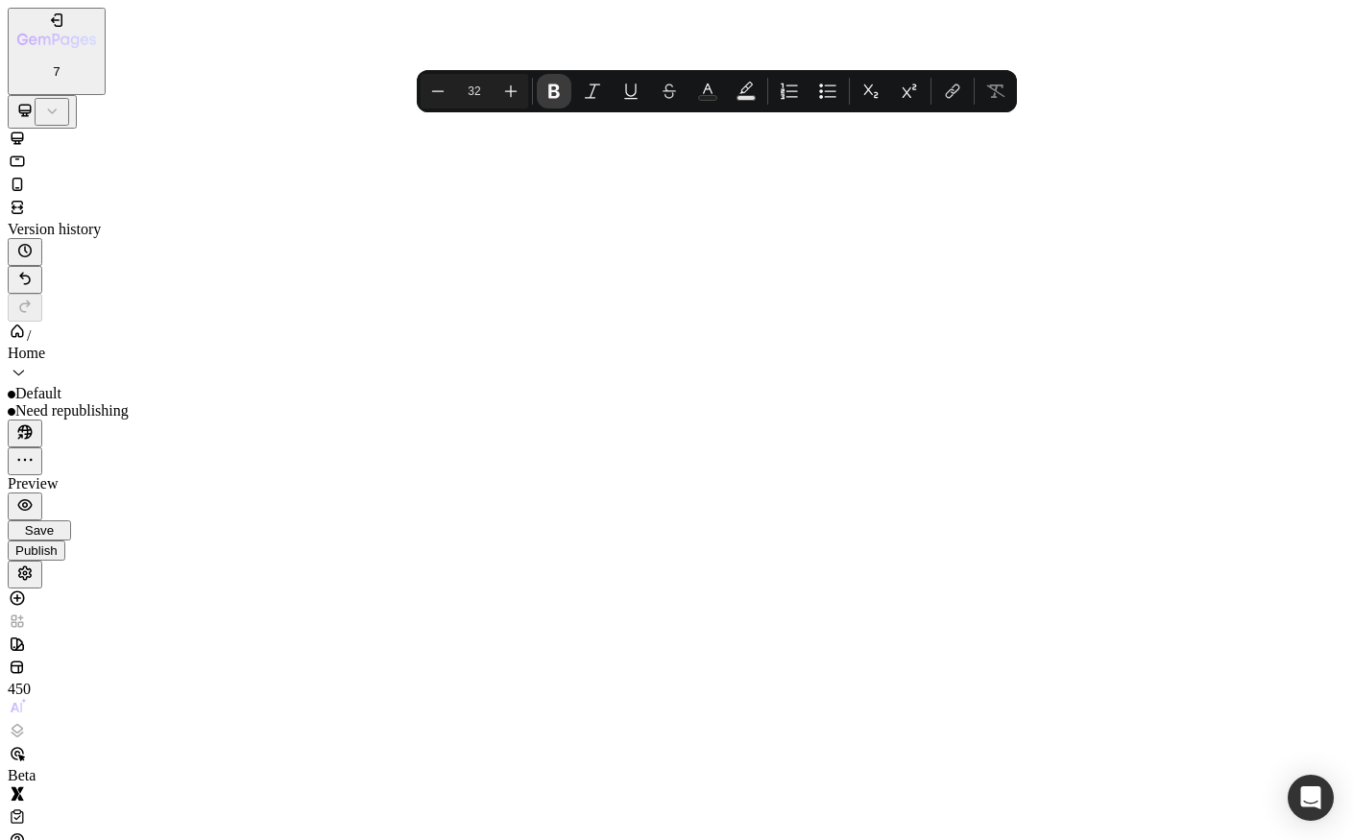
drag, startPoint x: 548, startPoint y: 93, endPoint x: 382, endPoint y: 67, distance: 167.2
click at [548, 93] on icon "Editor contextual toolbar" at bounding box center [554, 91] width 19 height 19
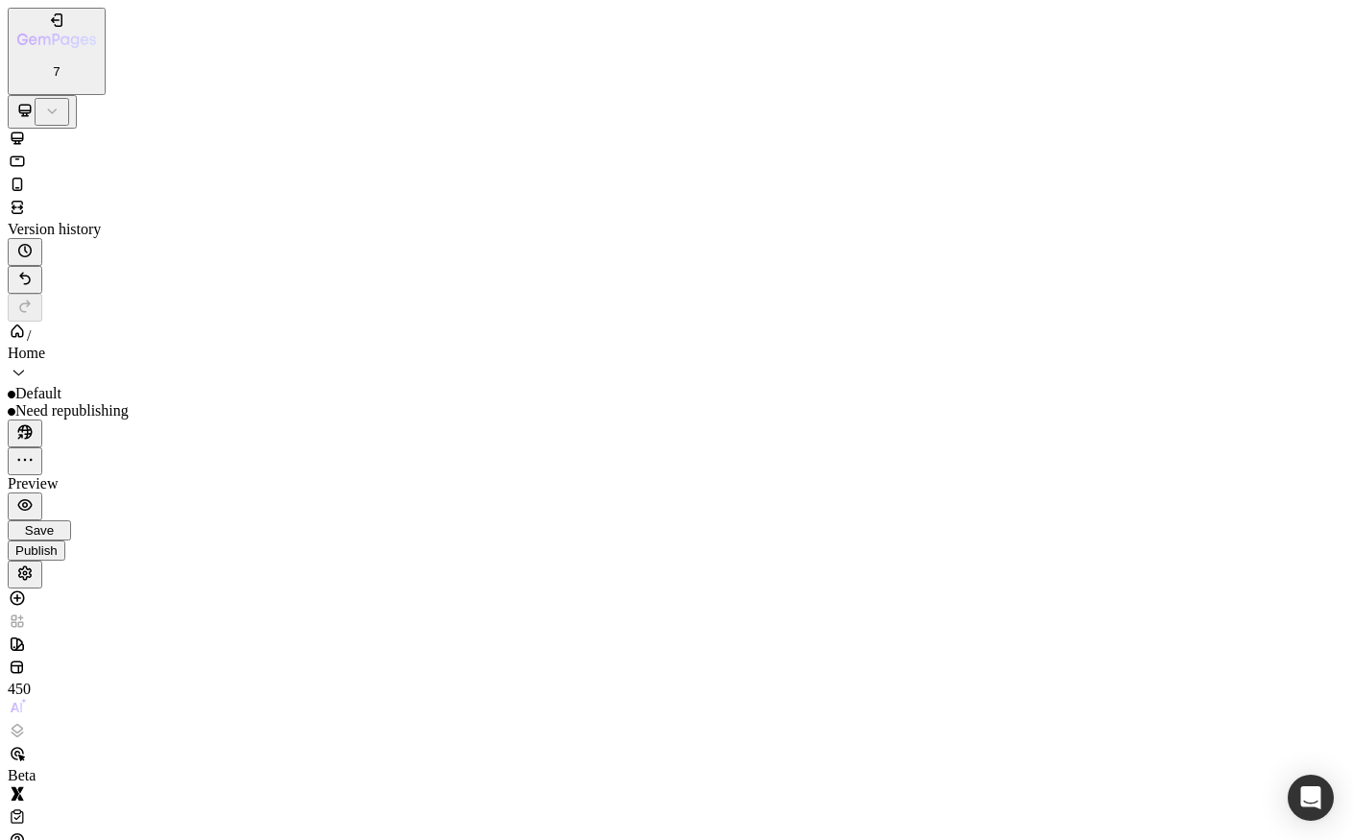
drag, startPoint x: 294, startPoint y: 2974, endPoint x: 564, endPoint y: 2581, distance: 476.6
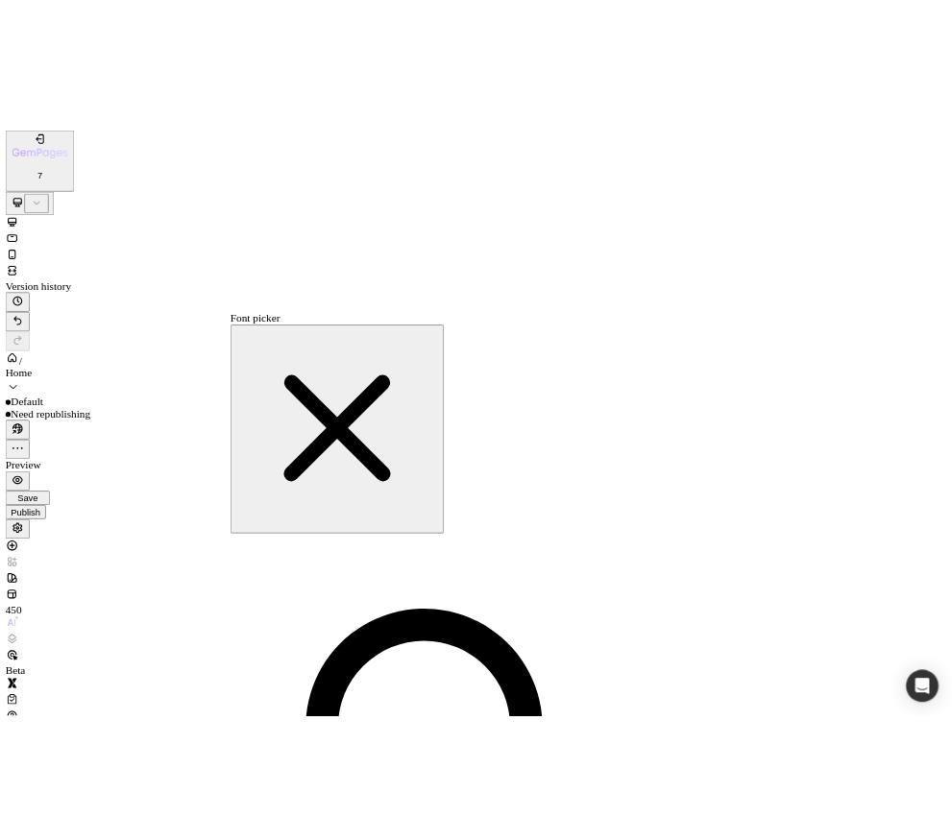
scroll to position [314, 0]
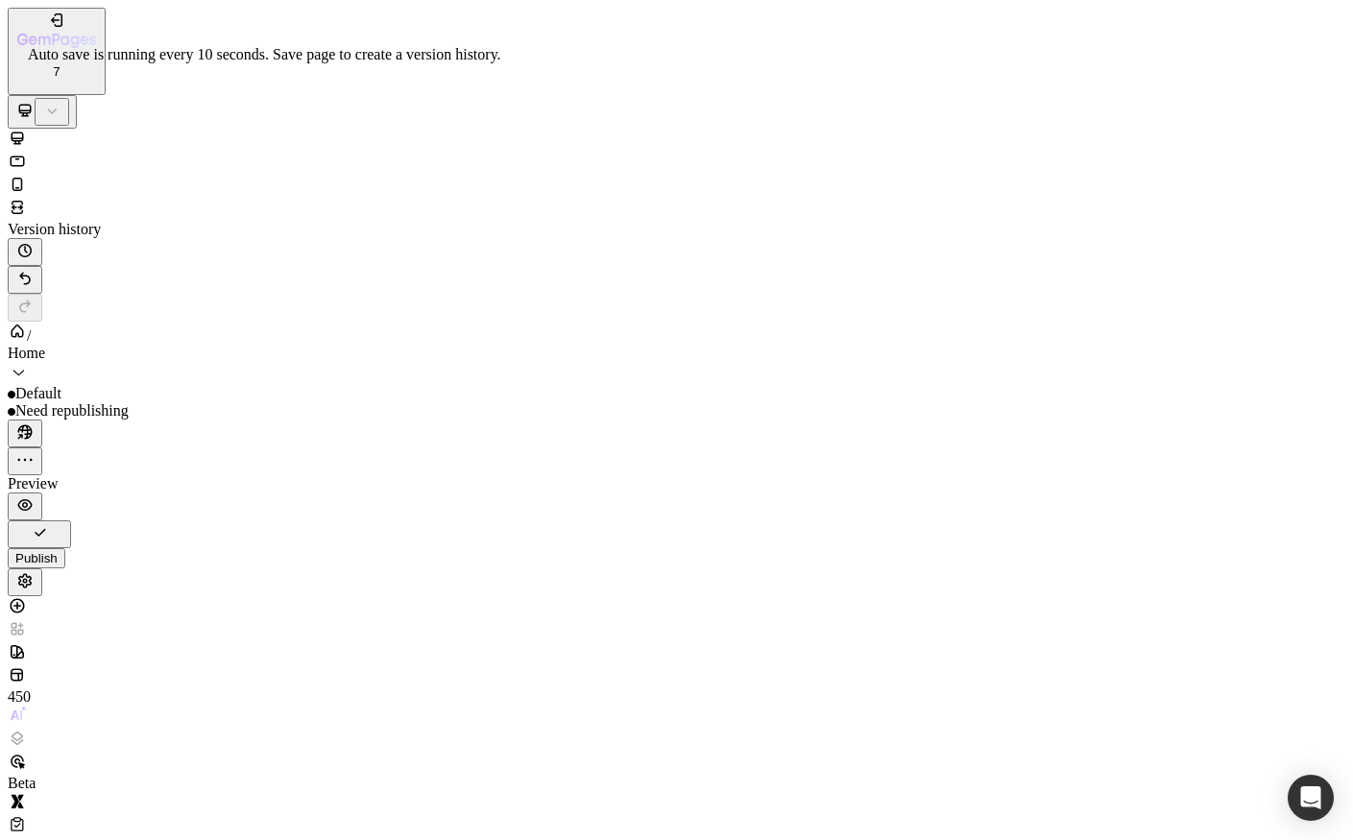
click at [71, 521] on button "button" at bounding box center [39, 535] width 63 height 28
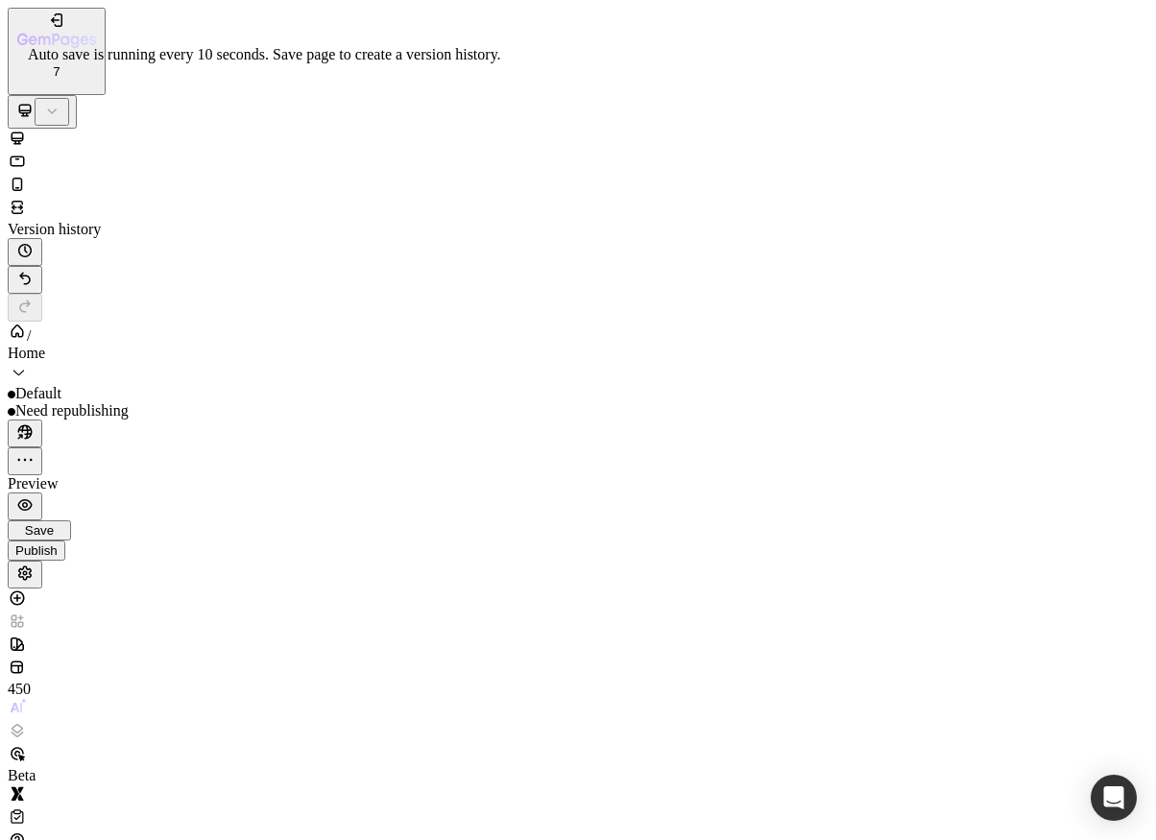
click at [63, 523] on div "Save" at bounding box center [39, 530] width 48 height 14
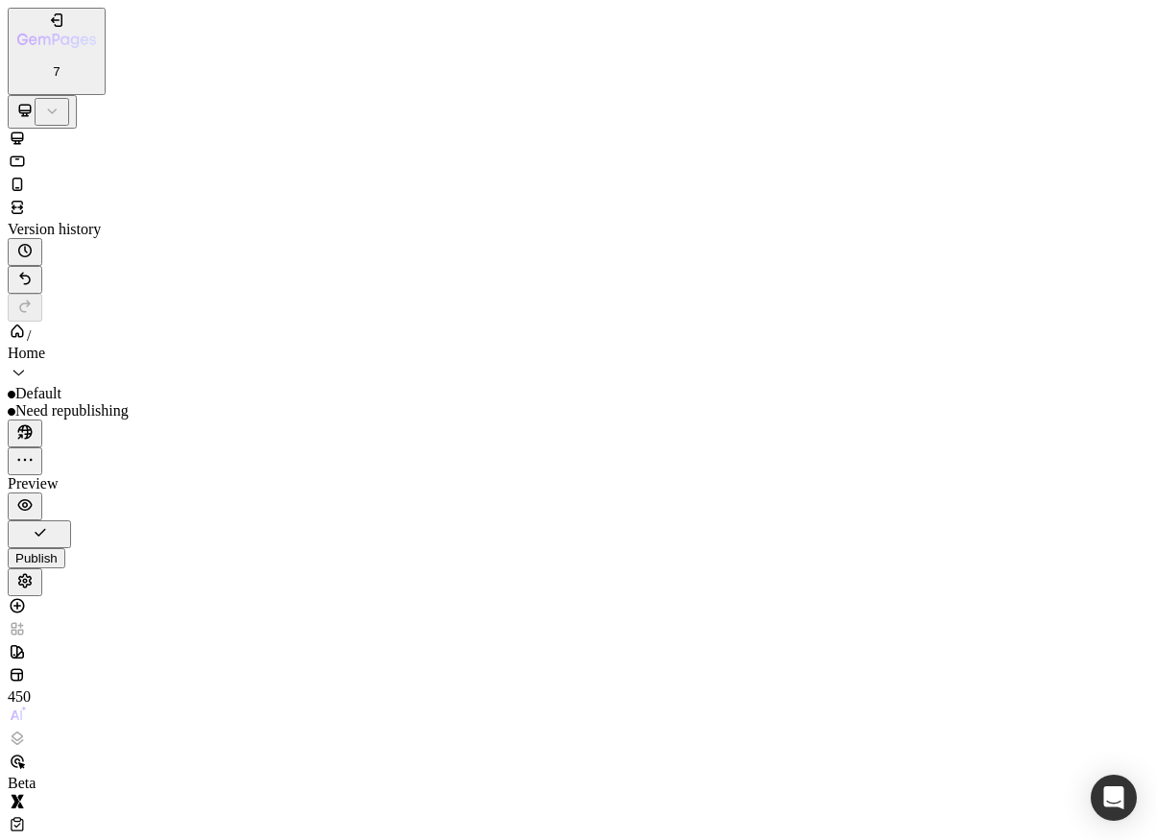
click at [58, 551] on div "Publish" at bounding box center [36, 558] width 42 height 14
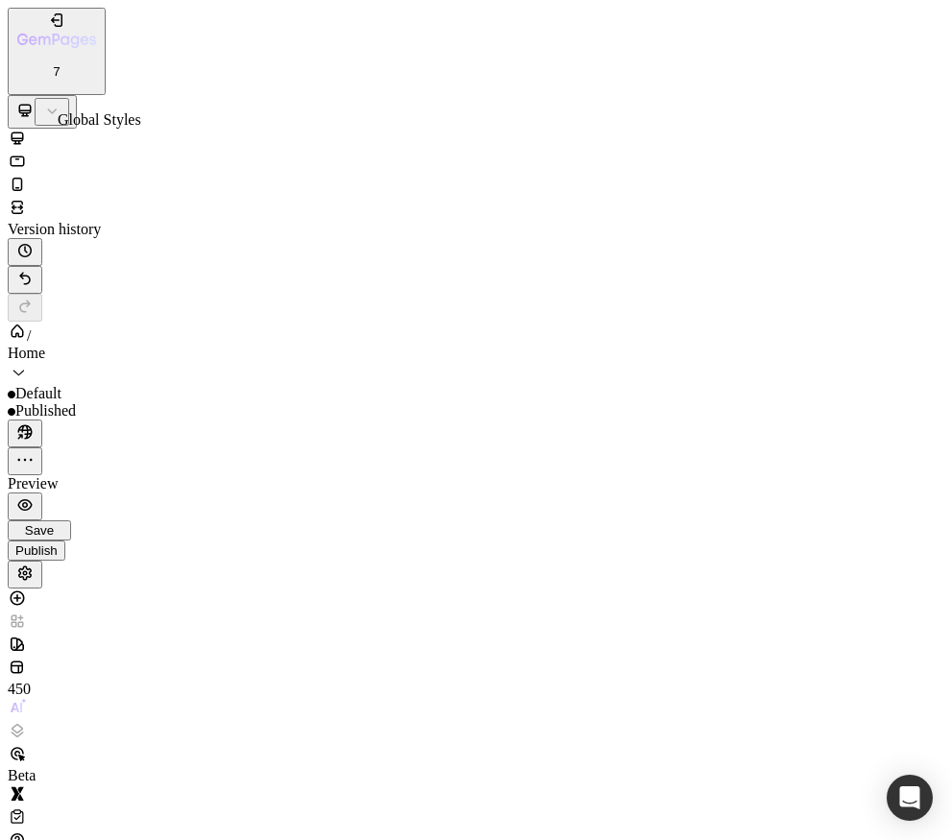
click at [12, 635] on div at bounding box center [27, 646] width 38 height 23
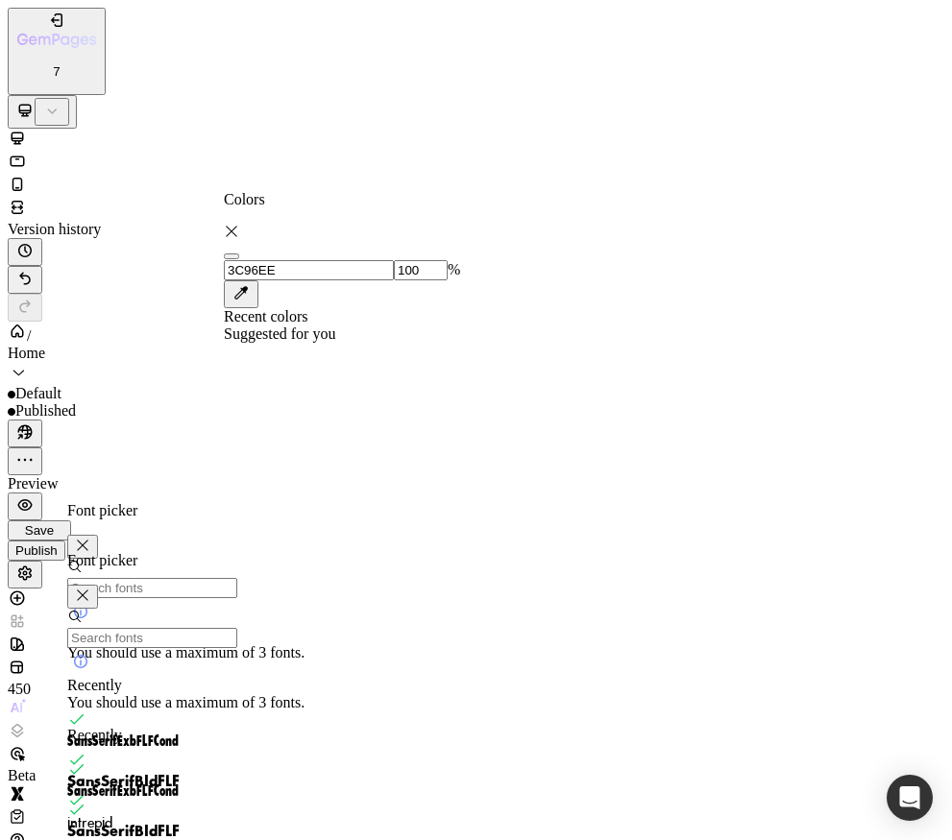
click at [355, 326] on div at bounding box center [342, 326] width 236 height 0
type input "D63837"
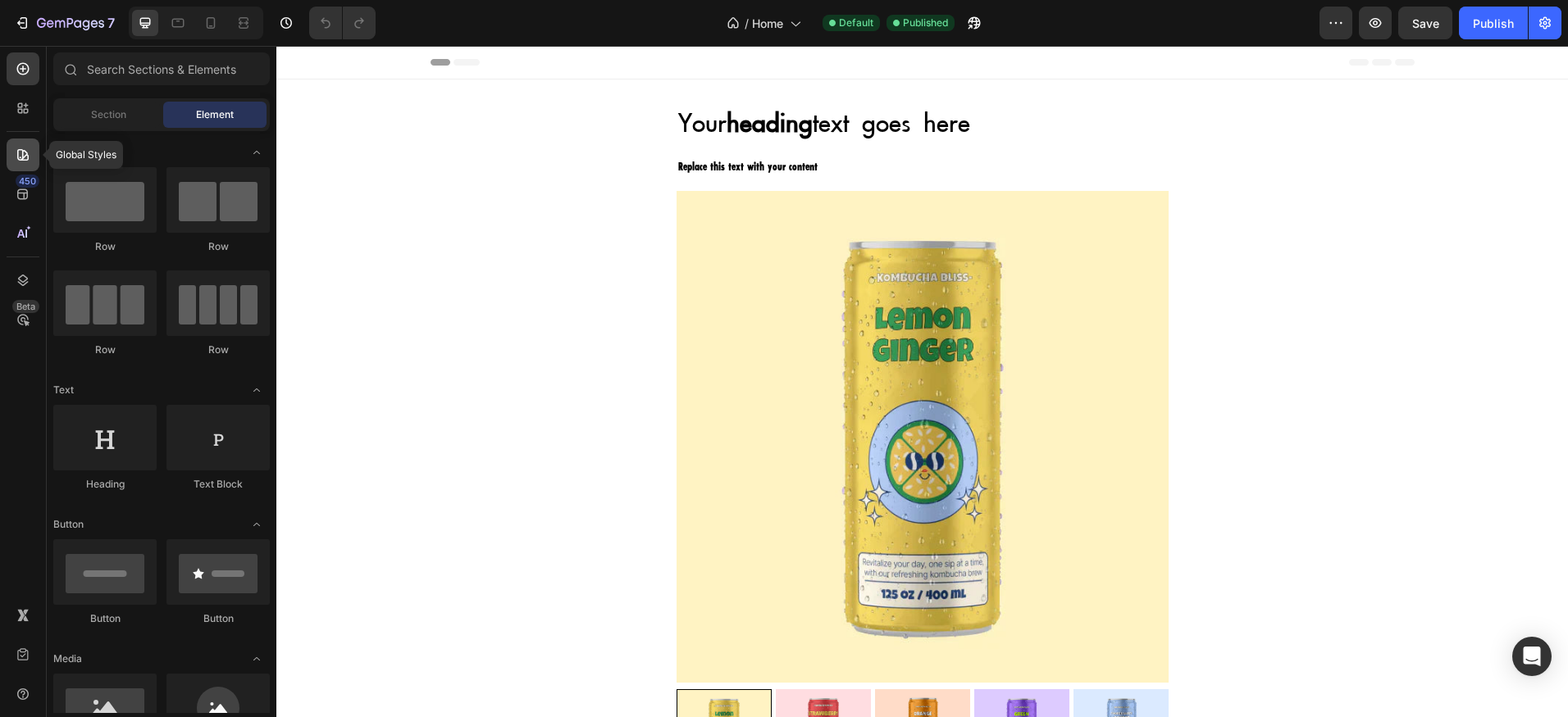
click at [32, 156] on div at bounding box center [23, 154] width 32 height 32
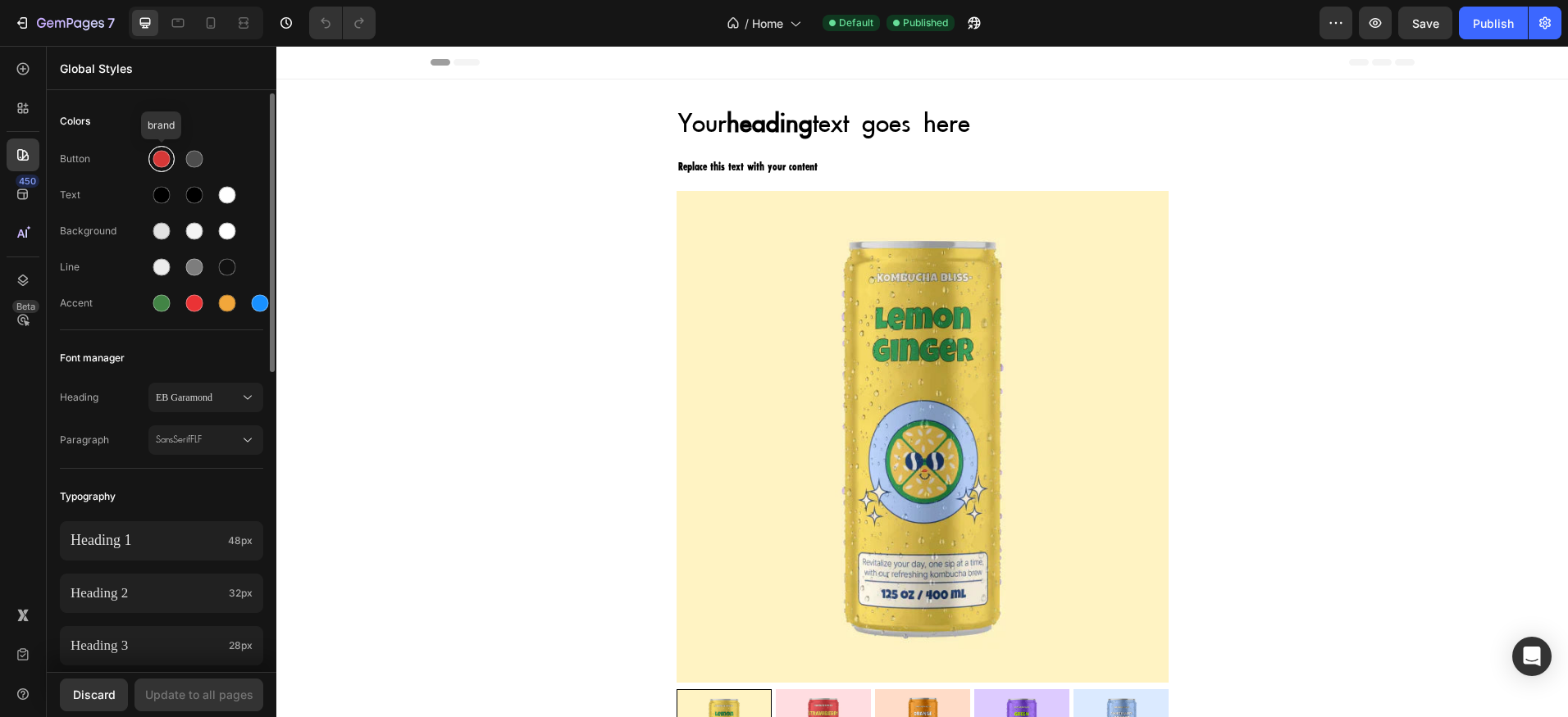
click at [167, 163] on div at bounding box center [162, 160] width 17 height 17
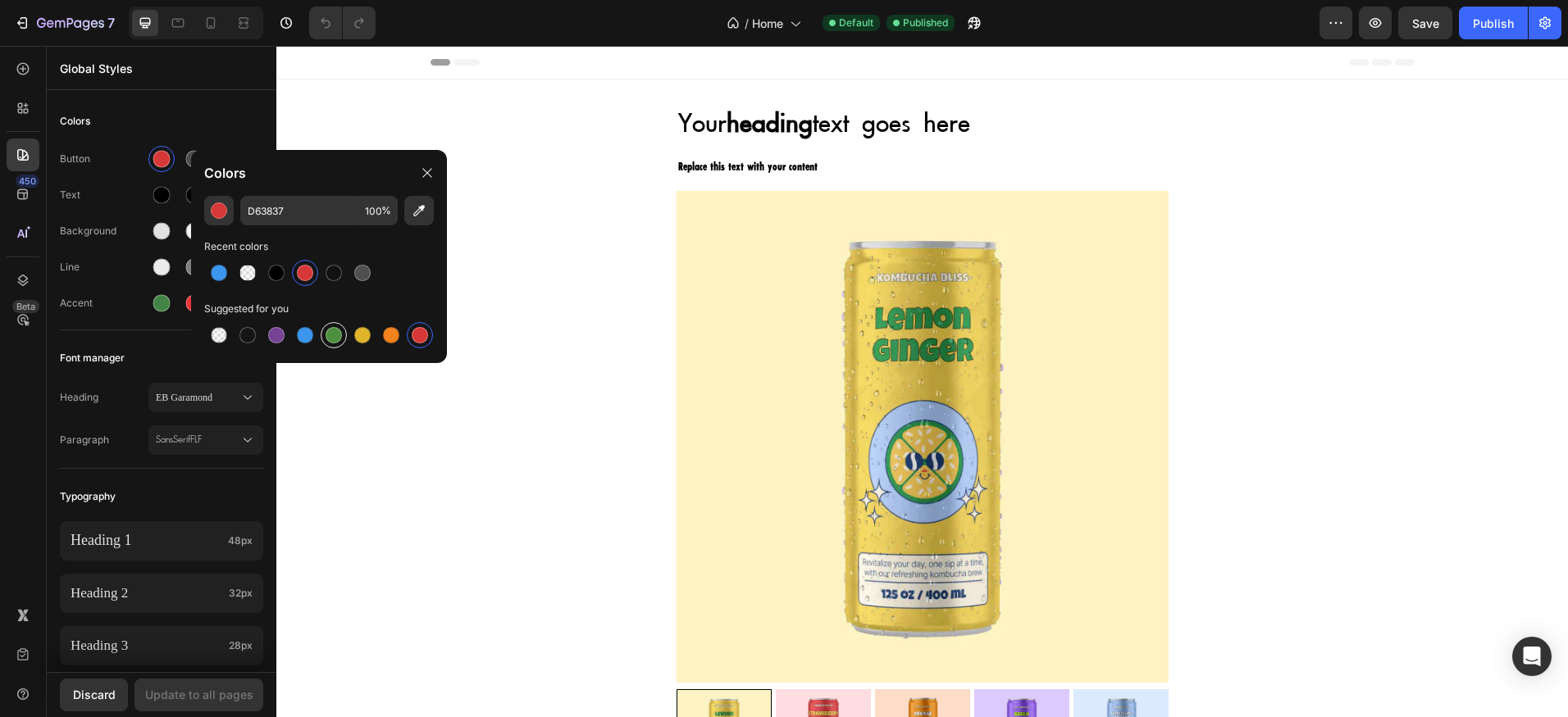
click at [330, 332] on div at bounding box center [333, 335] width 16 height 16
type input "4D903F"
click at [574, 27] on div "/ Home Default Published" at bounding box center [854, 23] width 930 height 32
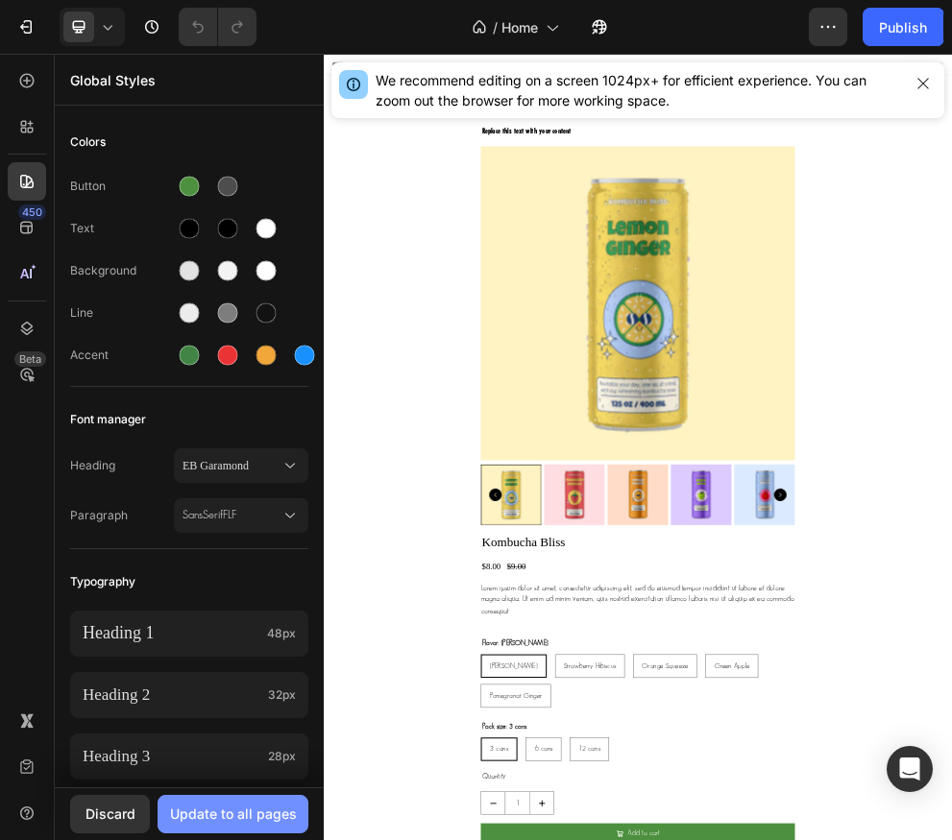
click at [224, 804] on div "Update to all pages" at bounding box center [233, 814] width 127 height 20
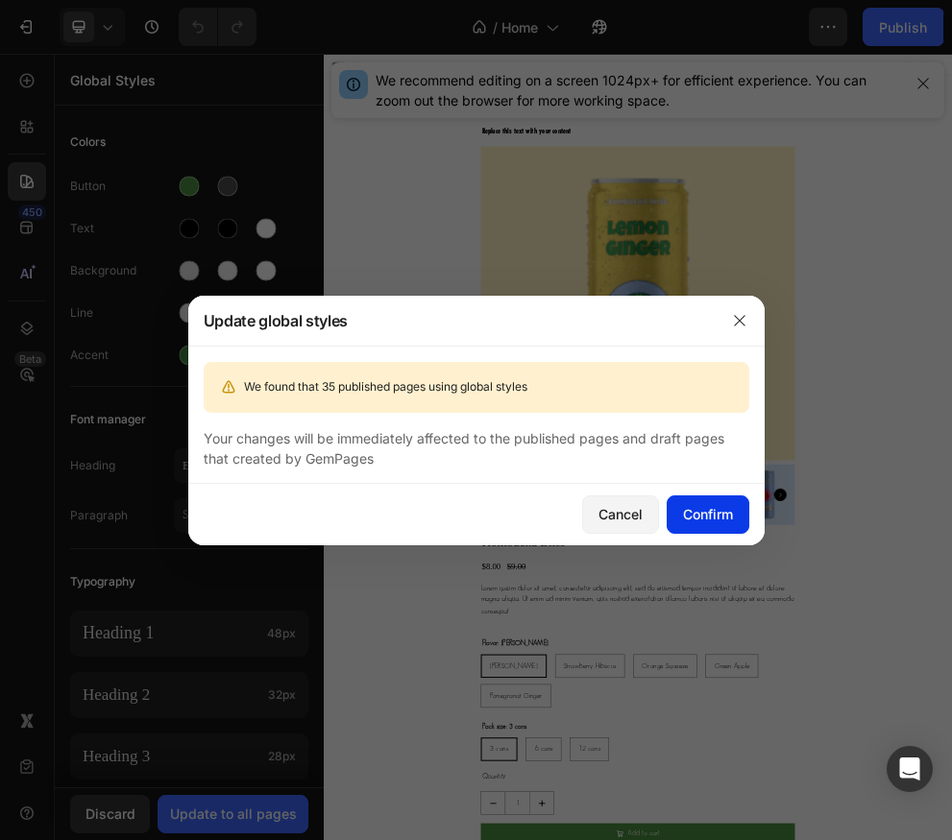
click at [723, 515] on div "Confirm" at bounding box center [708, 514] width 50 height 20
